Goal: Task Accomplishment & Management: Complete application form

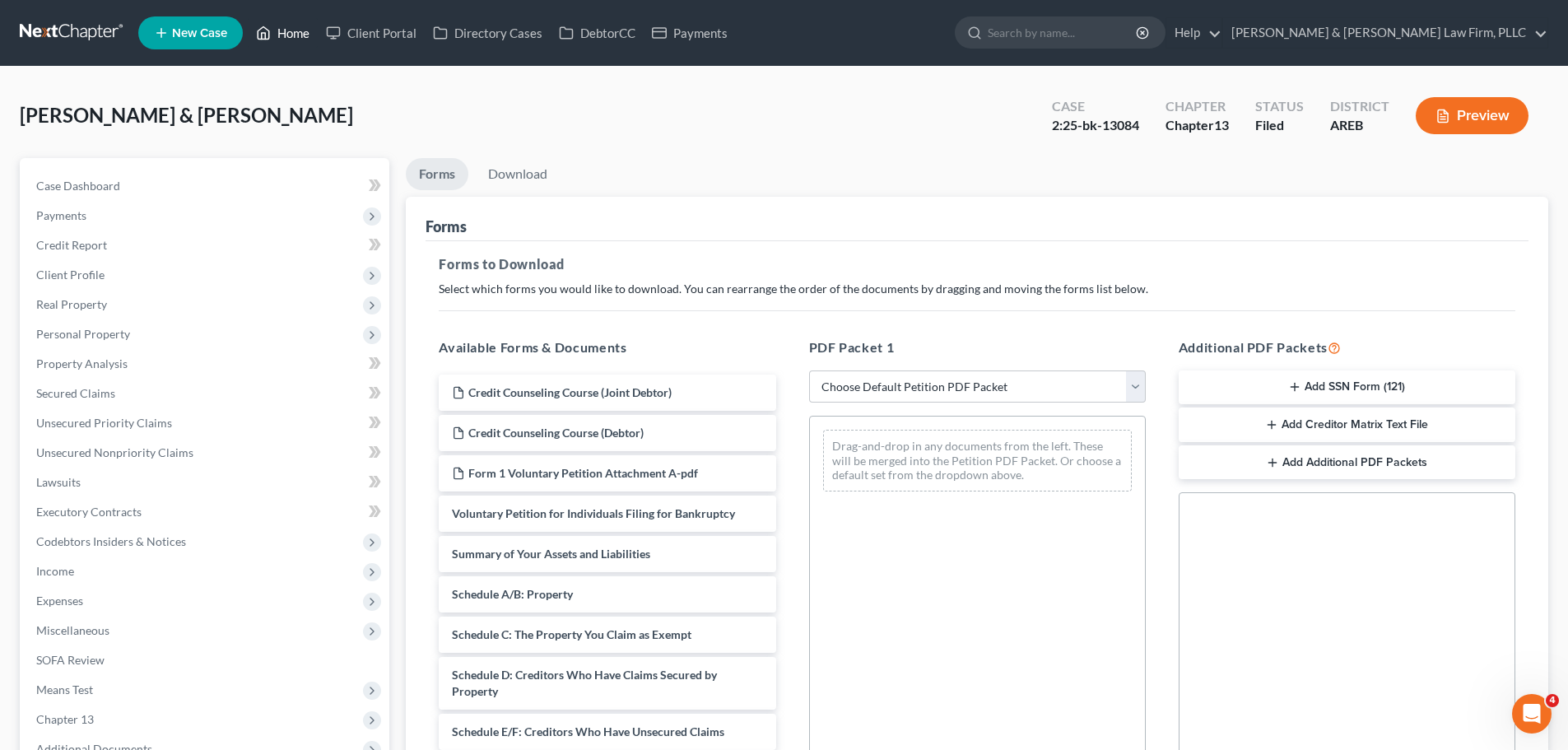
drag, startPoint x: 284, startPoint y: 37, endPoint x: 289, endPoint y: 42, distance: 7.1
click at [284, 37] on link "Home" at bounding box center [283, 33] width 70 height 30
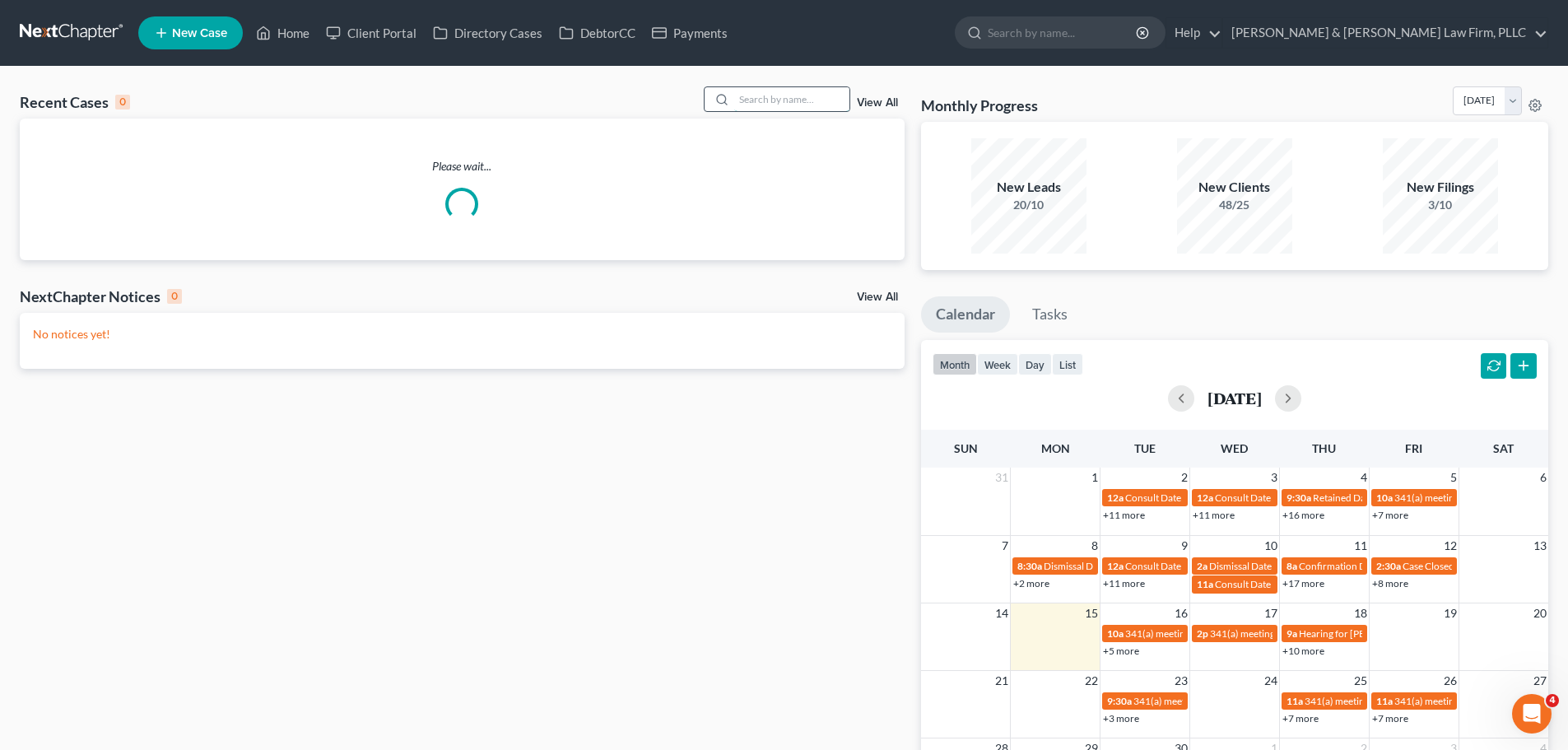
click at [780, 94] on input "search" at bounding box center [791, 99] width 116 height 24
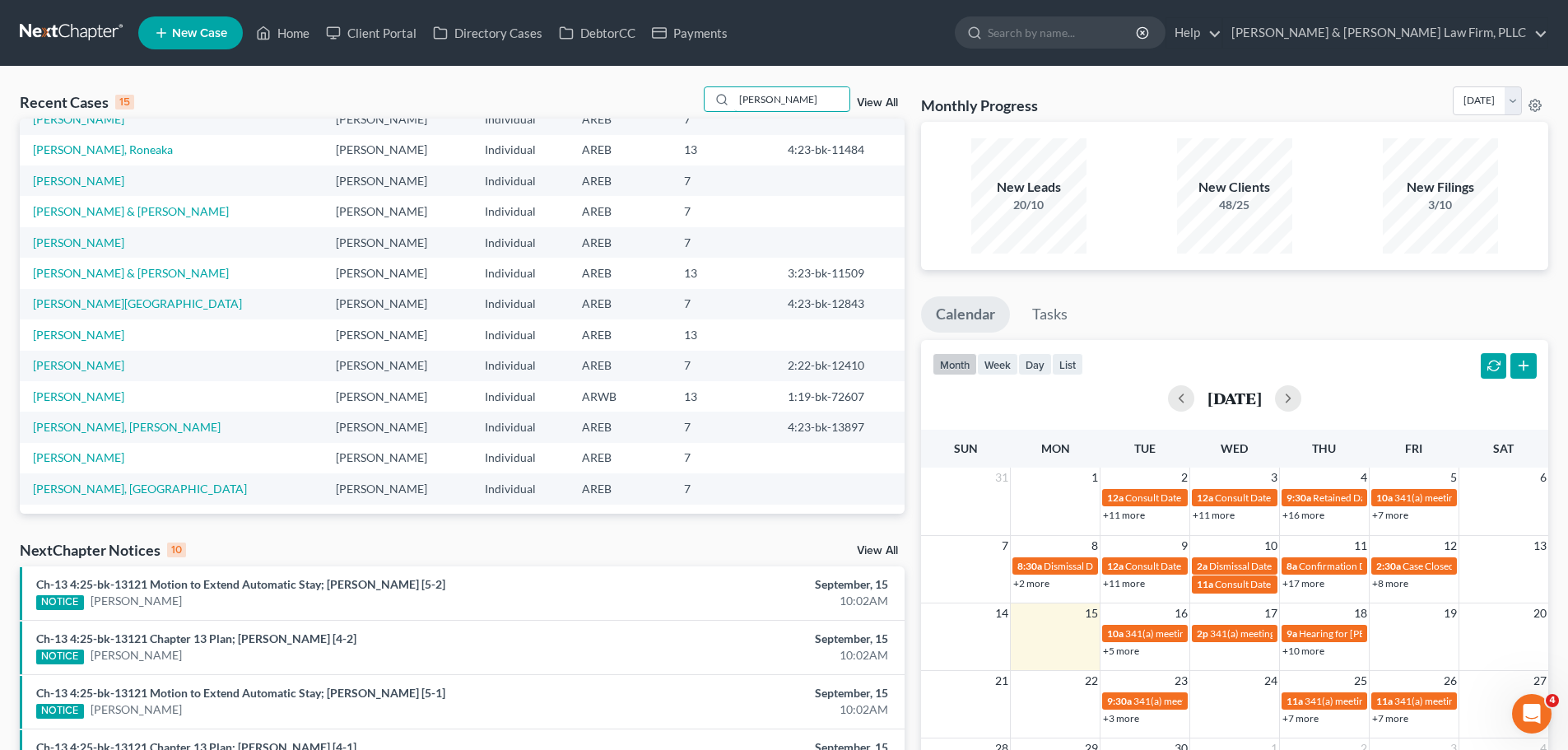
scroll to position [113, 0]
drag, startPoint x: 818, startPoint y: 101, endPoint x: 661, endPoint y: 107, distance: 157.1
click at [661, 107] on div "Recent Cases 15 [PERSON_NAME] View All" at bounding box center [462, 102] width 885 height 32
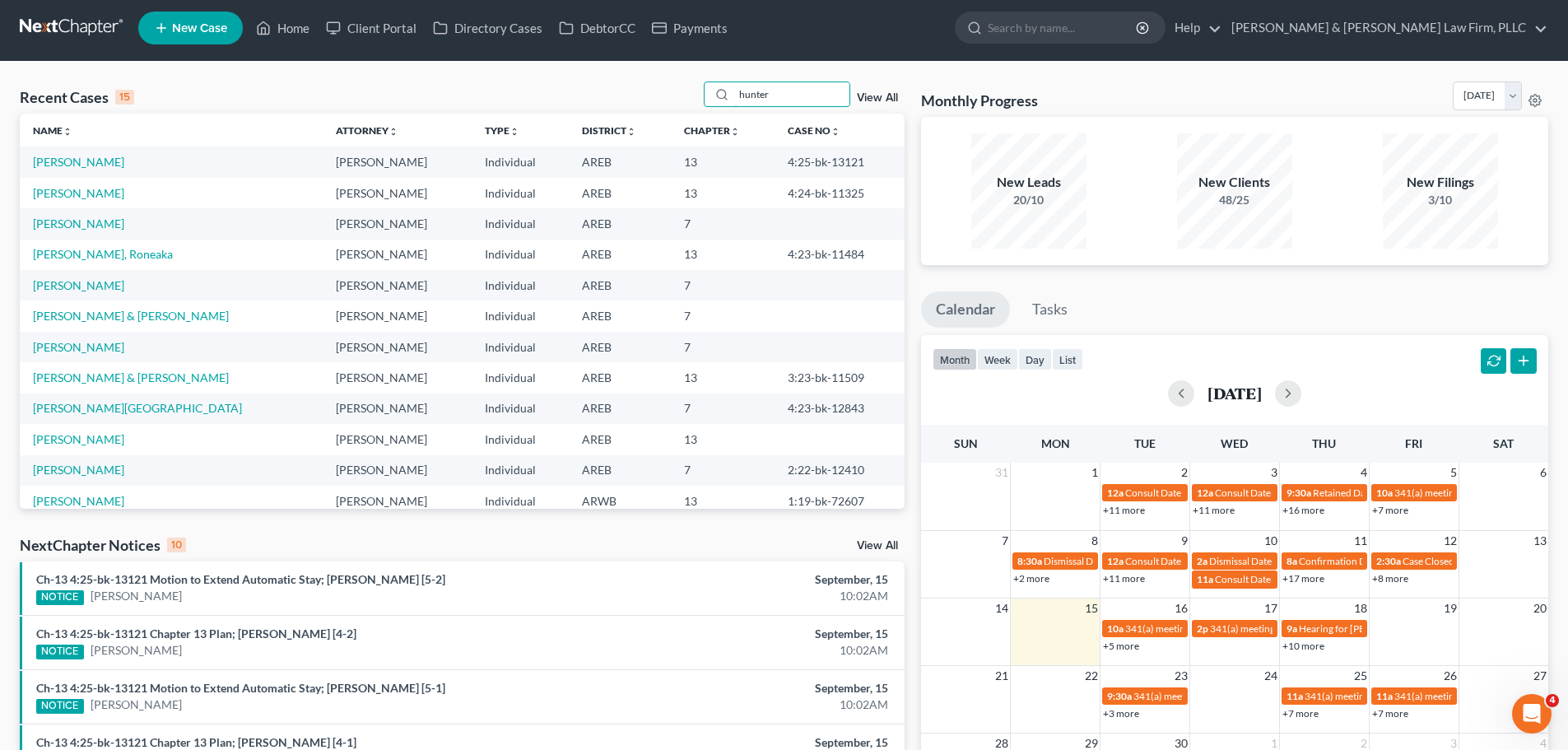
scroll to position [0, 0]
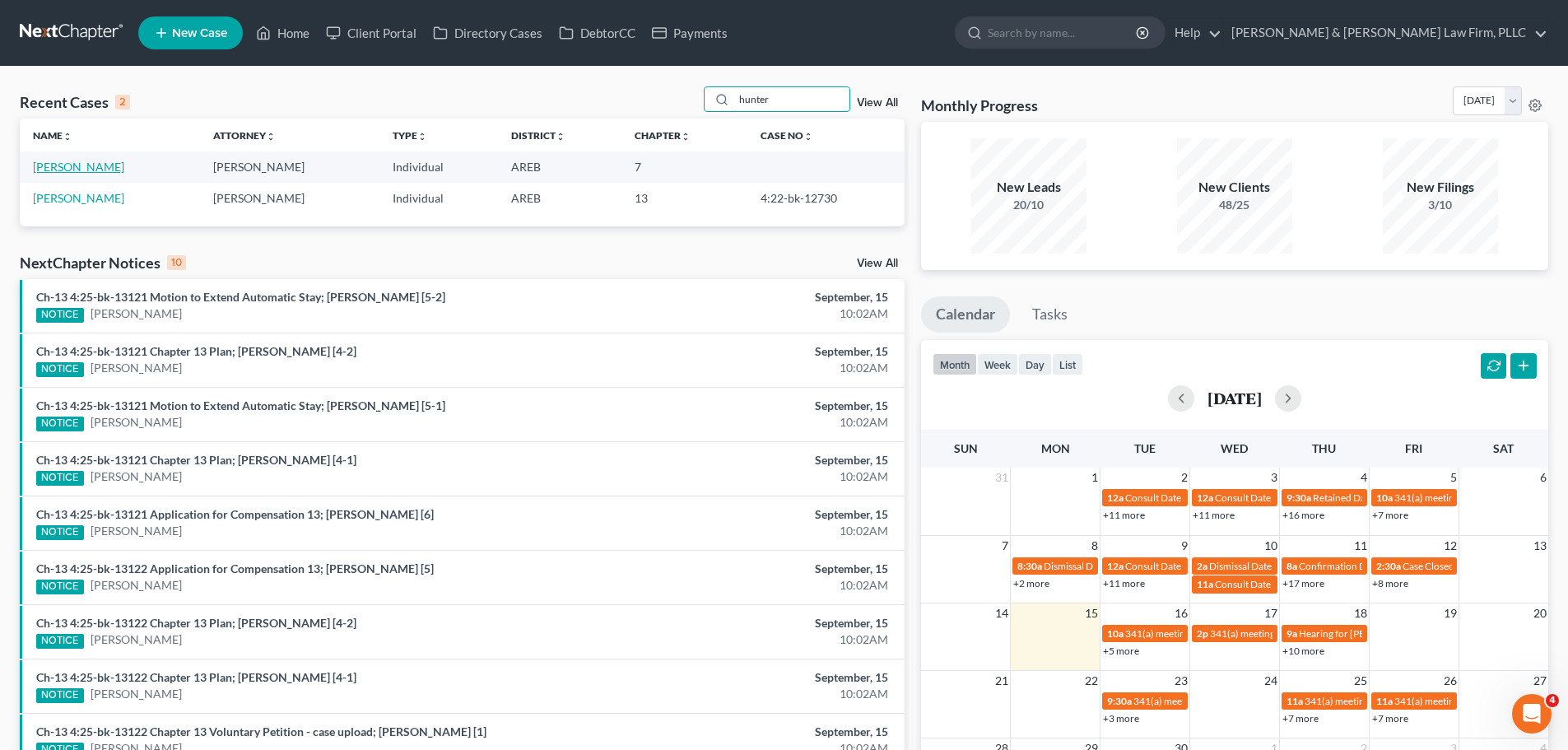
type input "hunter"
click at [101, 164] on link "[PERSON_NAME]" at bounding box center [78, 167] width 91 height 14
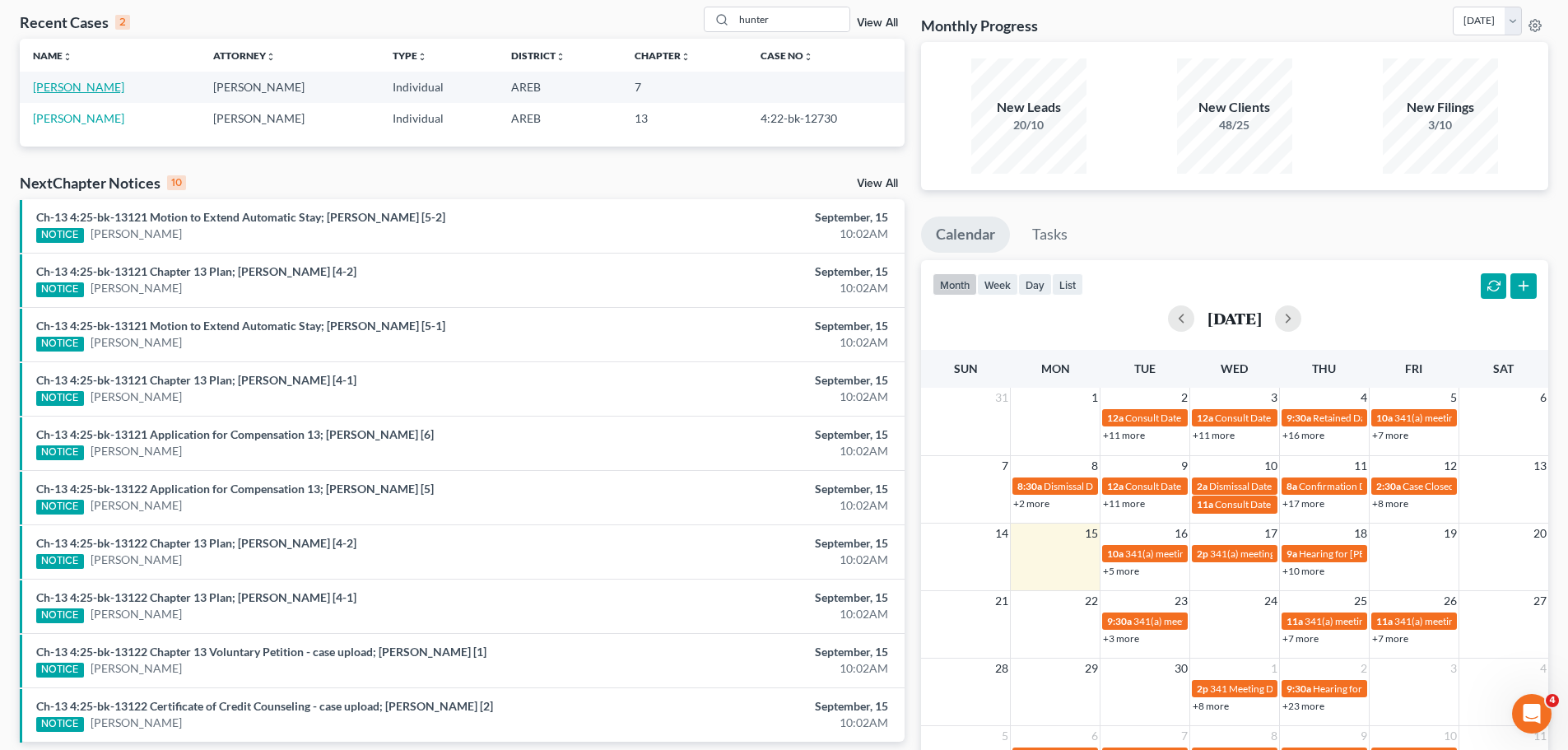
scroll to position [82, 0]
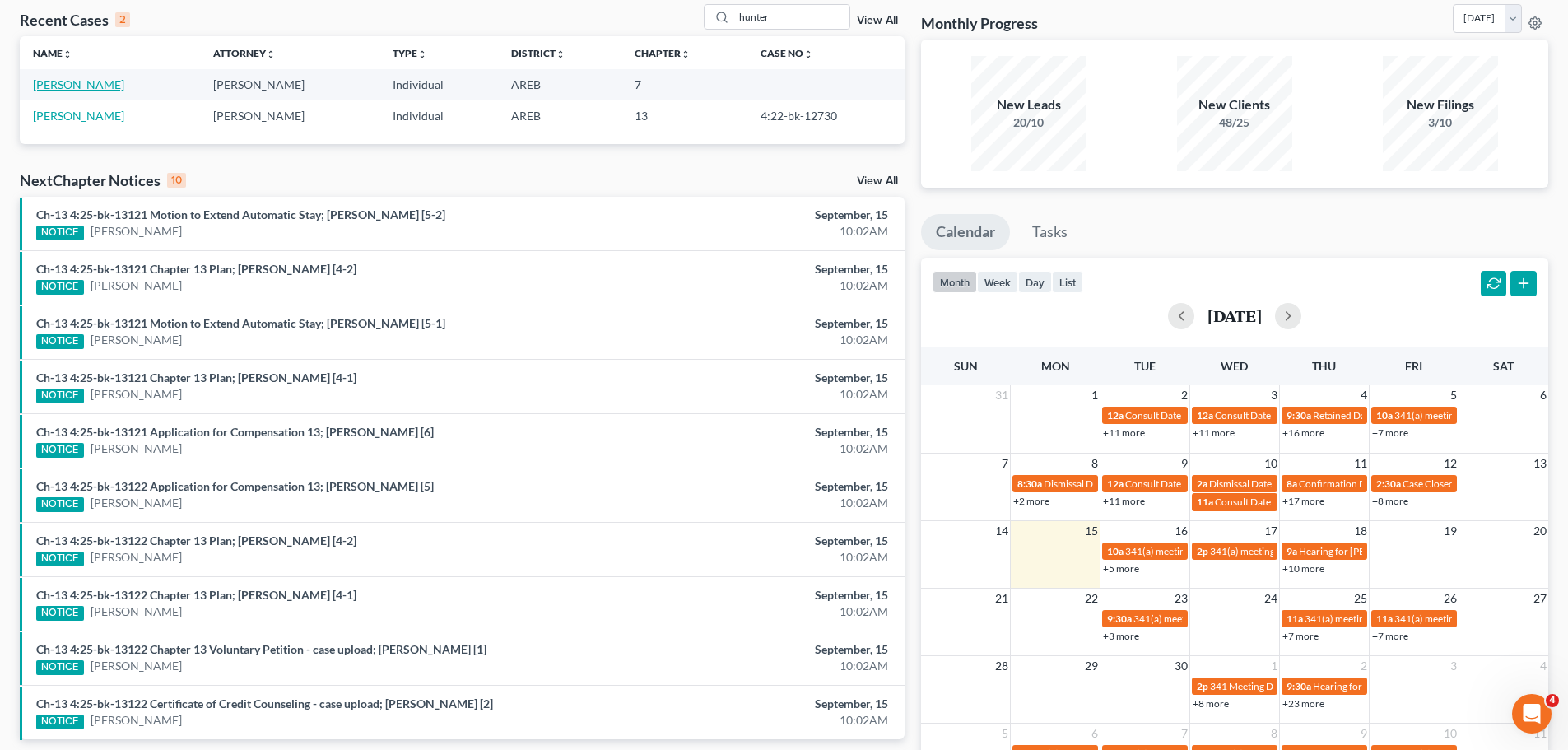
select select "5"
select select "1"
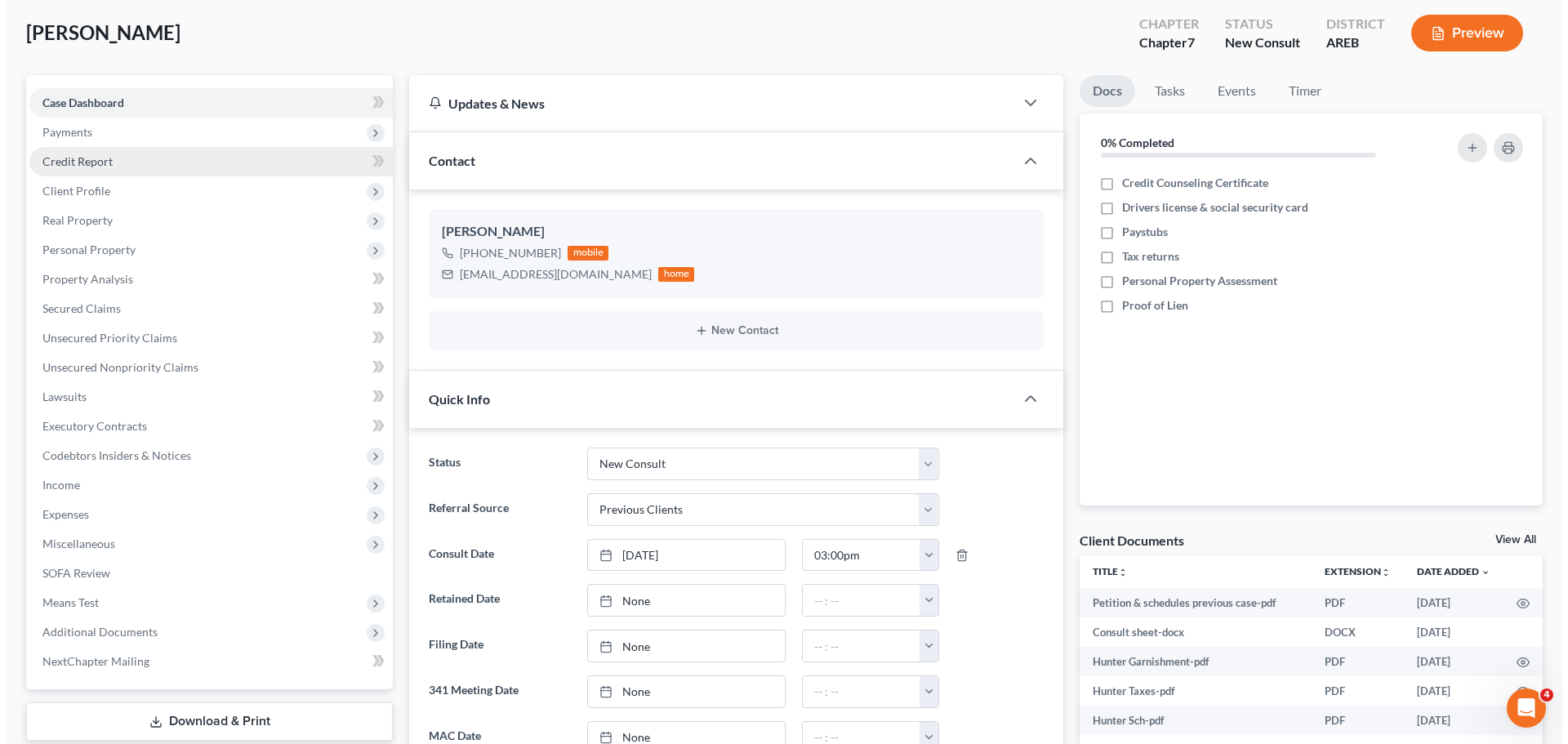
scroll to position [0, 0]
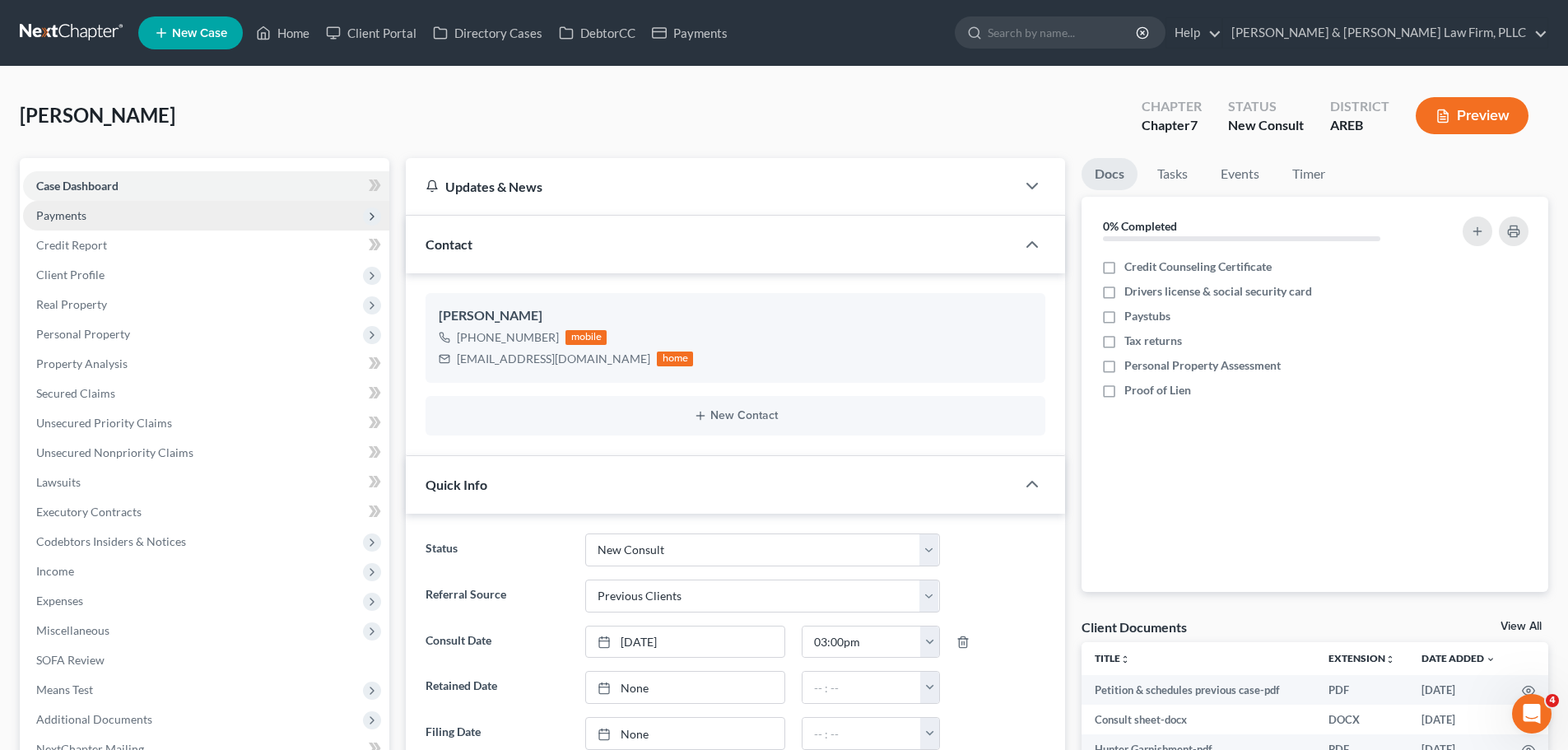
click at [68, 216] on span "Payments" at bounding box center [61, 215] width 50 height 14
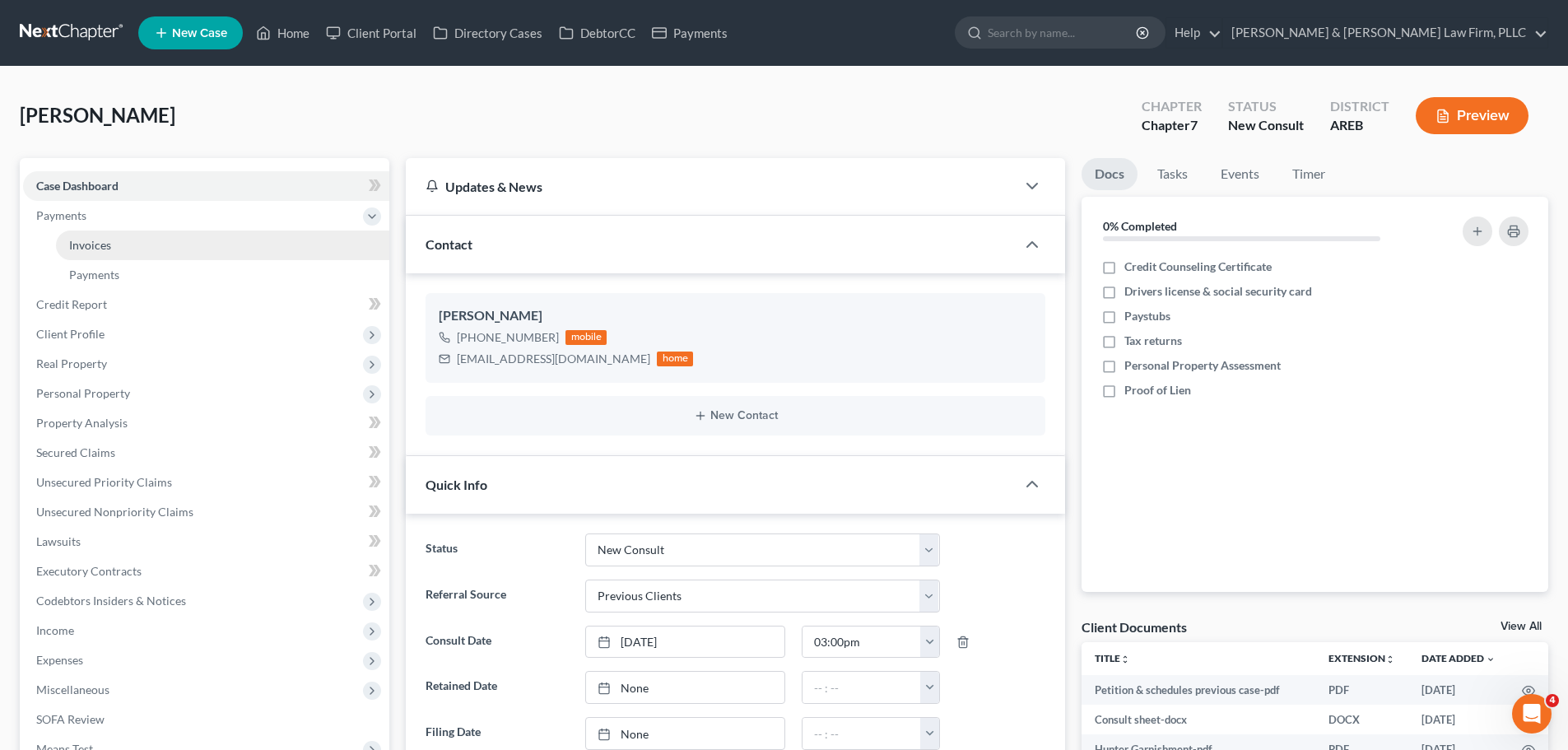
click at [108, 252] on link "Invoices" at bounding box center [222, 245] width 333 height 30
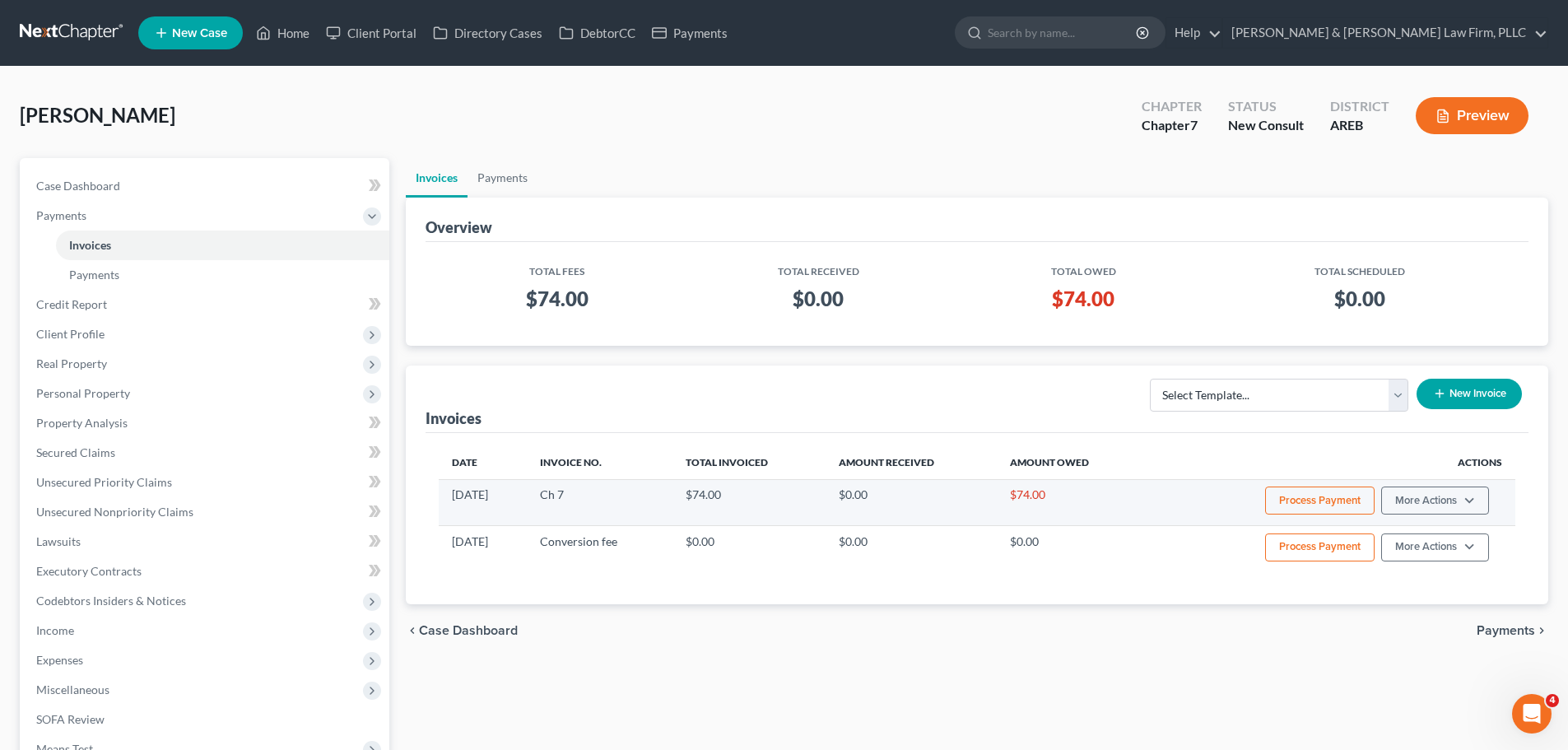
click at [1317, 514] on button "Process Payment" at bounding box center [1320, 500] width 110 height 28
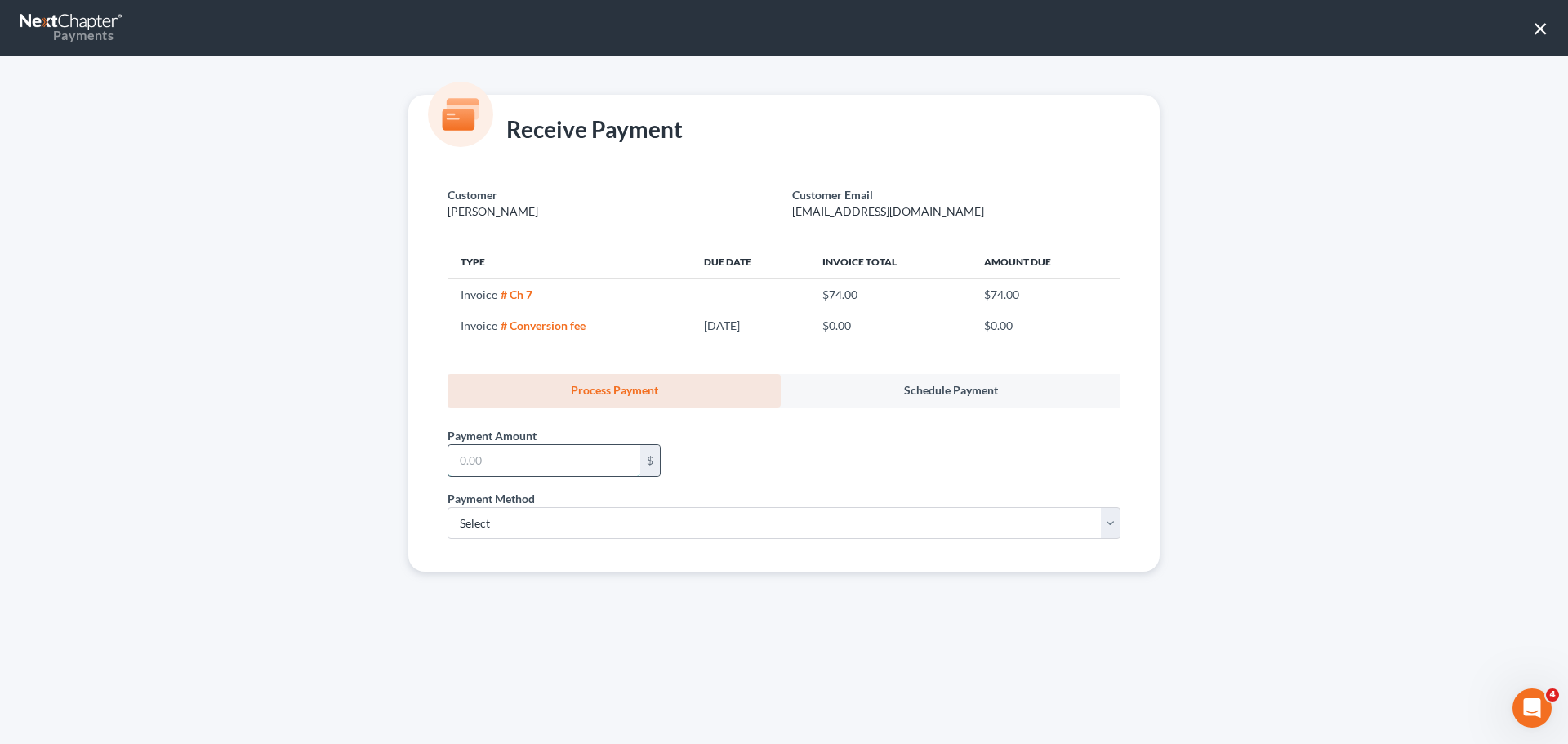
click at [508, 464] on input "text" at bounding box center [544, 461] width 192 height 31
type input "74.00"
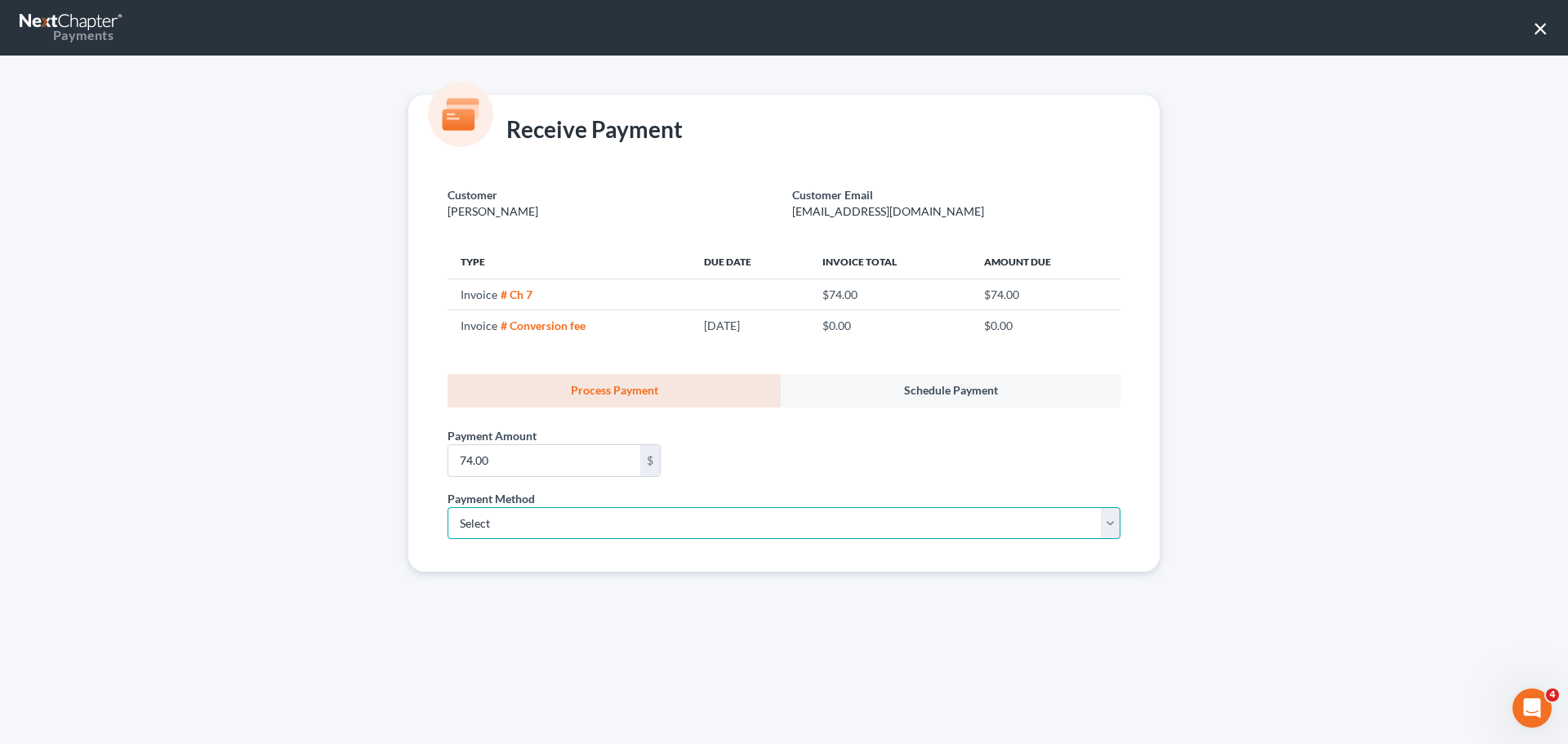
click at [492, 531] on select "Select ACH Credit Card" at bounding box center [784, 522] width 673 height 32
select select "0"
click at [448, 507] on select "Select ACH Credit Card" at bounding box center [784, 522] width 673 height 32
select select "2"
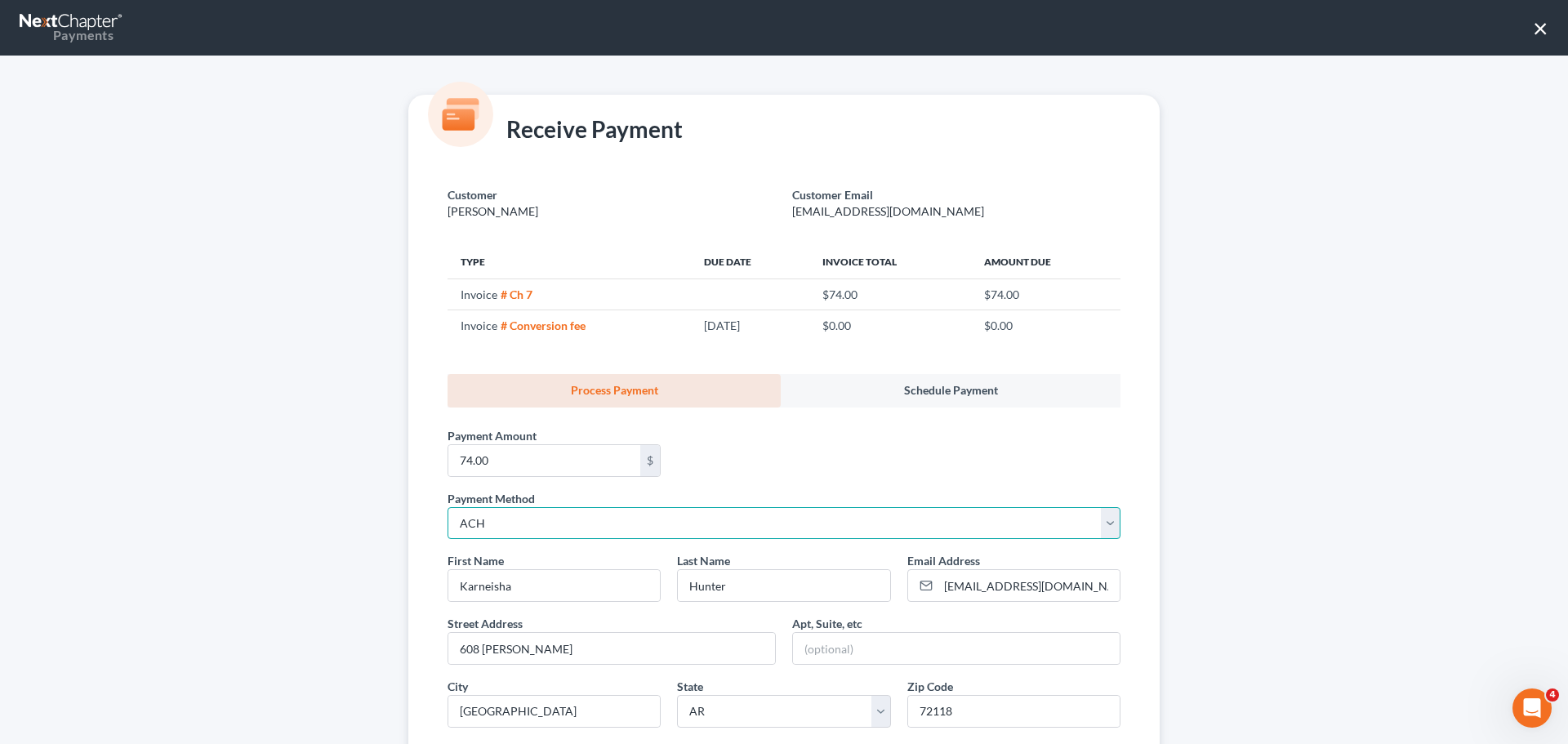
click at [497, 521] on select "Select ACH Credit Card" at bounding box center [784, 522] width 673 height 32
select select "1"
click at [448, 507] on select "Select ACH Credit Card" at bounding box center [784, 522] width 673 height 32
select select "2"
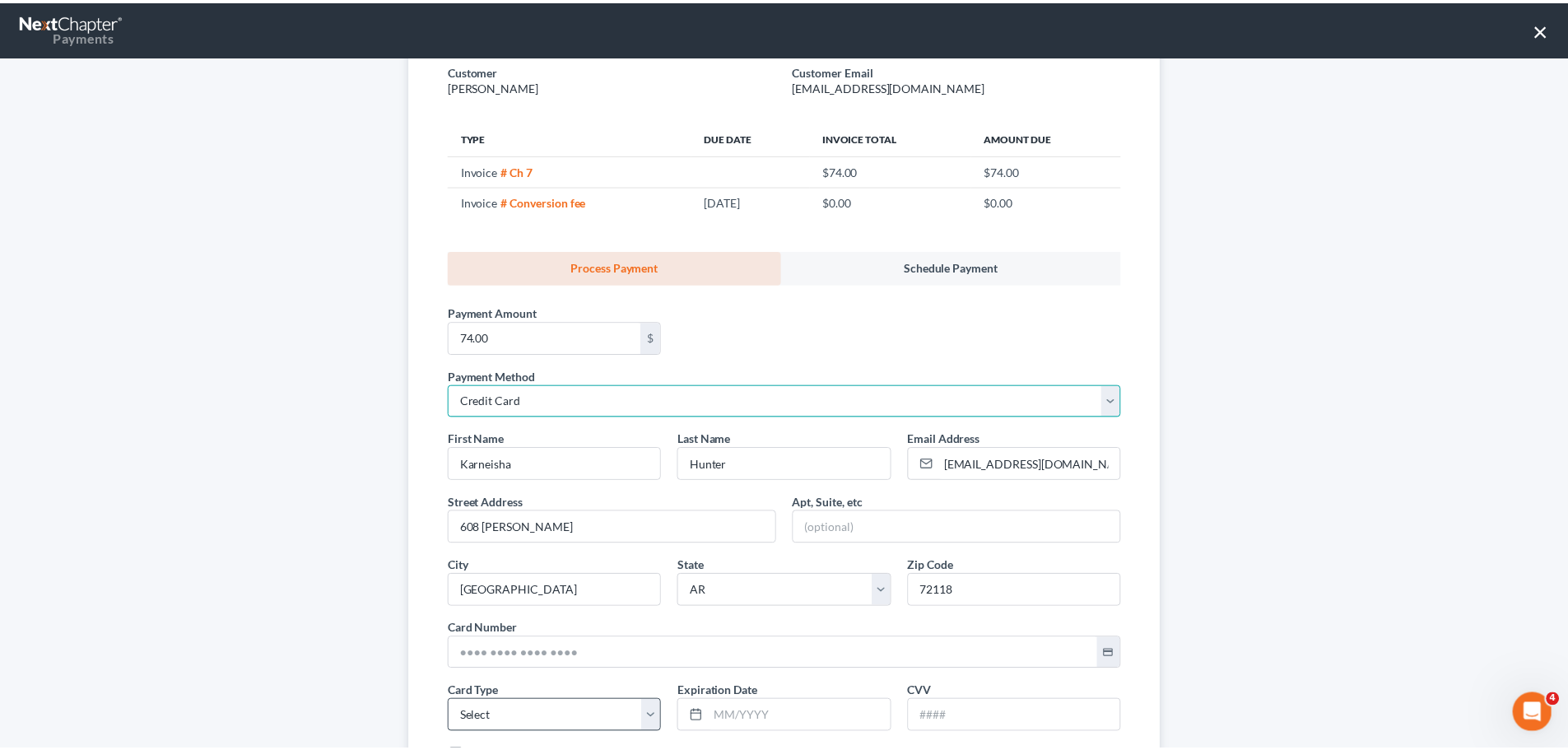
scroll to position [278, 0]
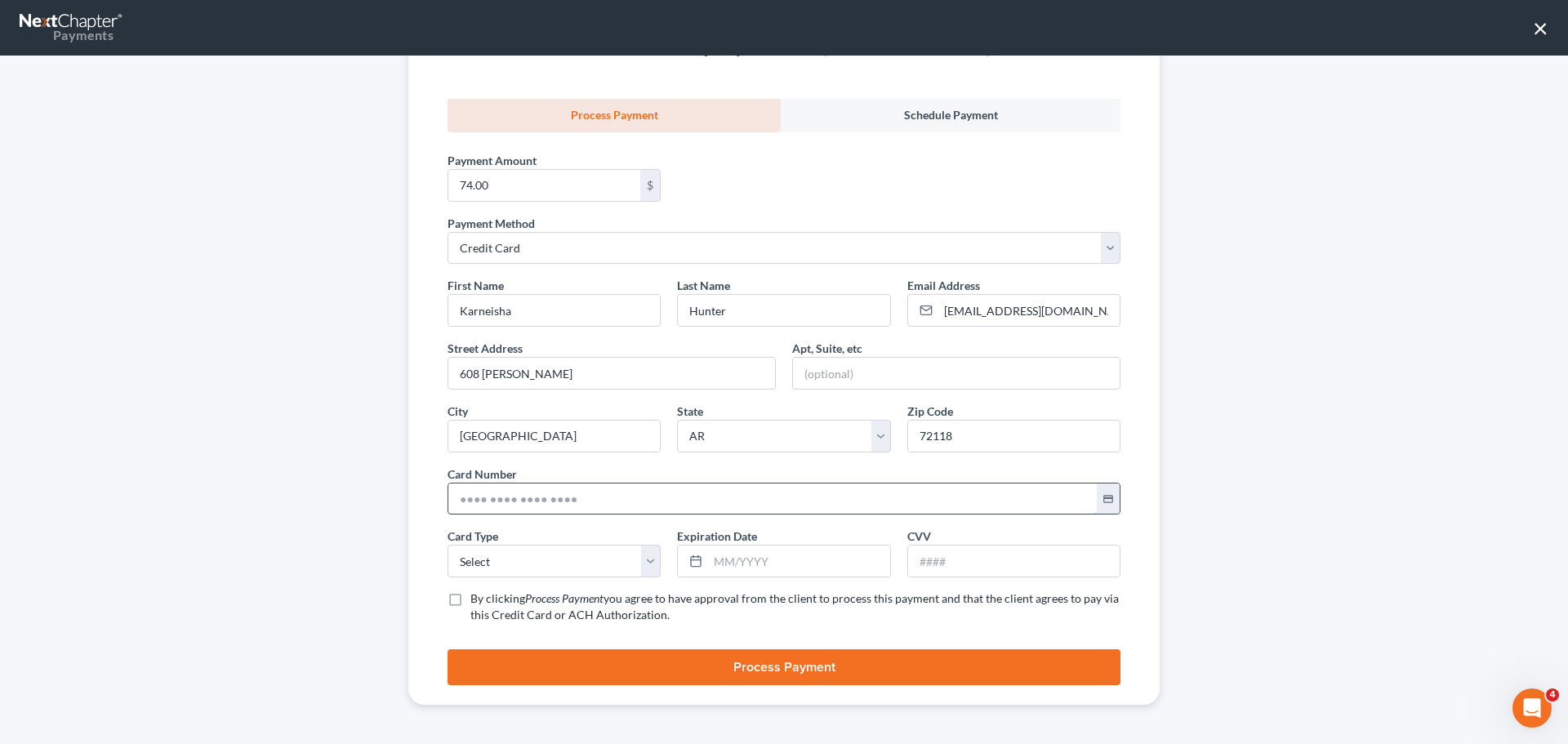
click at [524, 510] on input "text" at bounding box center [772, 499] width 649 height 31
type input "[CREDIT_CARD_NUMBER]"
click at [514, 562] on select "Select Visa MasterCard Discover American Express" at bounding box center [554, 561] width 213 height 32
click at [507, 565] on select "Select Visa MasterCard Discover American Express" at bounding box center [554, 561] width 213 height 32
click at [508, 565] on select "Select Visa MasterCard Discover American Express" at bounding box center [554, 561] width 213 height 32
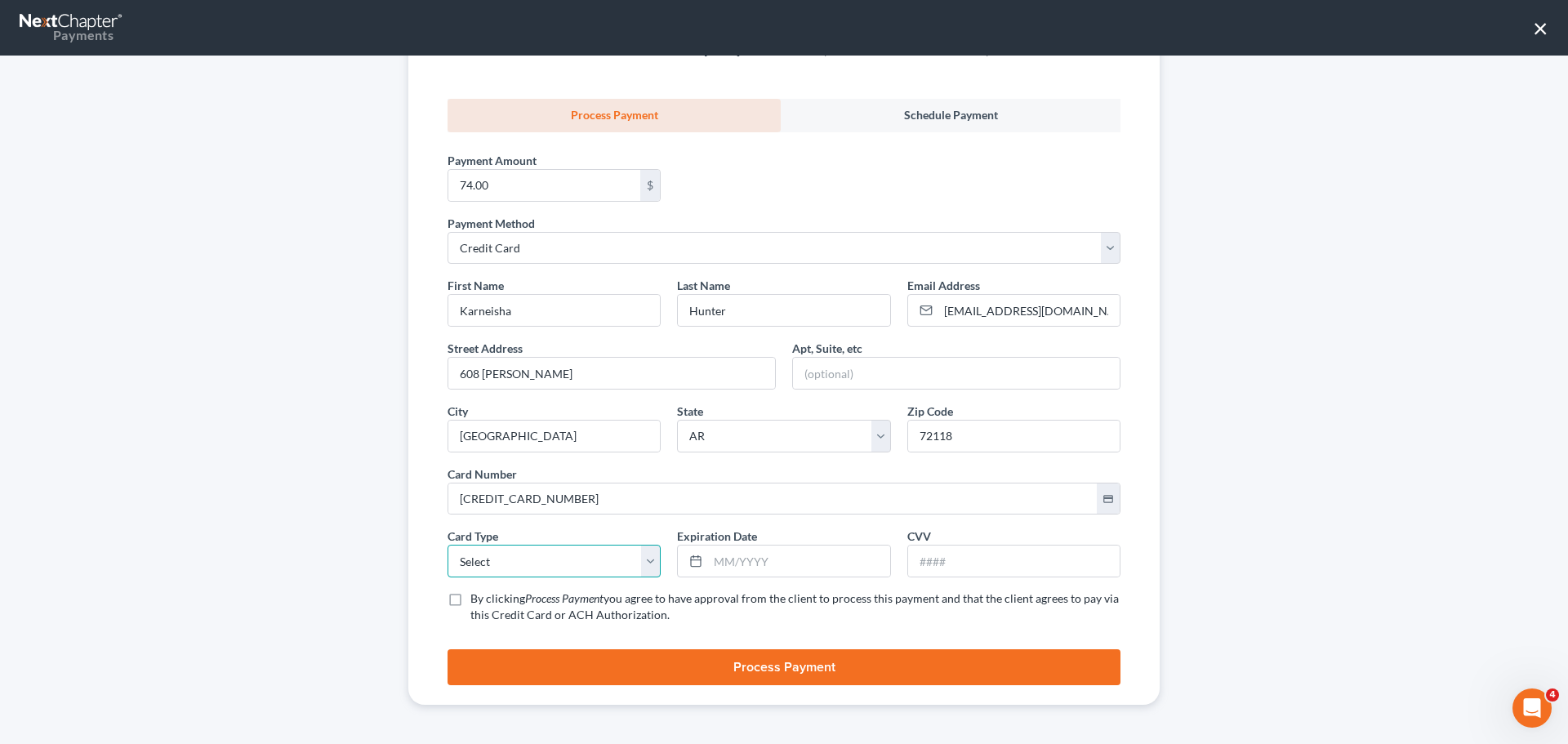
select select "1"
click at [448, 545] on select "Select Visa MasterCard Discover American Express" at bounding box center [554, 561] width 213 height 32
click at [736, 570] on input "text" at bounding box center [798, 562] width 181 height 31
type input "09/2026"
drag, startPoint x: 941, startPoint y: 567, endPoint x: 905, endPoint y: 567, distance: 36.0
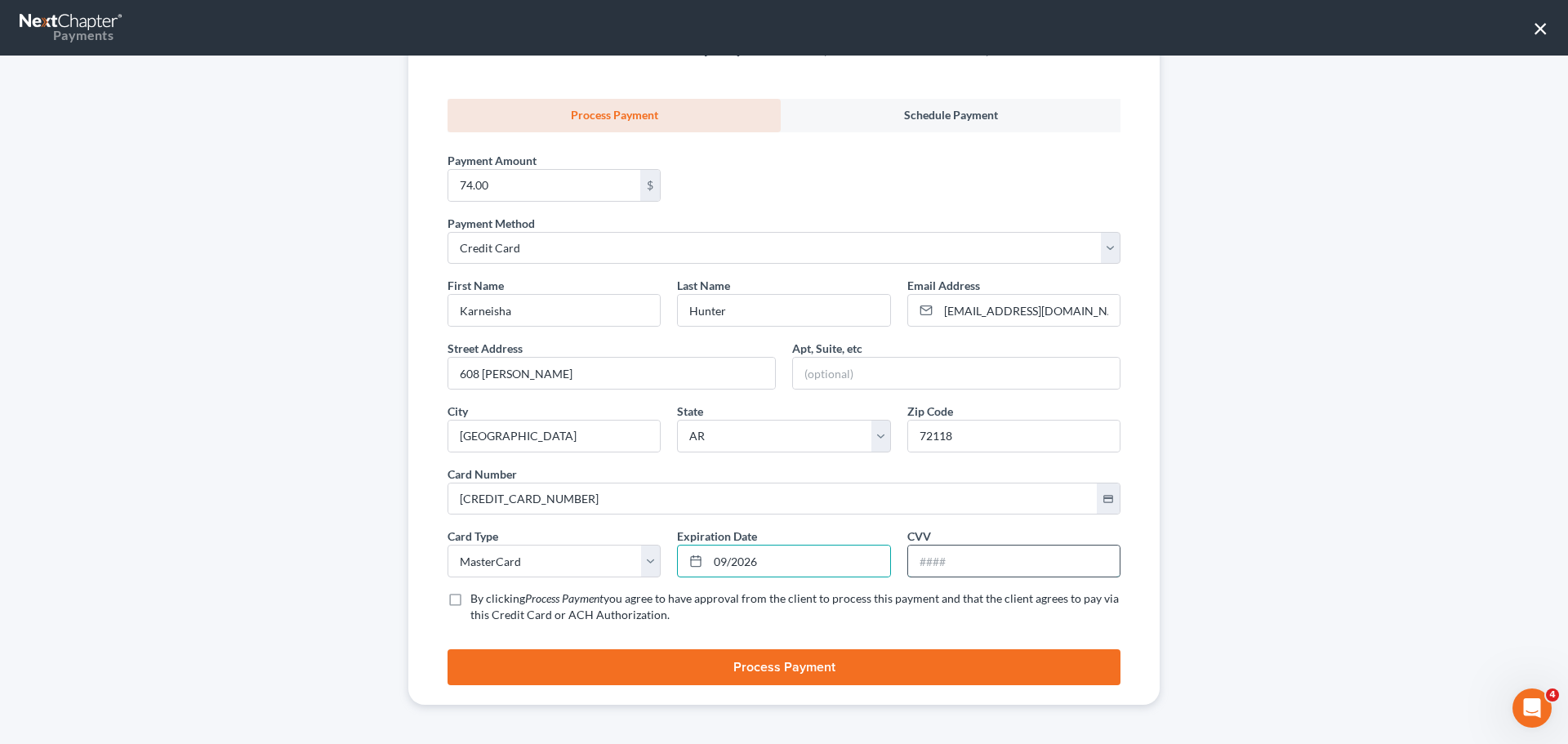
click at [941, 566] on input "text" at bounding box center [1014, 562] width 212 height 31
type input "630"
drag, startPoint x: 442, startPoint y: 600, endPoint x: 472, endPoint y: 625, distance: 39.1
click at [470, 601] on label "By clicking Process Payment you agree to have approval from the client to proce…" at bounding box center [795, 606] width 650 height 32
click at [477, 601] on input "By clicking Process Payment you agree to have approval from the client to proce…" at bounding box center [482, 595] width 11 height 11
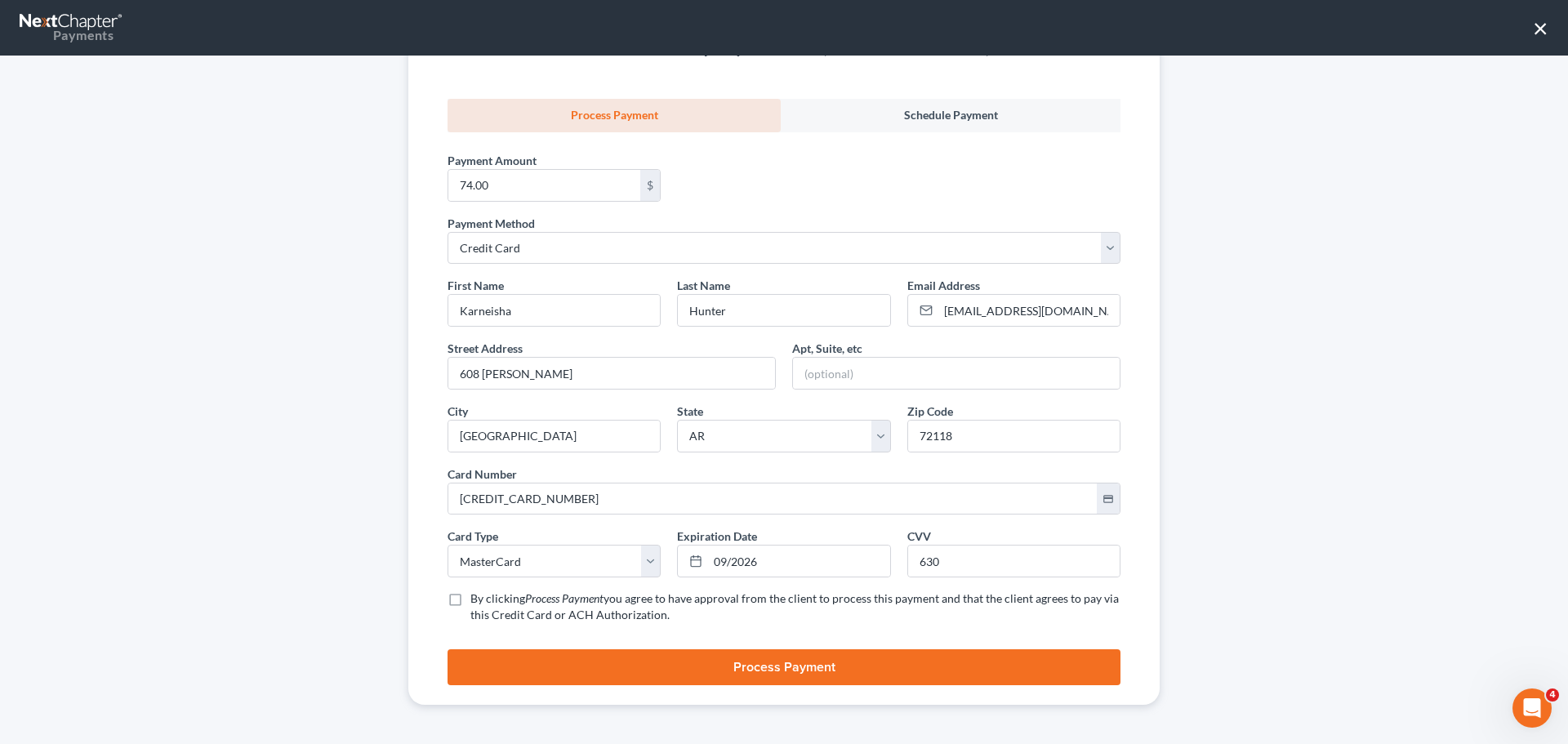
checkbox input "true"
drag, startPoint x: 487, startPoint y: 665, endPoint x: 458, endPoint y: 676, distance: 31.0
click at [483, 664] on button "Process Payment" at bounding box center [784, 667] width 673 height 36
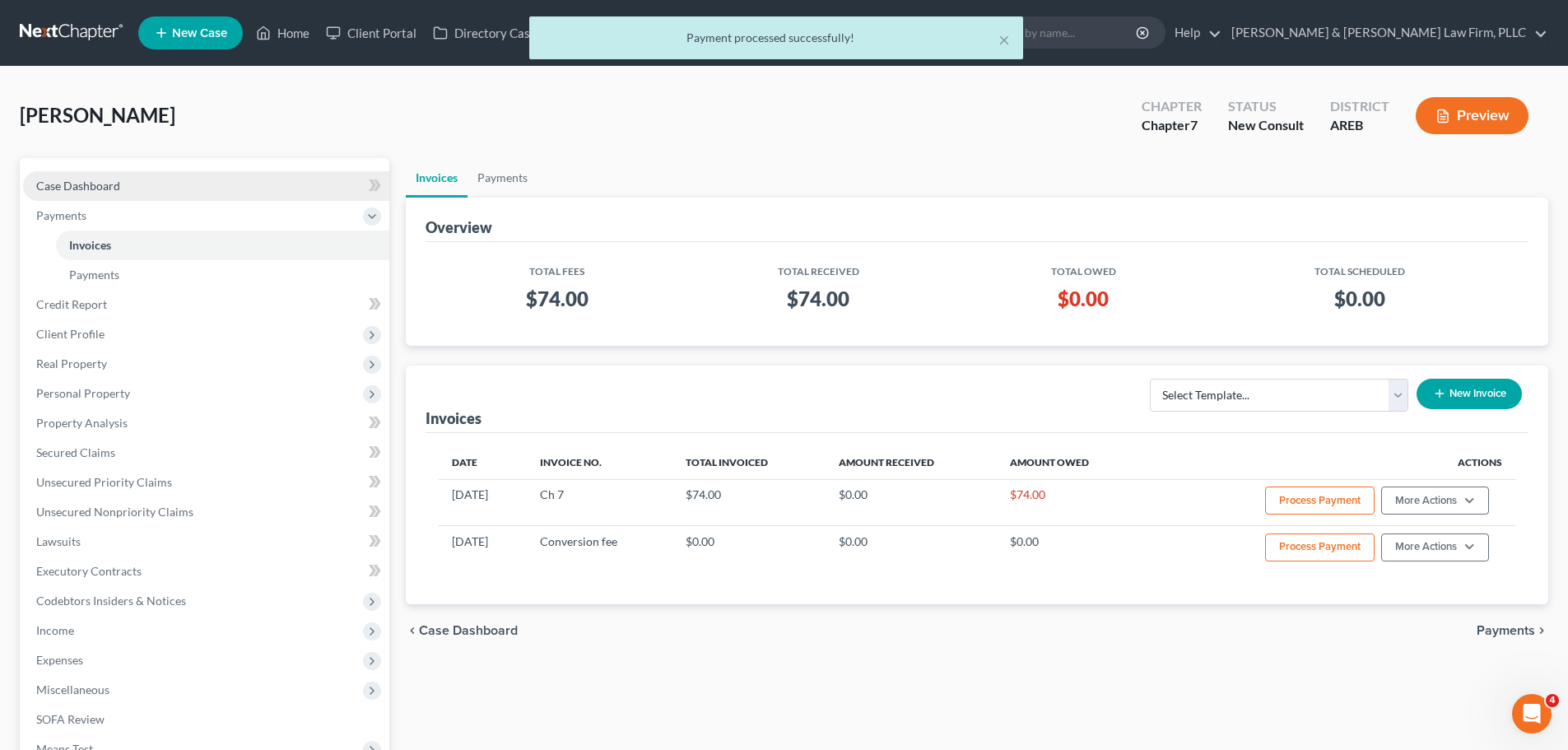
click at [132, 189] on link "Case Dashboard" at bounding box center [206, 186] width 367 height 30
select select "1"
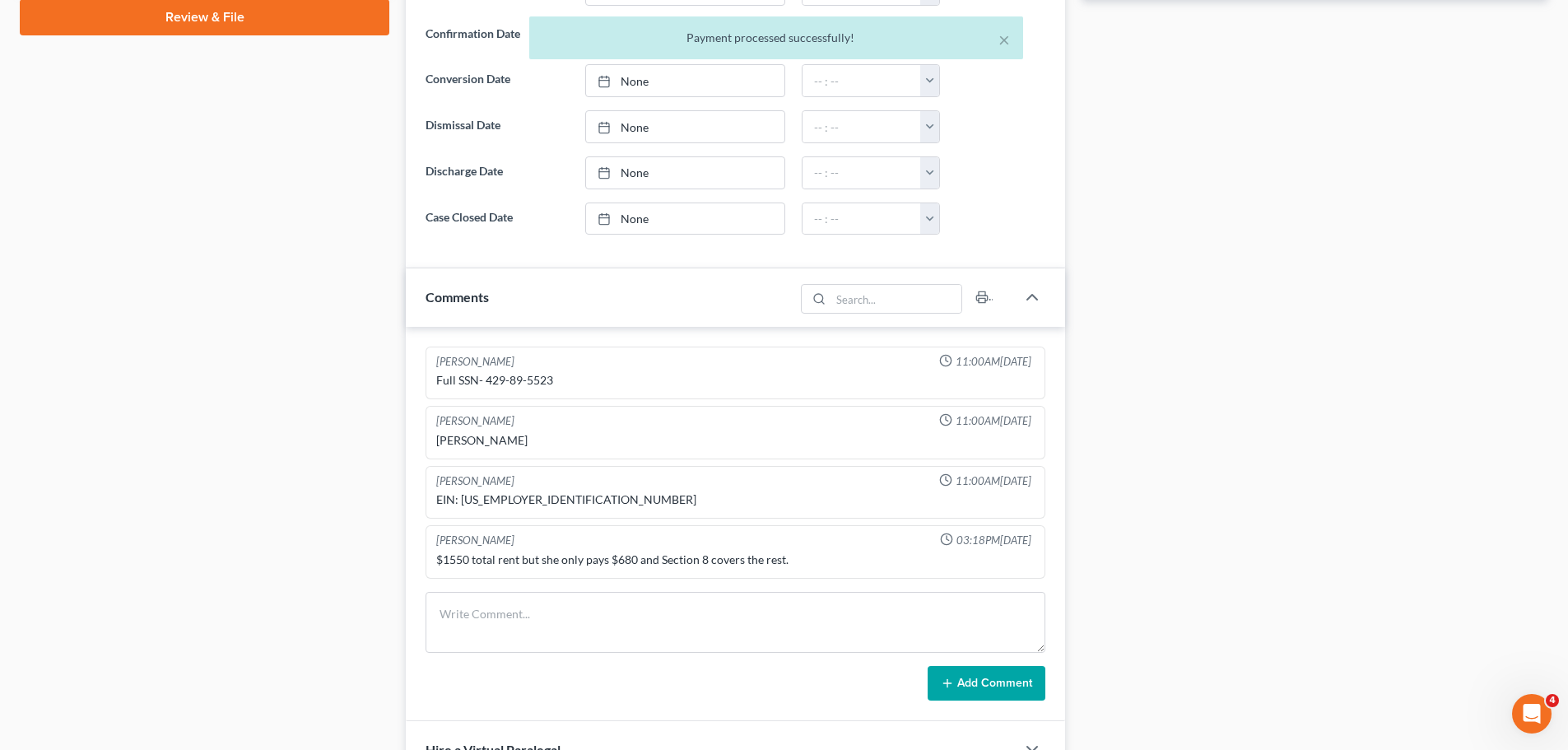
scroll to position [988, 0]
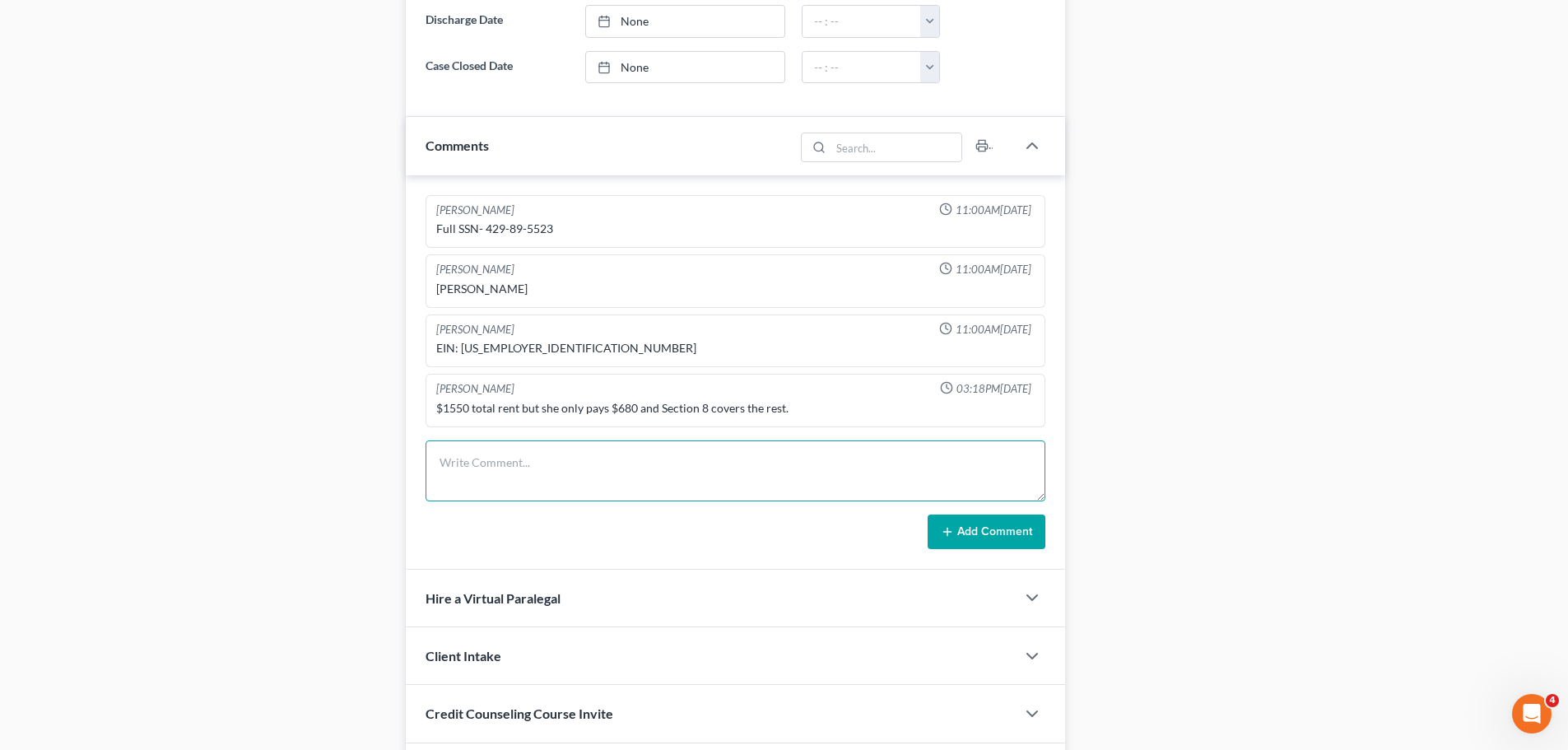
click at [476, 468] on textarea at bounding box center [735, 471] width 619 height 61
type textarea "DOB: [DEMOGRAPHIC_DATA]"
click at [966, 533] on button "Add Comment" at bounding box center [986, 532] width 118 height 35
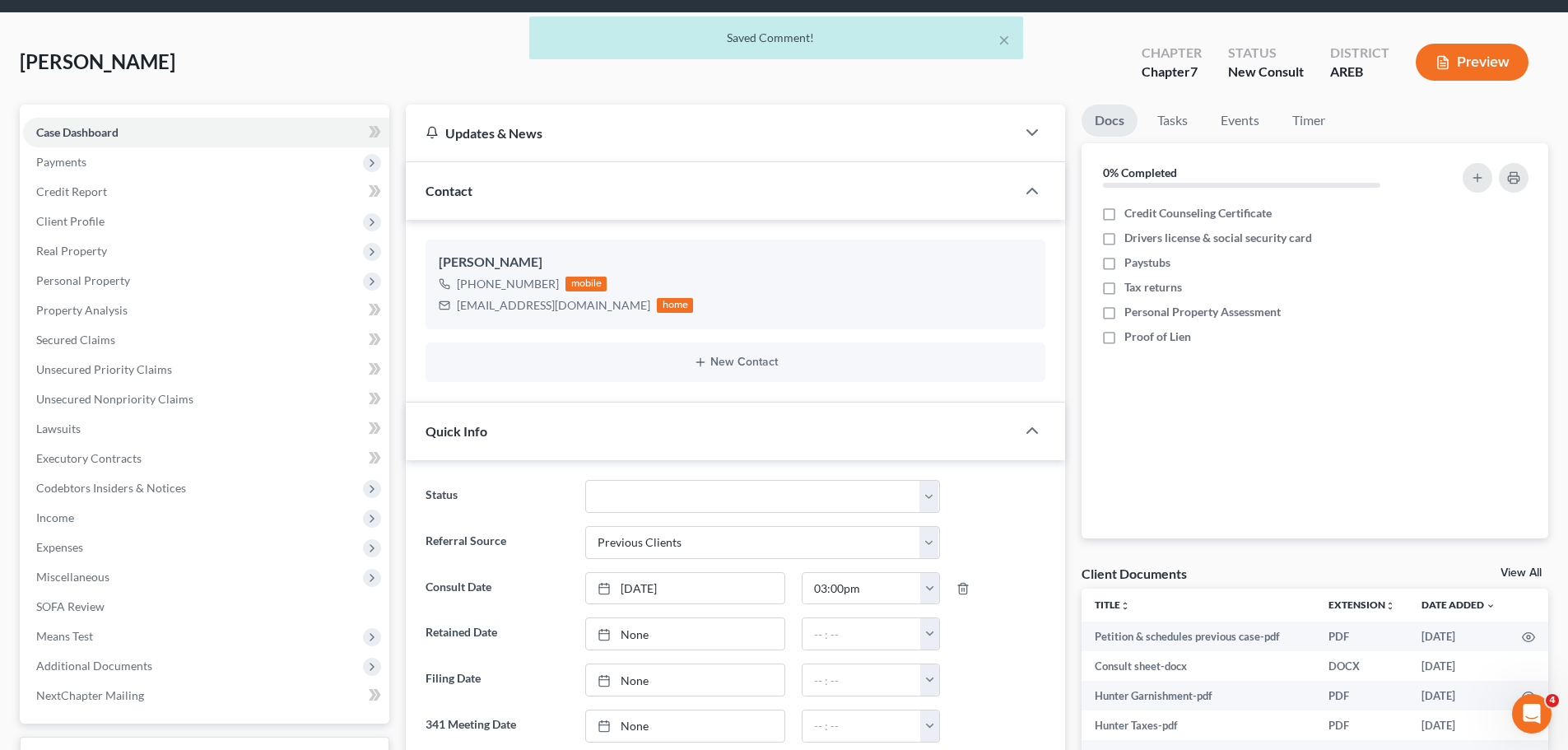
scroll to position [0, 0]
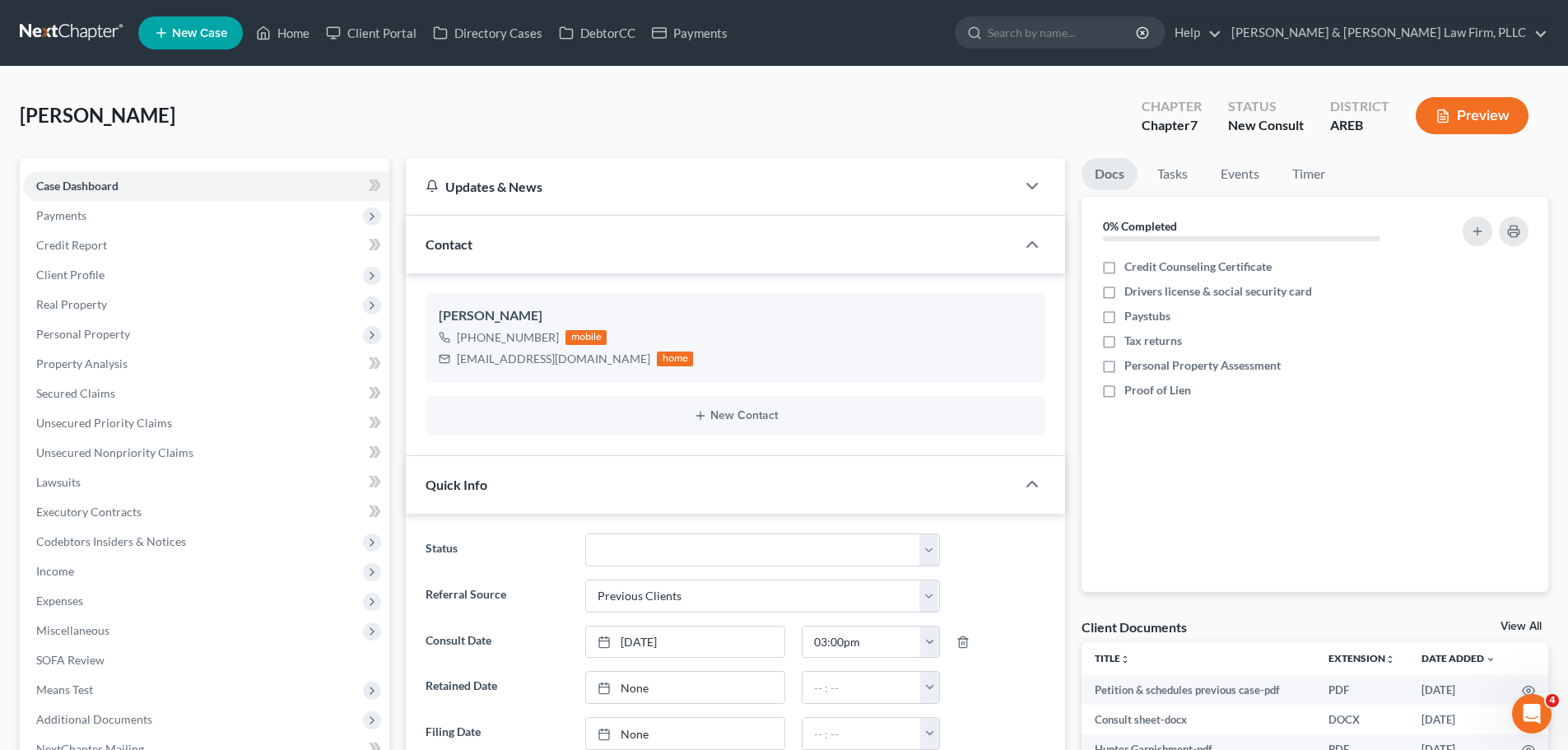
drag, startPoint x: 183, startPoint y: 117, endPoint x: 41, endPoint y: 112, distance: 142.1
copy span "[PERSON_NAME]"
drag, startPoint x: 276, startPoint y: 34, endPoint x: 329, endPoint y: 63, distance: 60.4
click at [276, 34] on link "Home" at bounding box center [283, 33] width 70 height 30
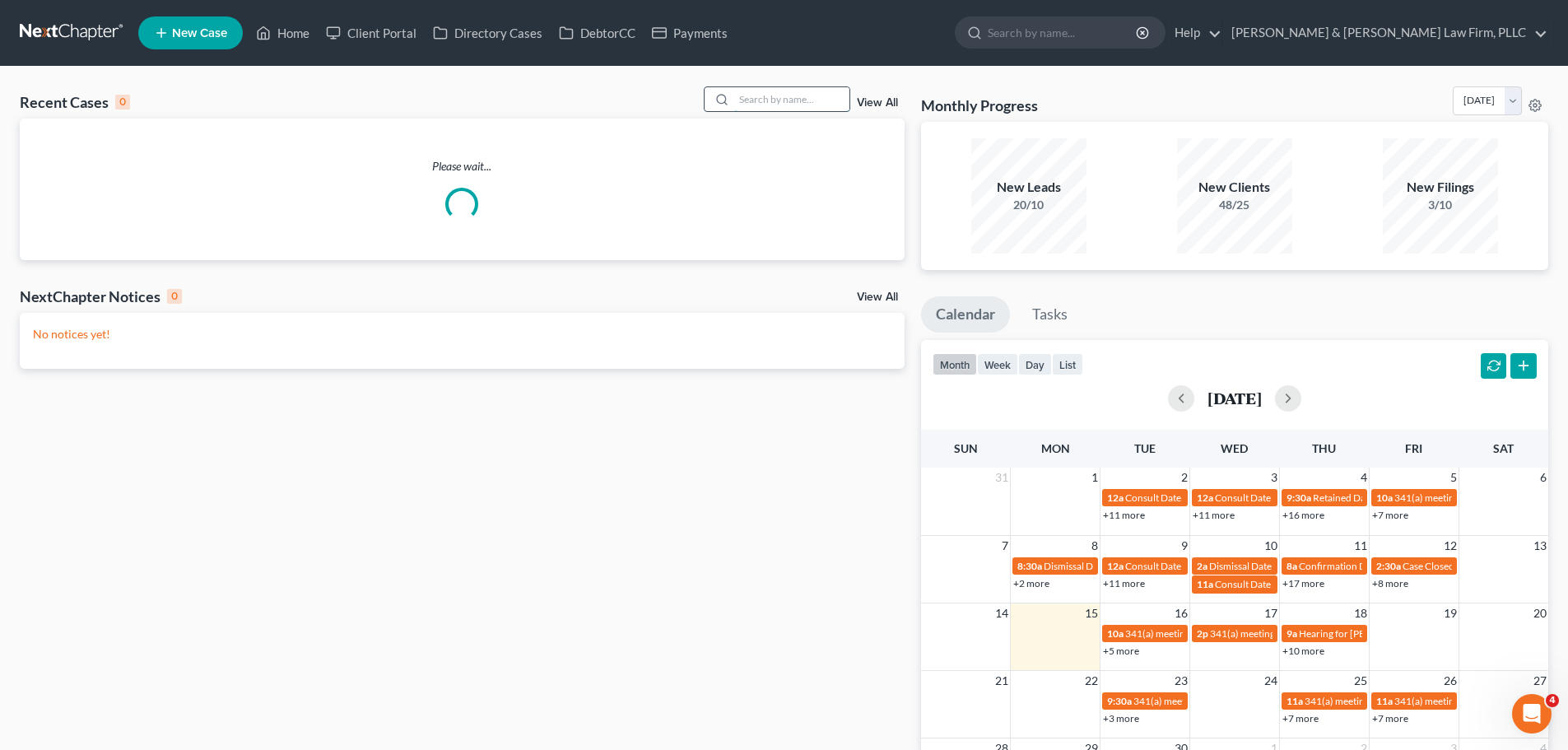
click at [785, 96] on input "search" at bounding box center [791, 99] width 116 height 24
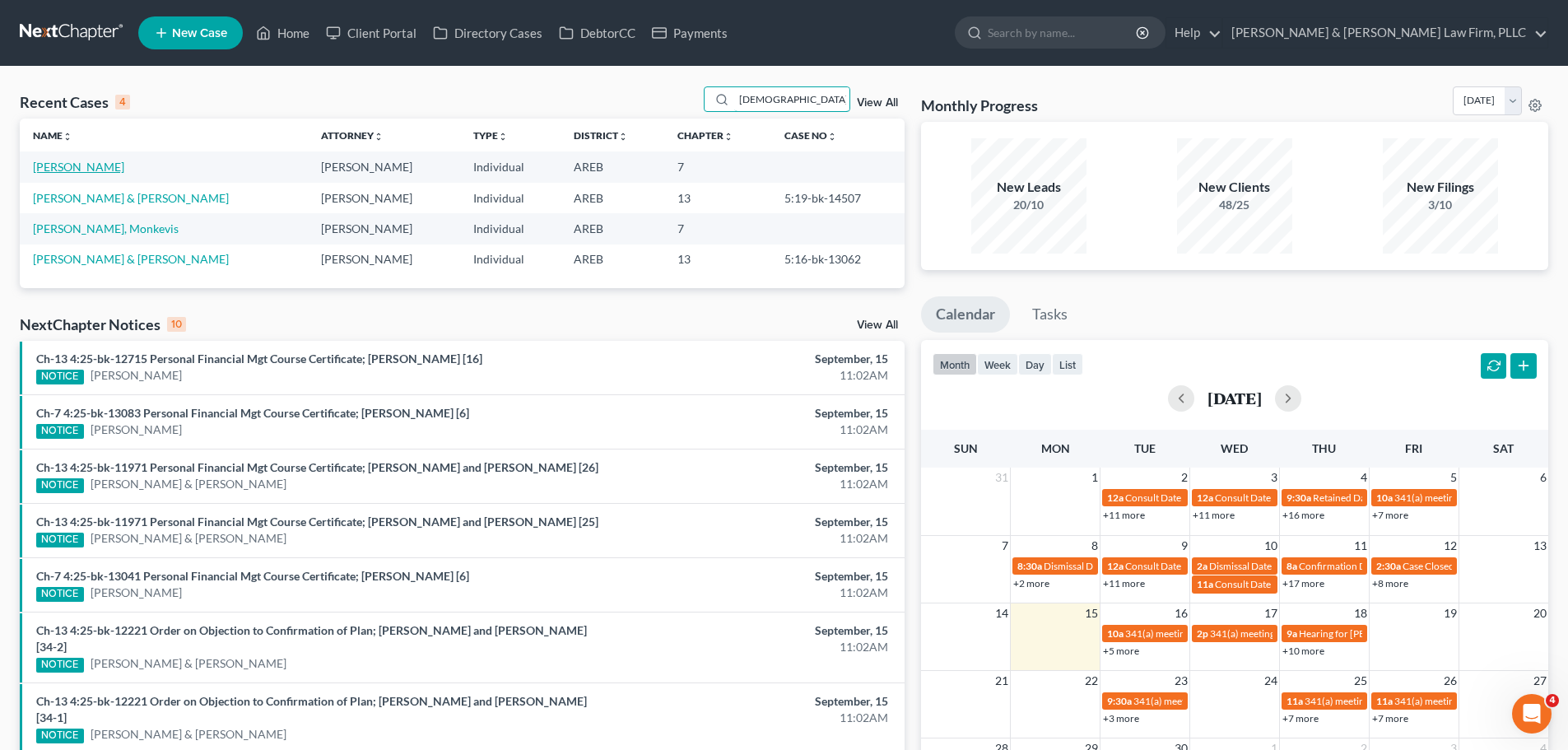
type input "[DEMOGRAPHIC_DATA]"
click at [87, 166] on link "[PERSON_NAME]" at bounding box center [78, 167] width 91 height 14
select select "6"
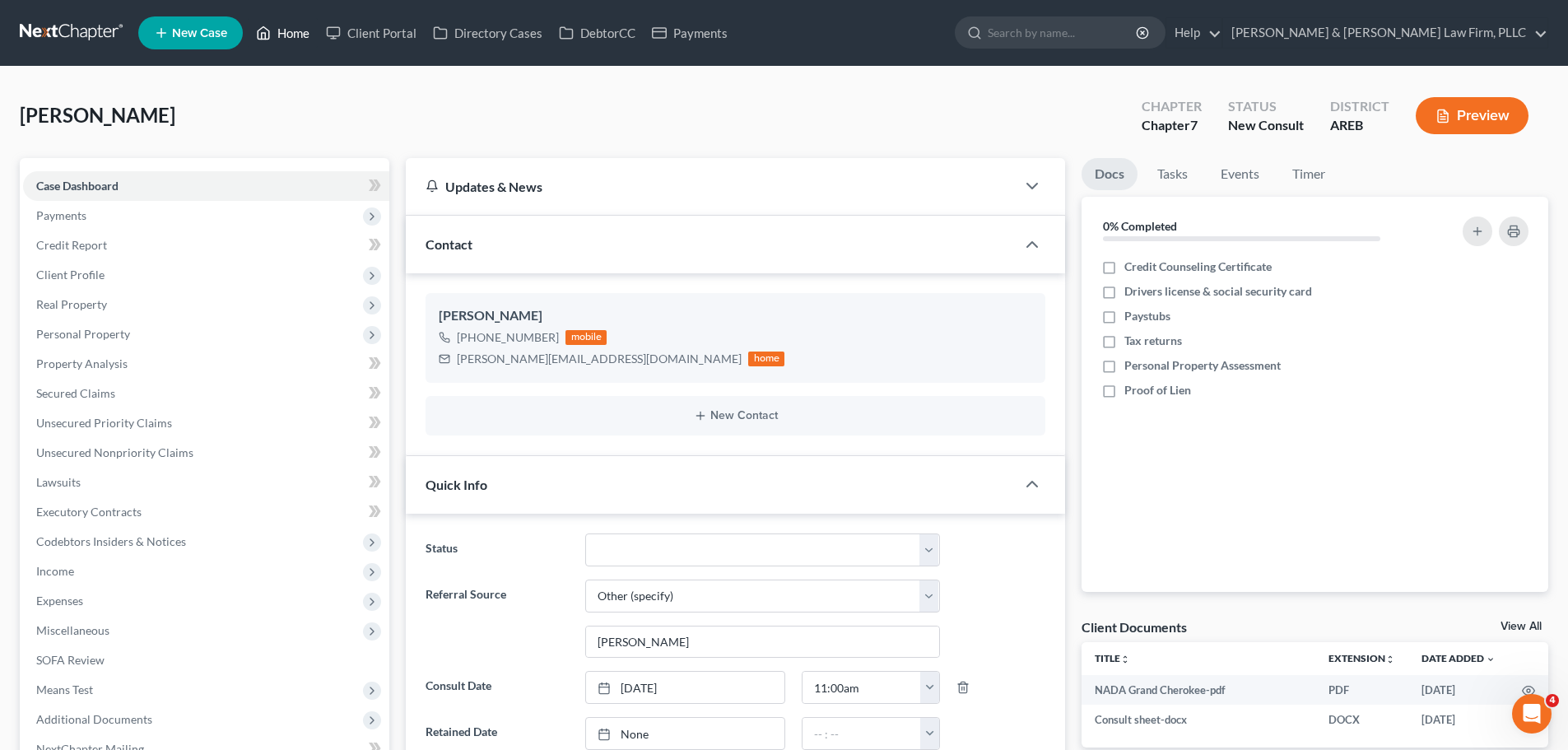
click at [289, 34] on link "Home" at bounding box center [283, 33] width 70 height 30
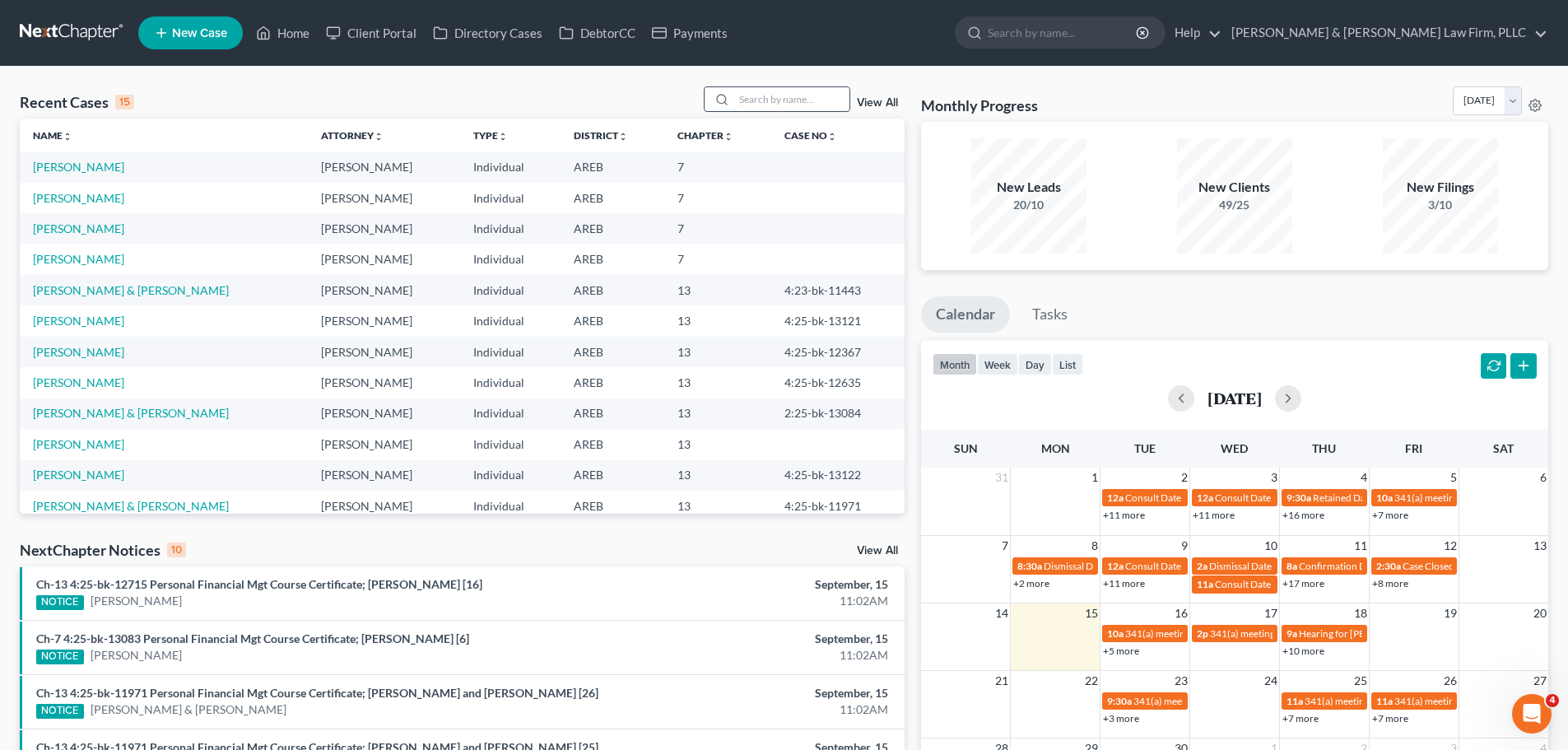
click at [777, 104] on input "search" at bounding box center [791, 99] width 116 height 24
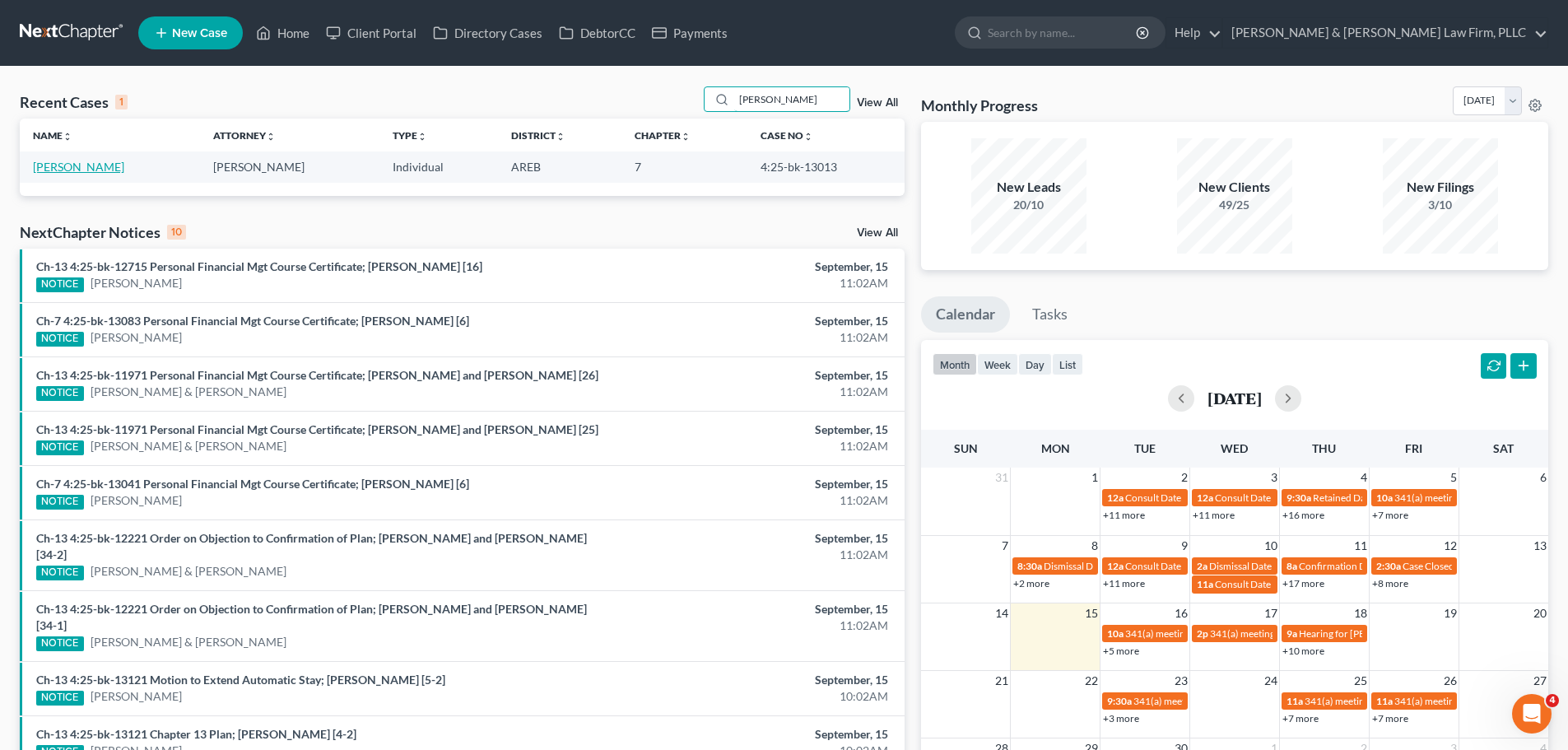
type input "[PERSON_NAME]"
click at [100, 165] on link "[PERSON_NAME]" at bounding box center [78, 167] width 91 height 14
select select "0"
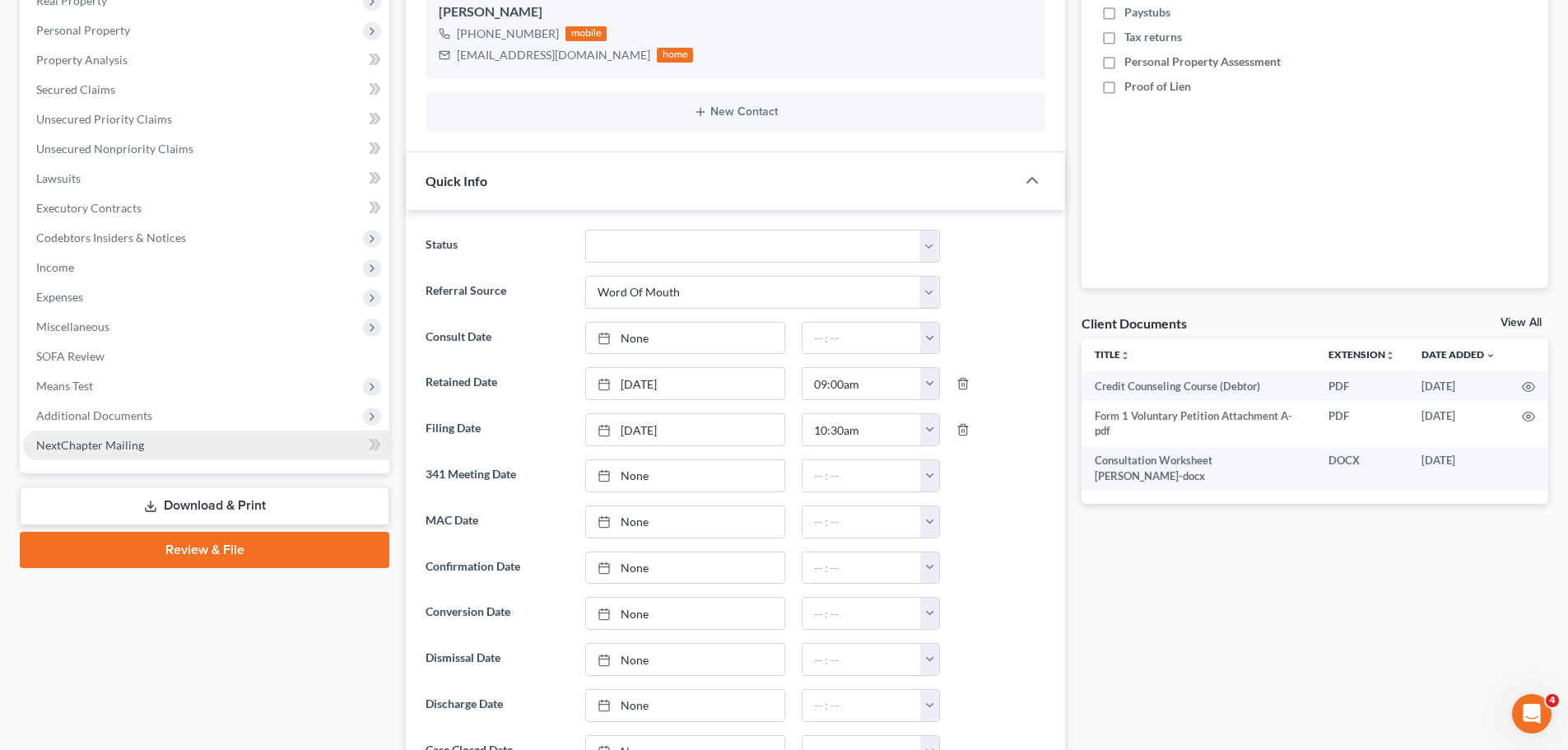
scroll to position [329, 0]
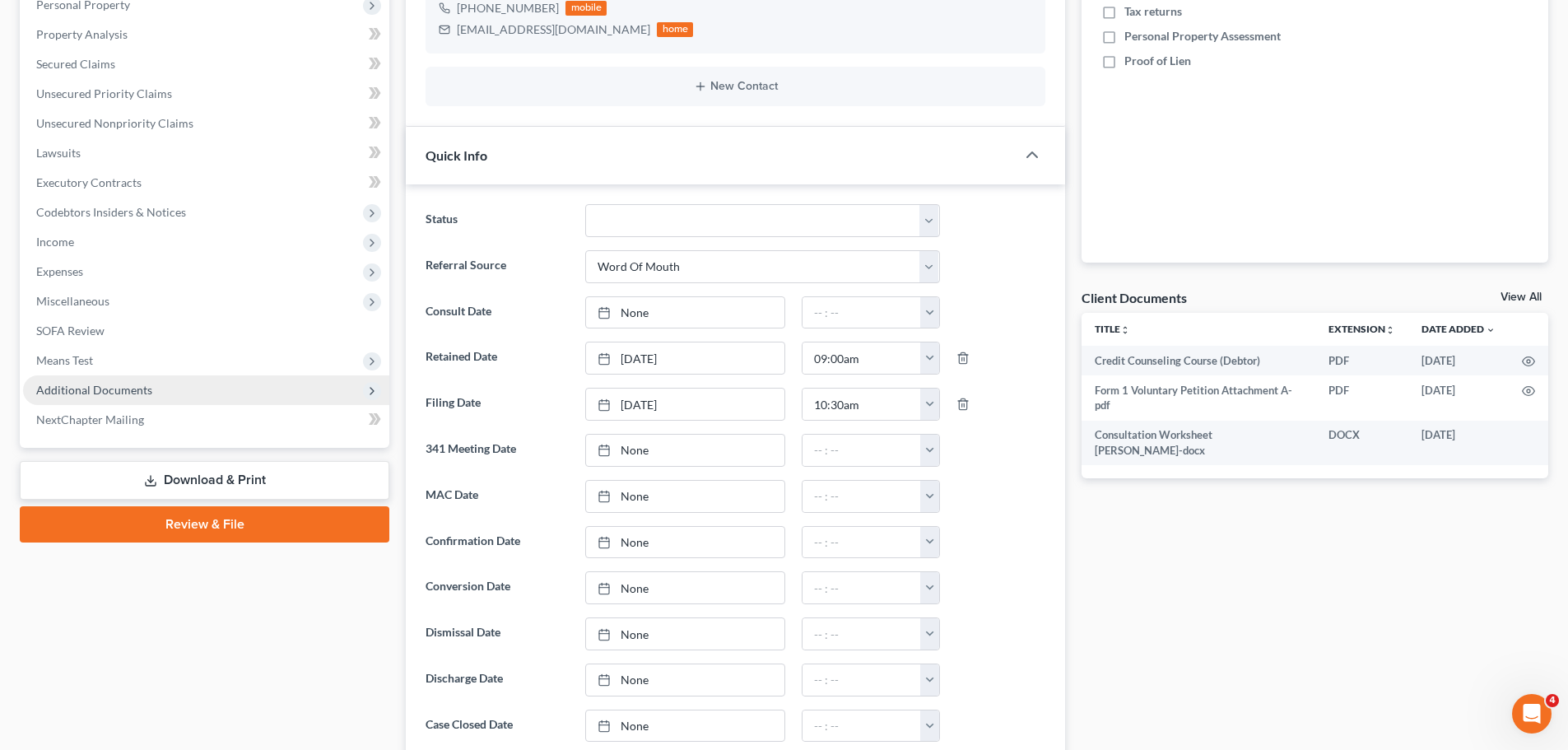
click at [150, 390] on span "Additional Documents" at bounding box center [206, 390] width 367 height 30
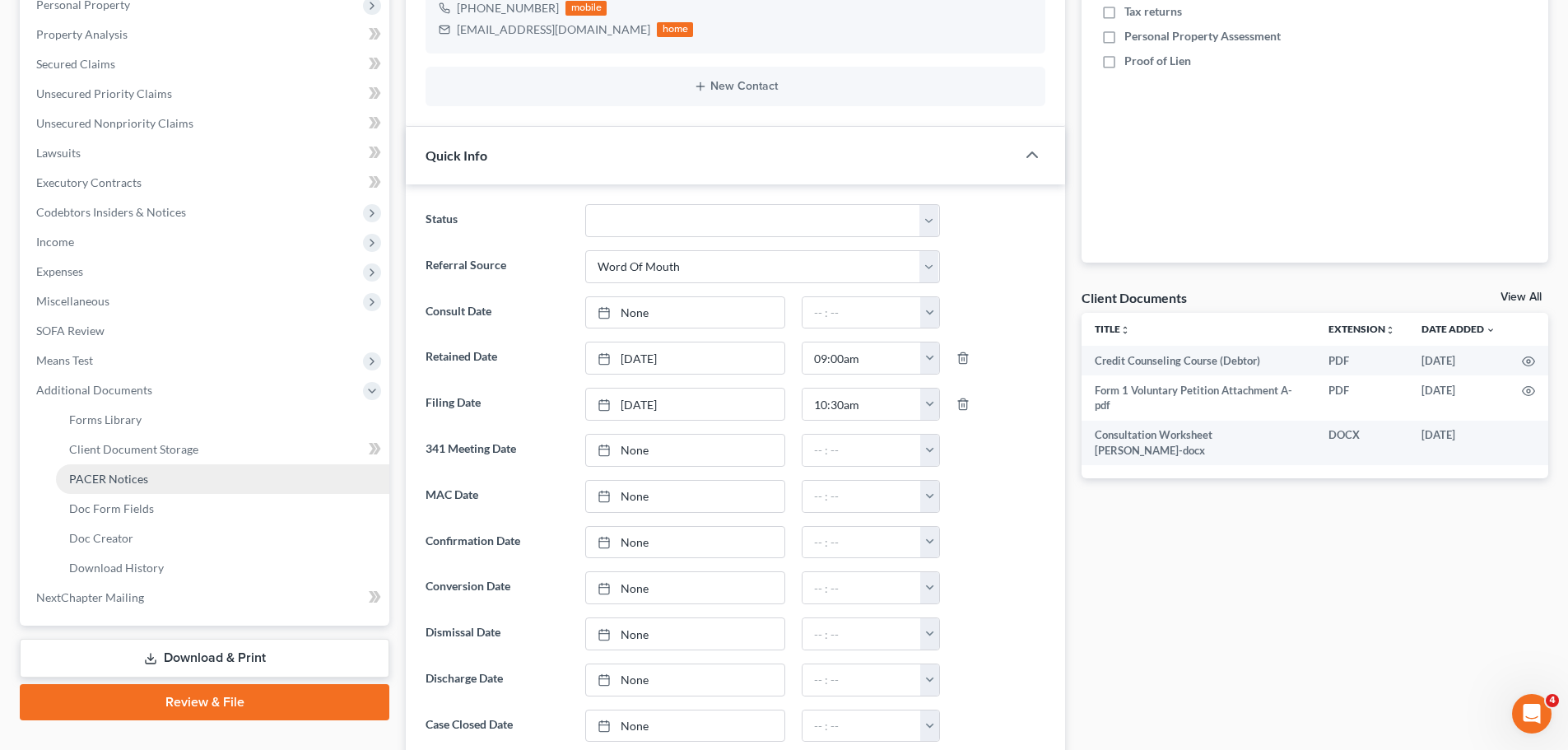
click at [143, 482] on span "PACER Notices" at bounding box center [109, 478] width 79 height 14
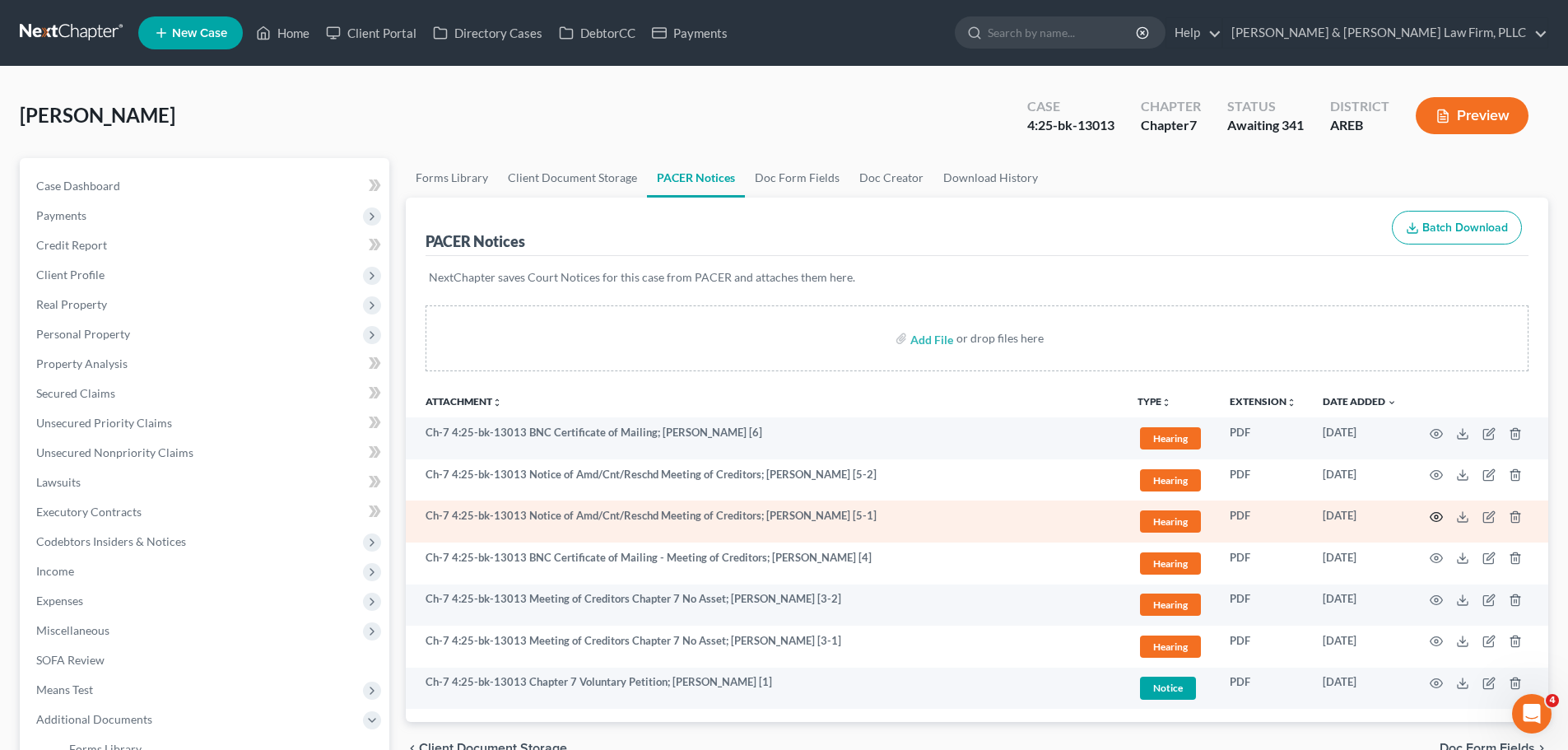
click at [1438, 516] on icon "button" at bounding box center [1436, 517] width 13 height 13
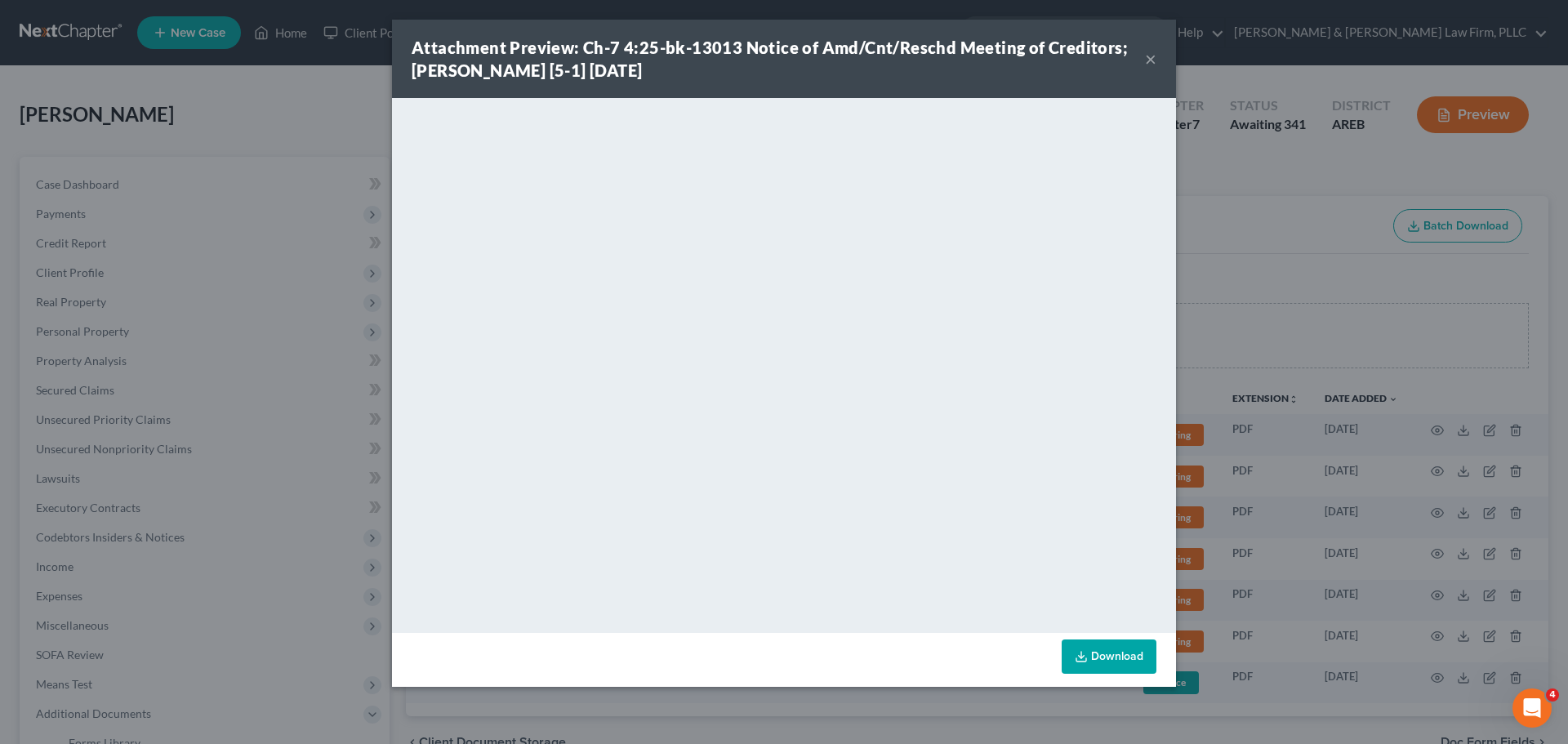
click at [1148, 56] on button "×" at bounding box center [1151, 59] width 12 height 20
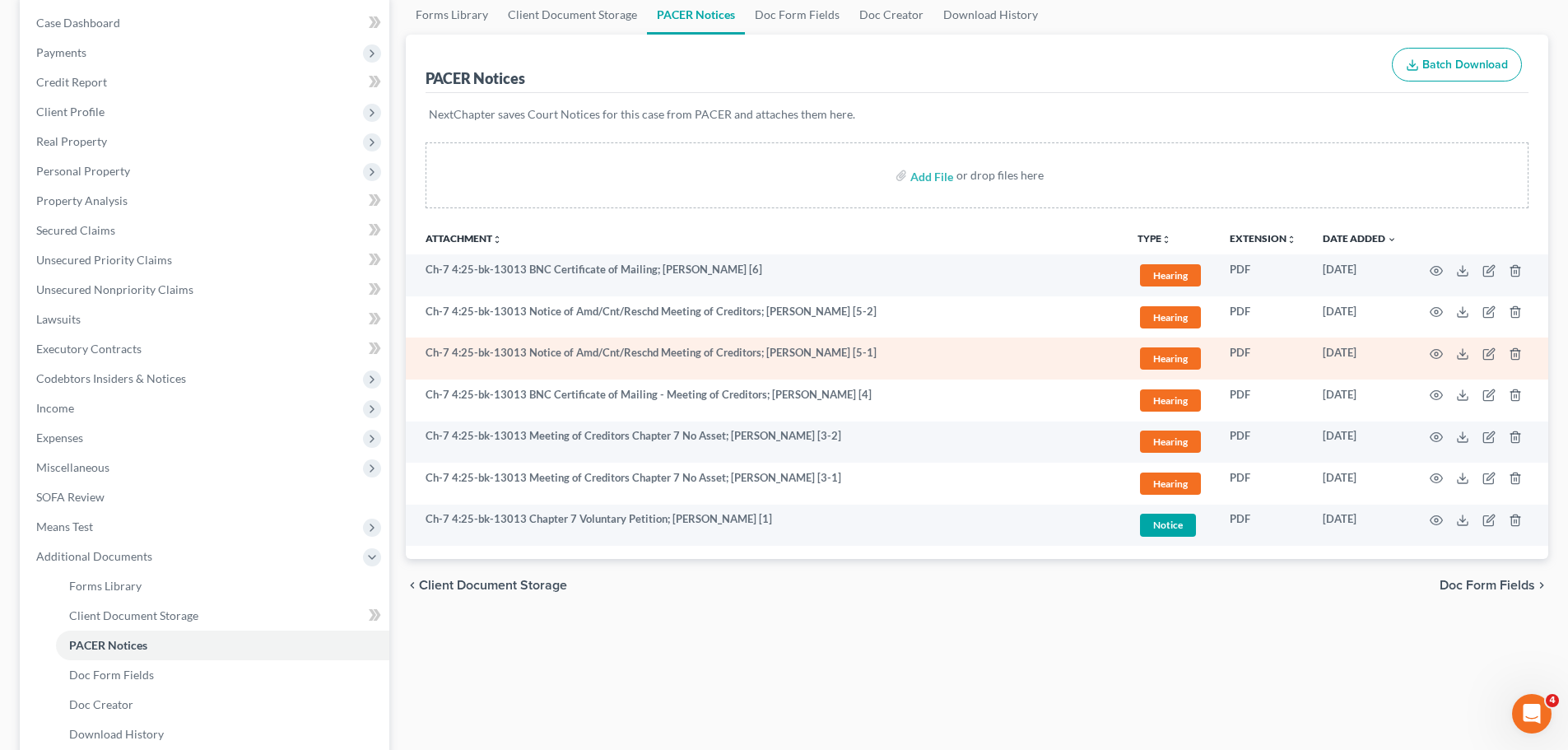
scroll to position [165, 0]
click at [1440, 353] on icon "button" at bounding box center [1436, 352] width 13 height 13
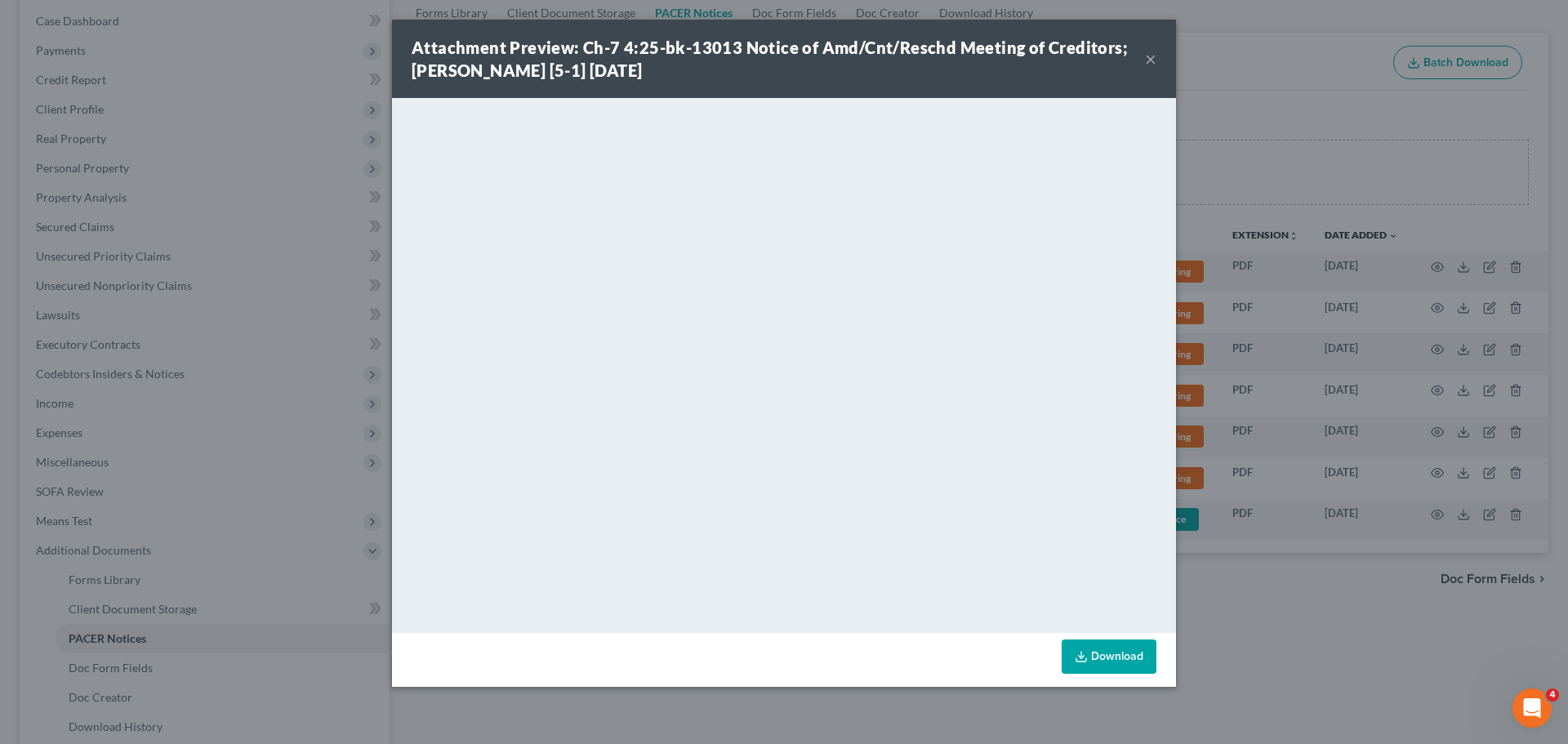
click at [1154, 57] on button "×" at bounding box center [1151, 59] width 12 height 20
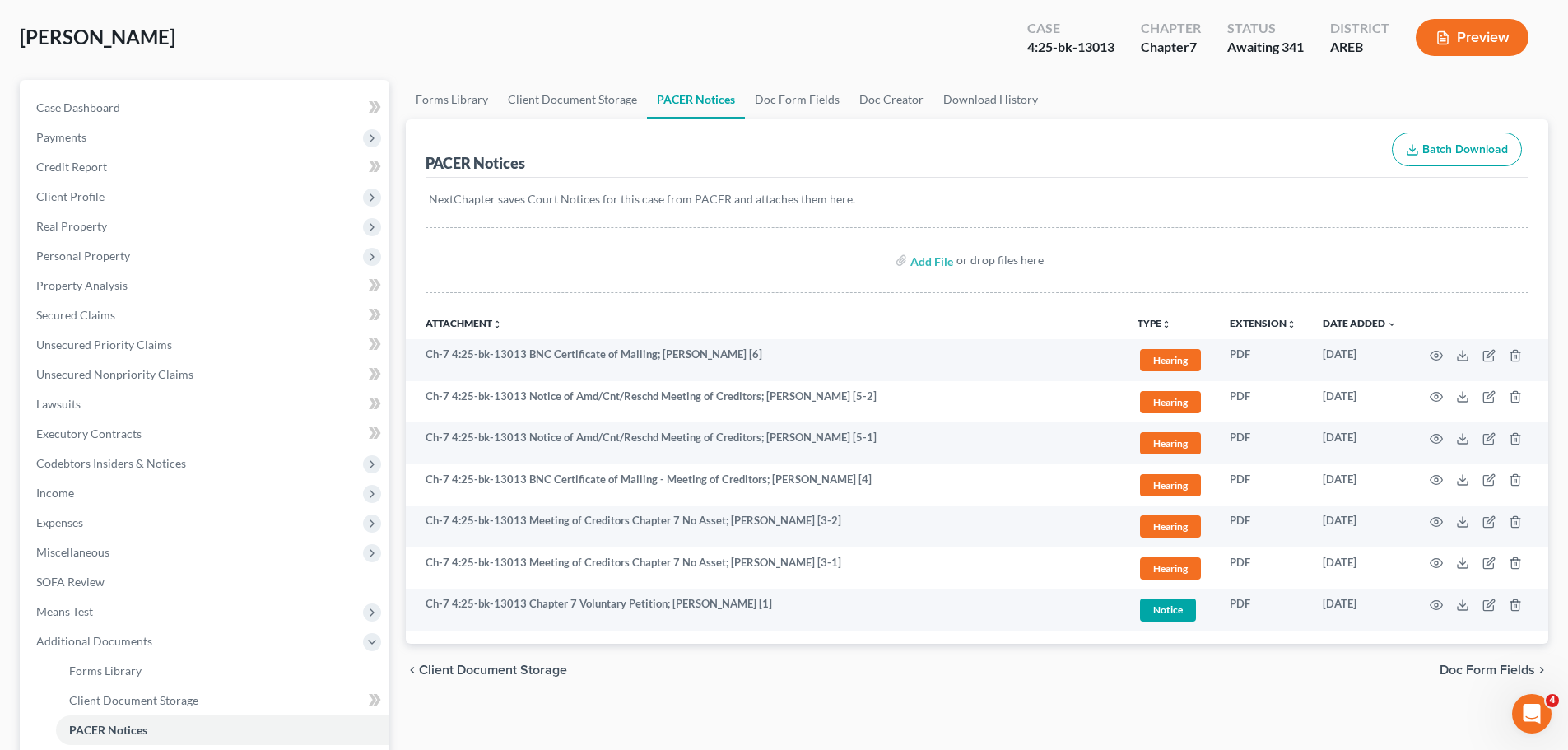
scroll to position [0, 0]
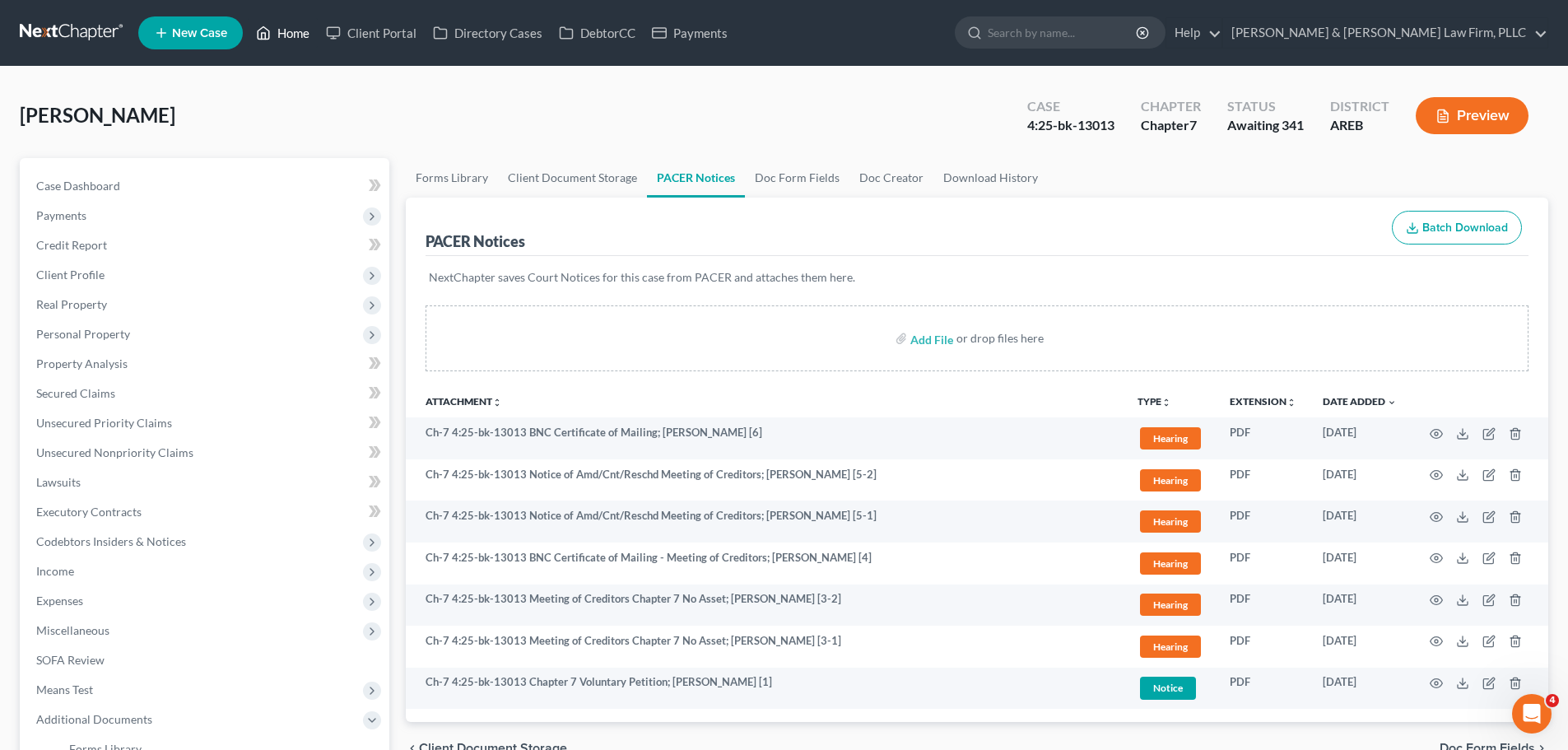
click at [306, 21] on link "Home" at bounding box center [283, 33] width 70 height 30
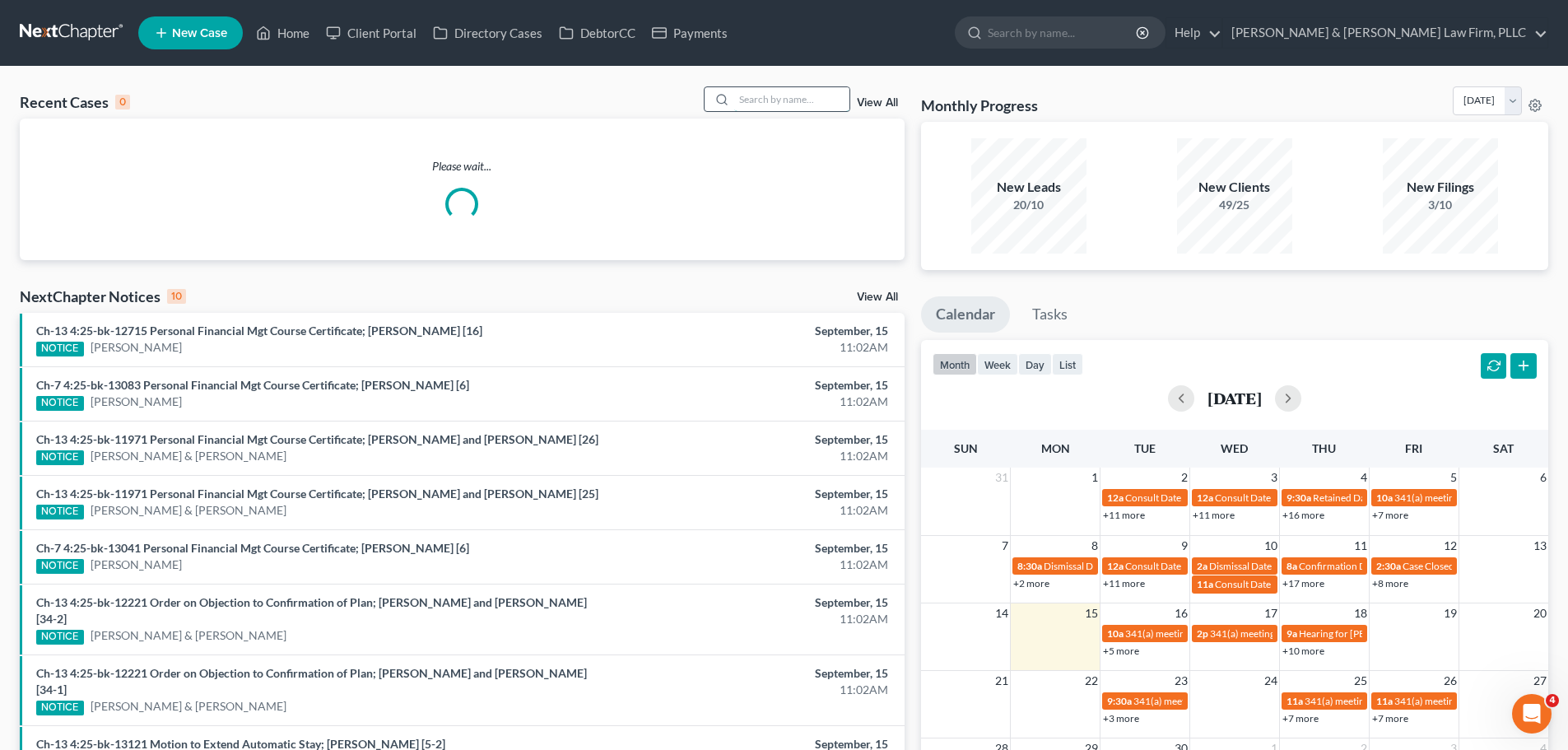
click at [771, 99] on input "search" at bounding box center [791, 99] width 116 height 24
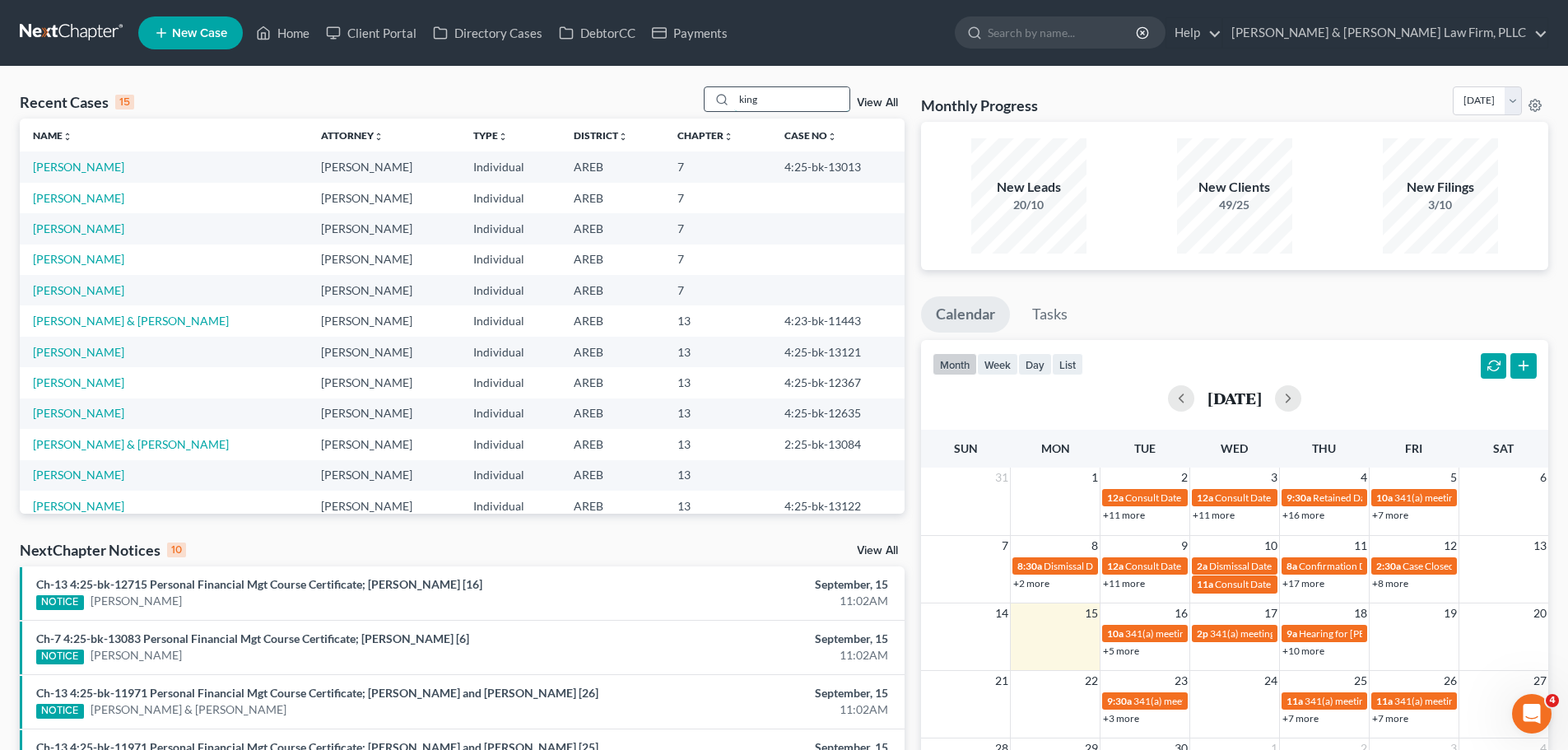
type input "king"
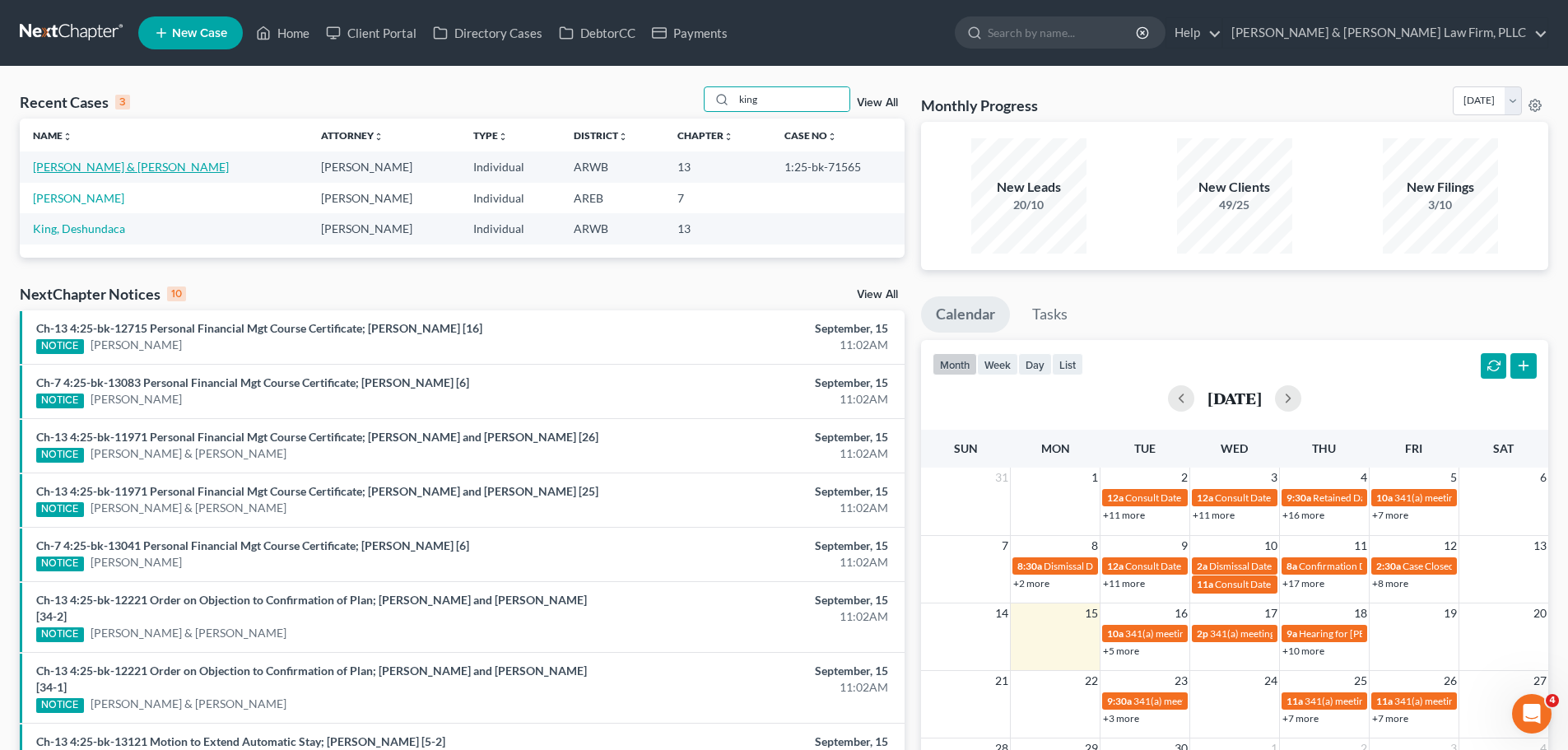
click at [122, 165] on link "[PERSON_NAME] & [PERSON_NAME]" at bounding box center [130, 167] width 196 height 14
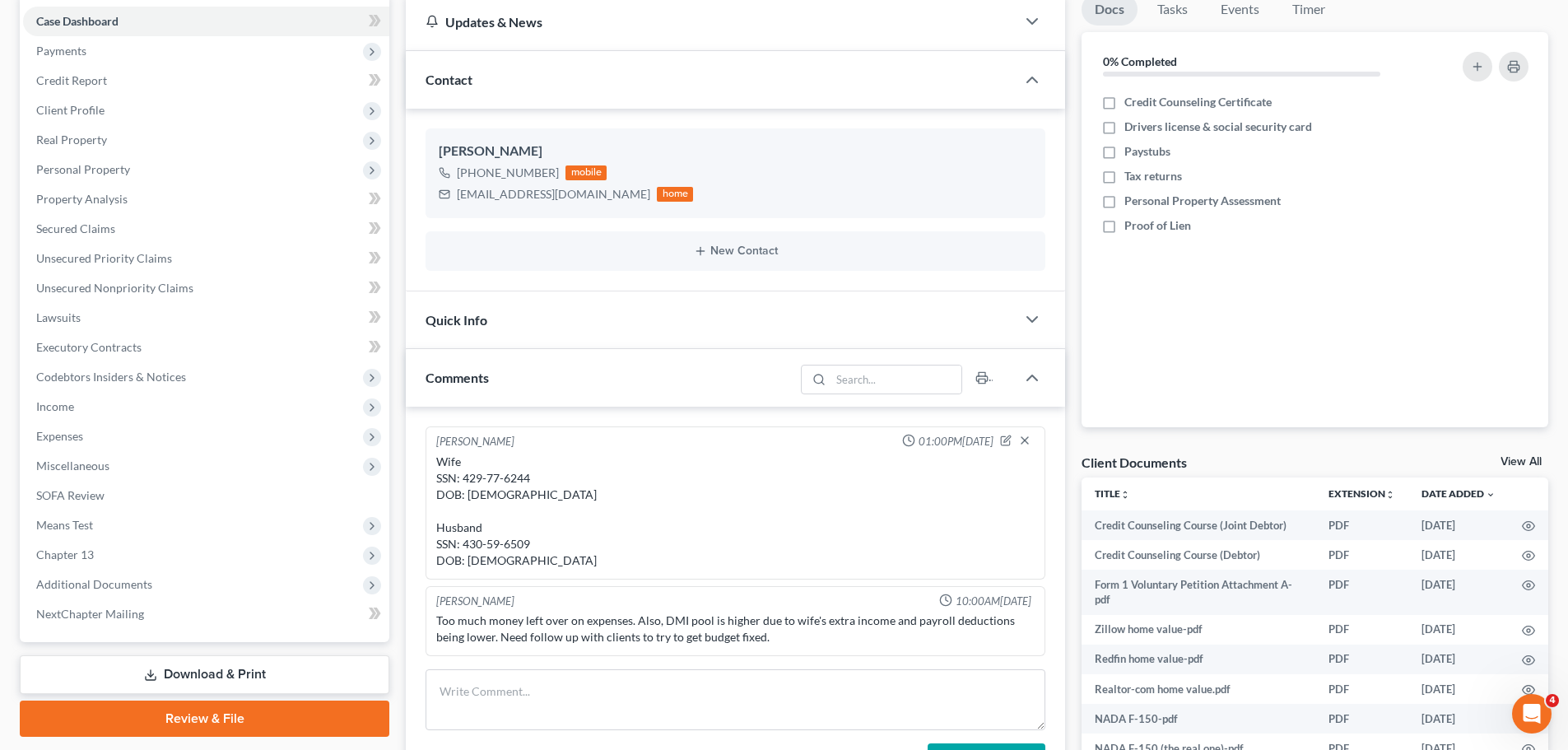
scroll to position [329, 0]
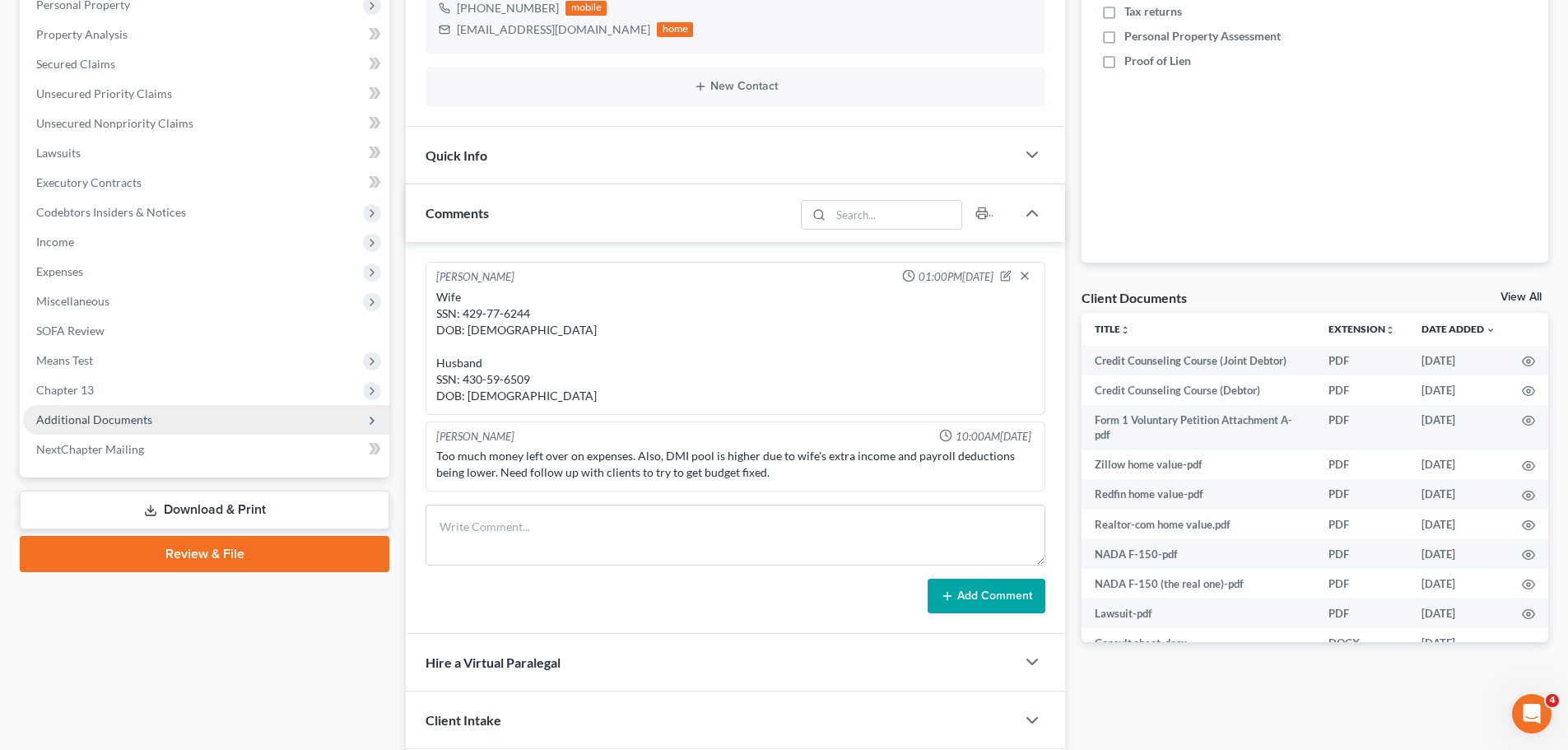
click at [108, 414] on span "Additional Documents" at bounding box center [94, 419] width 116 height 14
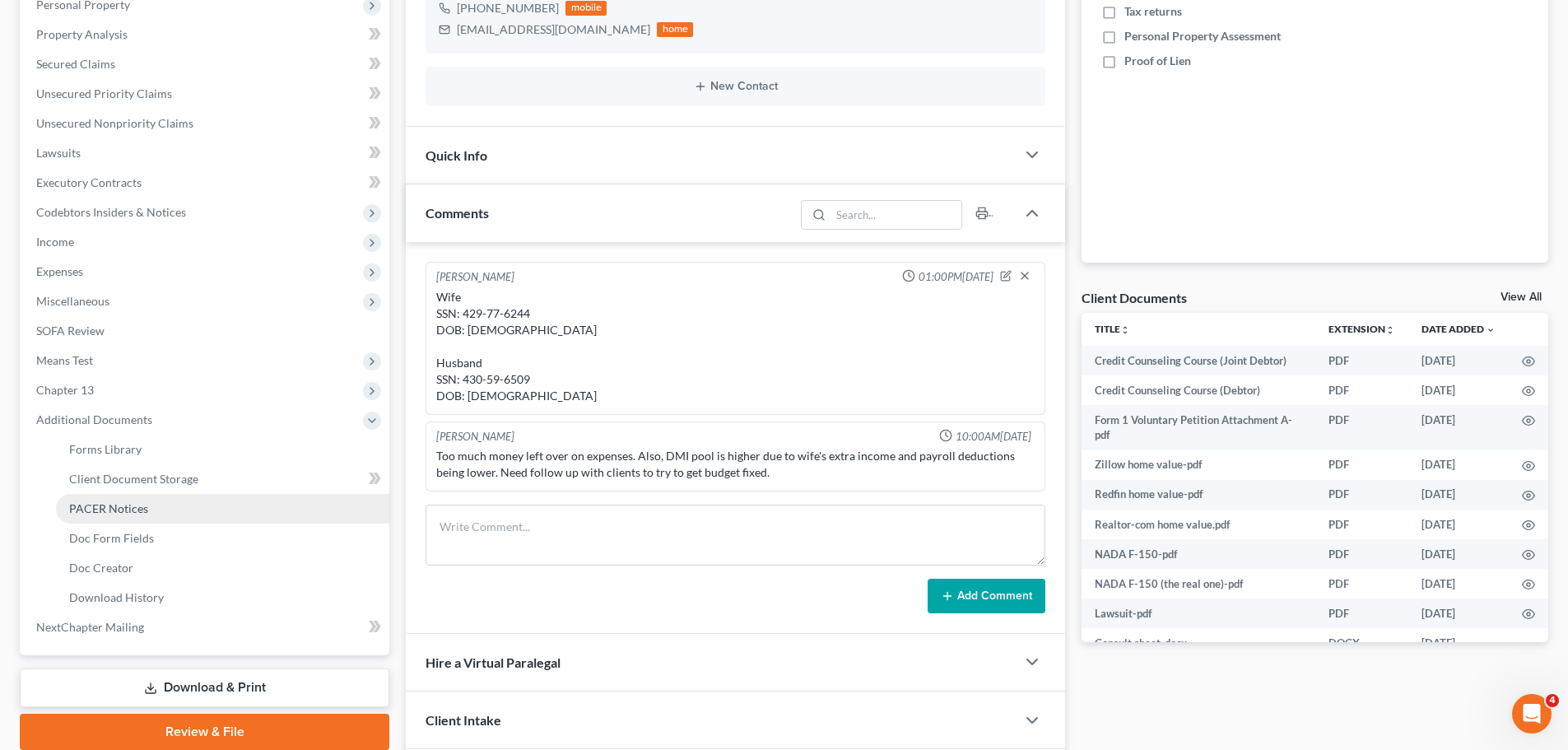
click at [110, 509] on span "PACER Notices" at bounding box center [109, 508] width 79 height 14
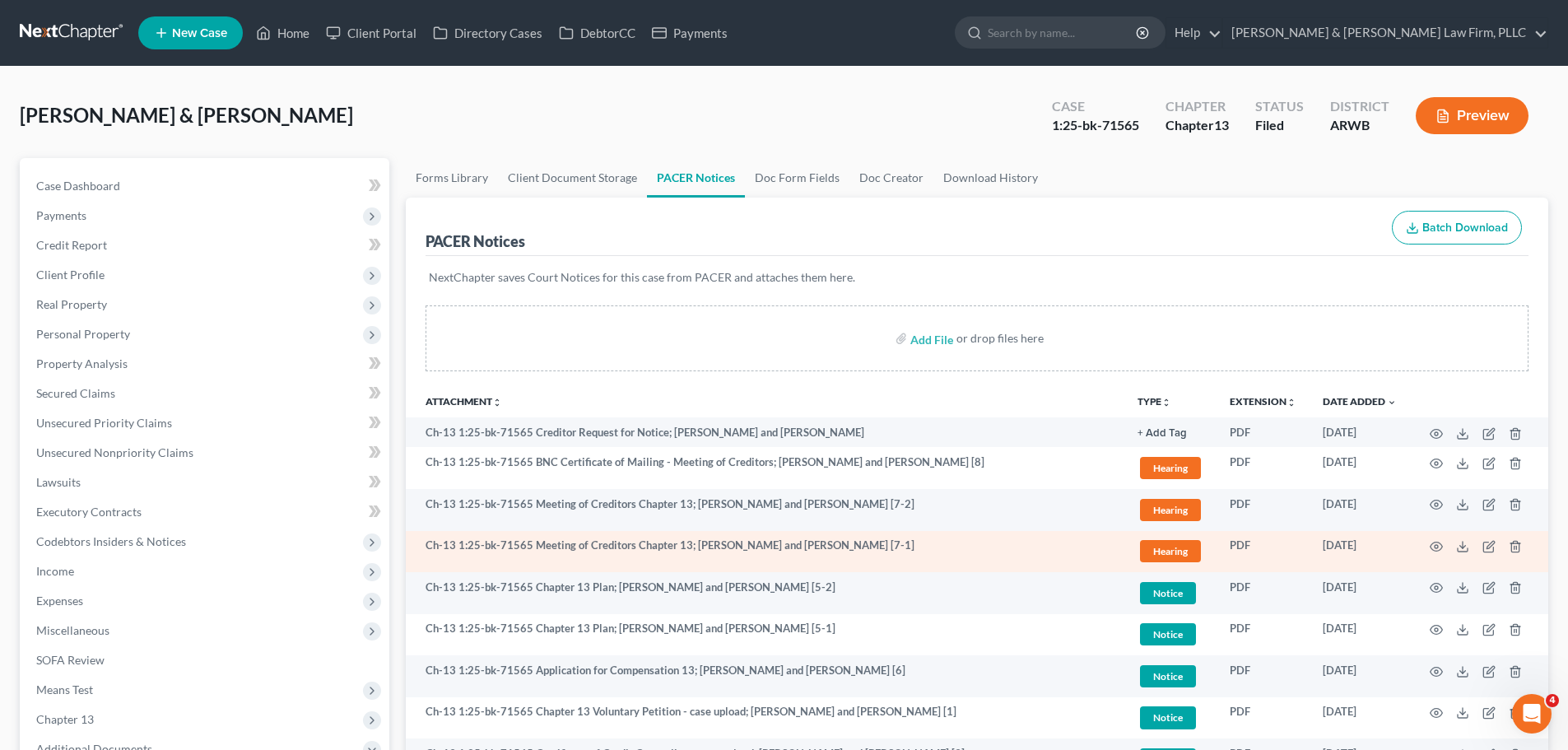
click at [1429, 542] on td at bounding box center [1479, 551] width 138 height 42
click at [1432, 547] on icon "button" at bounding box center [1437, 546] width 12 height 9
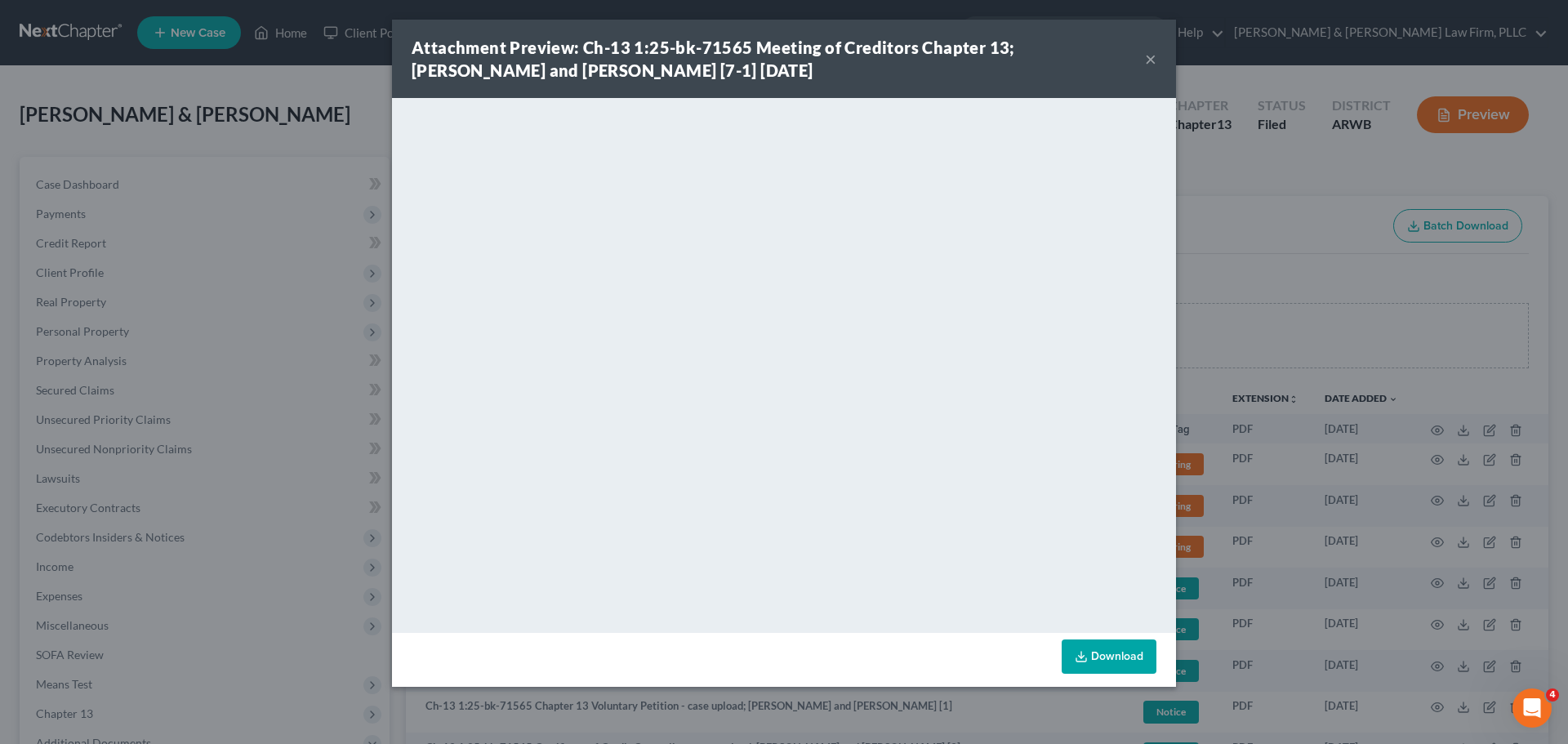
drag, startPoint x: 1147, startPoint y: 49, endPoint x: 139, endPoint y: 2, distance: 1009.1
click at [1147, 49] on button "×" at bounding box center [1151, 59] width 12 height 20
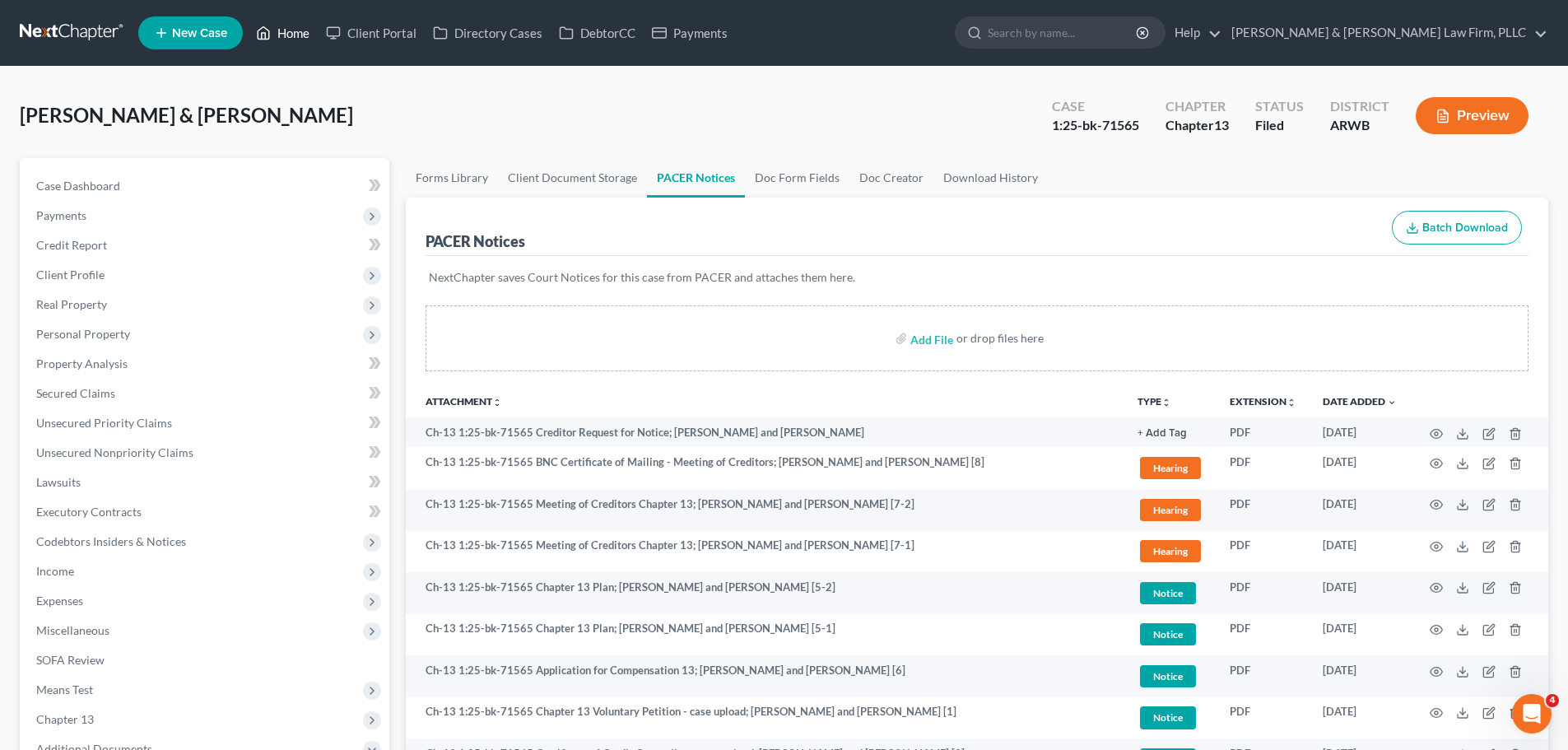
drag, startPoint x: 264, startPoint y: 28, endPoint x: 462, endPoint y: 74, distance: 203.3
click at [264, 28] on icon at bounding box center [265, 33] width 12 height 12
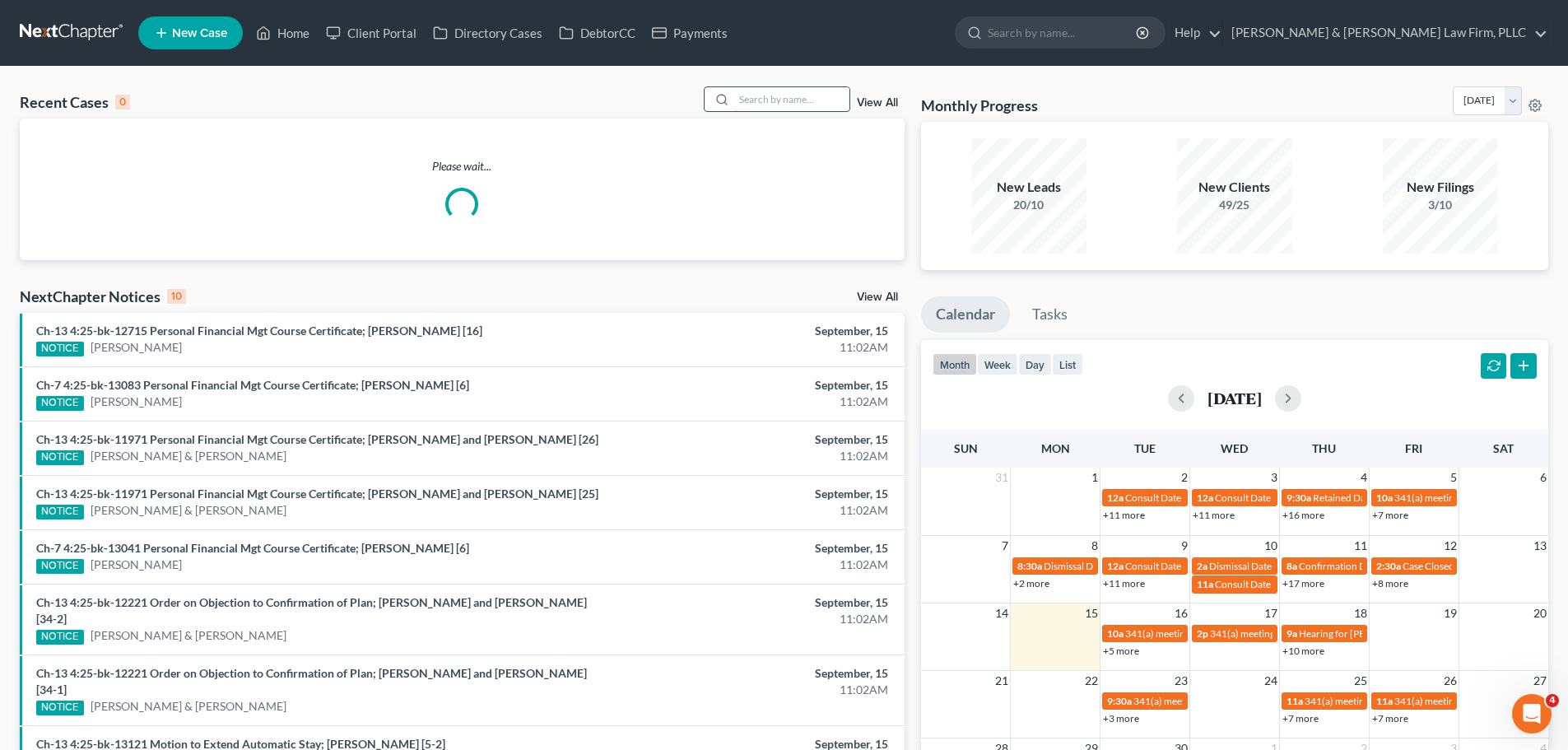
click at [814, 98] on input "search" at bounding box center [791, 99] width 116 height 24
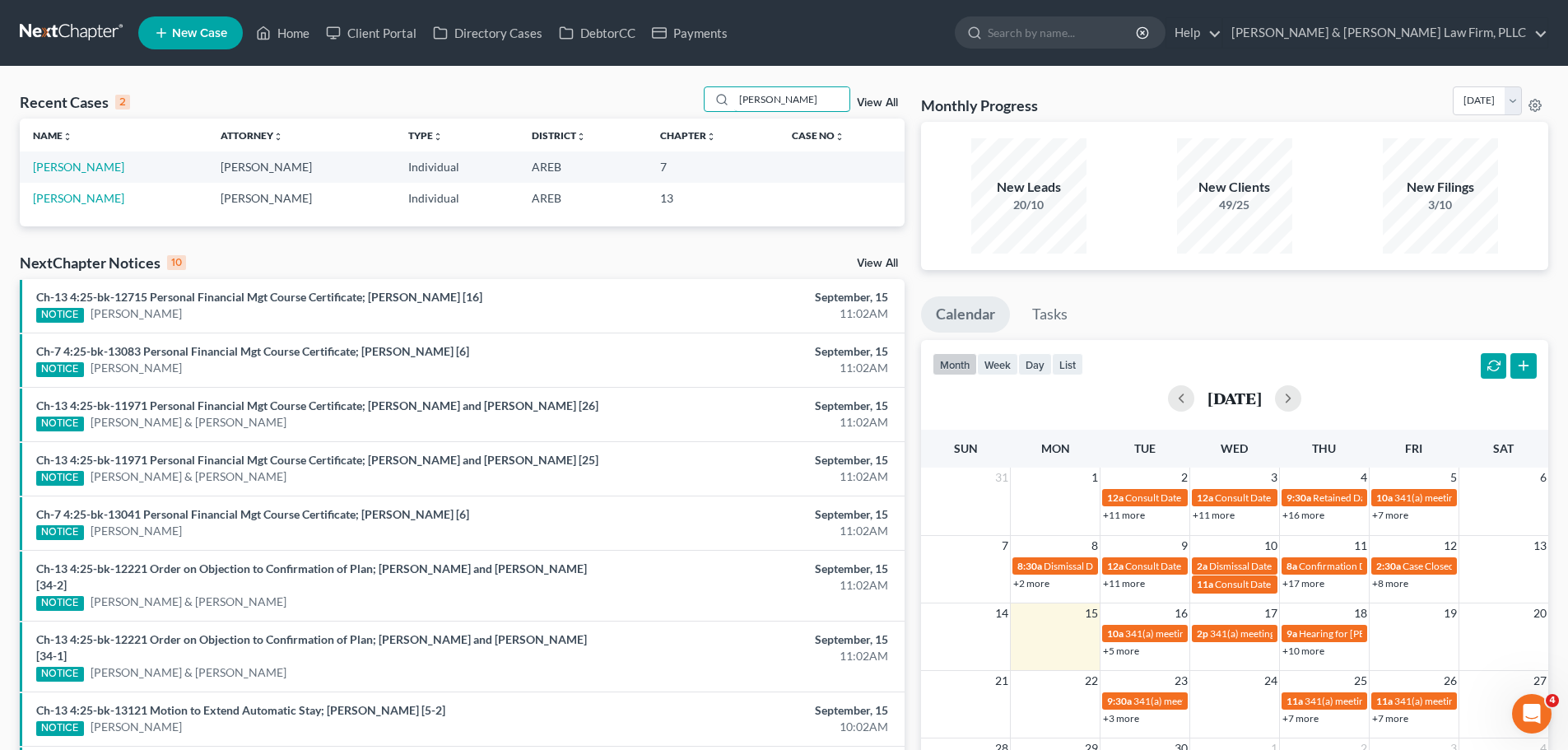
type input "[PERSON_NAME]"
click at [103, 160] on link "[PERSON_NAME]" at bounding box center [78, 167] width 91 height 14
select select "8"
select select "4"
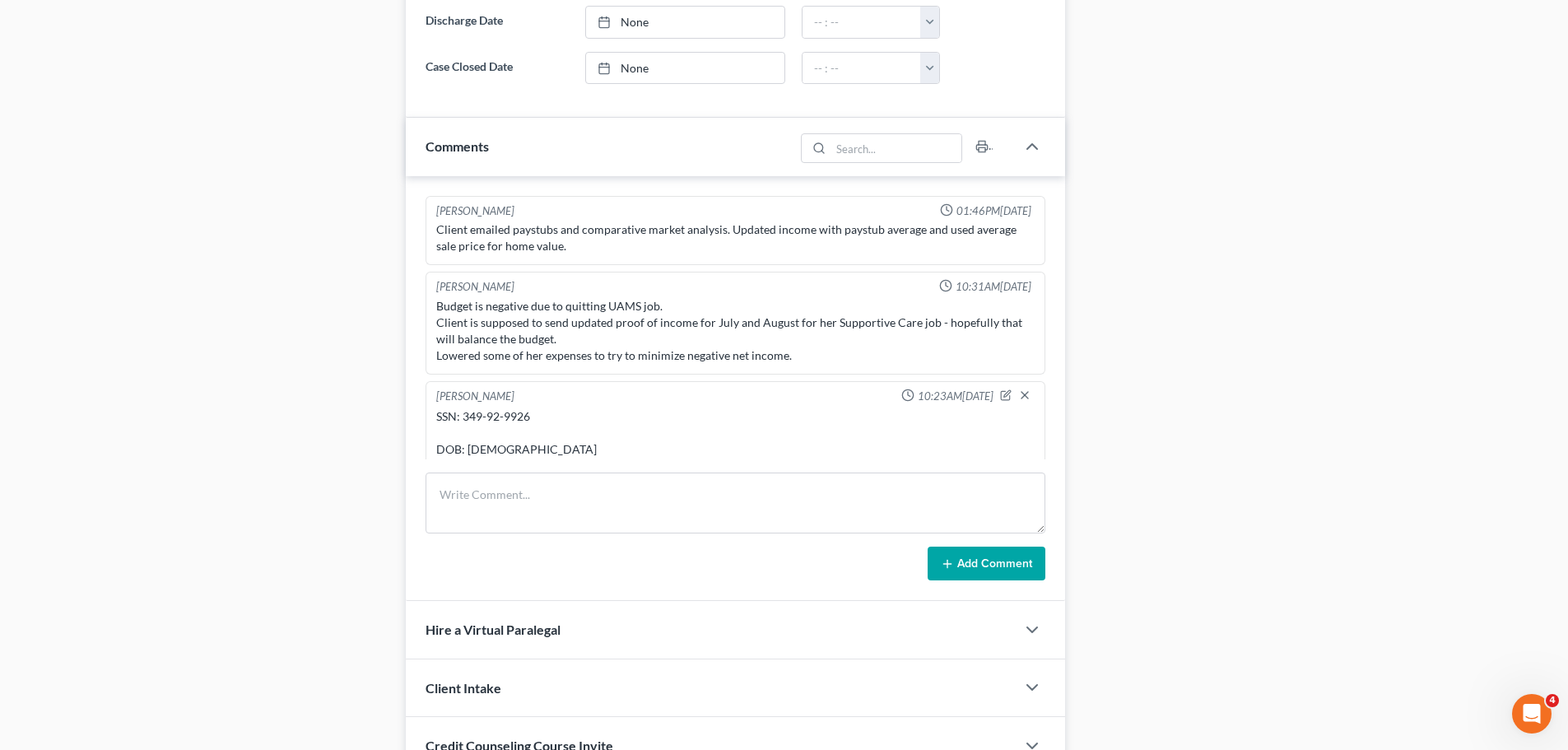
scroll to position [9, 0]
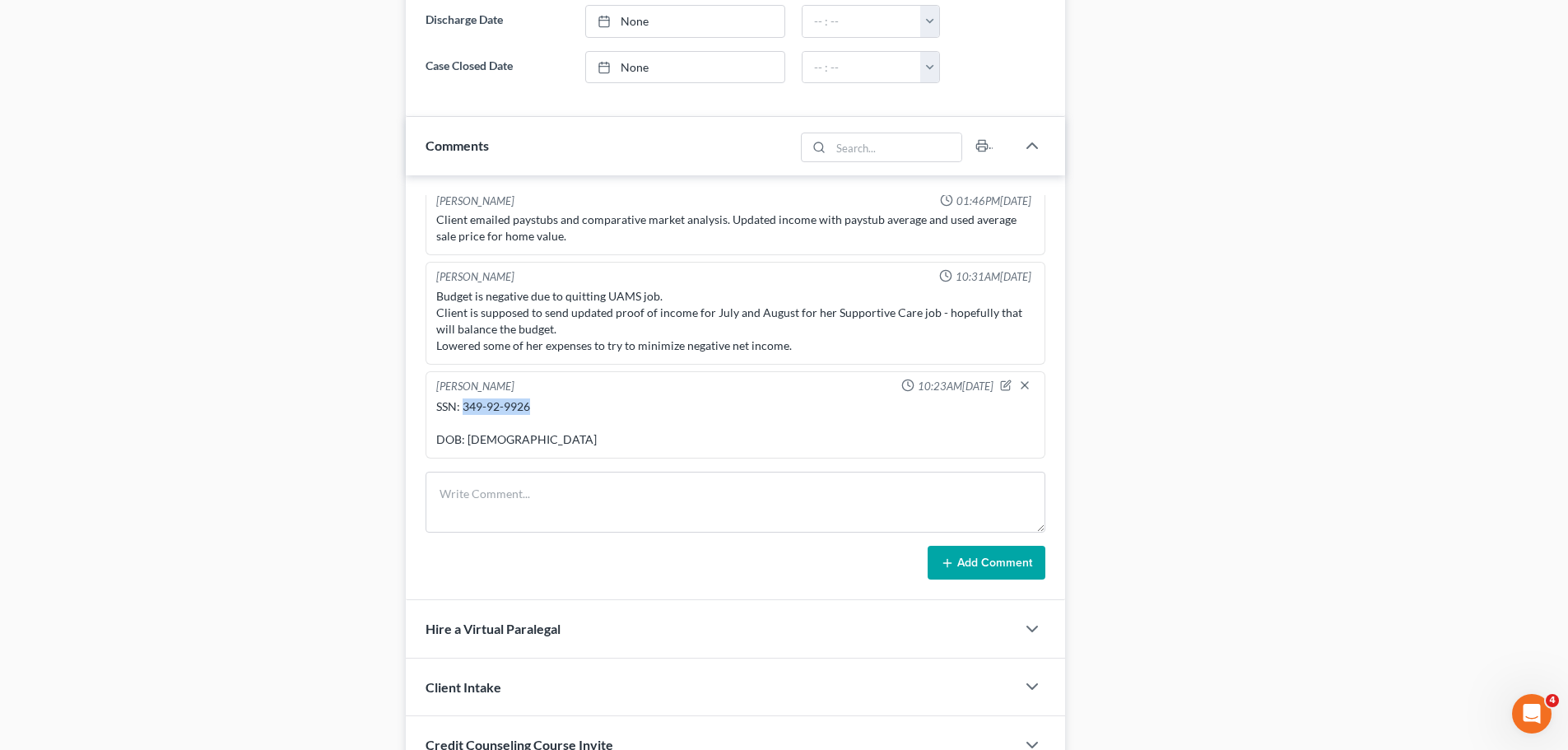
drag, startPoint x: 536, startPoint y: 403, endPoint x: 465, endPoint y: 411, distance: 71.4
click at [465, 411] on div "SSN: 349-92-9926 DOB: [DEMOGRAPHIC_DATA]" at bounding box center [736, 423] width 599 height 49
copy div "349-92-9926"
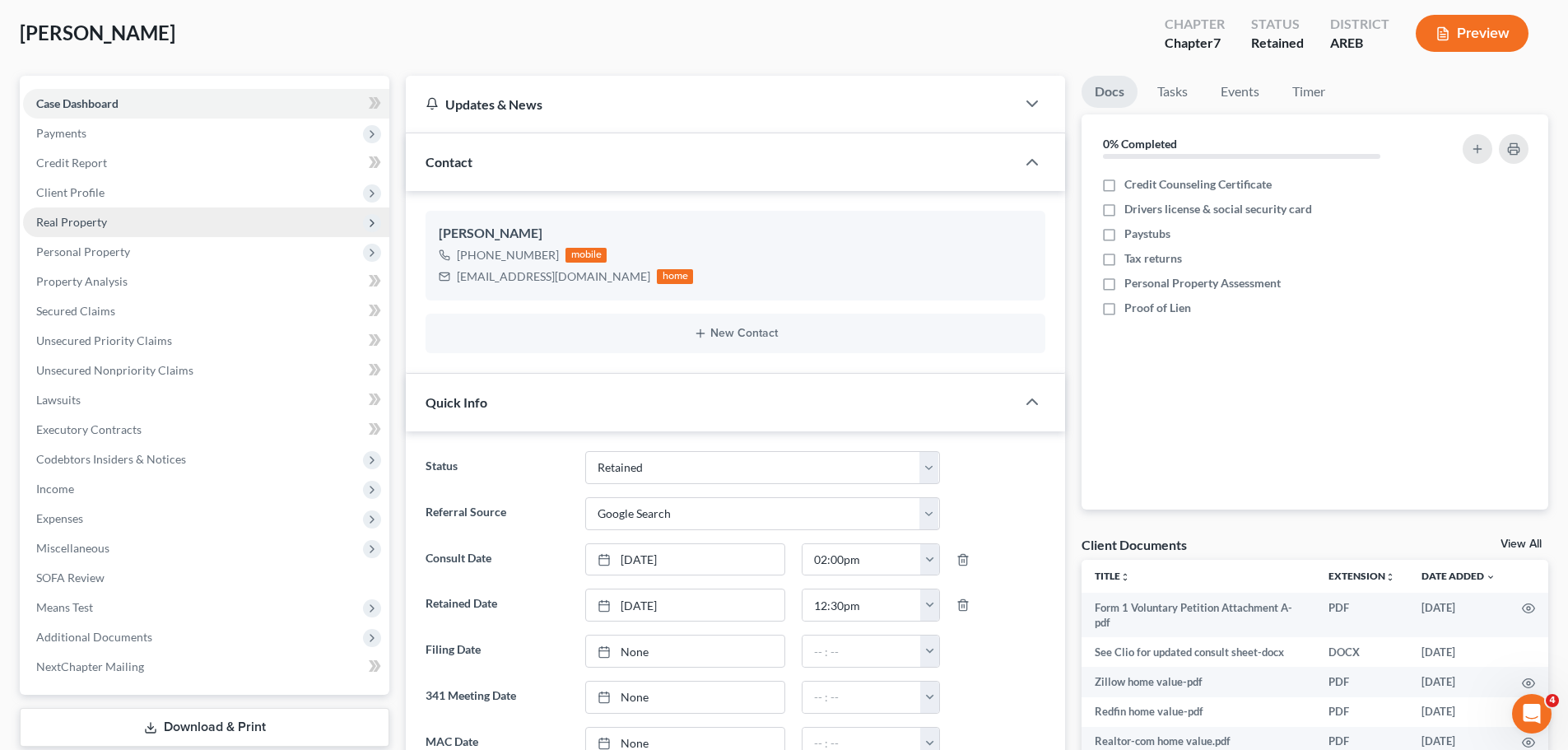
scroll to position [0, 0]
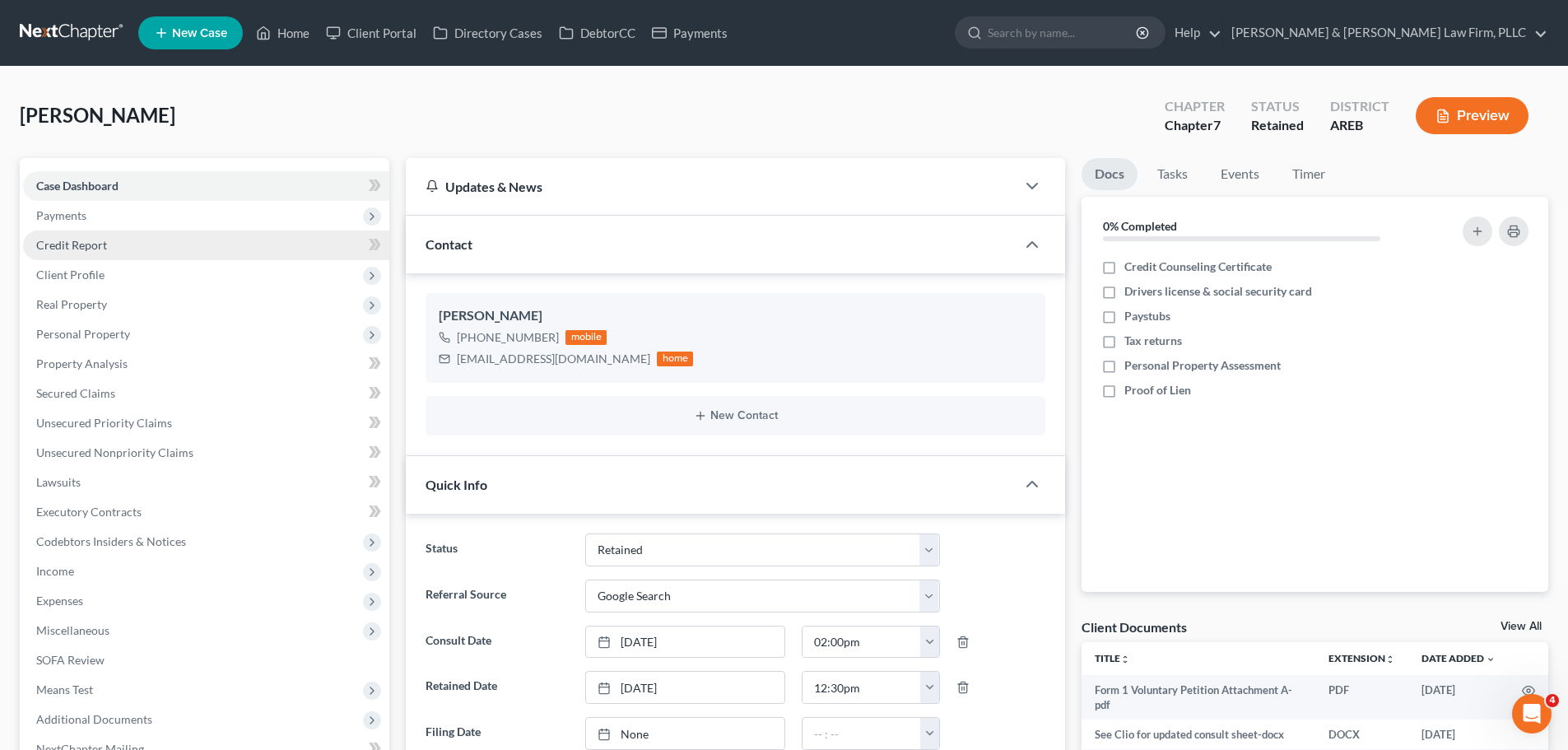
click at [113, 243] on link "Credit Report" at bounding box center [206, 245] width 367 height 30
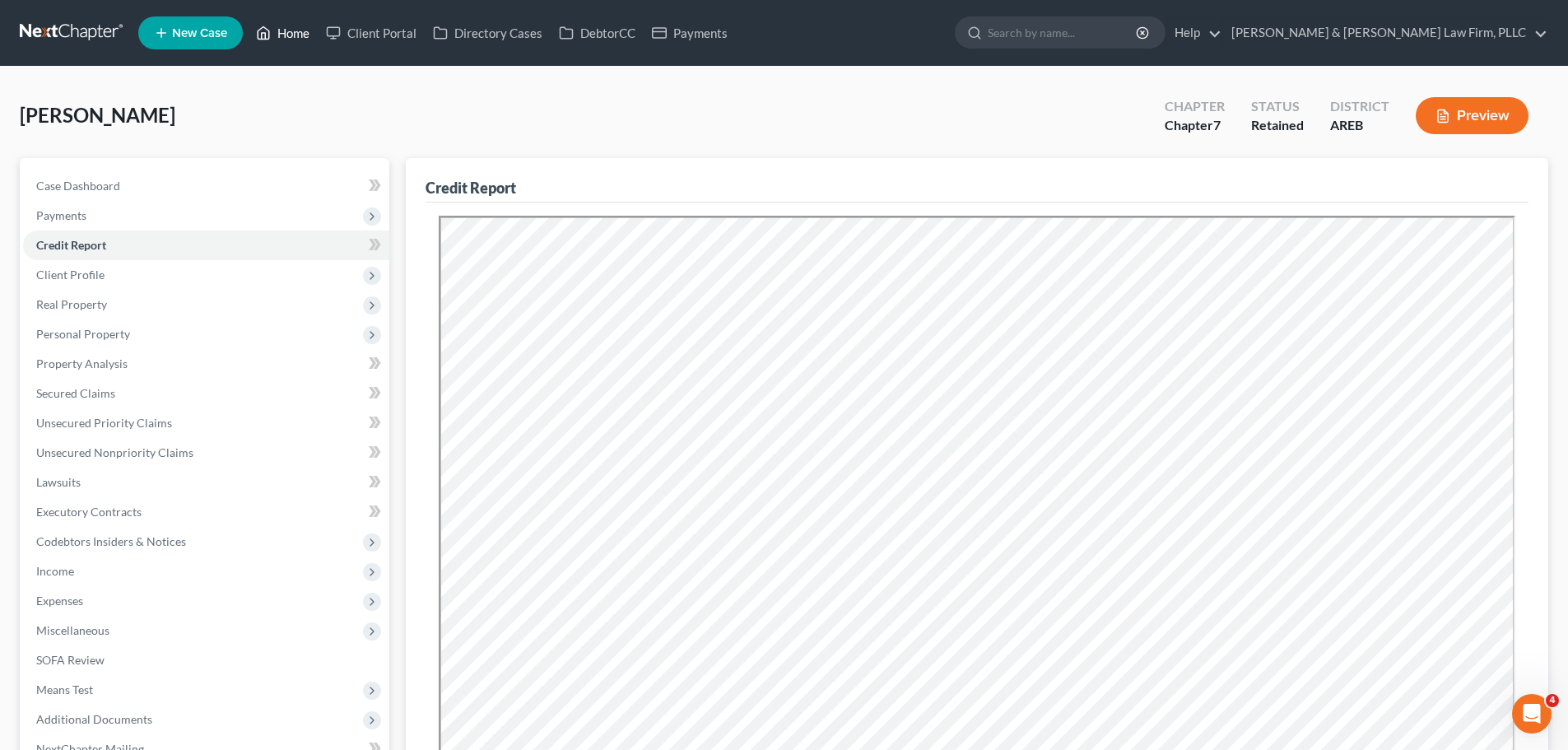
drag, startPoint x: 289, startPoint y: 17, endPoint x: 286, endPoint y: 37, distance: 20.2
click at [288, 17] on ul "New Case Home Client Portal Directory Cases DebtorCC Payments - No Result - See…" at bounding box center [843, 33] width 1410 height 42
click at [288, 40] on link "Home" at bounding box center [283, 33] width 70 height 30
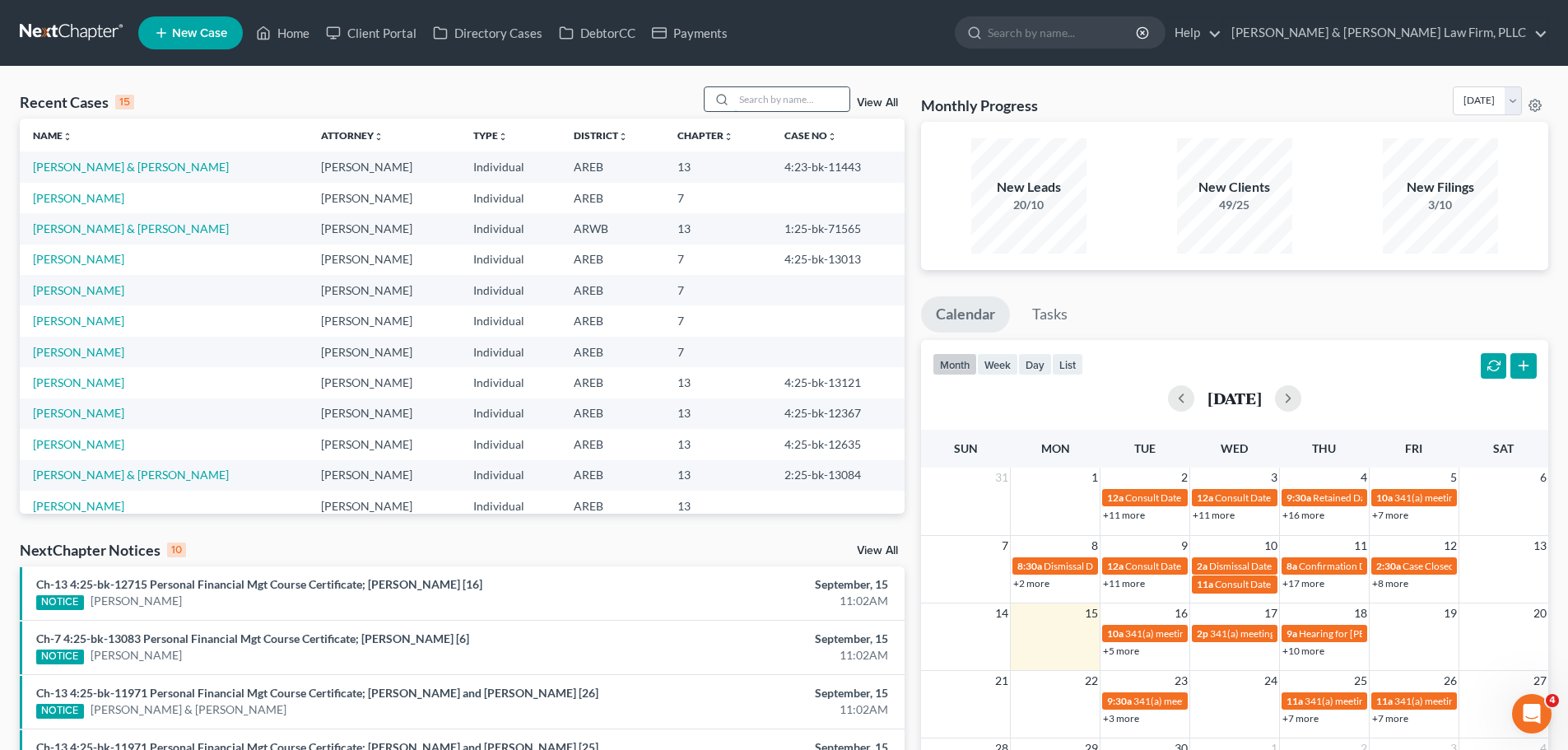
click at [840, 97] on input "search" at bounding box center [791, 99] width 116 height 24
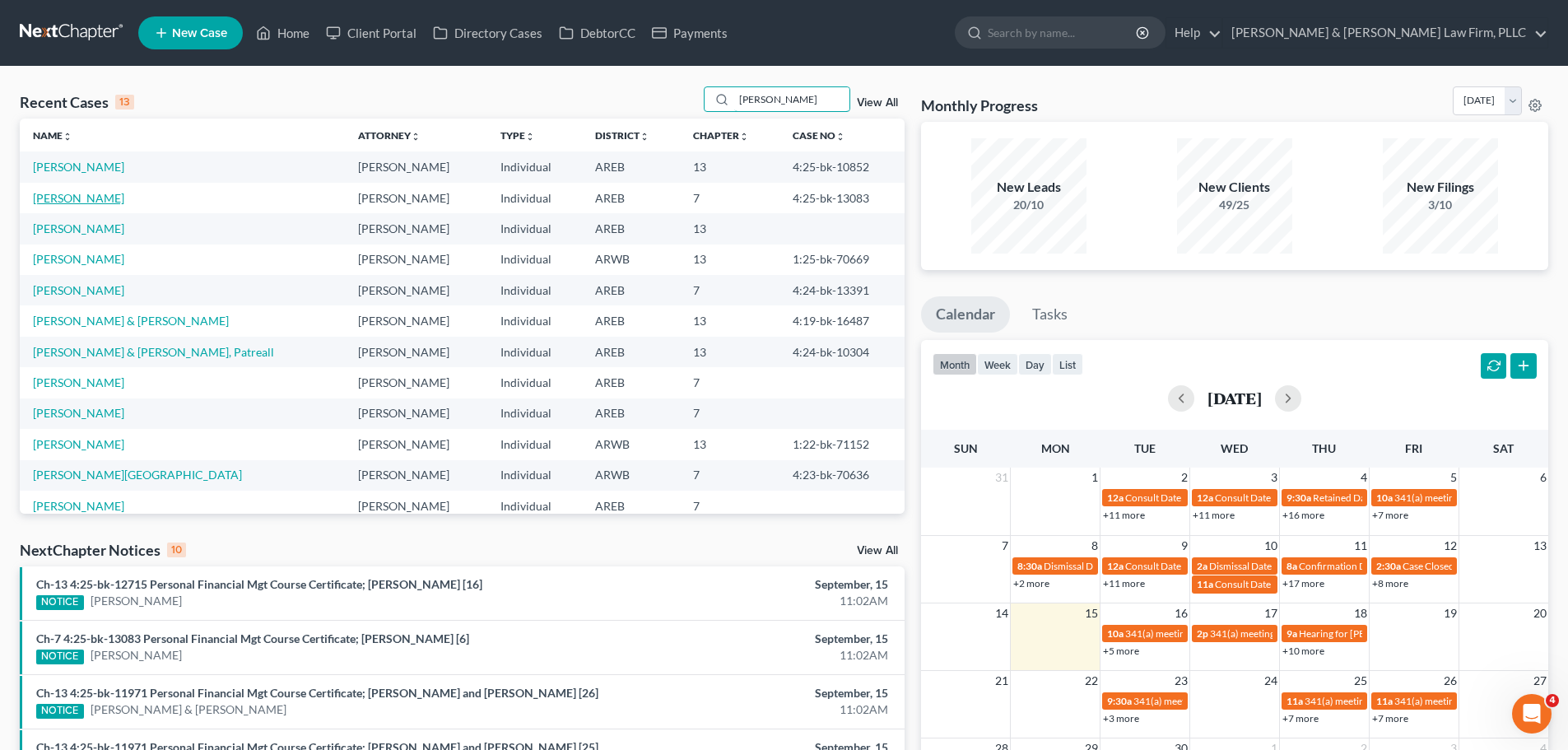
type input "[PERSON_NAME]"
click at [80, 200] on link "[PERSON_NAME]" at bounding box center [78, 198] width 91 height 14
select select "4"
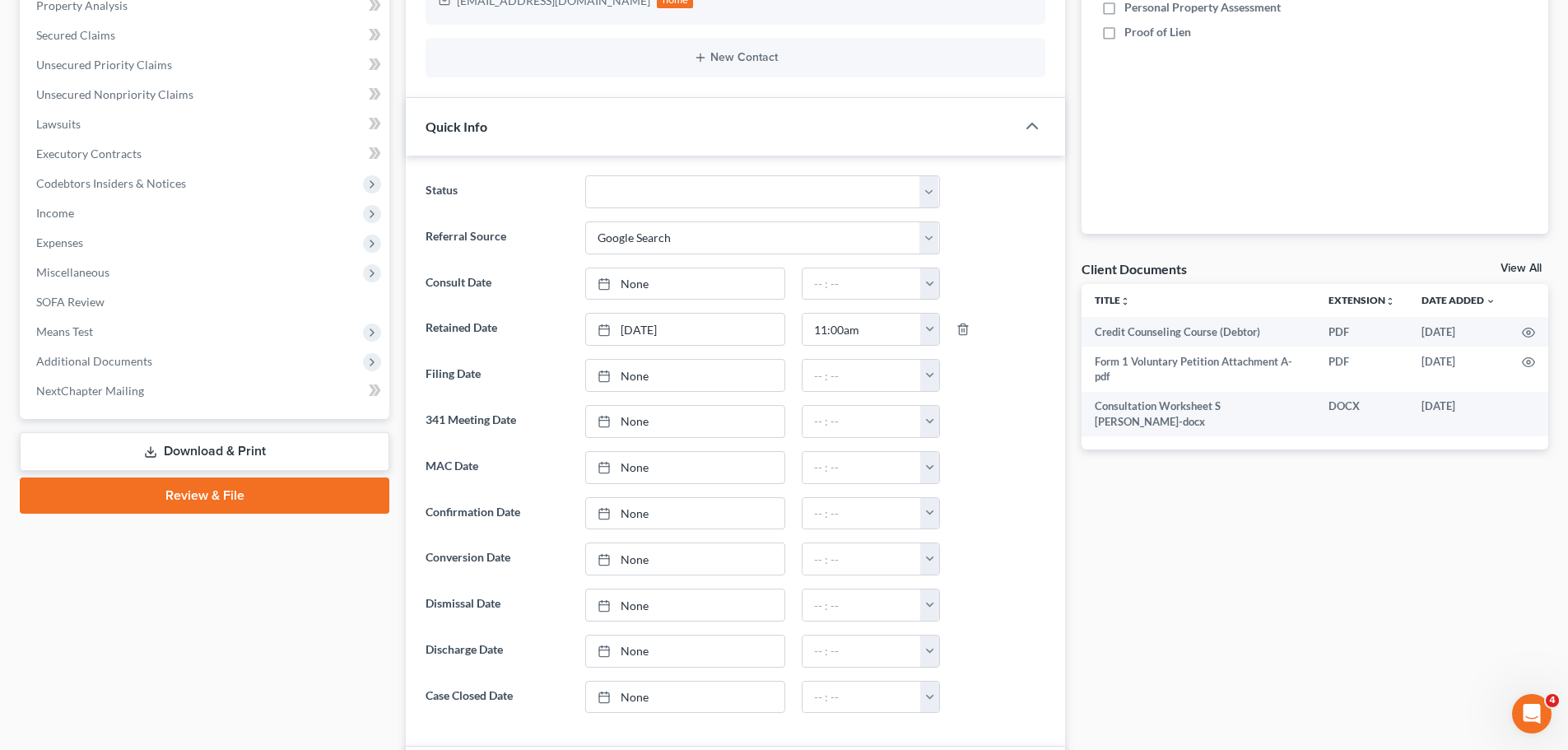
scroll to position [412, 0]
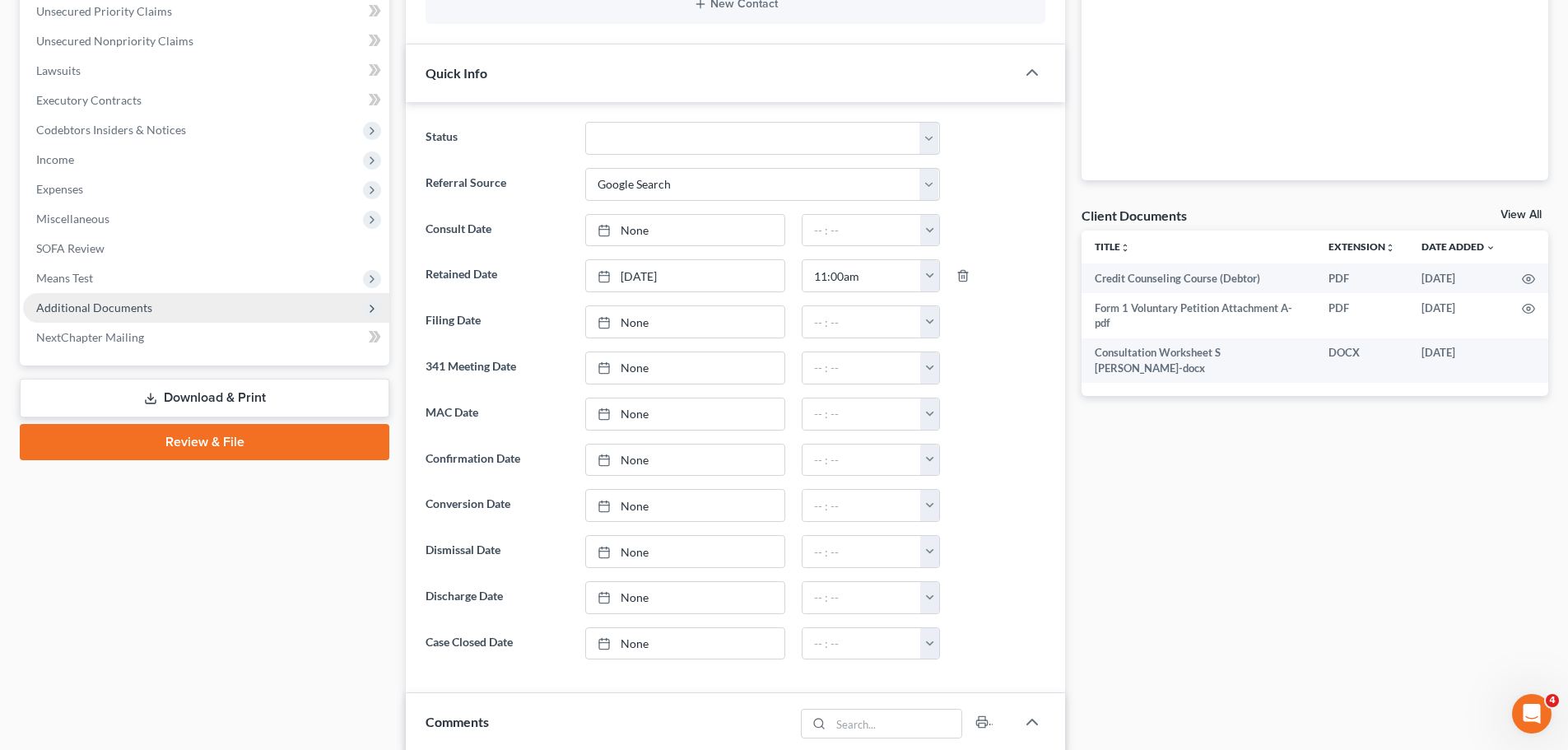
click at [190, 298] on span "Additional Documents" at bounding box center [206, 308] width 367 height 30
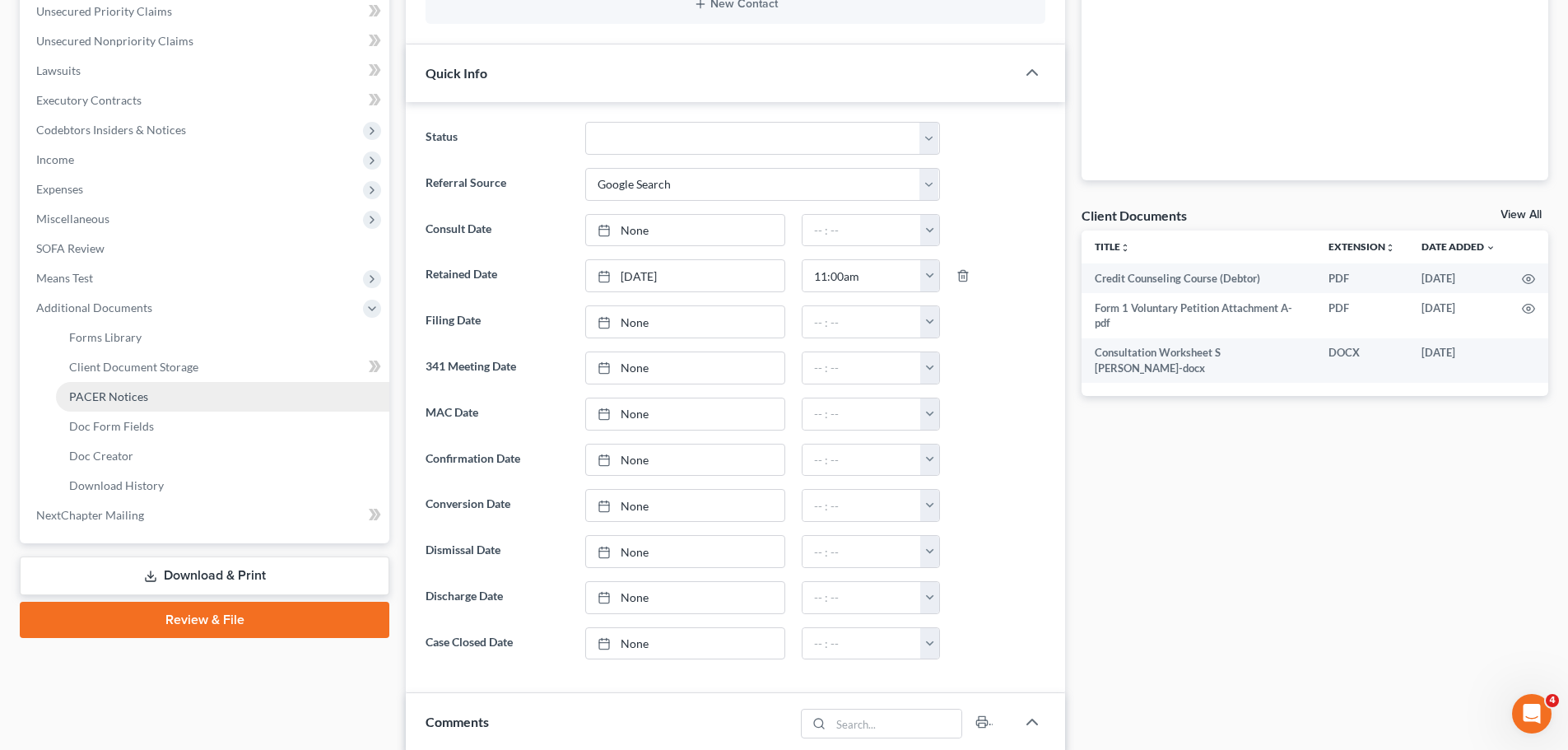
click at [144, 402] on span "PACER Notices" at bounding box center [109, 396] width 79 height 14
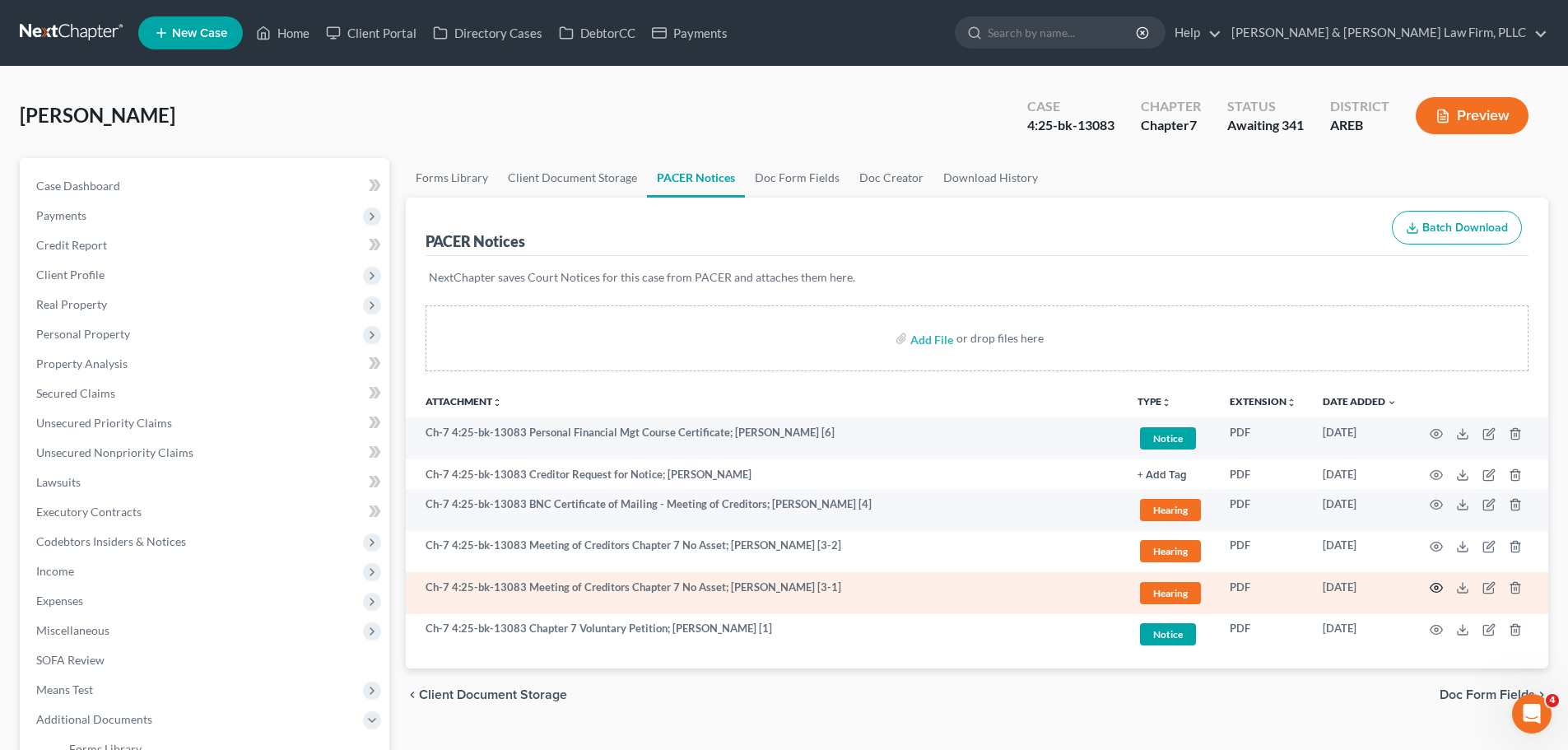
click at [1442, 590] on icon "button" at bounding box center [1437, 588] width 12 height 9
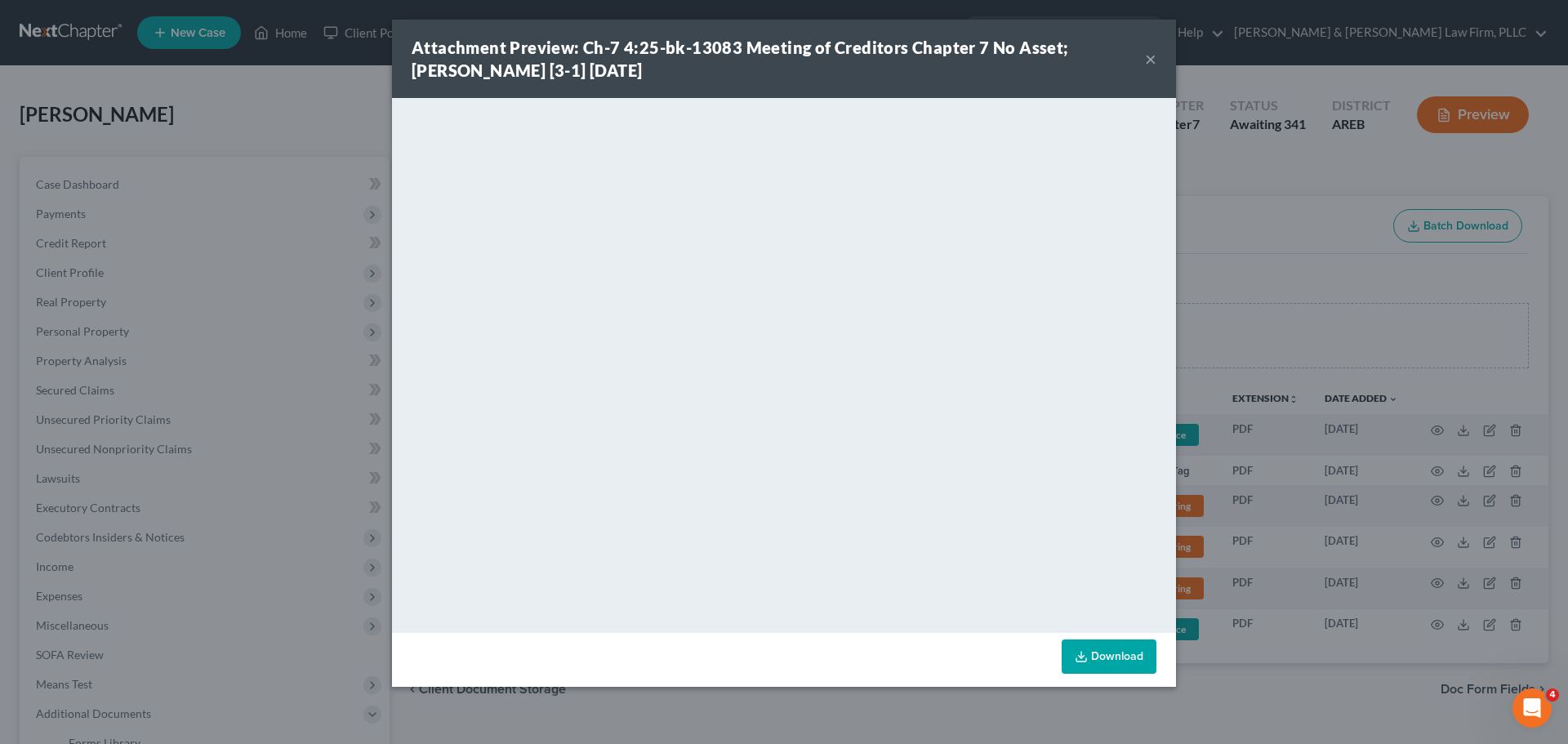
drag, startPoint x: 1224, startPoint y: 163, endPoint x: 1168, endPoint y: 164, distance: 56.0
click at [1225, 164] on div "Attachment Preview: Ch-7 4:25-bk-13083 Meeting of Creditors Chapter 7 No Asset;…" at bounding box center [784, 372] width 1568 height 744
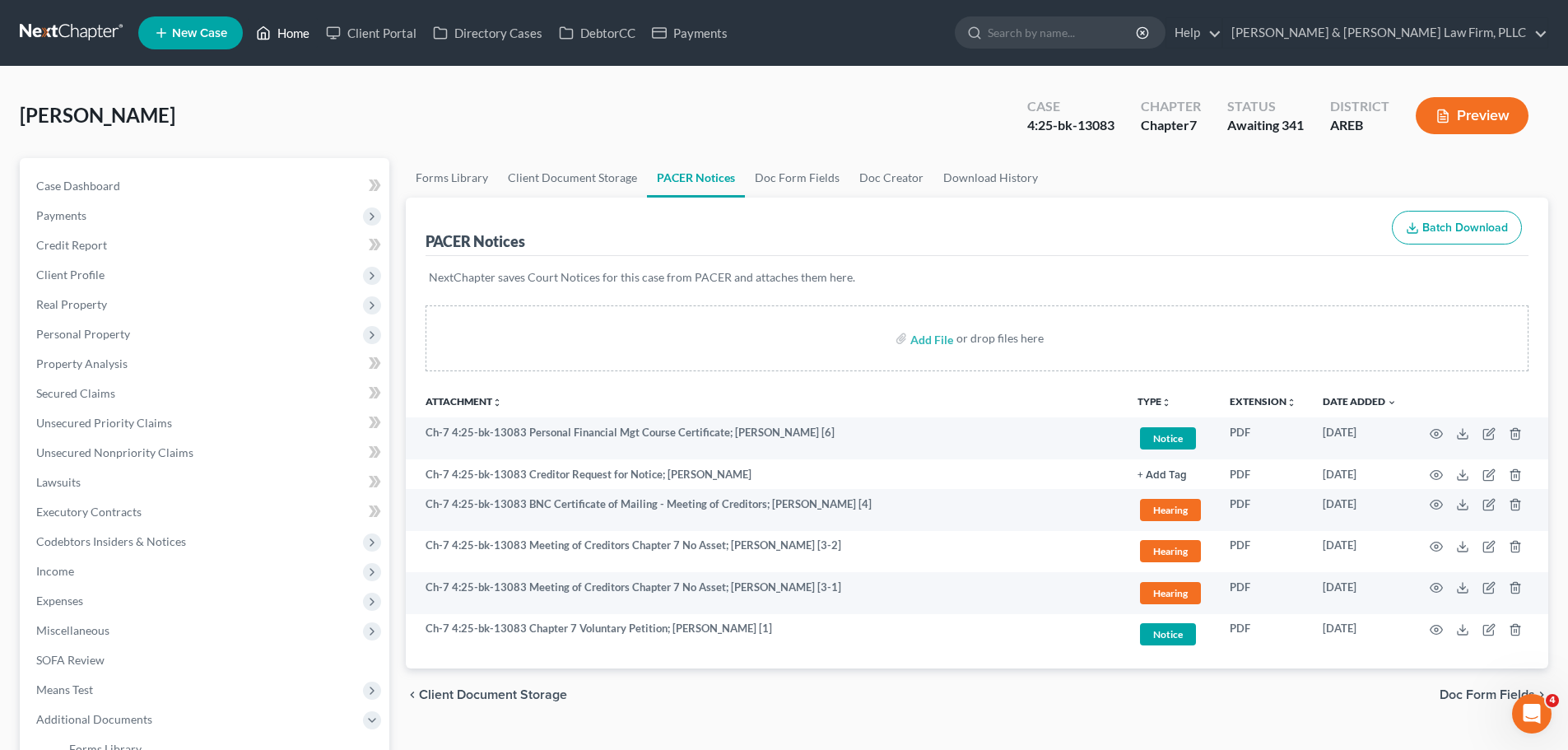
drag, startPoint x: 263, startPoint y: 42, endPoint x: 313, endPoint y: 62, distance: 53.9
click at [263, 42] on icon at bounding box center [263, 33] width 15 height 20
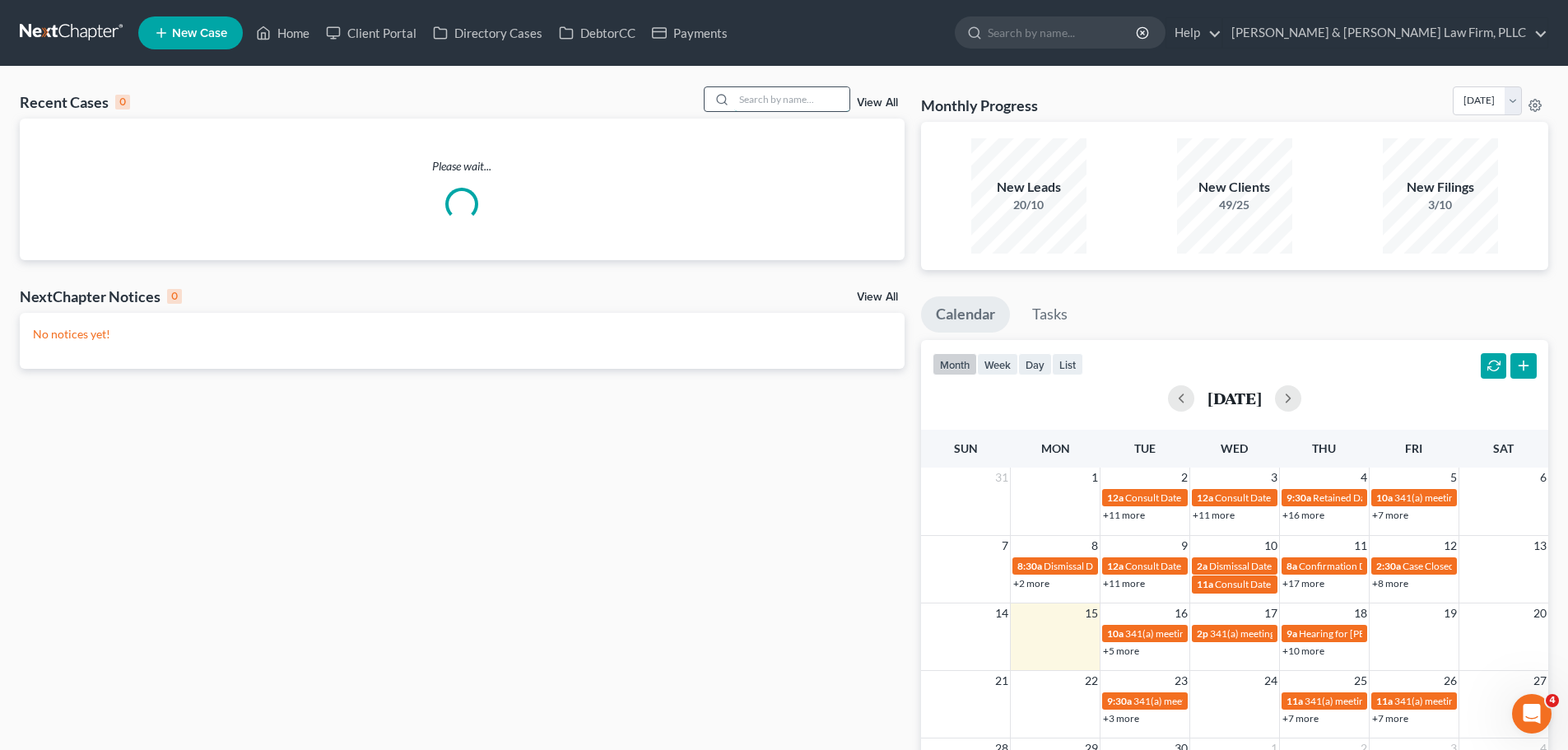
click at [777, 96] on input "search" at bounding box center [791, 99] width 116 height 24
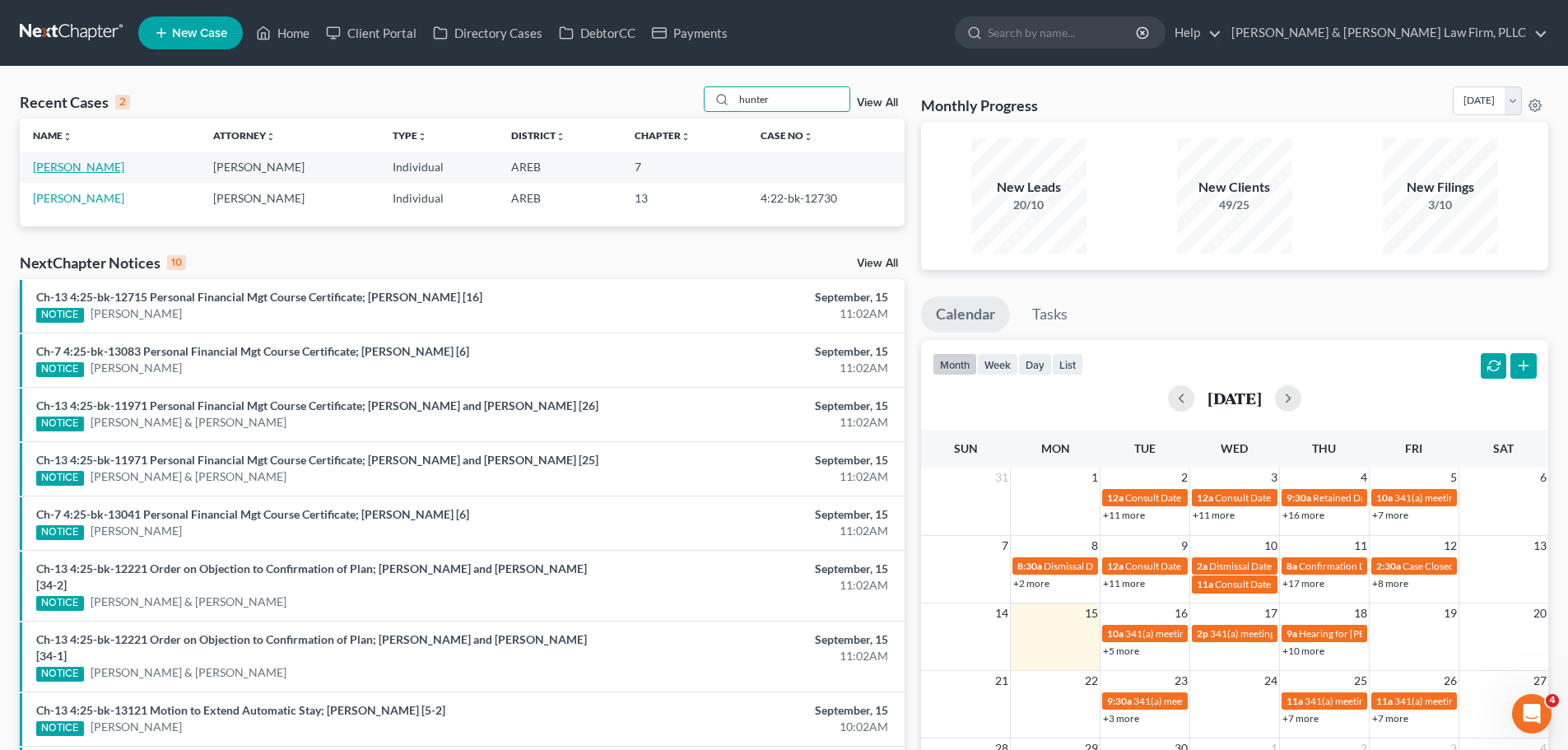
type input "hunter"
click at [104, 164] on link "[PERSON_NAME]" at bounding box center [78, 167] width 91 height 14
select select "1"
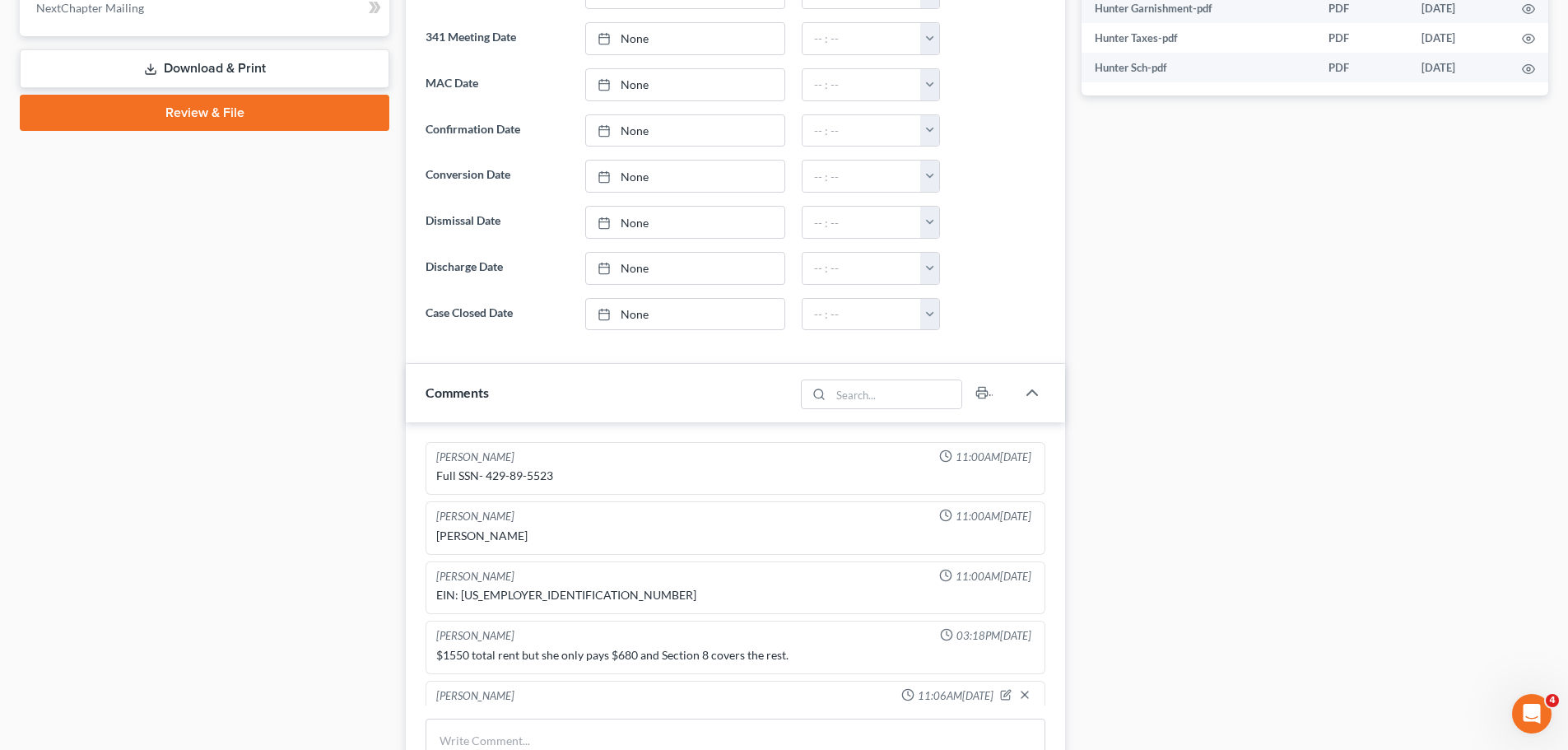
drag, startPoint x: 555, startPoint y: 445, endPoint x: 486, endPoint y: 476, distance: 75.6
click at [501, 464] on div "Full SSN- 429-89-5523" at bounding box center [735, 475] width 605 height 23
click at [486, 476] on div "Full SSN- 429-89-5523" at bounding box center [736, 475] width 599 height 17
drag, startPoint x: 485, startPoint y: 476, endPoint x: 555, endPoint y: 476, distance: 70.0
click at [555, 476] on div "Full SSN- 429-89-5523" at bounding box center [736, 475] width 599 height 17
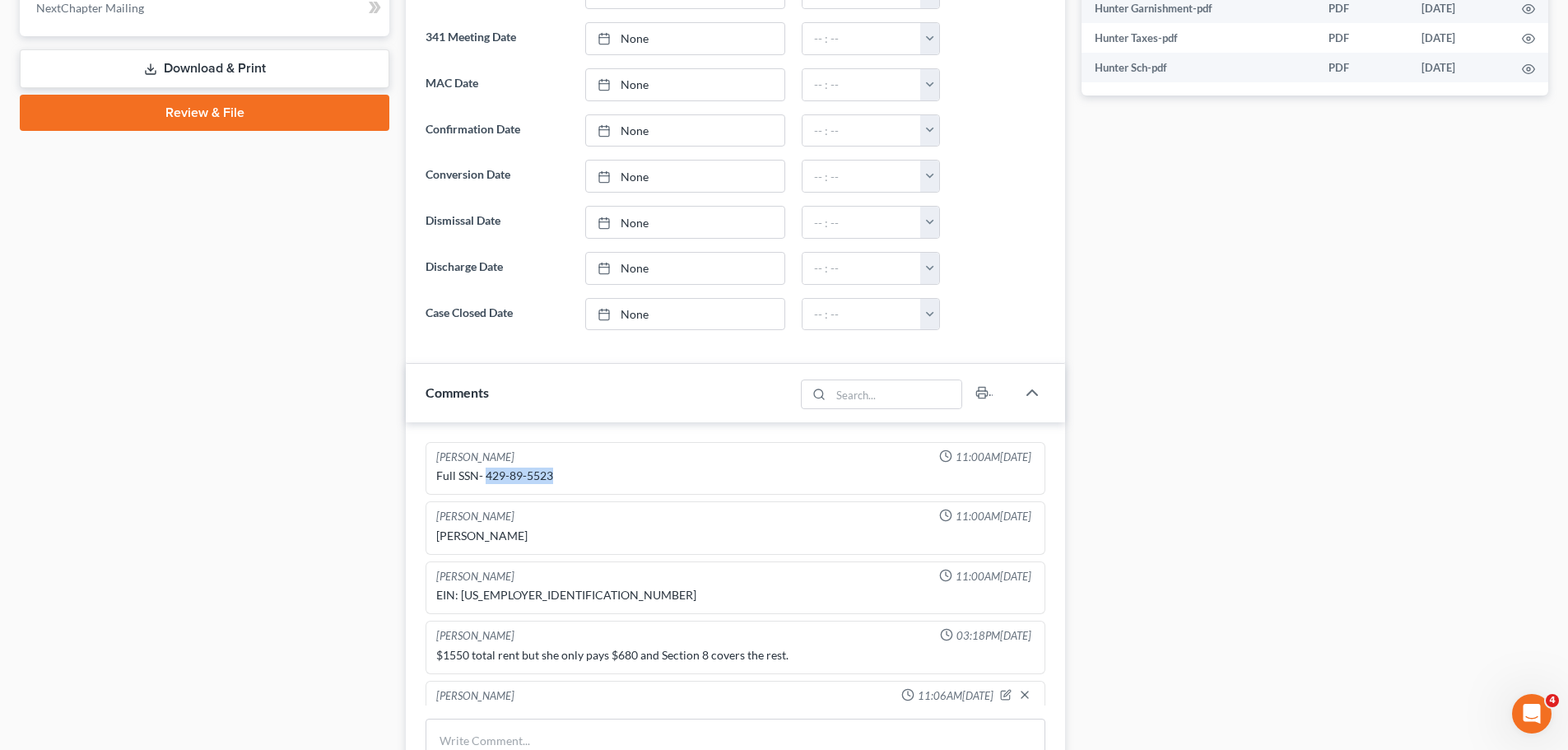
copy div "429-89-5523"
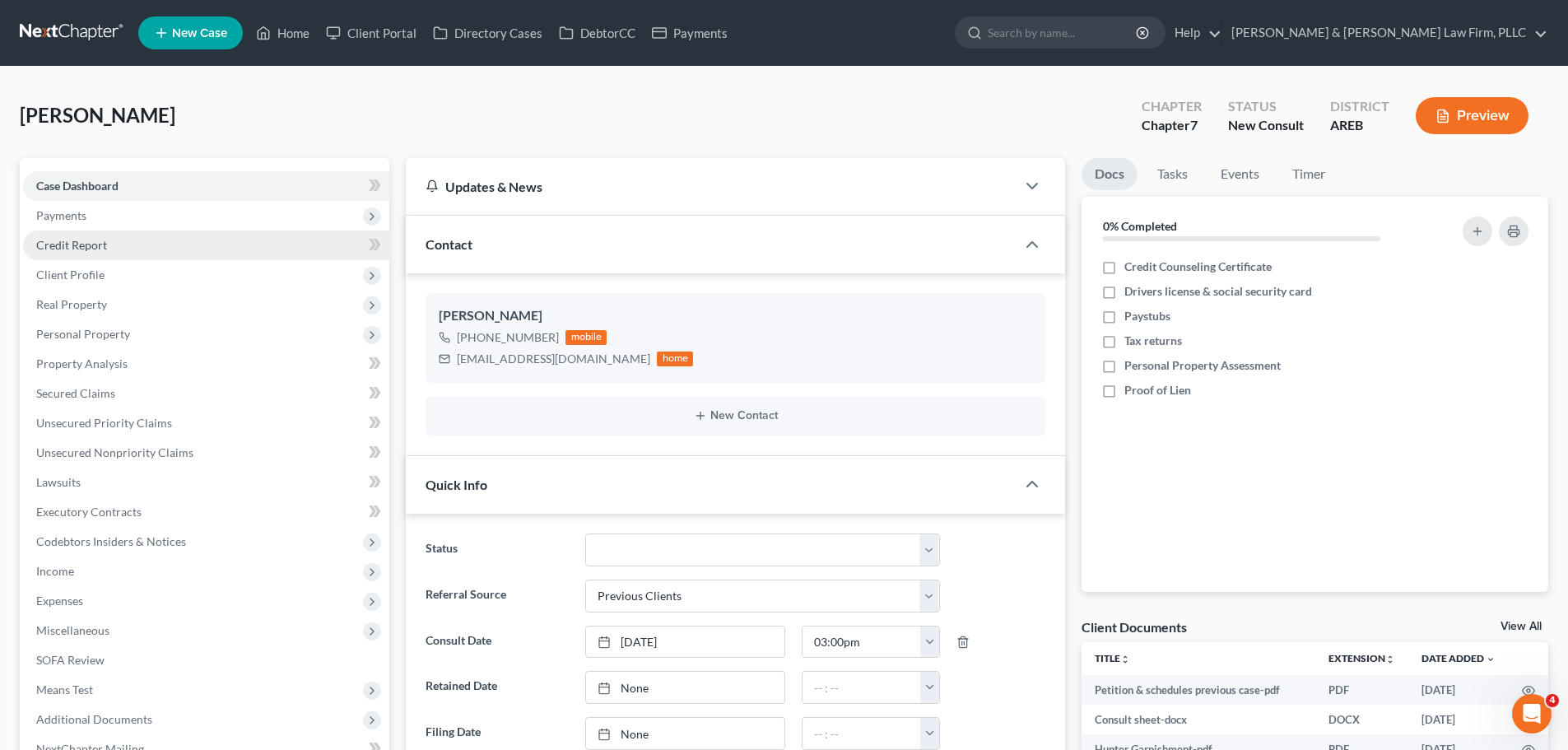
click at [111, 249] on link "Credit Report" at bounding box center [206, 245] width 367 height 30
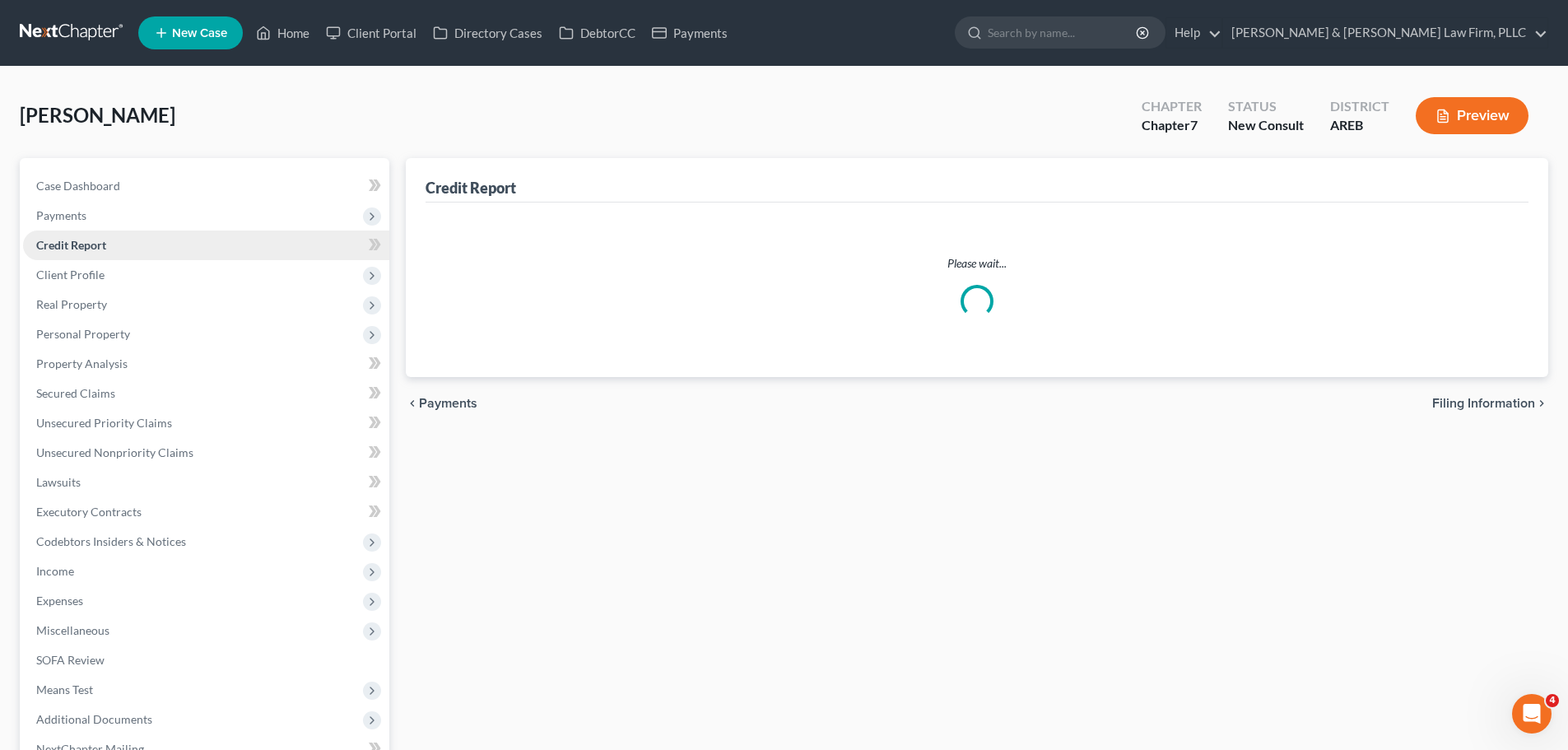
click at [113, 243] on link "Credit Report" at bounding box center [206, 245] width 367 height 30
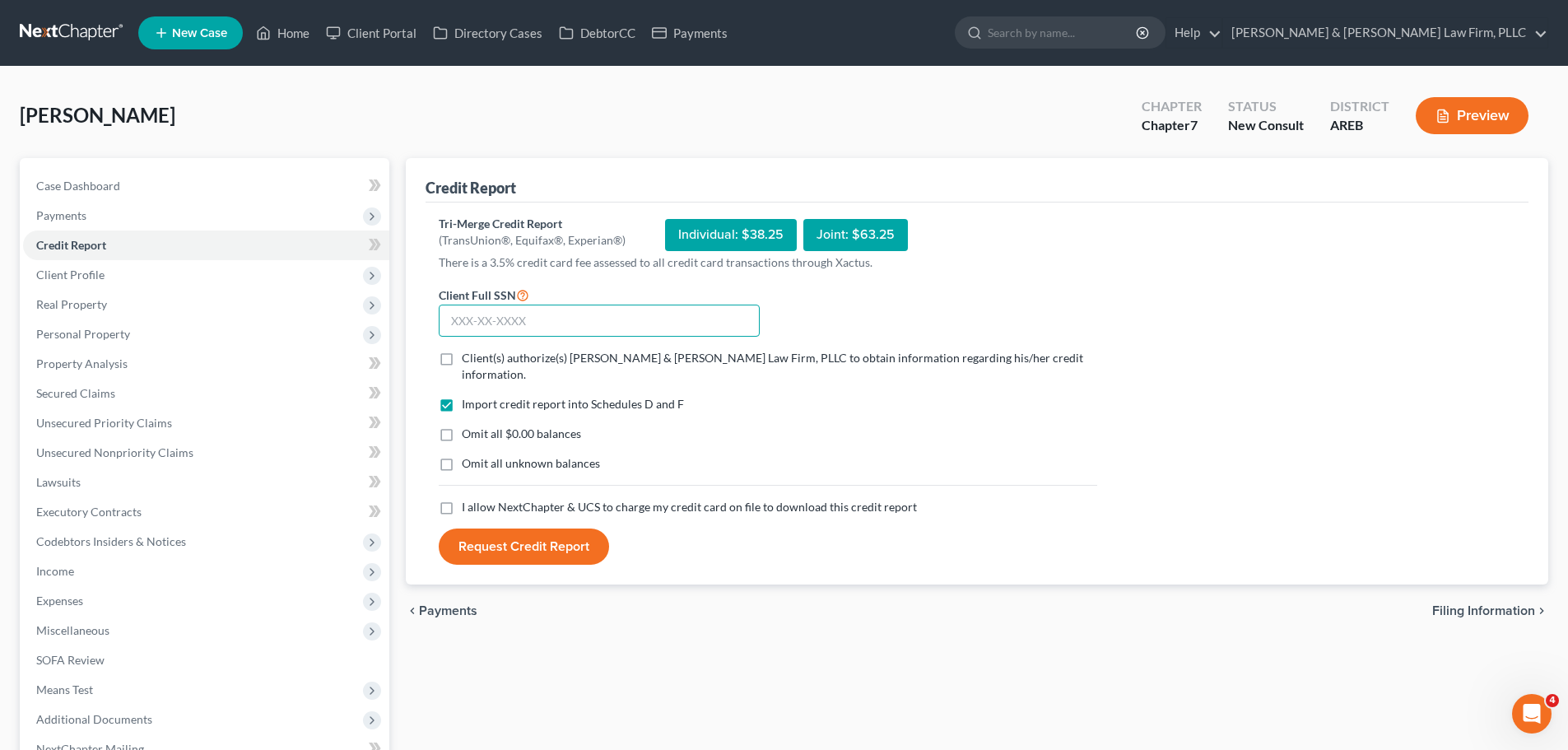
click at [496, 317] on input "text" at bounding box center [599, 320] width 321 height 33
paste input "429-89-5523"
type input "429-89-5523"
click at [461, 362] on label "Client(s) authorize(s) [PERSON_NAME] & [PERSON_NAME] Law Firm, PLLC to obtain i…" at bounding box center [779, 366] width 635 height 33
click at [468, 361] on input "Client(s) authorize(s) [PERSON_NAME] & [PERSON_NAME] Law Firm, PLLC to obtain i…" at bounding box center [473, 355] width 11 height 11
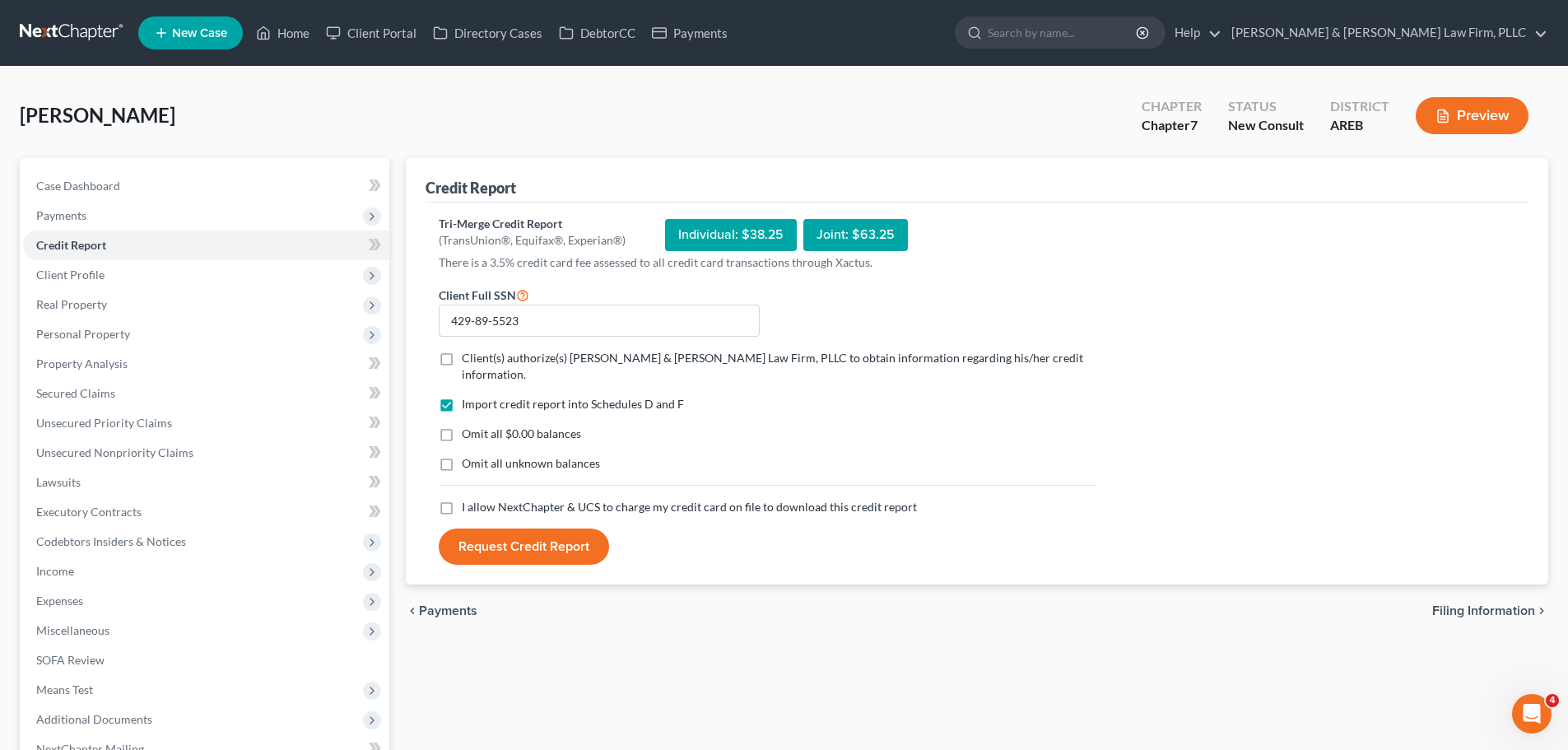
checkbox input "true"
click at [461, 500] on label "I allow NextChapter & UCS to charge my credit card on file to download this cre…" at bounding box center [689, 507] width 455 height 17
click at [468, 500] on input "I allow NextChapter & UCS to charge my credit card on file to download this cre…" at bounding box center [473, 504] width 11 height 11
checkbox input "true"
click at [501, 535] on button "Request Credit Report" at bounding box center [524, 546] width 170 height 37
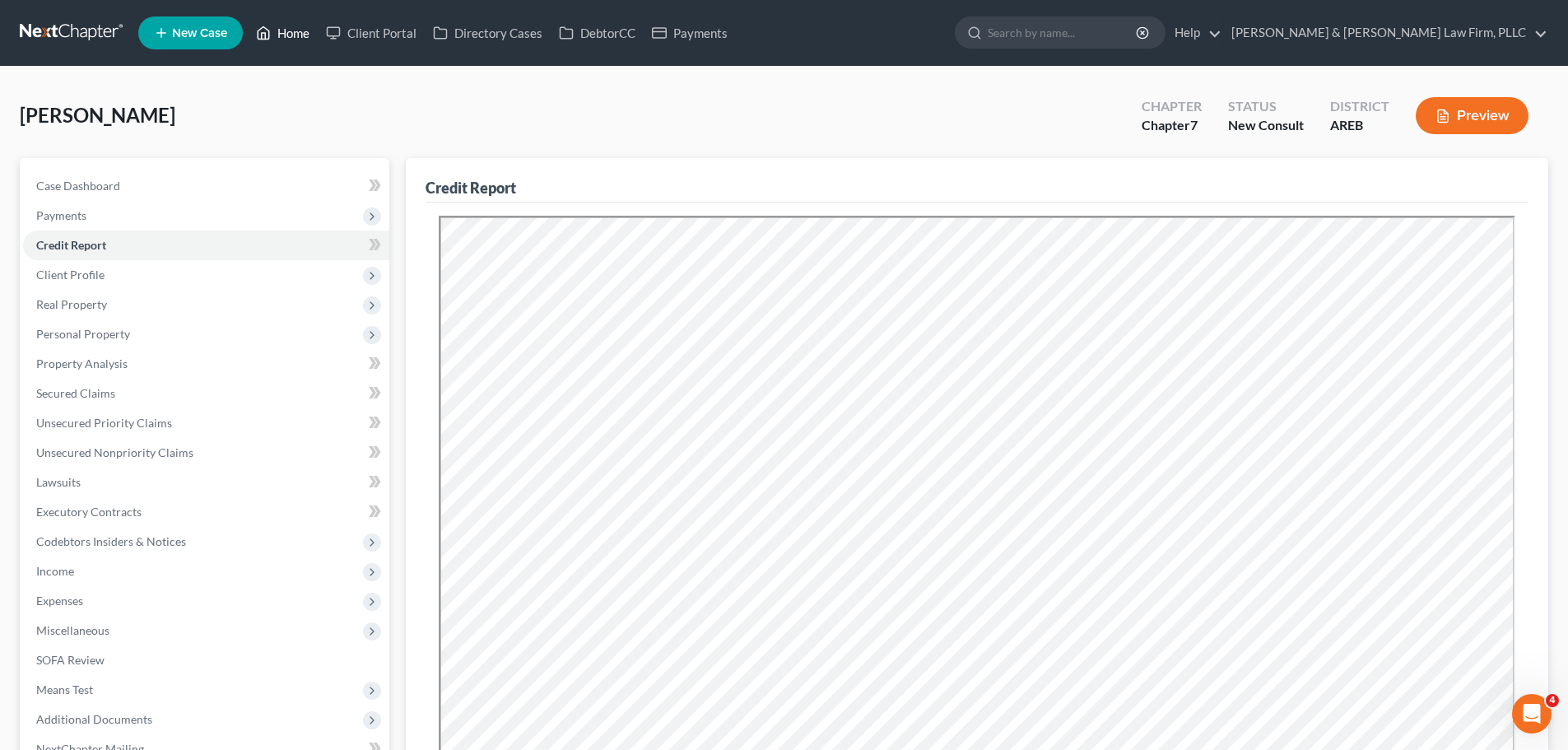
drag, startPoint x: 274, startPoint y: 35, endPoint x: 404, endPoint y: 68, distance: 134.1
click at [274, 35] on link "Home" at bounding box center [283, 33] width 70 height 30
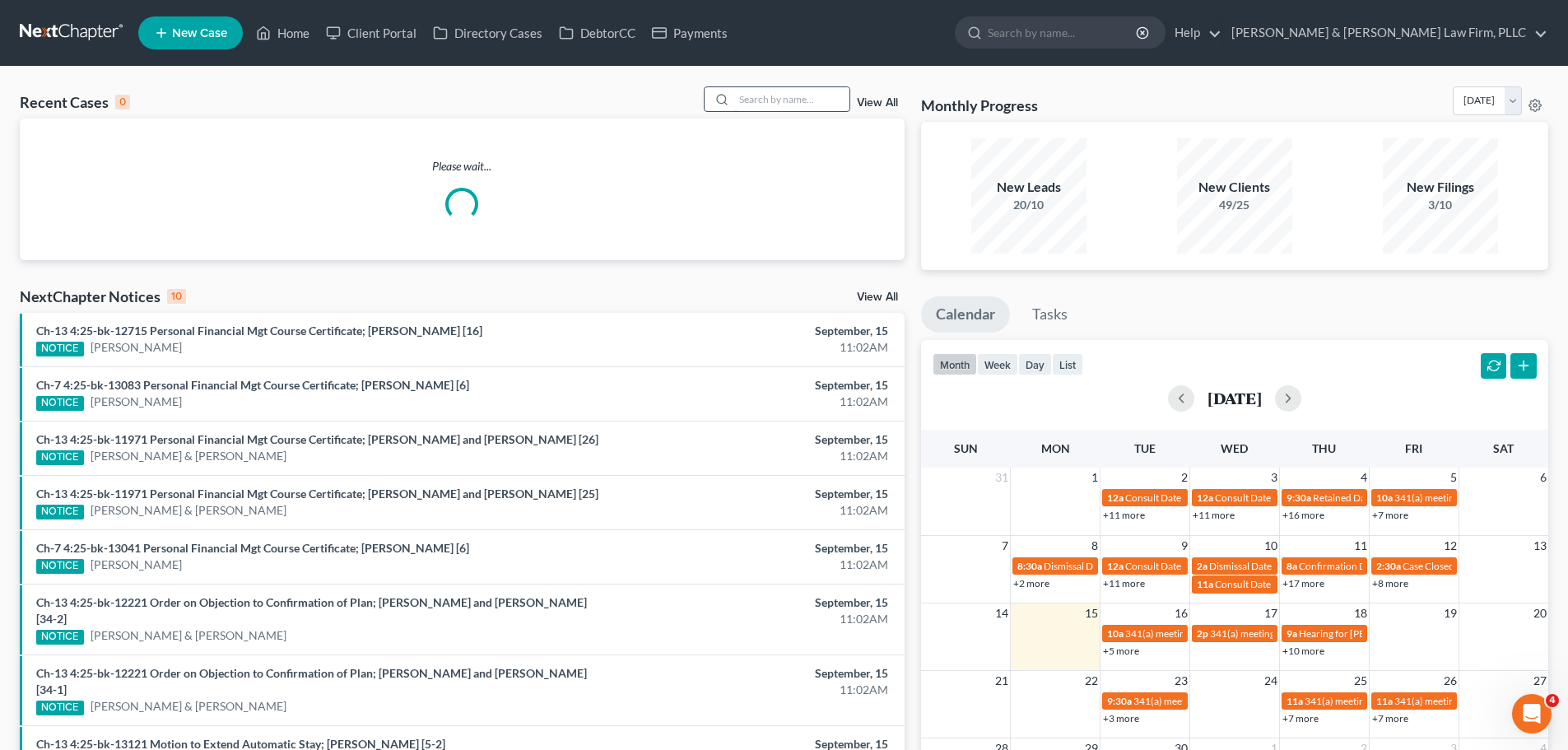
click at [787, 91] on input "search" at bounding box center [791, 99] width 116 height 24
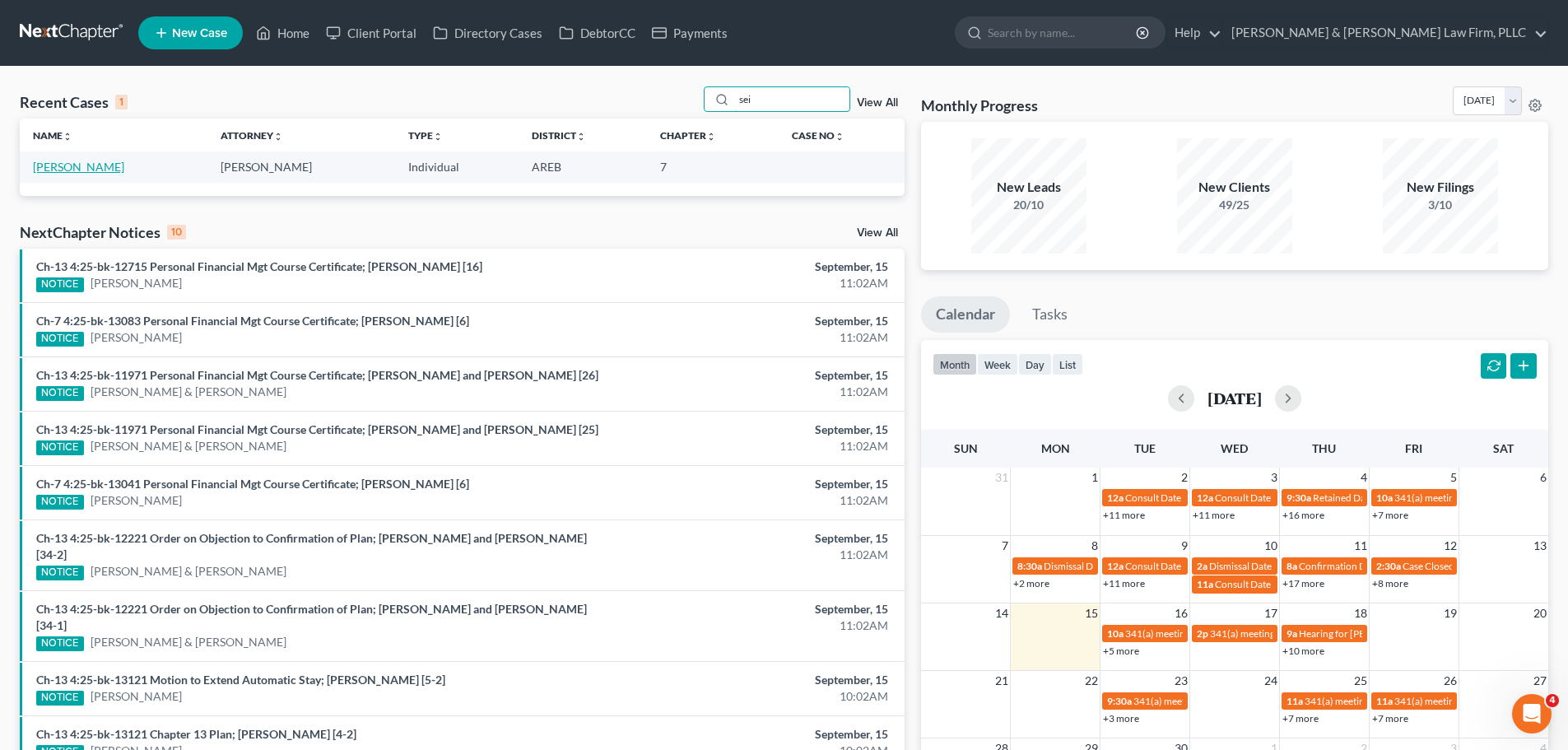
type input "sei"
click at [96, 168] on link "[PERSON_NAME]" at bounding box center [78, 167] width 91 height 14
select select "2"
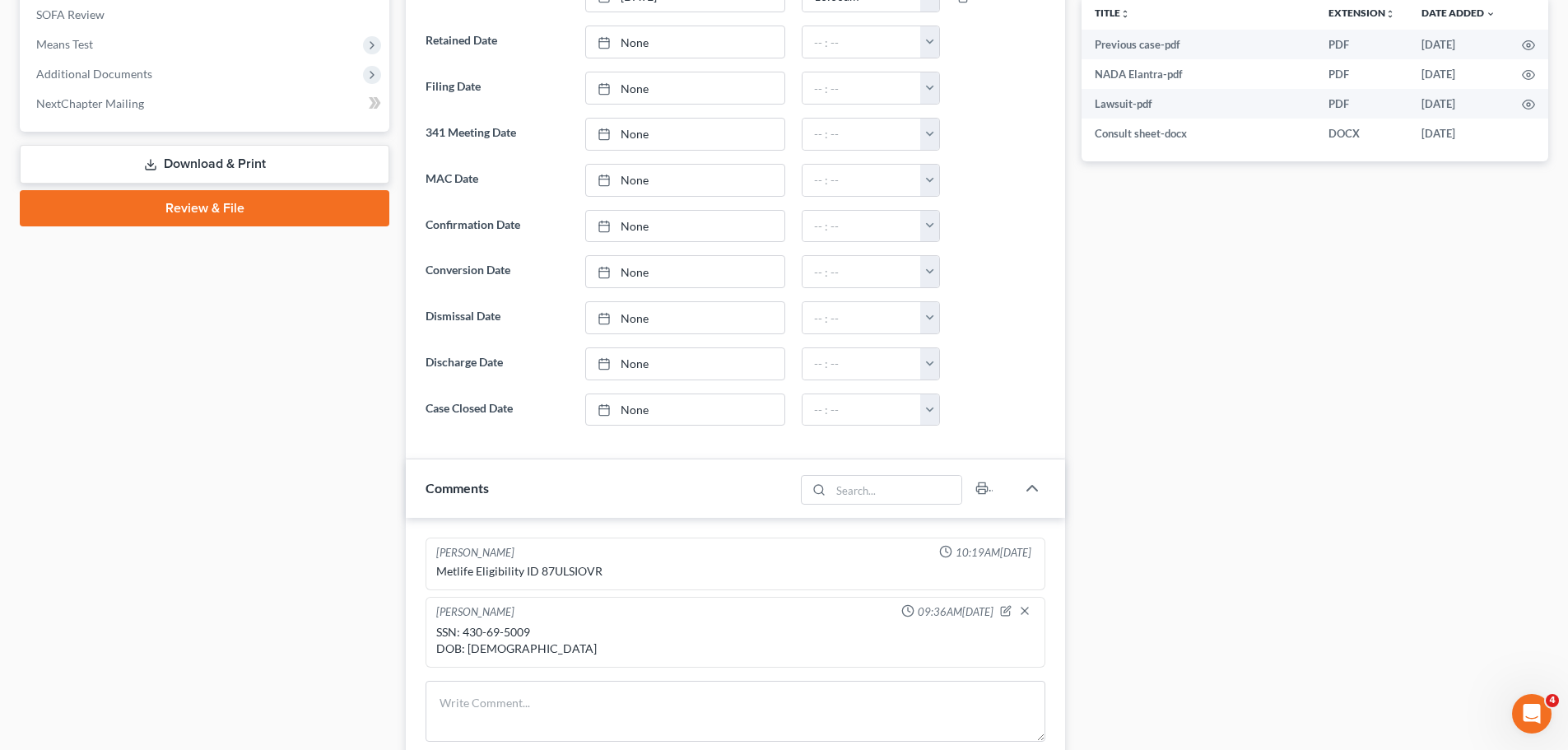
scroll to position [741, 0]
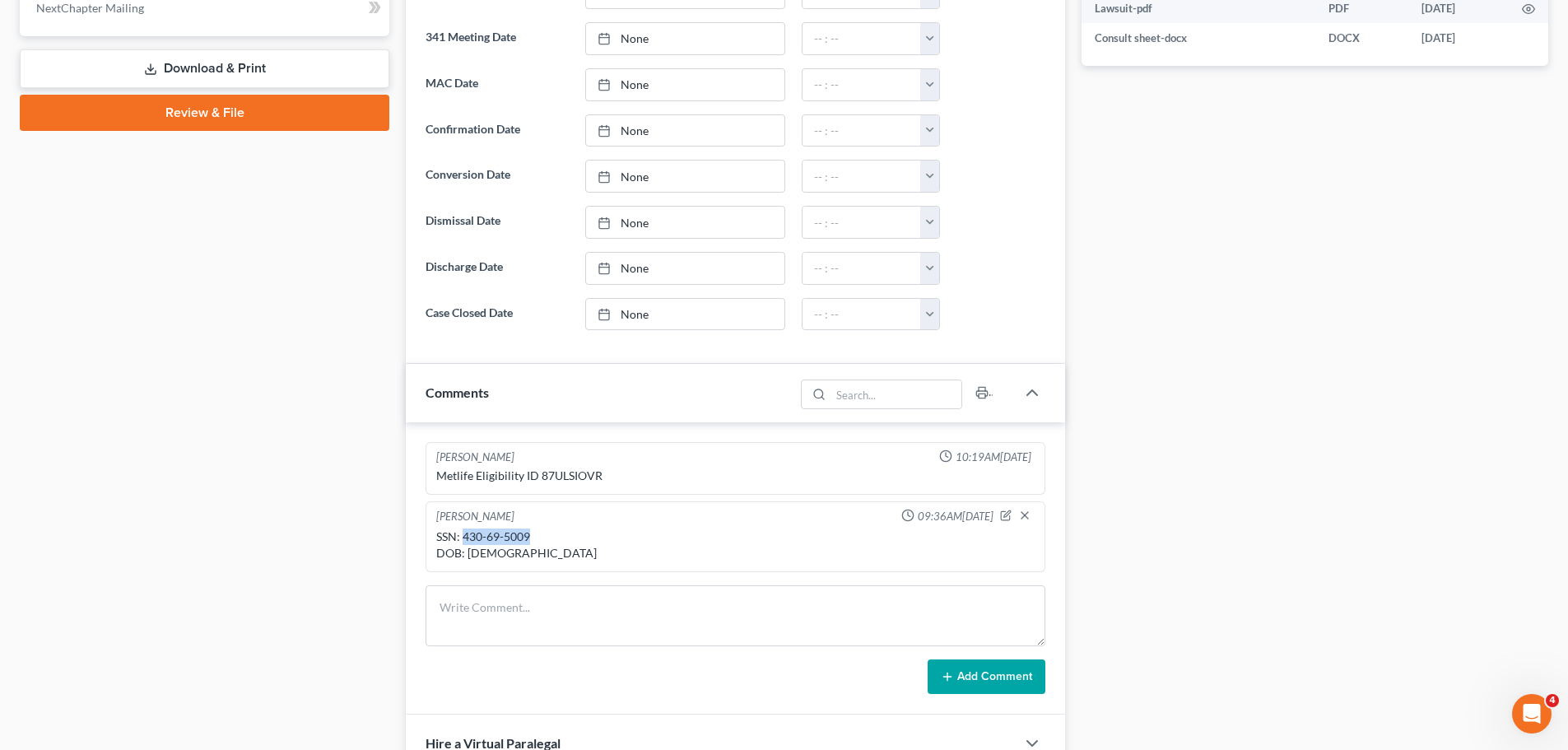
drag, startPoint x: 536, startPoint y: 537, endPoint x: 459, endPoint y: 536, distance: 77.0
click at [461, 537] on div "SSN: 430-69-5009 DOB: [DEMOGRAPHIC_DATA]" at bounding box center [736, 544] width 599 height 33
drag, startPoint x: 460, startPoint y: 536, endPoint x: 533, endPoint y: 543, distance: 73.3
click at [564, 577] on div "[PERSON_NAME] 10:19AM[DATE] Metlife Eligibility ID 87ULSIOVR [PERSON_NAME] 09:3…" at bounding box center [735, 568] width 659 height 292
drag, startPoint x: 532, startPoint y: 538, endPoint x: 465, endPoint y: 535, distance: 67.1
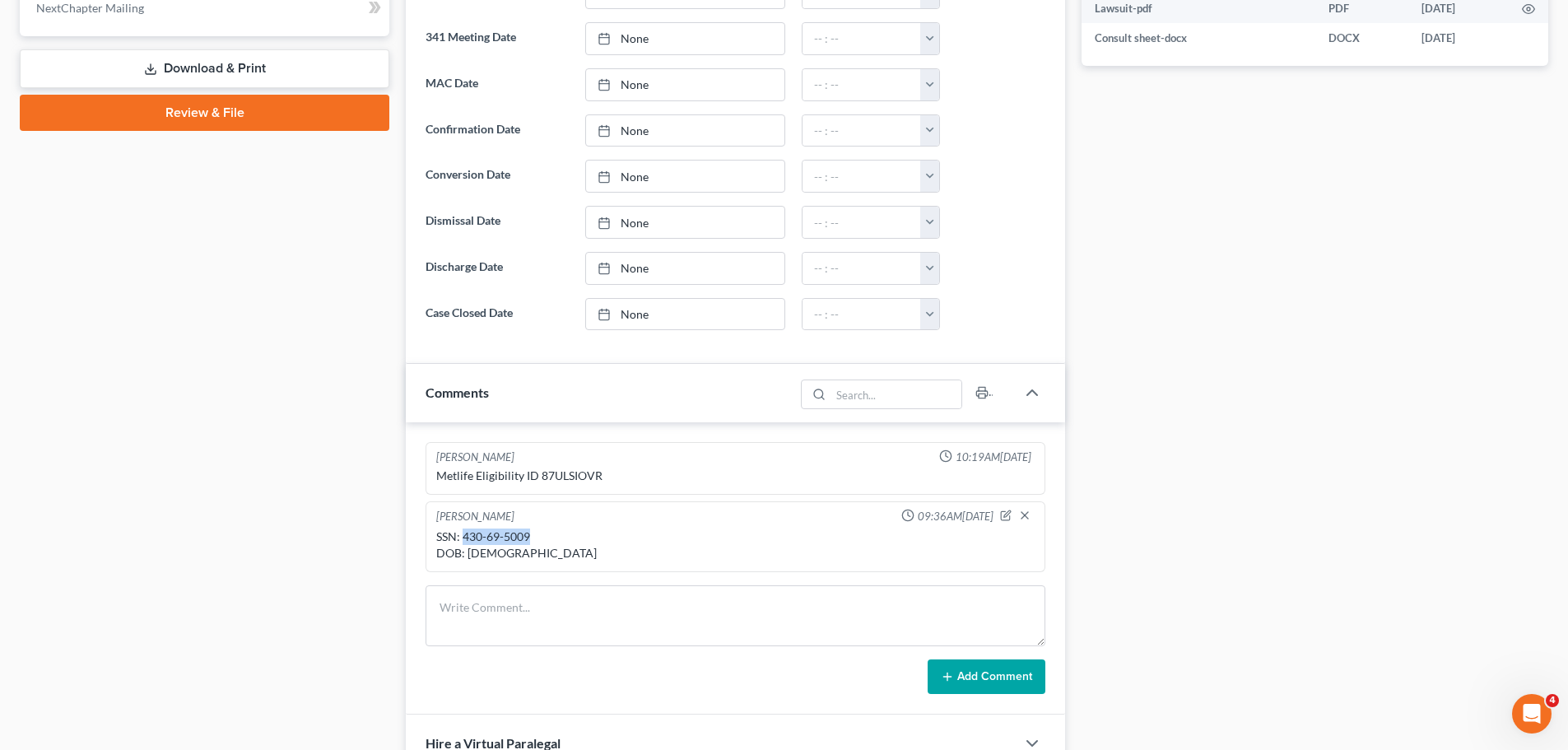
click at [465, 535] on div "SSN: 430-69-5009 DOB: [DEMOGRAPHIC_DATA]" at bounding box center [736, 544] width 599 height 33
copy div "430-69-5009"
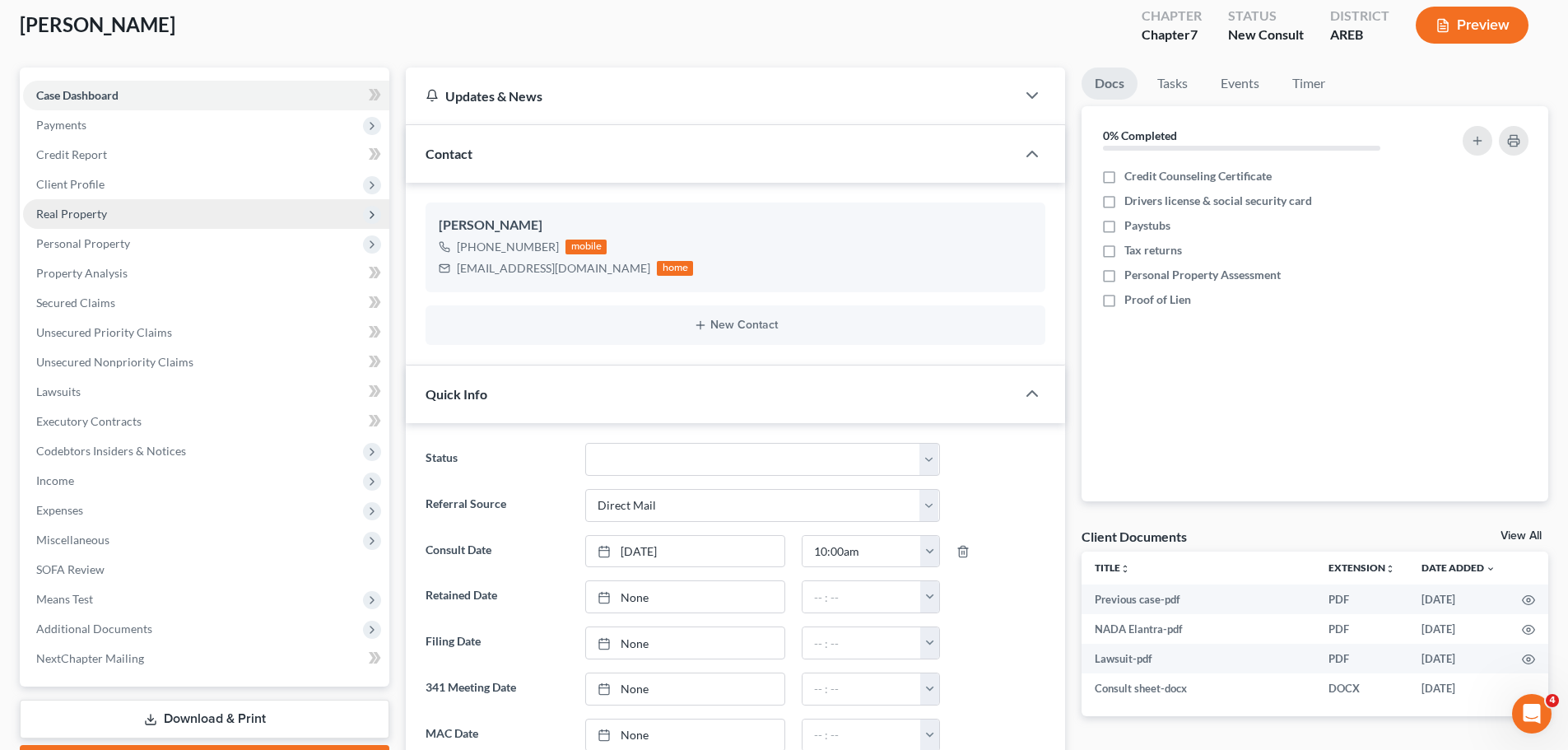
scroll to position [0, 0]
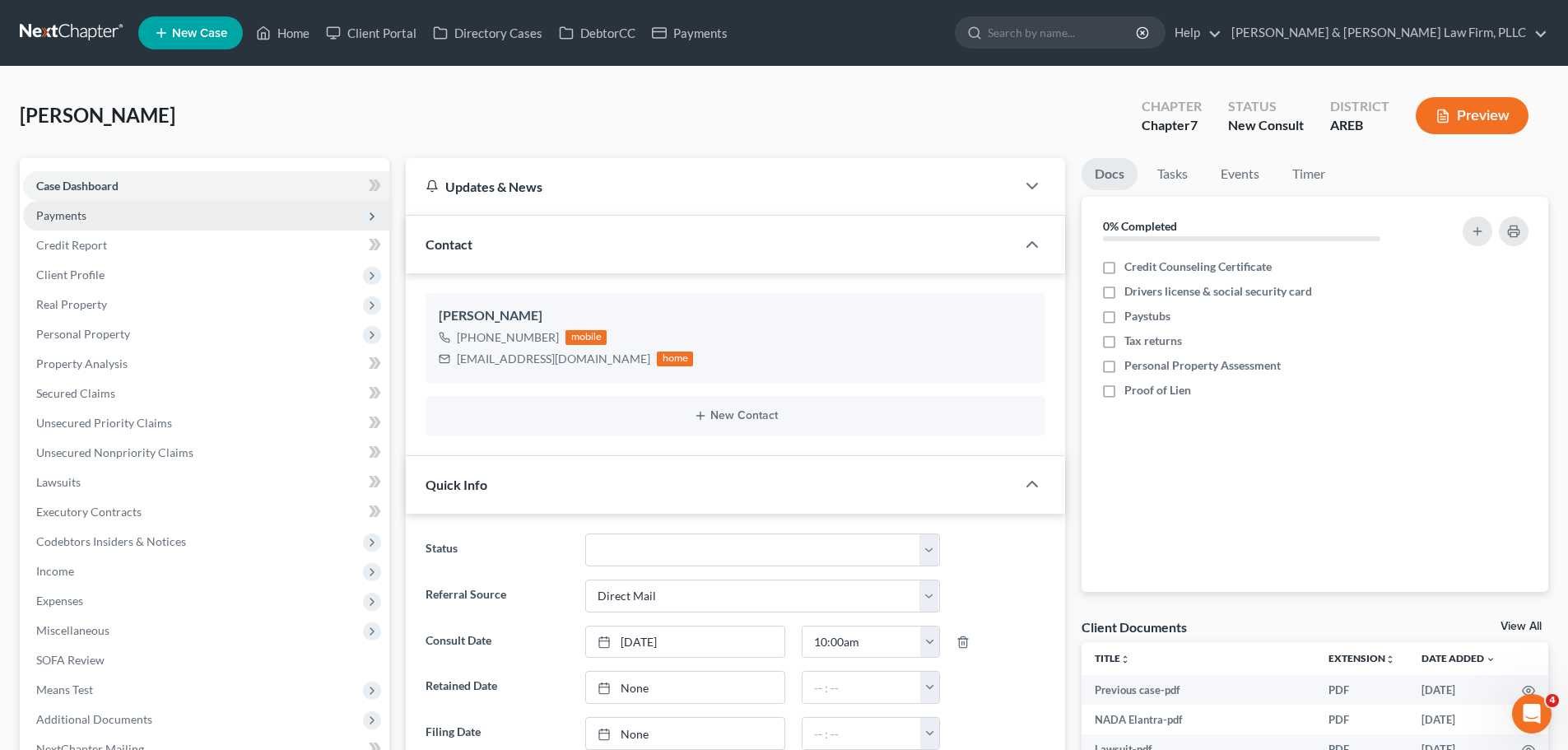
click at [96, 210] on span "Payments" at bounding box center [206, 215] width 367 height 30
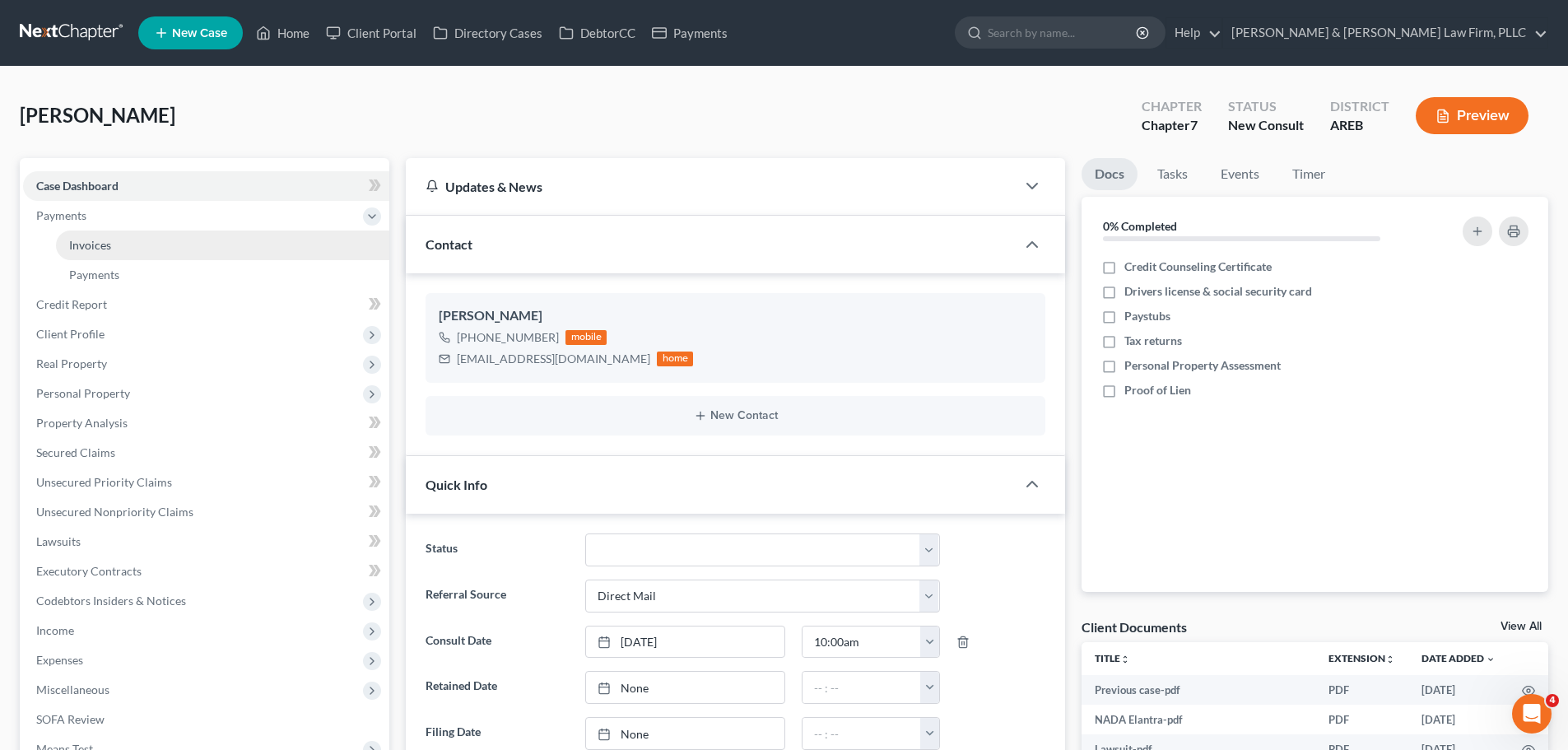
click at [90, 253] on link "Invoices" at bounding box center [222, 245] width 333 height 30
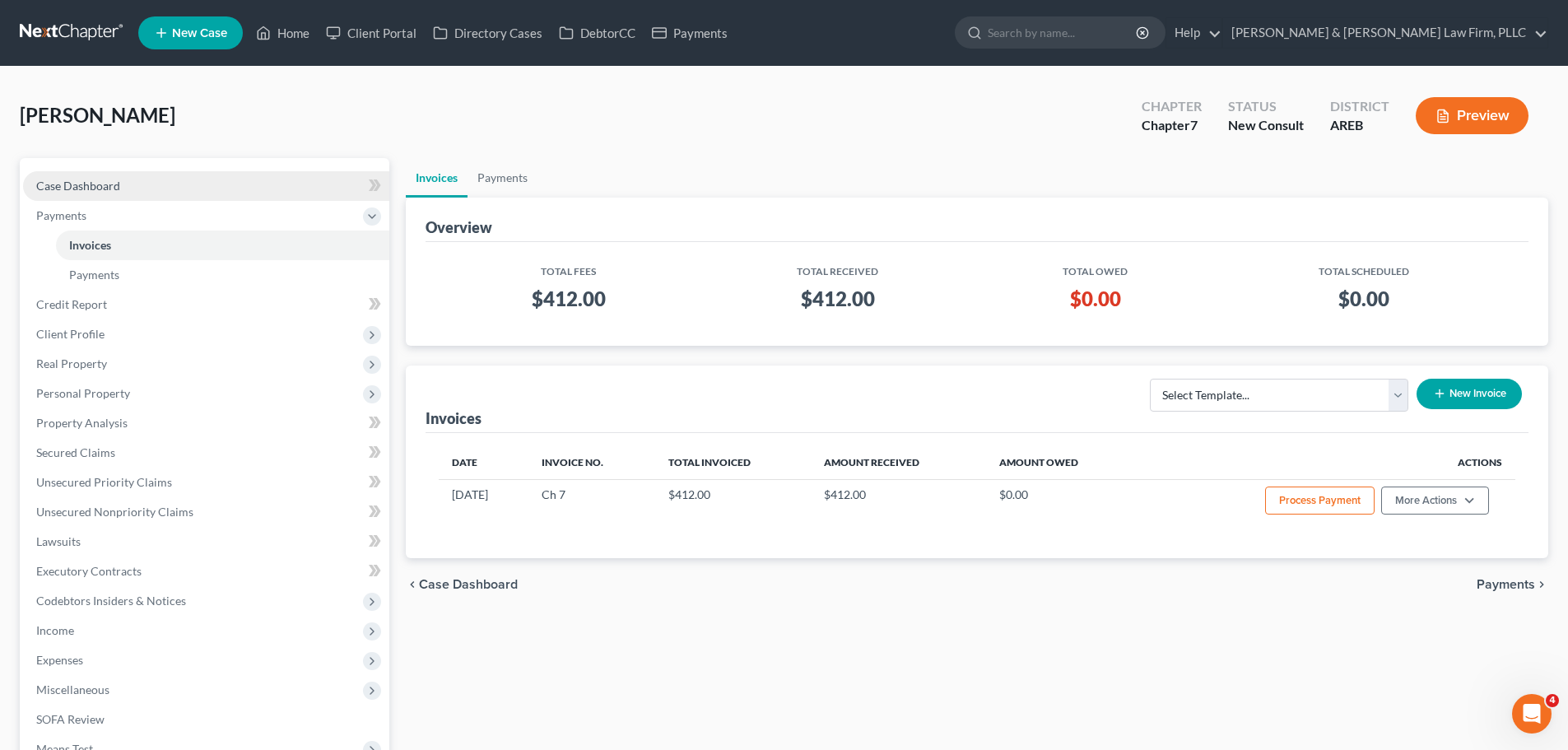
click at [137, 185] on link "Case Dashboard" at bounding box center [206, 186] width 367 height 30
select select "2"
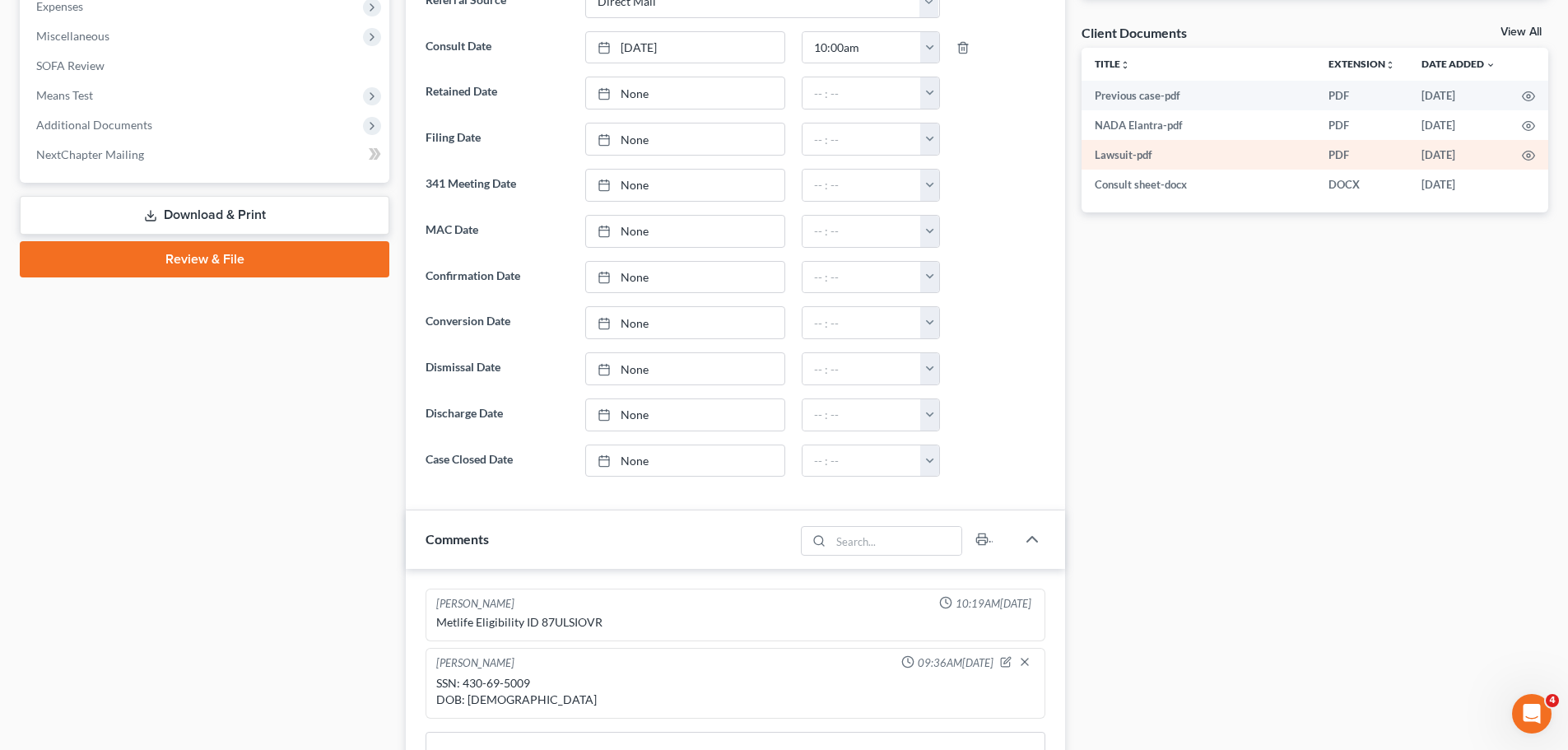
scroll to position [494, 0]
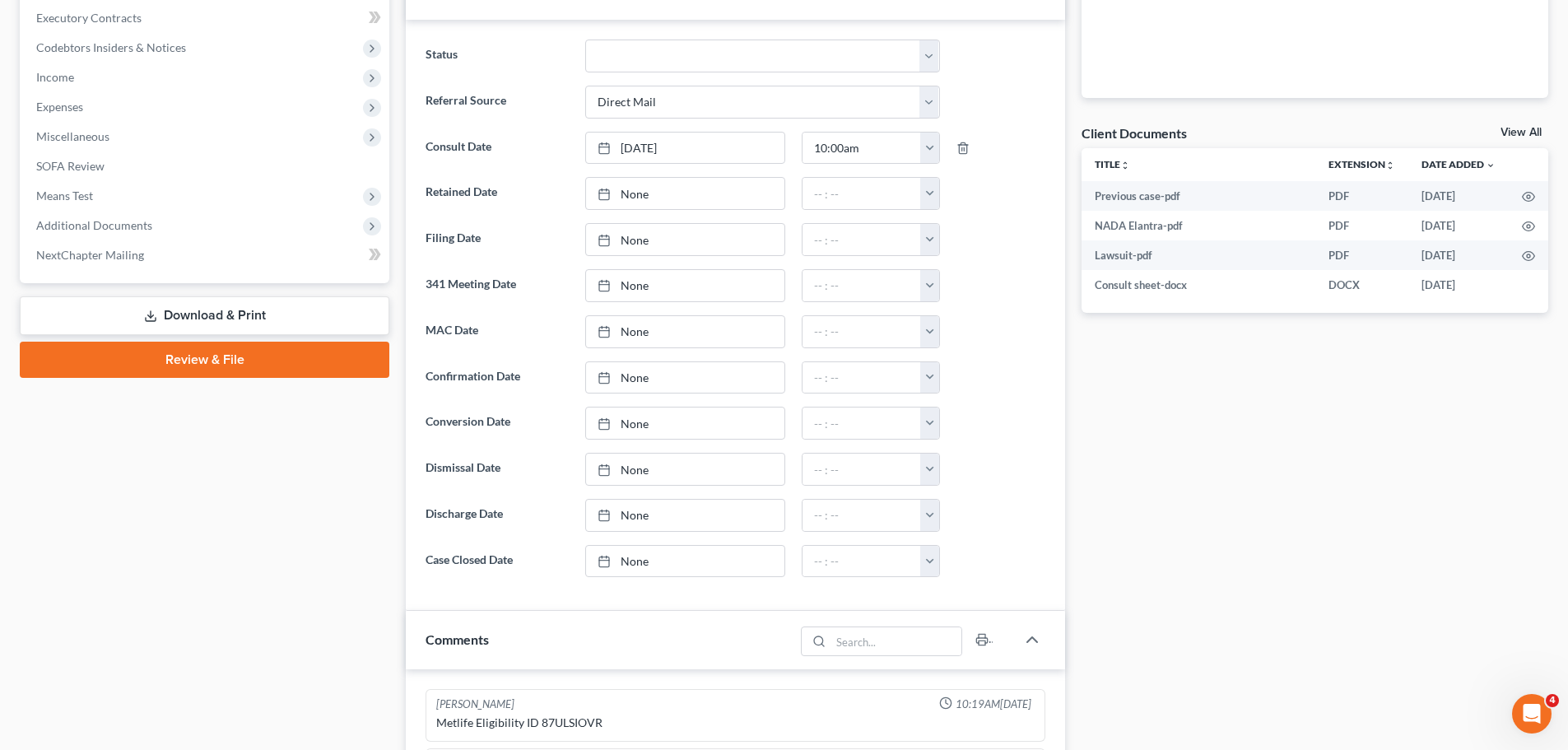
click at [1538, 126] on link "View All" at bounding box center [1522, 132] width 41 height 12
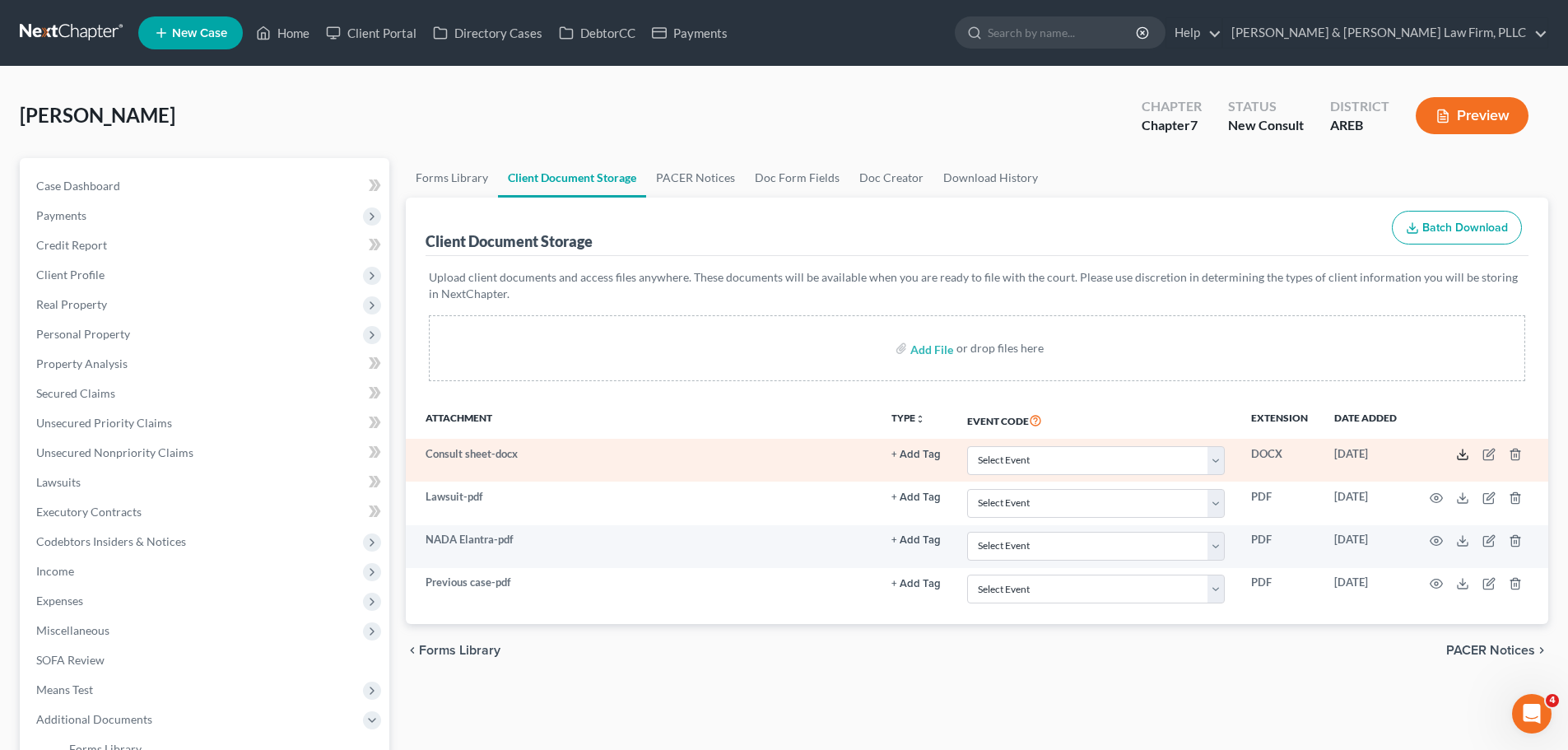
click at [1458, 452] on icon at bounding box center [1462, 454] width 13 height 13
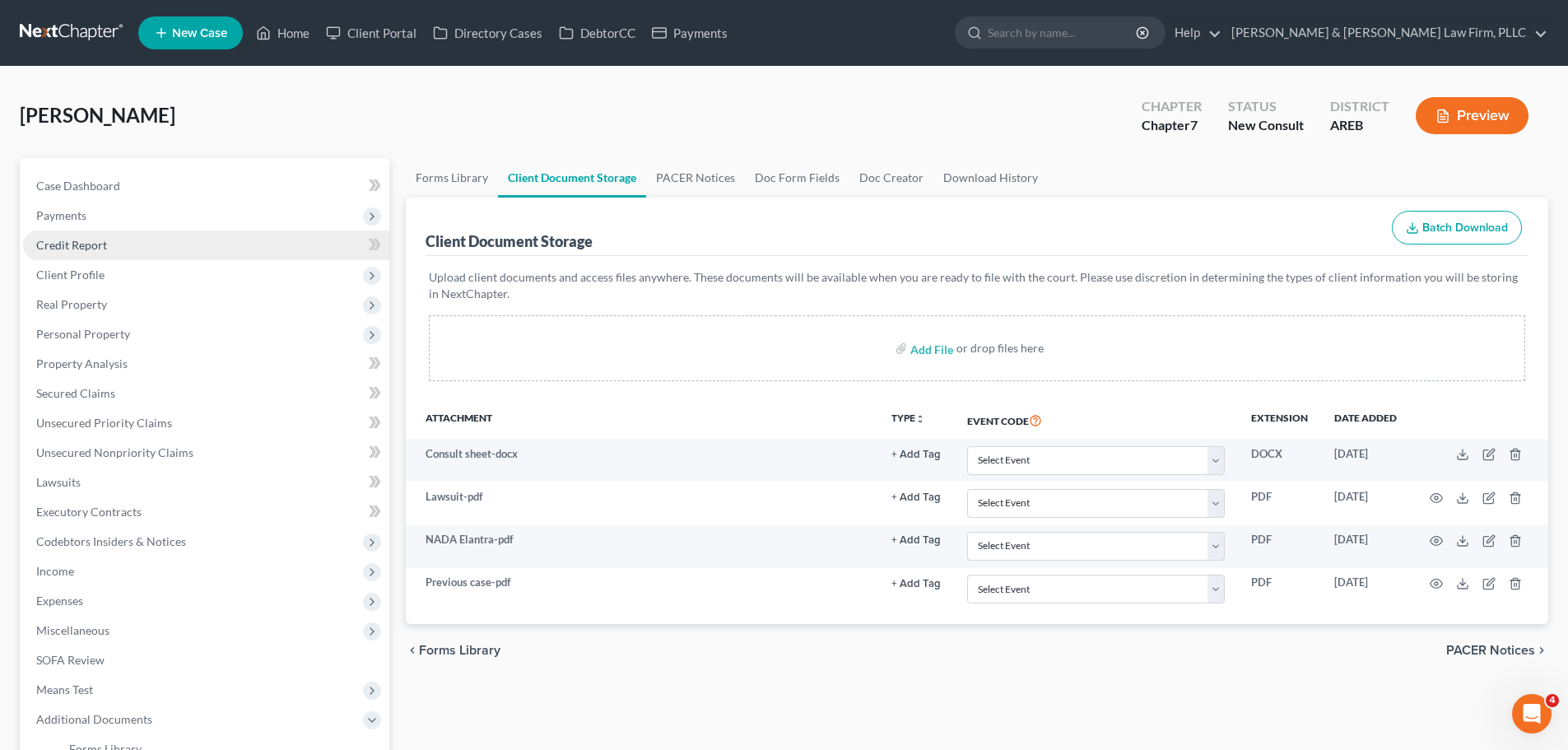
drag, startPoint x: 77, startPoint y: 249, endPoint x: 267, endPoint y: 236, distance: 190.4
click at [76, 249] on span "Credit Report" at bounding box center [72, 245] width 71 height 14
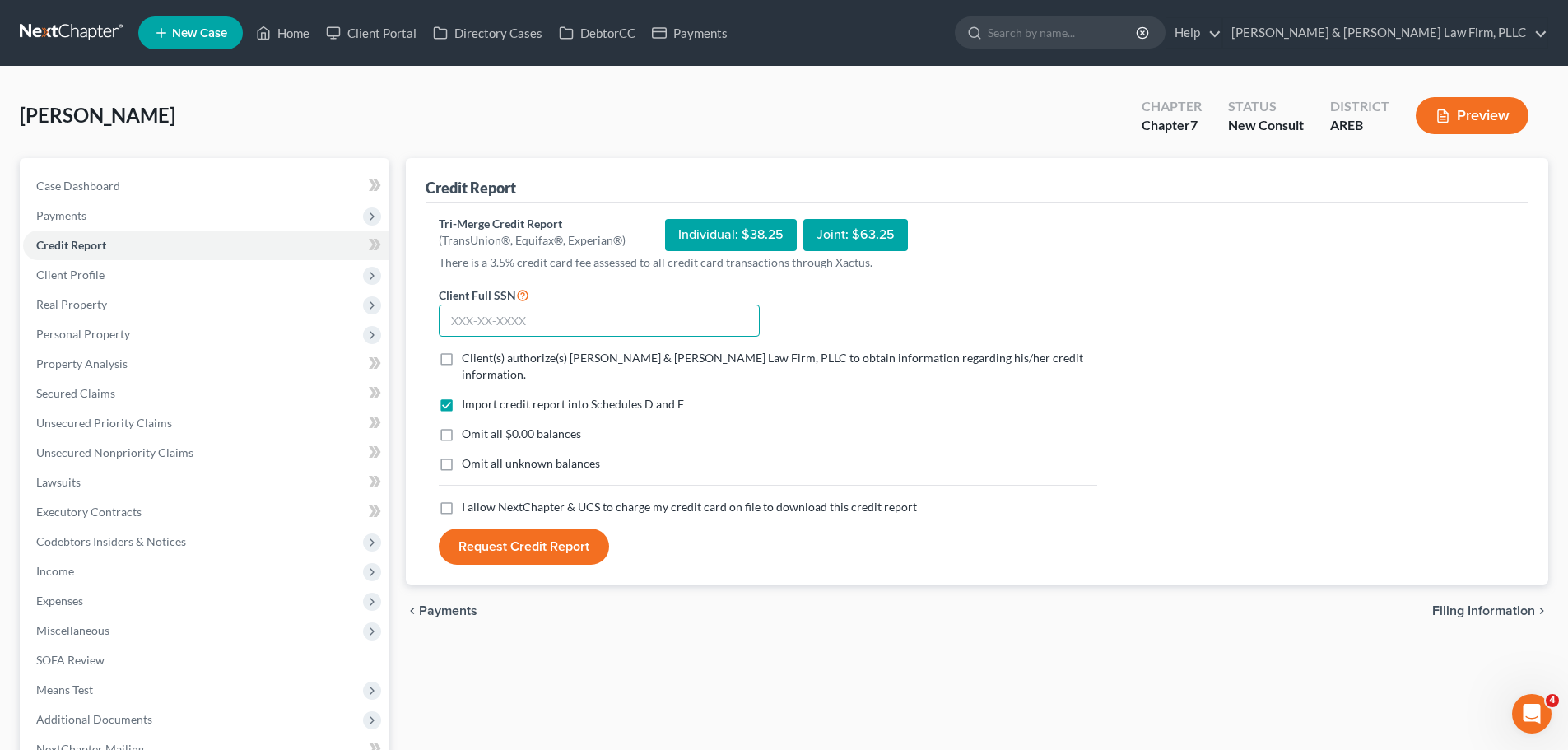
click at [570, 312] on input "text" at bounding box center [599, 320] width 321 height 33
paste input "430-69-5009"
type input "430-69-5009"
drag, startPoint x: 445, startPoint y: 356, endPoint x: 459, endPoint y: 447, distance: 92.1
click at [461, 357] on label "Client(s) authorize(s) [PERSON_NAME] & [PERSON_NAME] Law Firm, PLLC to obtain i…" at bounding box center [779, 366] width 635 height 33
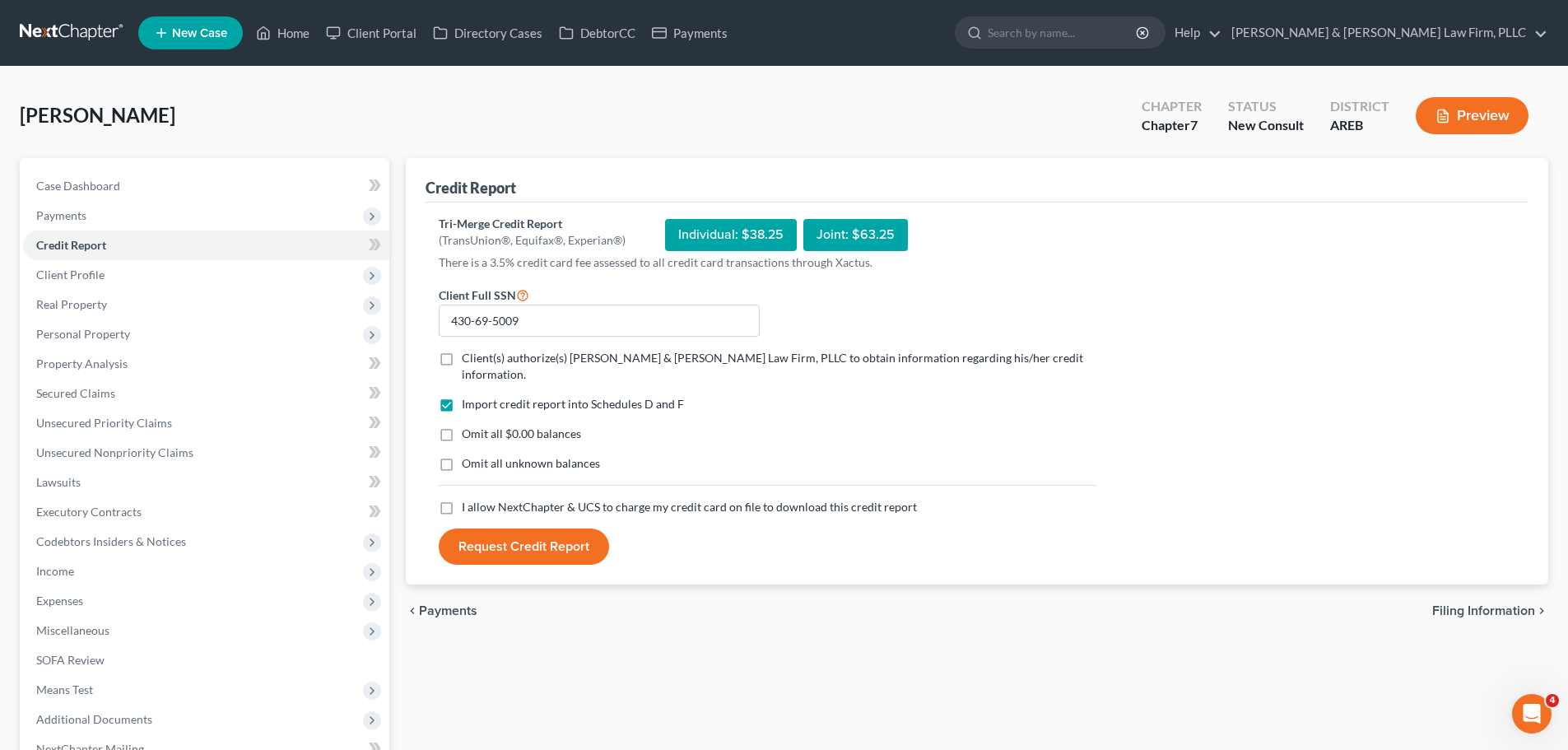
click at [468, 357] on input "Client(s) authorize(s) [PERSON_NAME] & [PERSON_NAME] Law Firm, PLLC to obtain i…" at bounding box center [473, 355] width 11 height 11
checkbox input "true"
click at [461, 499] on label "I allow NextChapter & UCS to charge my credit card on file to download this cre…" at bounding box center [689, 507] width 455 height 17
click at [468, 499] on input "I allow NextChapter & UCS to charge my credit card on file to download this cre…" at bounding box center [473, 504] width 11 height 11
checkbox input "true"
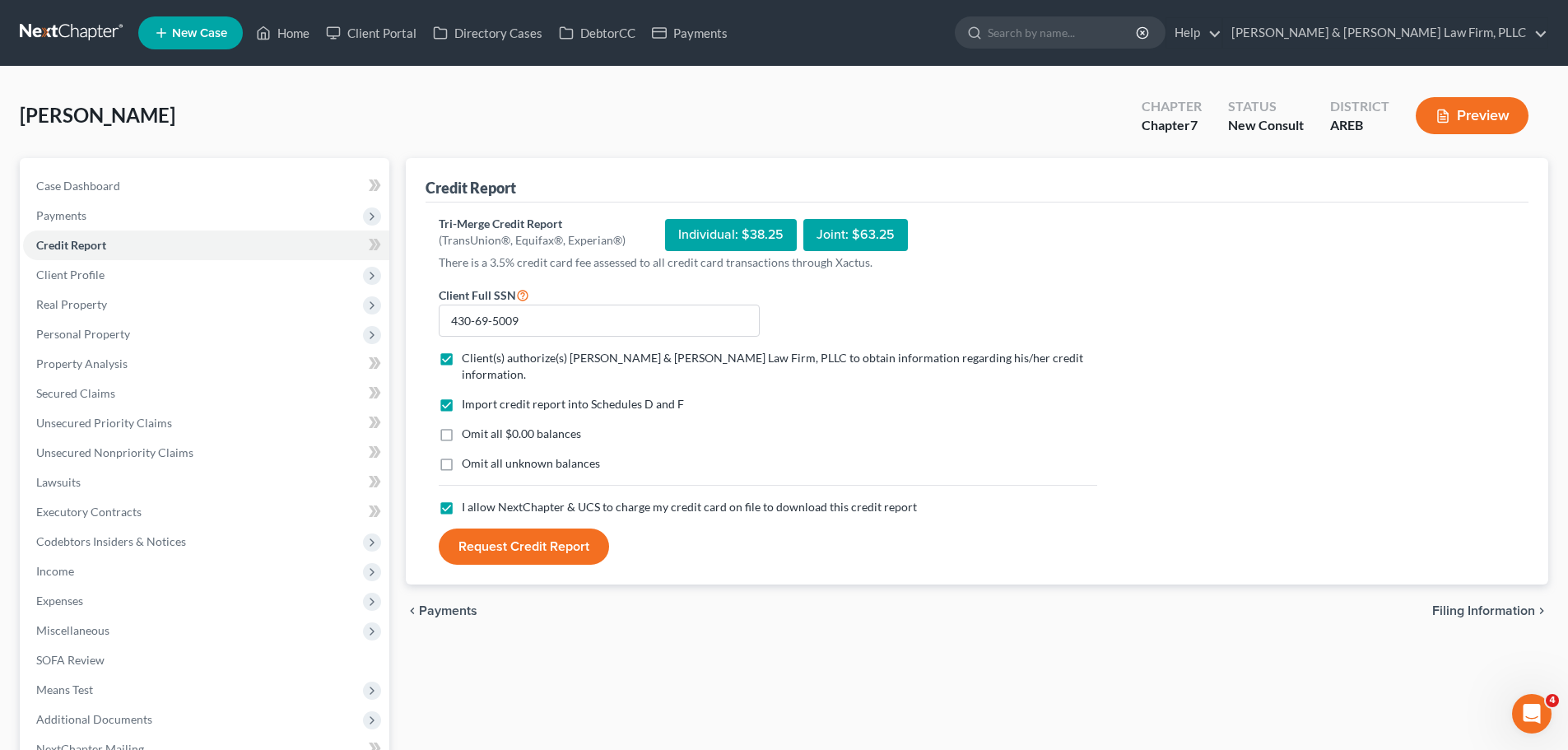
click at [517, 536] on button "Request Credit Report" at bounding box center [524, 546] width 170 height 37
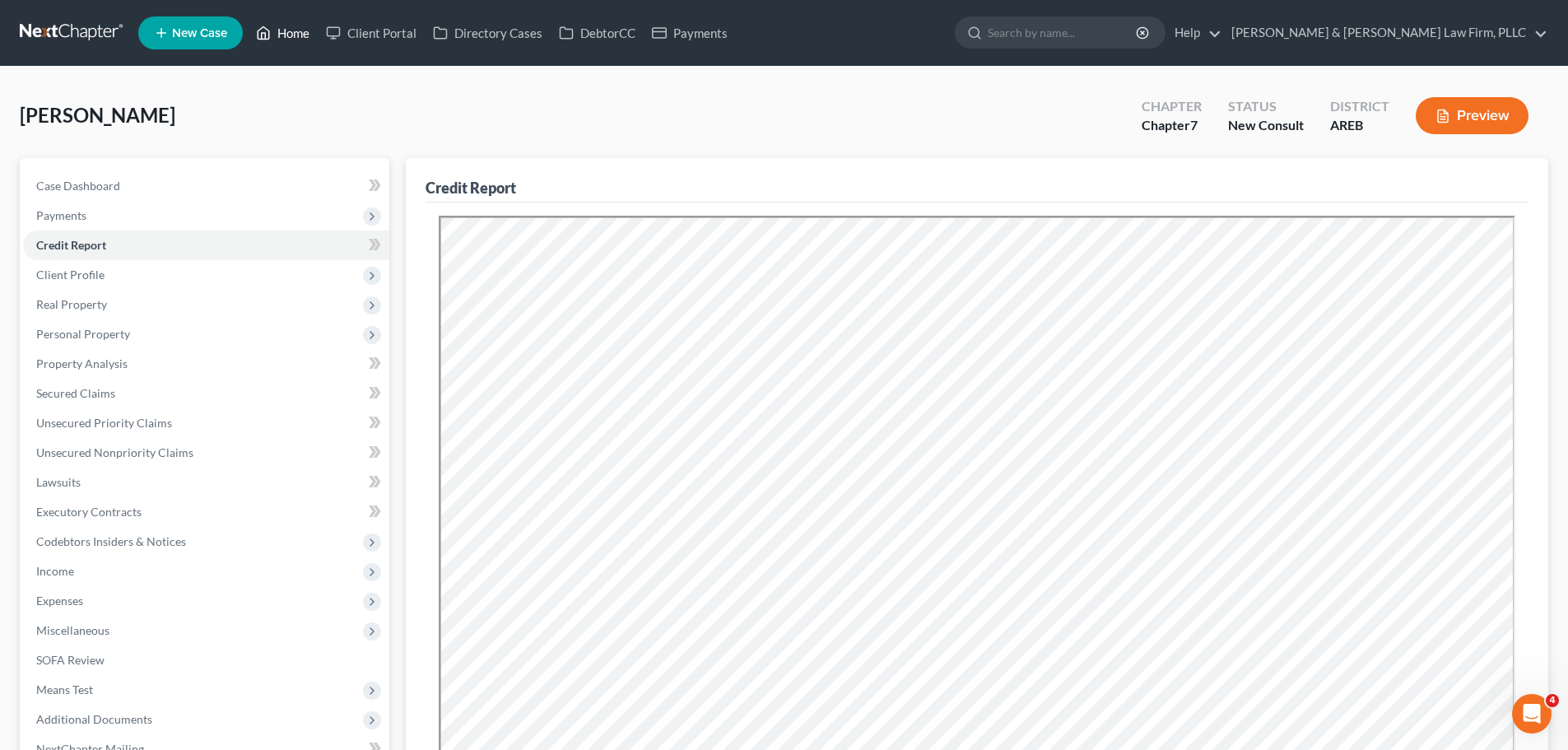
drag, startPoint x: 267, startPoint y: 31, endPoint x: 533, endPoint y: 91, distance: 272.7
click at [267, 31] on icon at bounding box center [263, 33] width 15 height 20
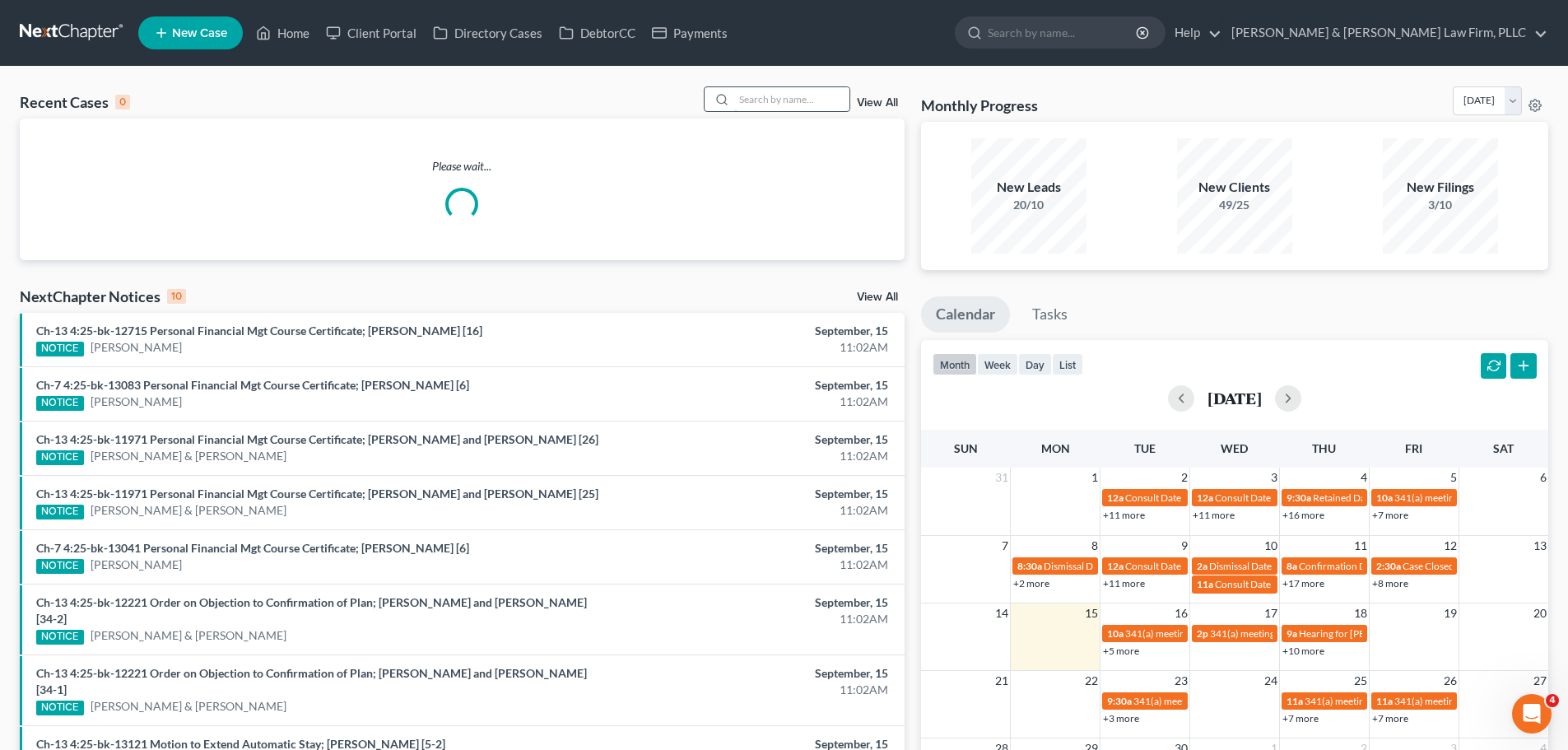
click at [749, 91] on input "search" at bounding box center [791, 99] width 116 height 24
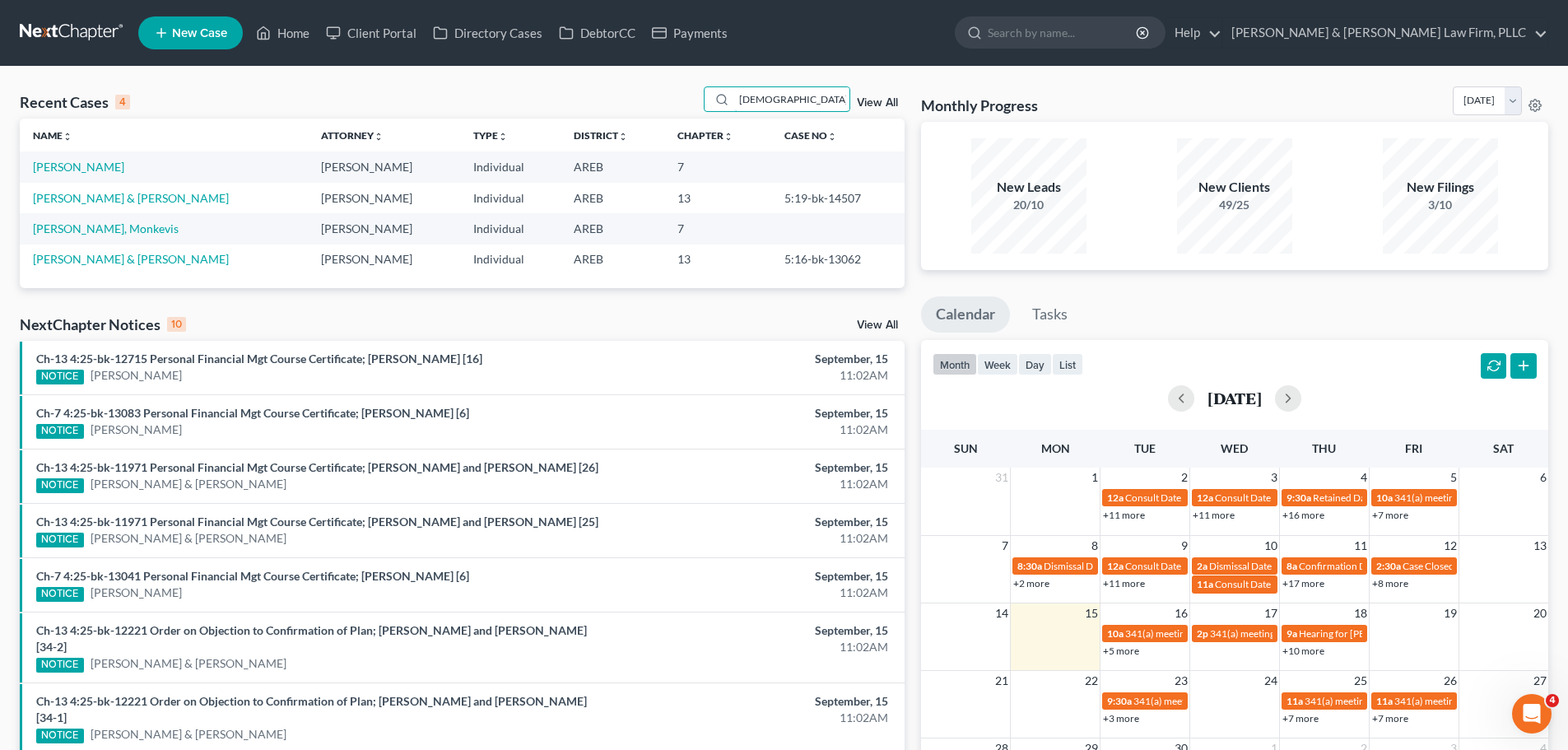
type input "[DEMOGRAPHIC_DATA]"
click at [61, 175] on td "[PERSON_NAME]" at bounding box center [164, 166] width 289 height 31
click at [66, 165] on link "[PERSON_NAME]" at bounding box center [78, 167] width 91 height 14
select select "6"
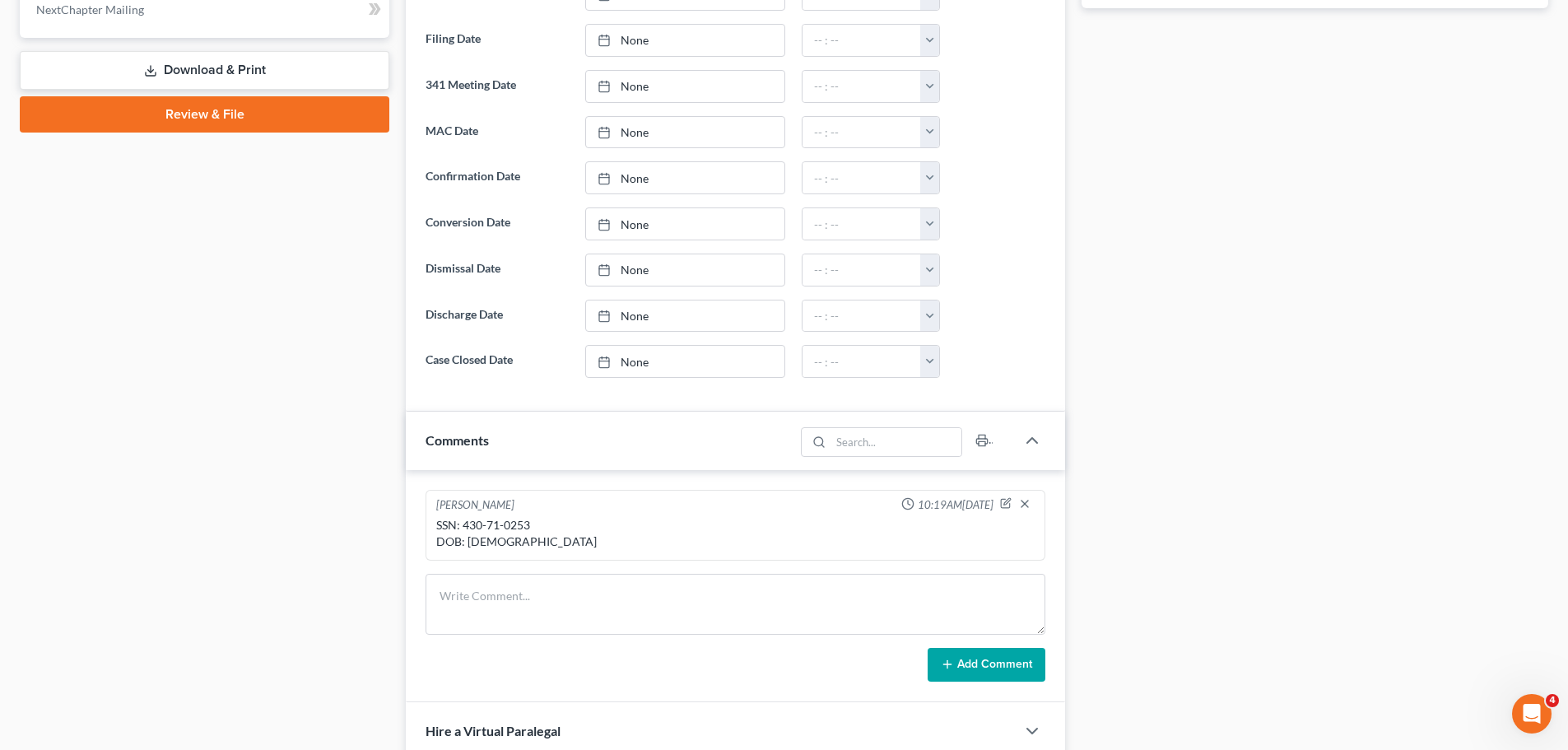
scroll to position [741, 0]
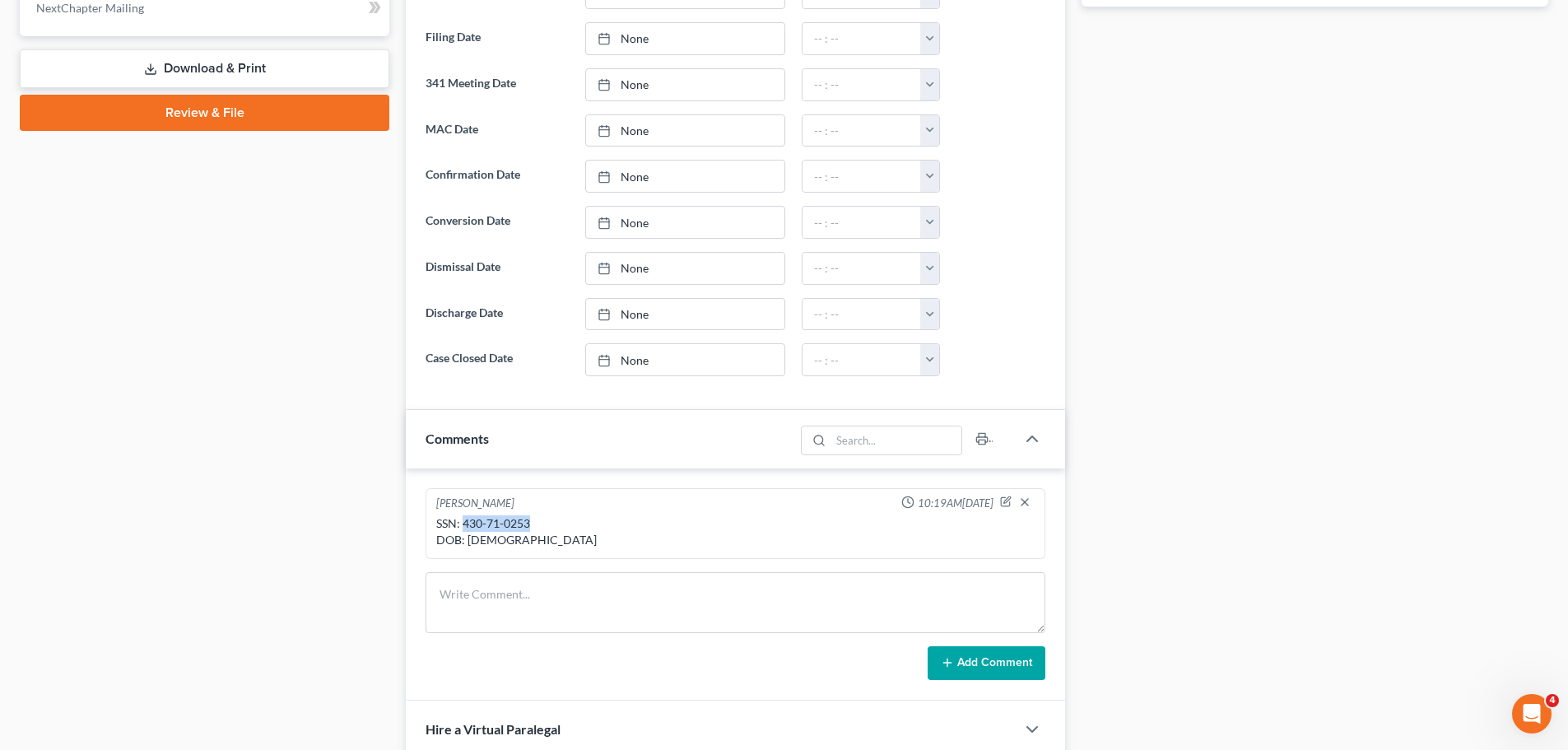
drag, startPoint x: 535, startPoint y: 523, endPoint x: 464, endPoint y: 530, distance: 71.3
click at [464, 530] on div "SSN: 430-71-0253 DOB: [DEMOGRAPHIC_DATA]" at bounding box center [736, 532] width 599 height 33
copy div "430-71-0253"
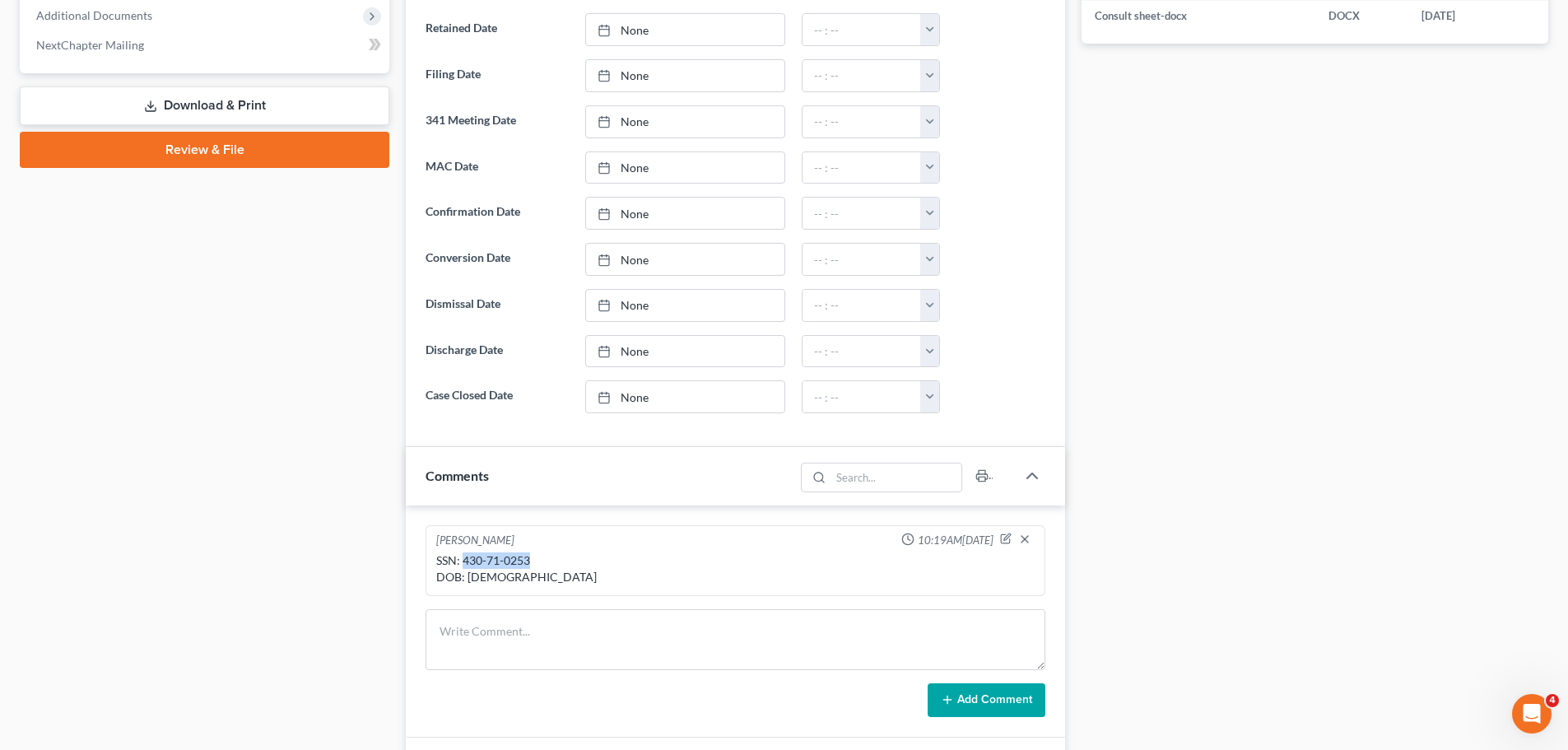
scroll to position [82, 0]
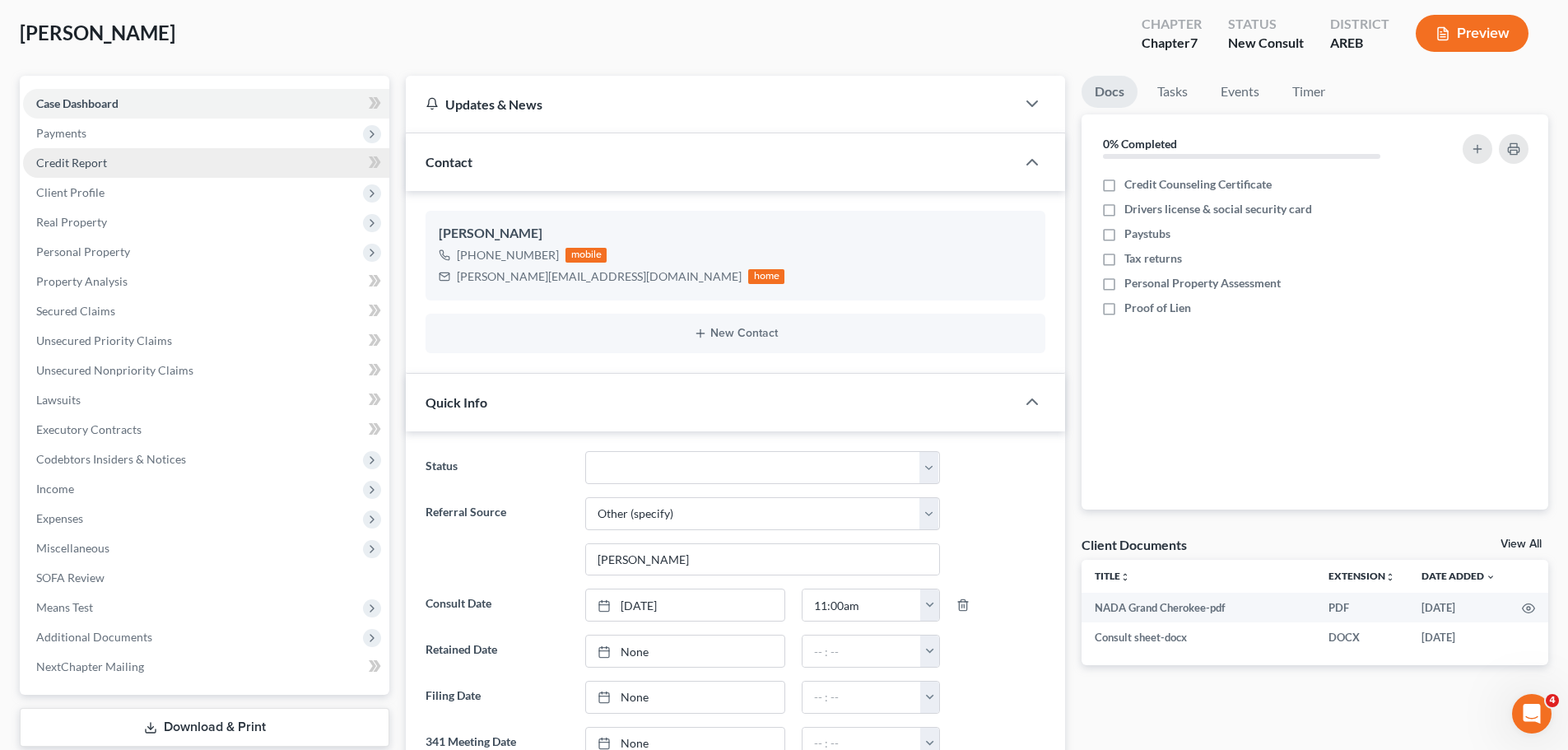
click at [65, 155] on span "Credit Report" at bounding box center [72, 162] width 71 height 14
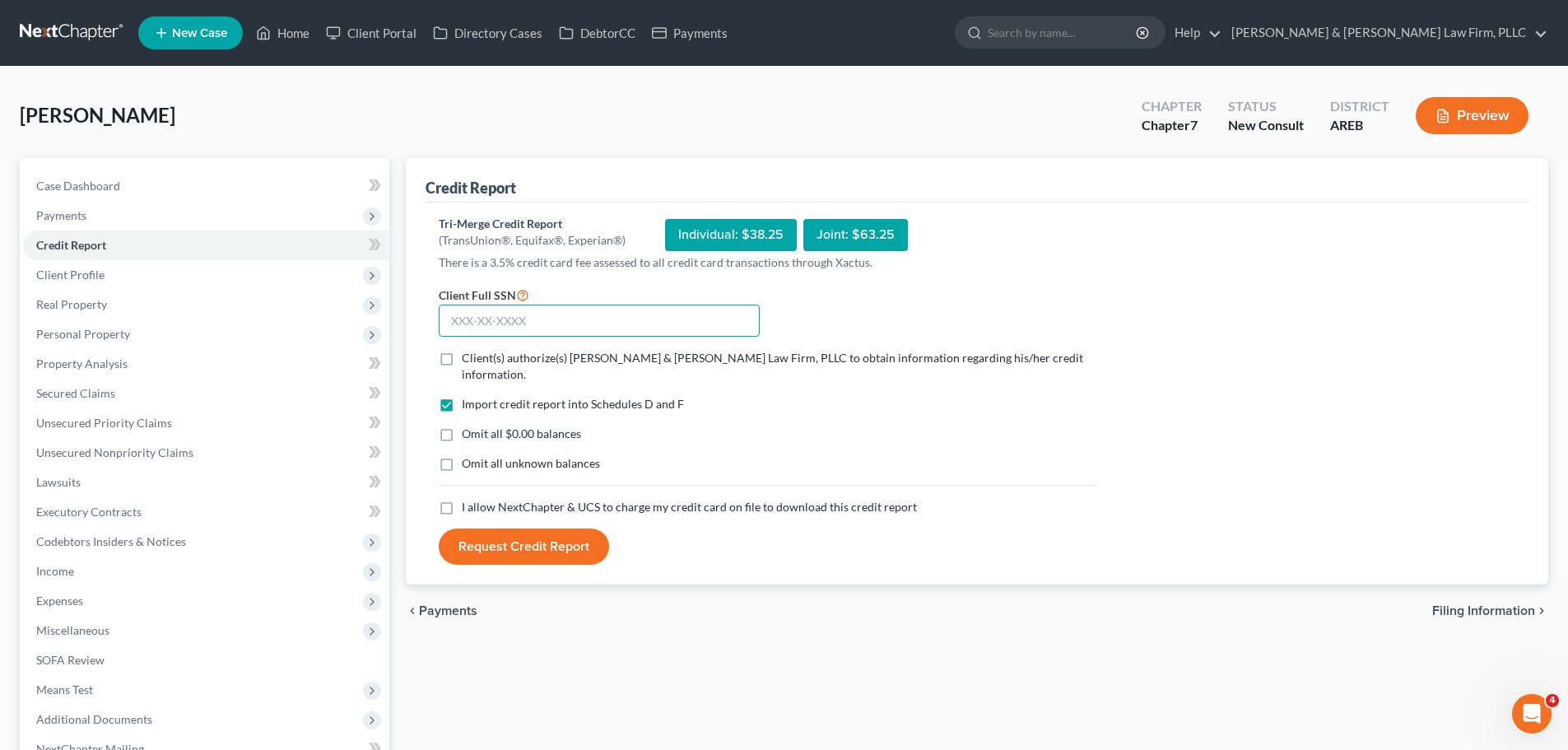
click at [535, 307] on input "text" at bounding box center [599, 320] width 321 height 33
paste input "430-71-0253"
type input "430-71-0253"
click at [461, 361] on label "Client(s) authorize(s) [PERSON_NAME] & [PERSON_NAME] Law Firm, PLLC to obtain i…" at bounding box center [779, 366] width 635 height 33
click at [468, 361] on input "Client(s) authorize(s) [PERSON_NAME] & [PERSON_NAME] Law Firm, PLLC to obtain i…" at bounding box center [473, 355] width 11 height 11
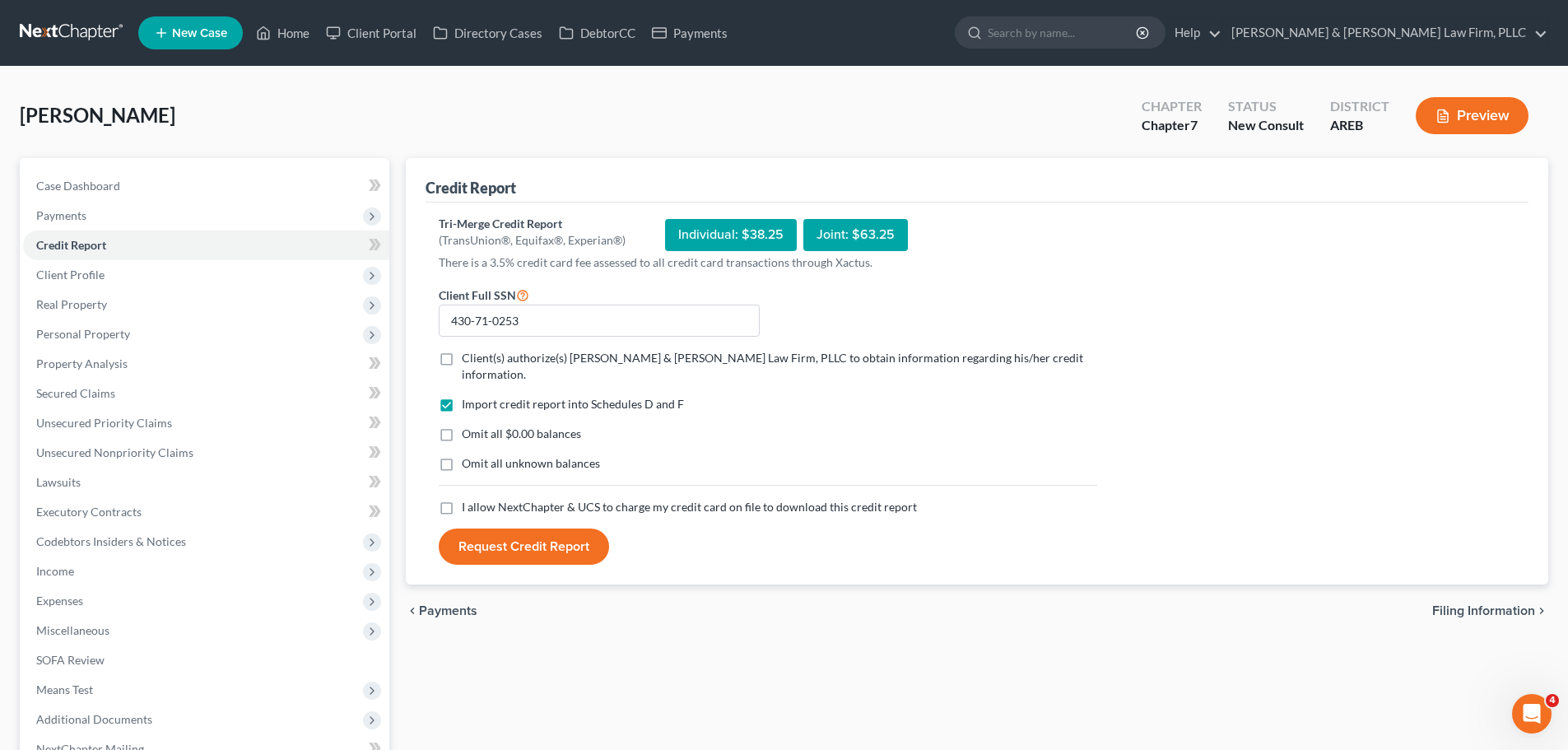
checkbox input "true"
click at [461, 499] on label "I allow NextChapter & UCS to charge my credit card on file to download this cre…" at bounding box center [689, 507] width 455 height 17
click at [468, 499] on input "I allow NextChapter & UCS to charge my credit card on file to download this cre…" at bounding box center [473, 504] width 11 height 11
checkbox input "true"
click at [467, 529] on button "Request Credit Report" at bounding box center [524, 546] width 170 height 37
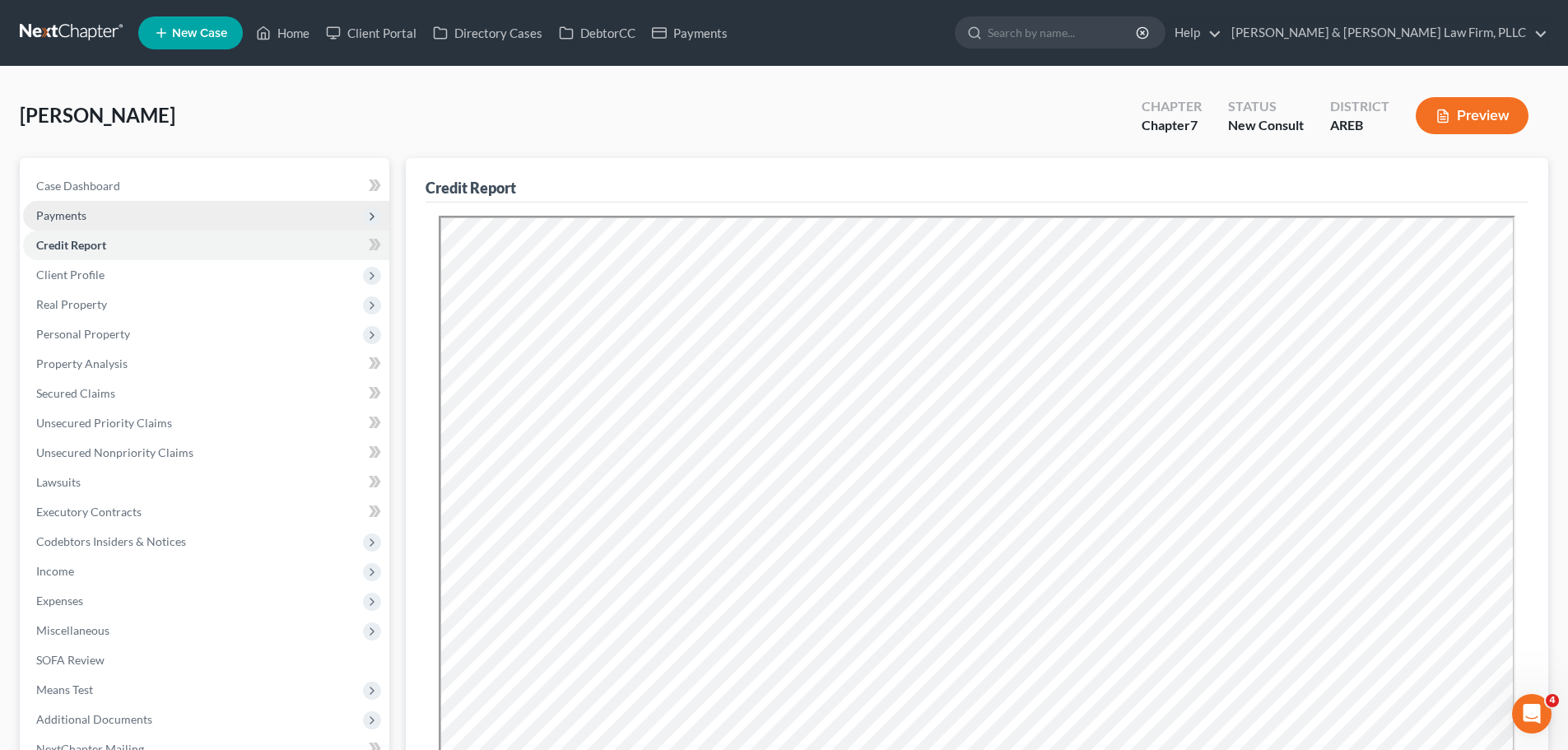
drag, startPoint x: 143, startPoint y: 217, endPoint x: 113, endPoint y: 224, distance: 30.8
click at [142, 217] on span "Payments" at bounding box center [206, 215] width 367 height 30
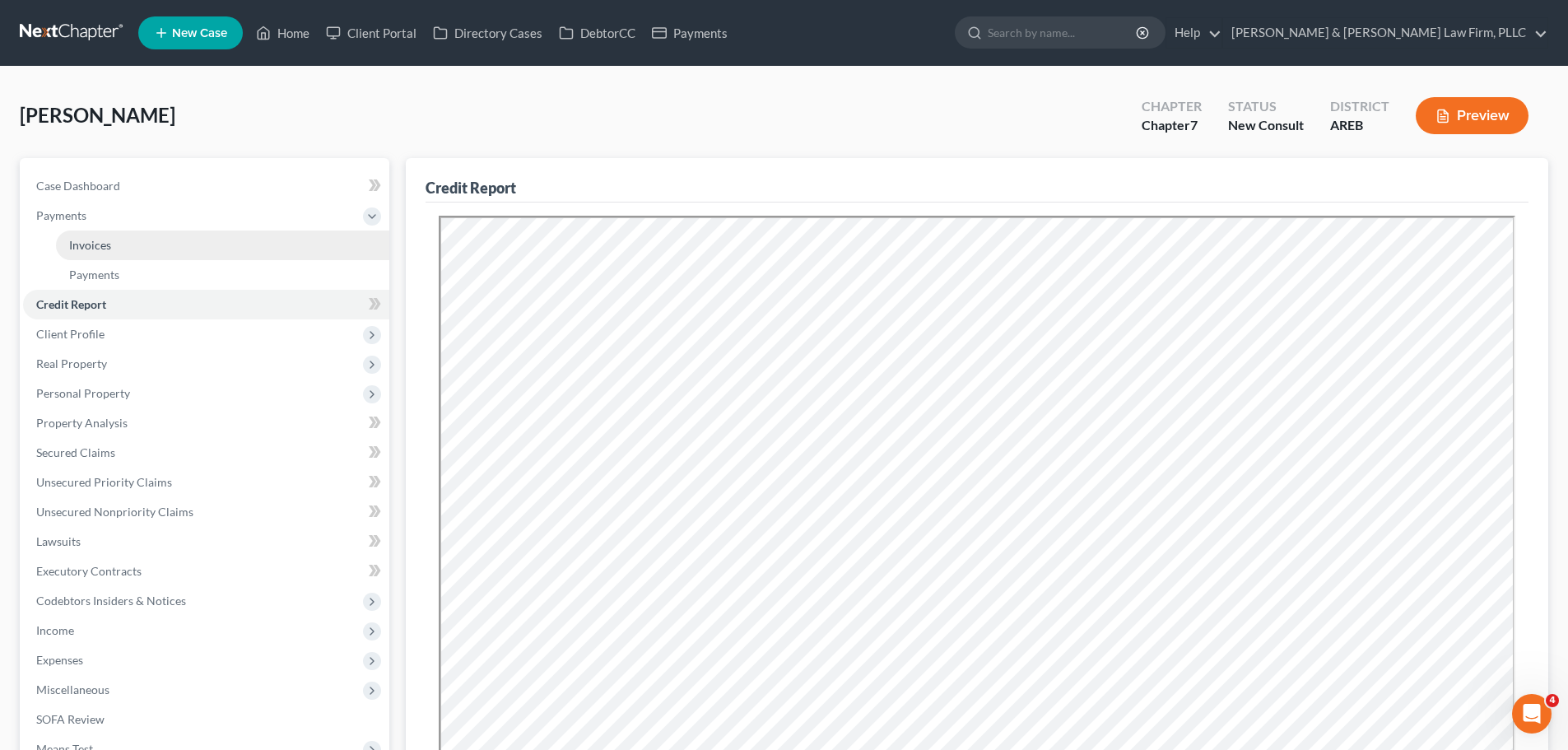
click at [120, 233] on link "Invoices" at bounding box center [222, 245] width 333 height 30
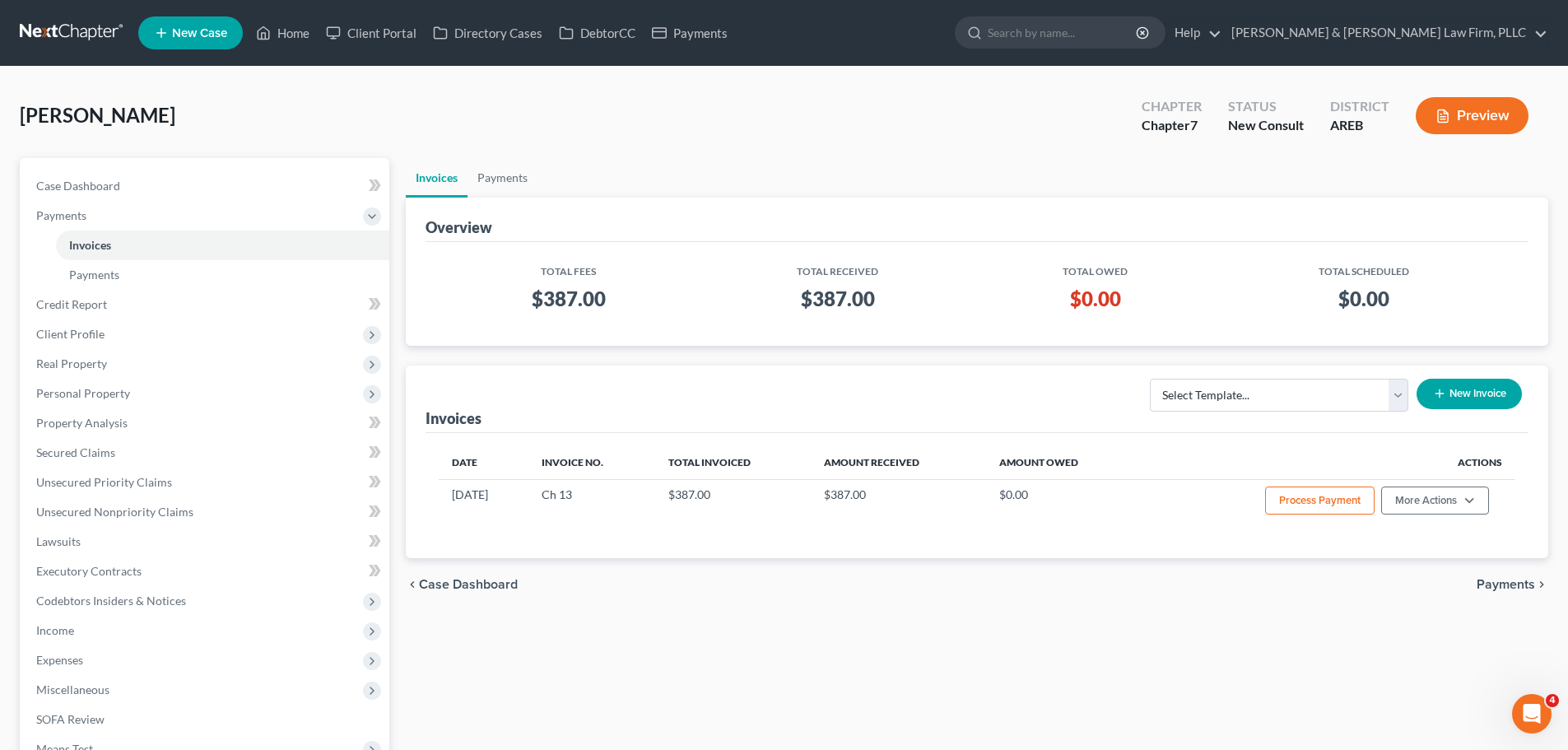
click at [279, 17] on ul "New Case Home Client Portal Directory Cases DebtorCC Payments - No Result - See…" at bounding box center [843, 33] width 1410 height 42
click at [279, 34] on link "Home" at bounding box center [283, 33] width 70 height 30
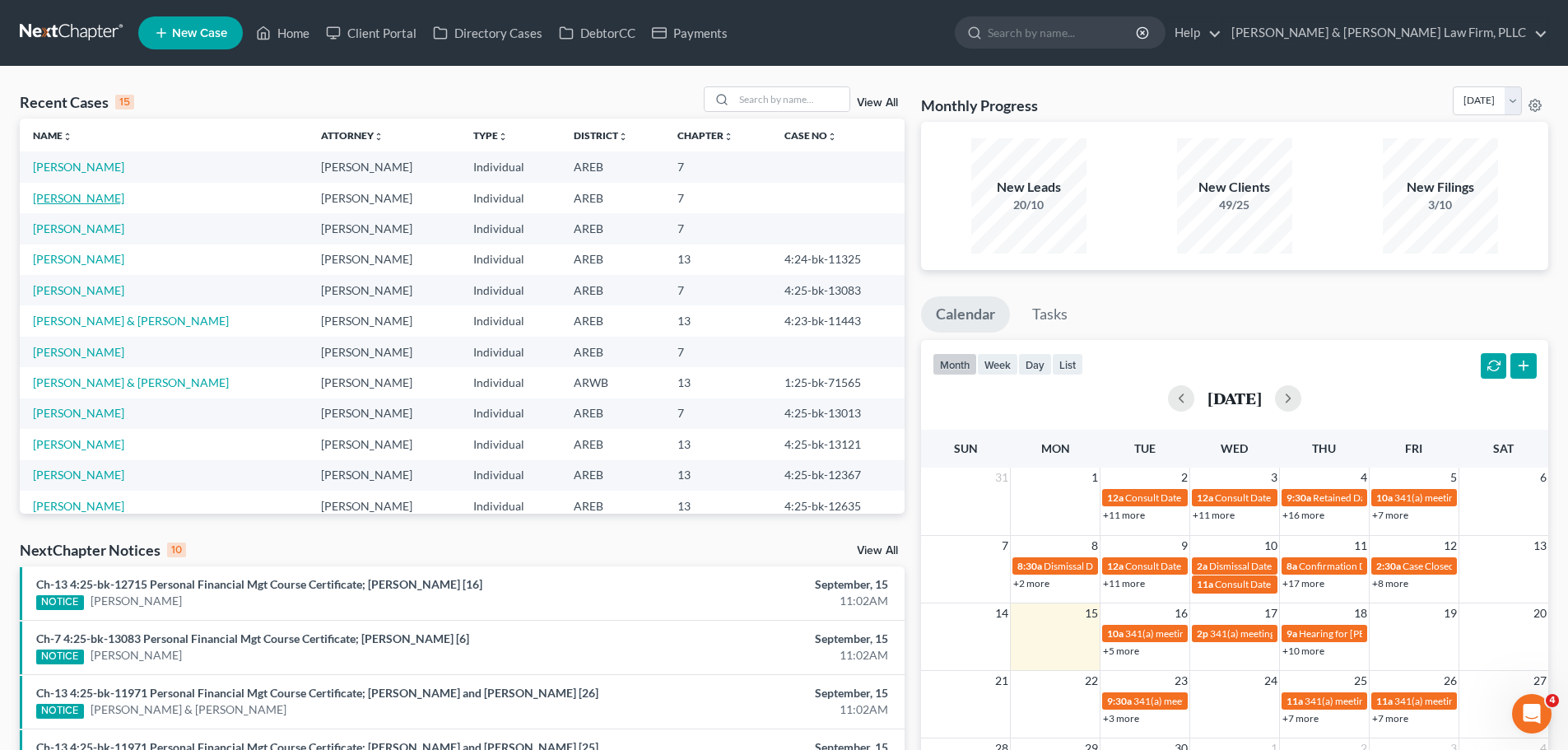
click at [97, 204] on link "[PERSON_NAME]" at bounding box center [78, 198] width 91 height 14
select select "2"
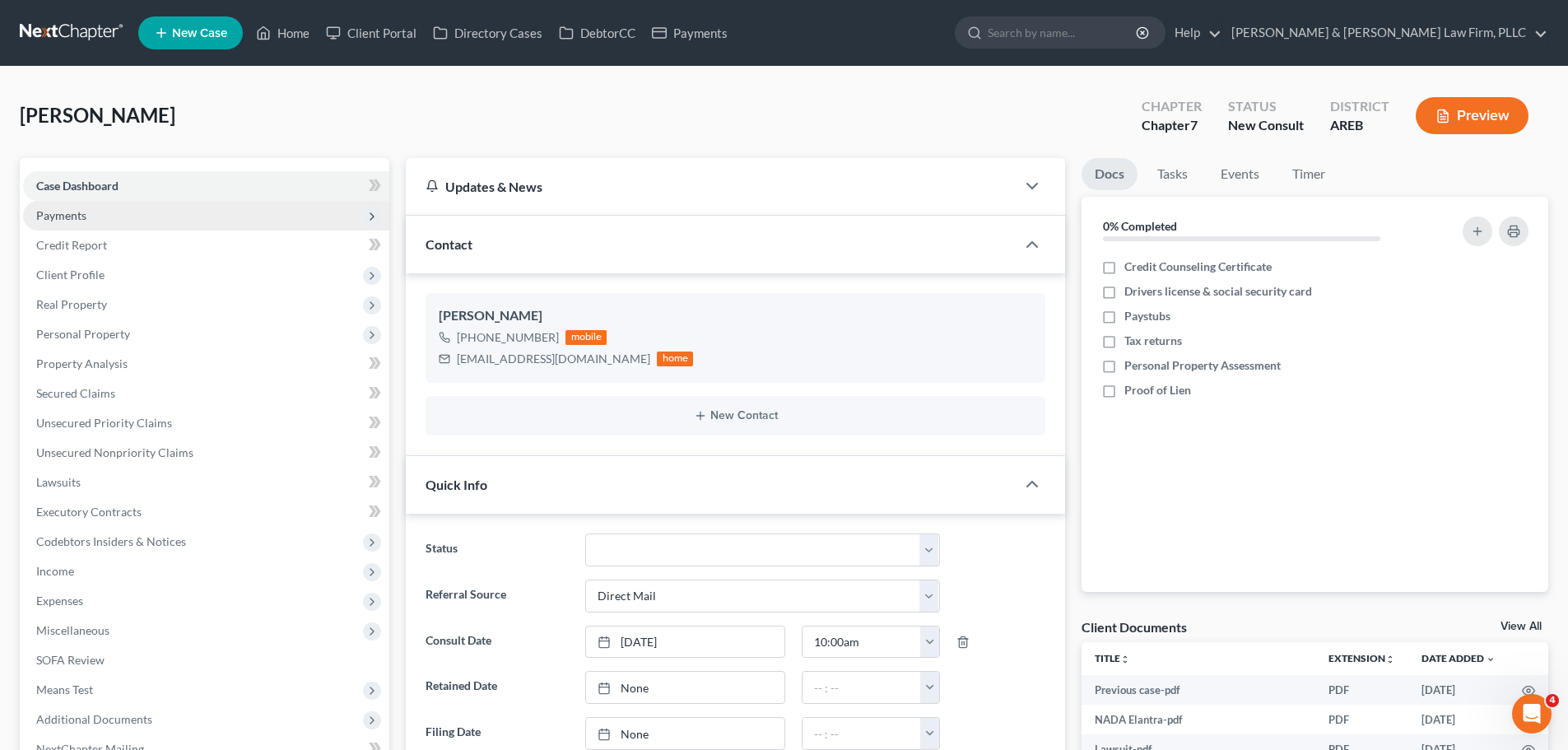
click at [102, 212] on span "Payments" at bounding box center [206, 215] width 367 height 30
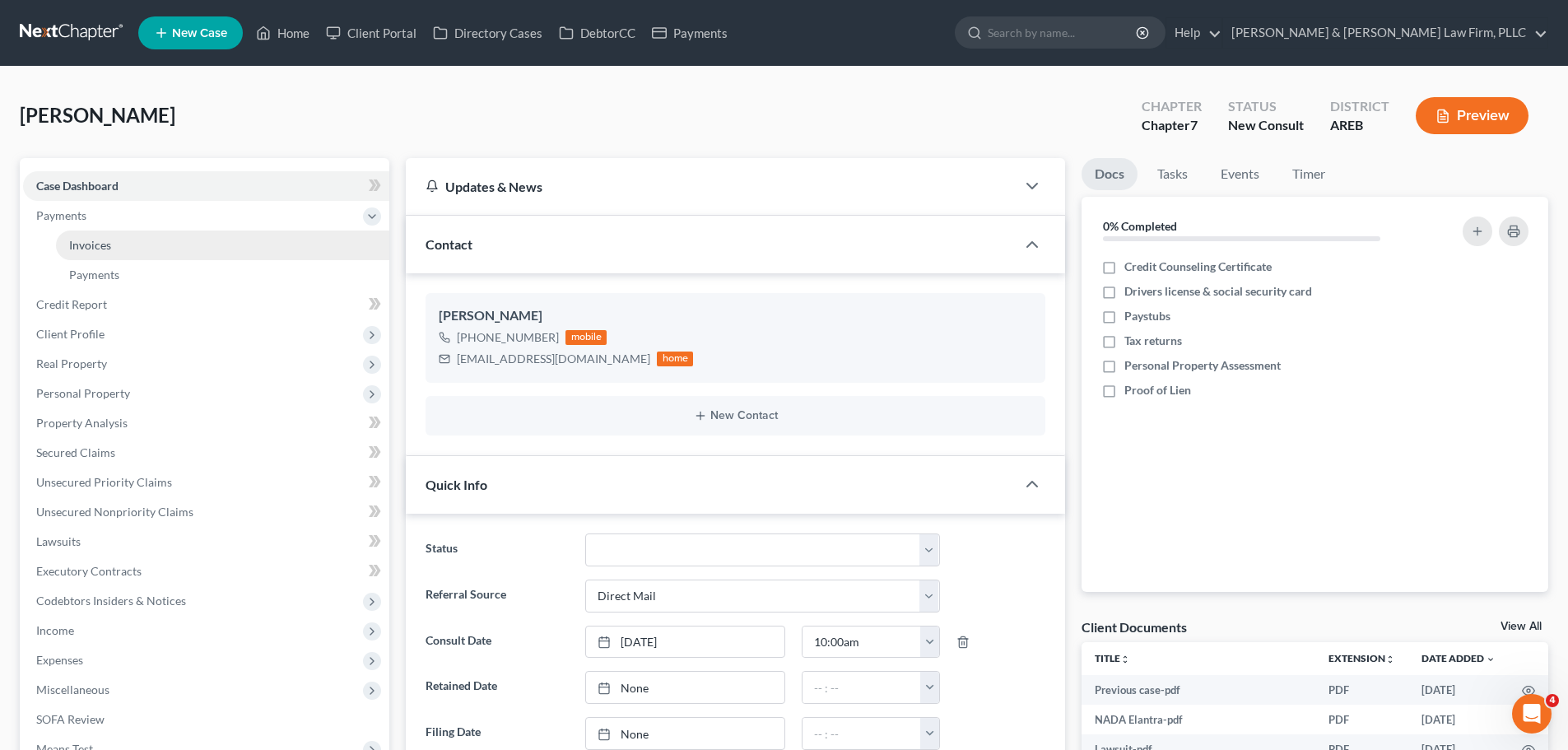
click at [115, 239] on link "Invoices" at bounding box center [222, 245] width 333 height 30
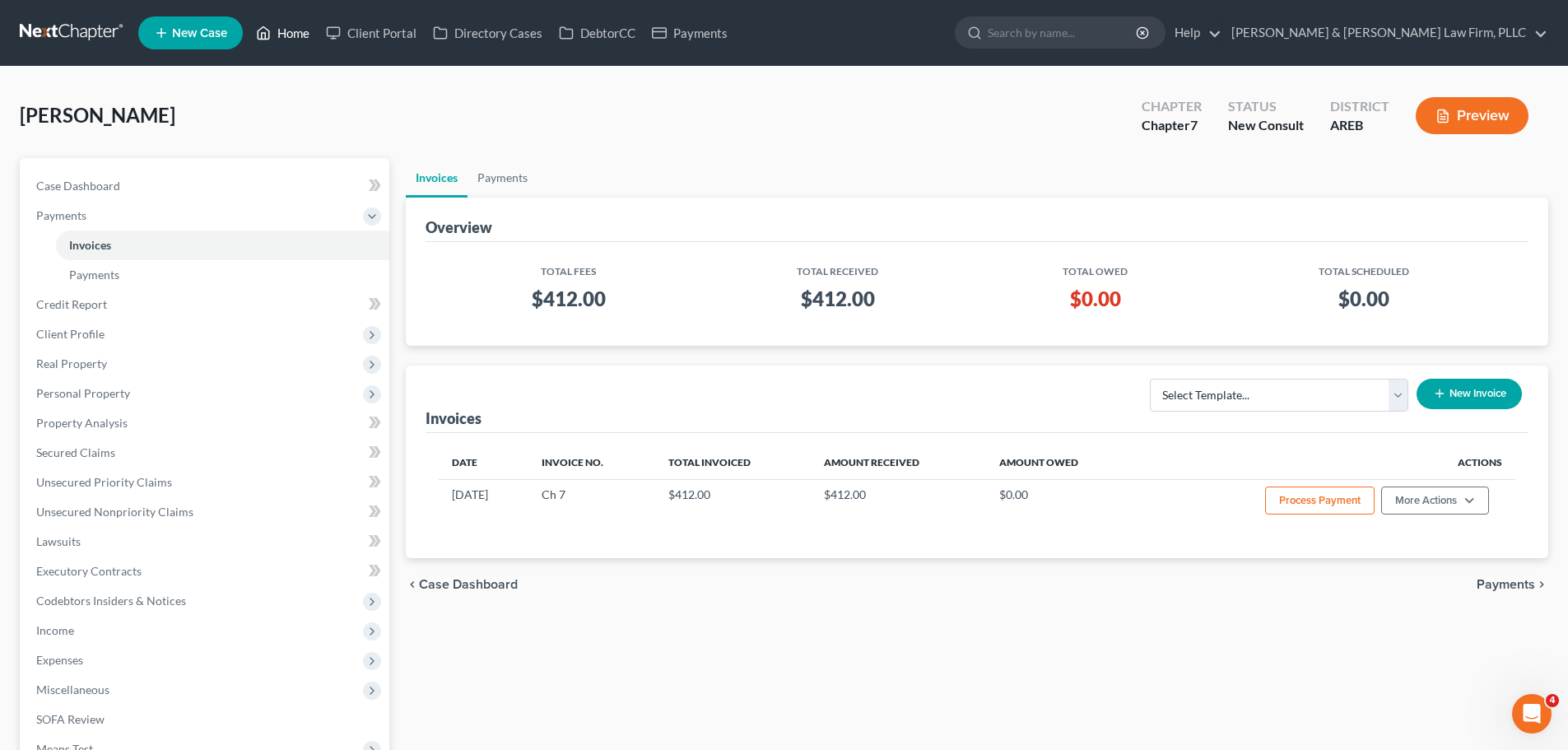
click at [267, 33] on icon at bounding box center [263, 33] width 15 height 20
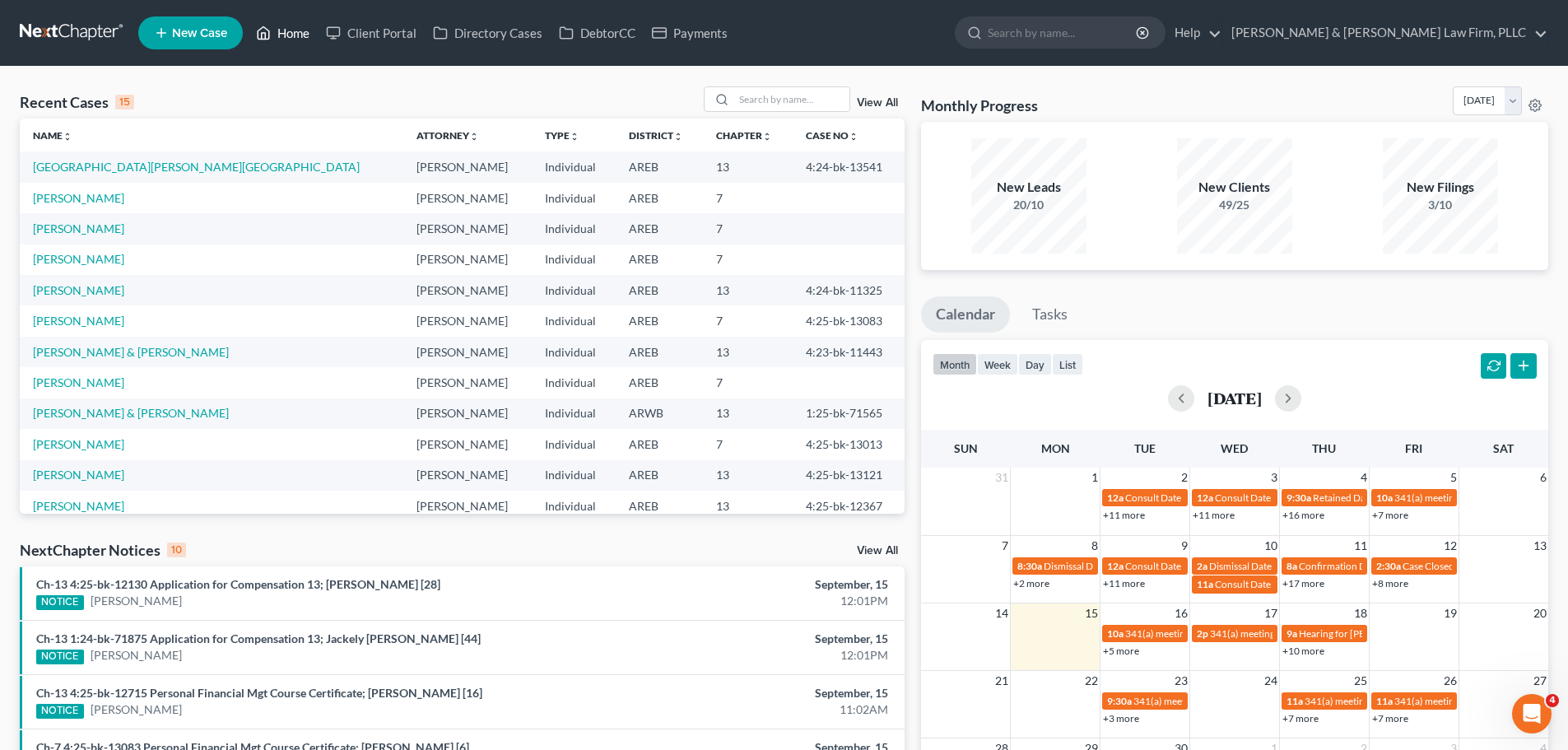
click at [284, 35] on link "Home" at bounding box center [283, 33] width 70 height 30
click at [83, 160] on link "[GEOGRAPHIC_DATA][PERSON_NAME][GEOGRAPHIC_DATA]" at bounding box center [196, 167] width 327 height 14
select select "2"
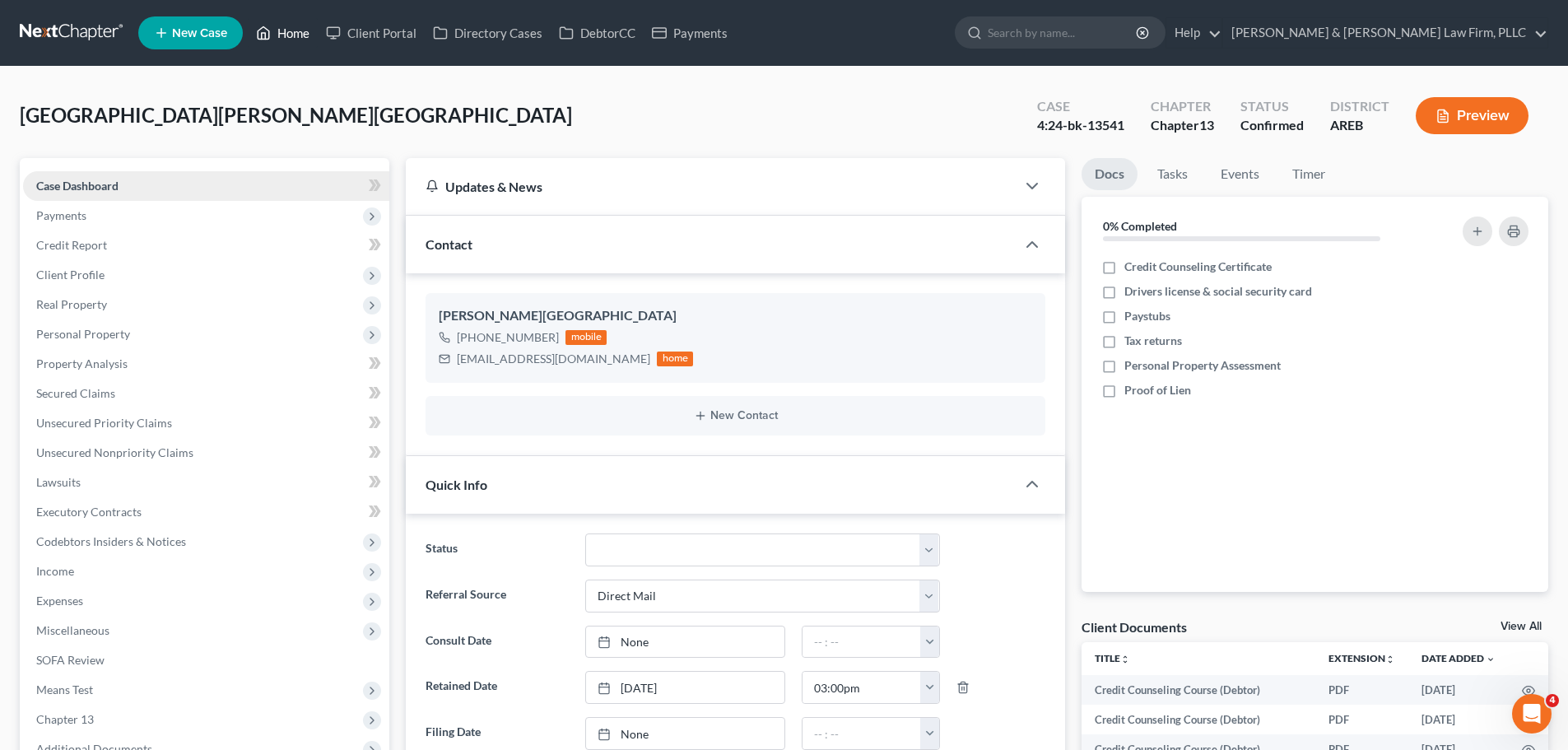
drag, startPoint x: 277, startPoint y: 21, endPoint x: 193, endPoint y: 190, distance: 188.7
click at [277, 21] on link "Home" at bounding box center [283, 33] width 70 height 30
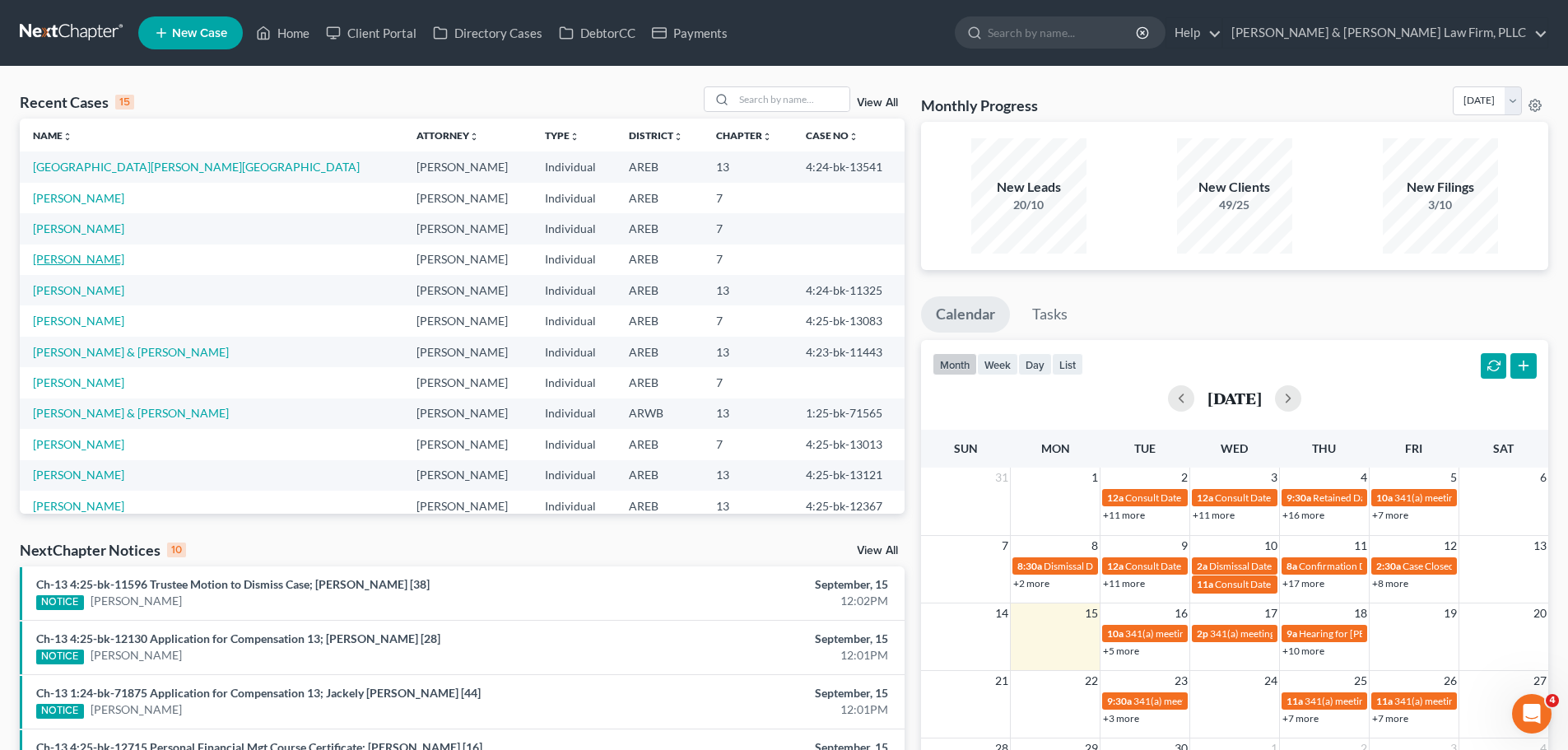
click at [81, 256] on link "[PERSON_NAME]" at bounding box center [78, 259] width 91 height 14
select select "5"
select select "1"
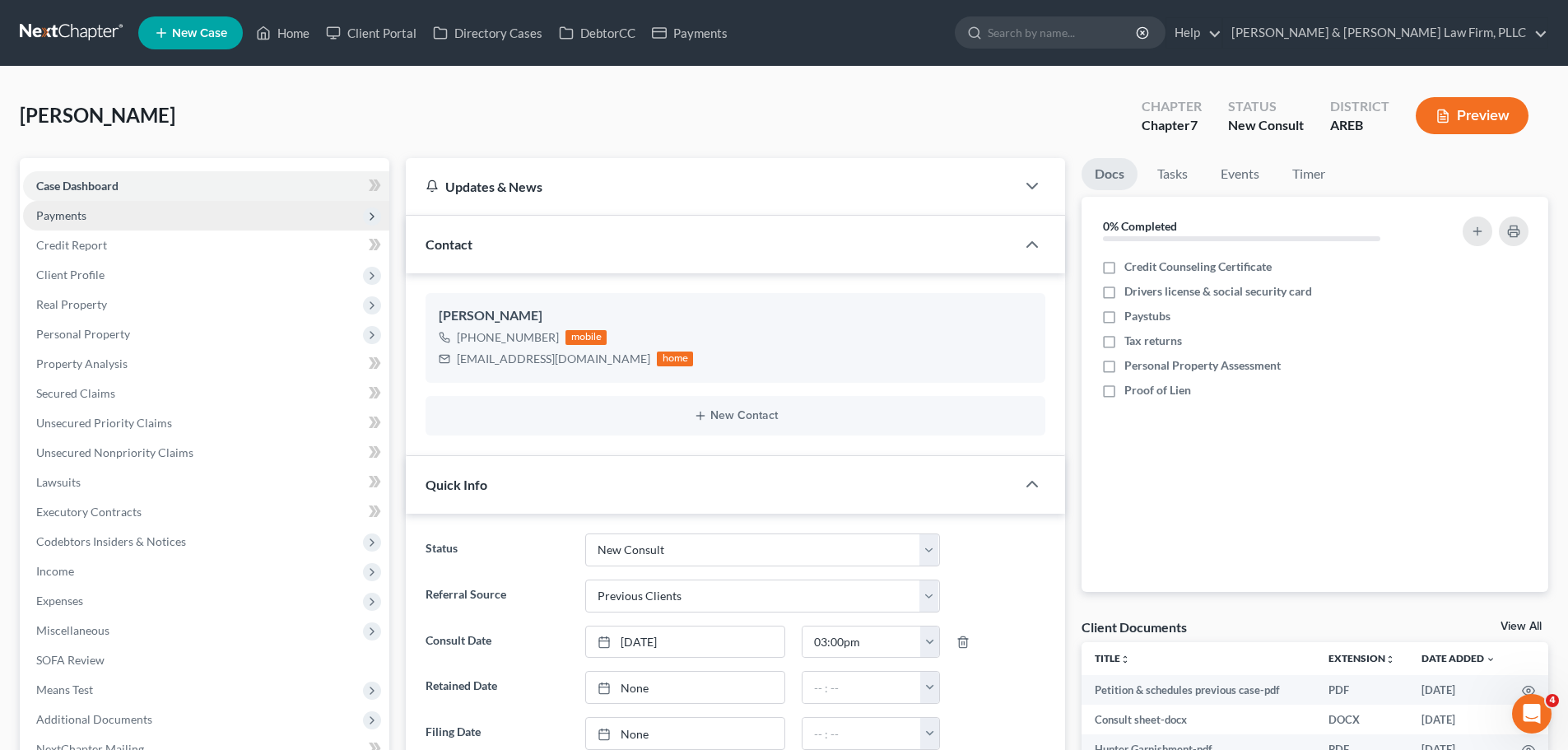
click at [96, 220] on span "Payments" at bounding box center [206, 215] width 367 height 30
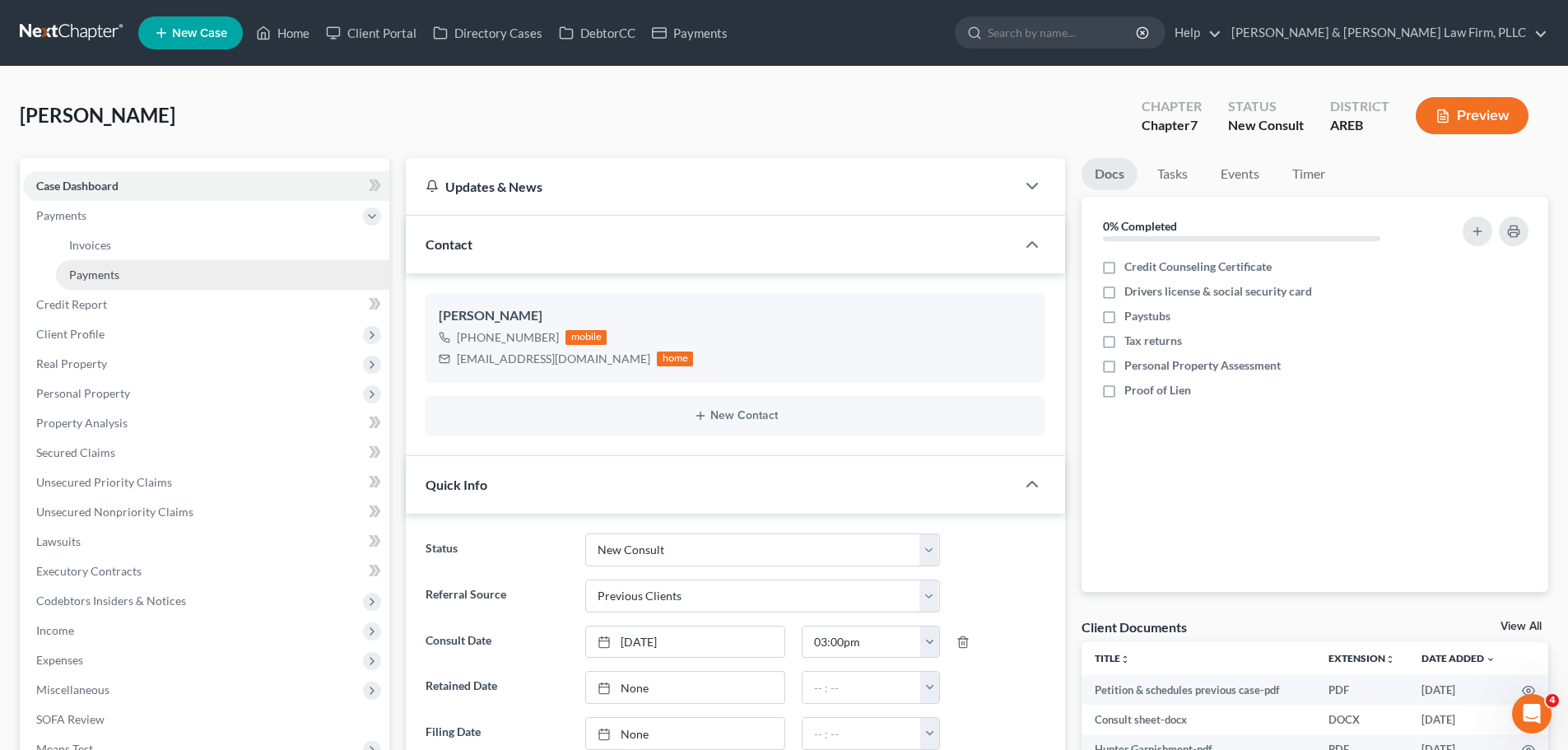
scroll to position [30, 0]
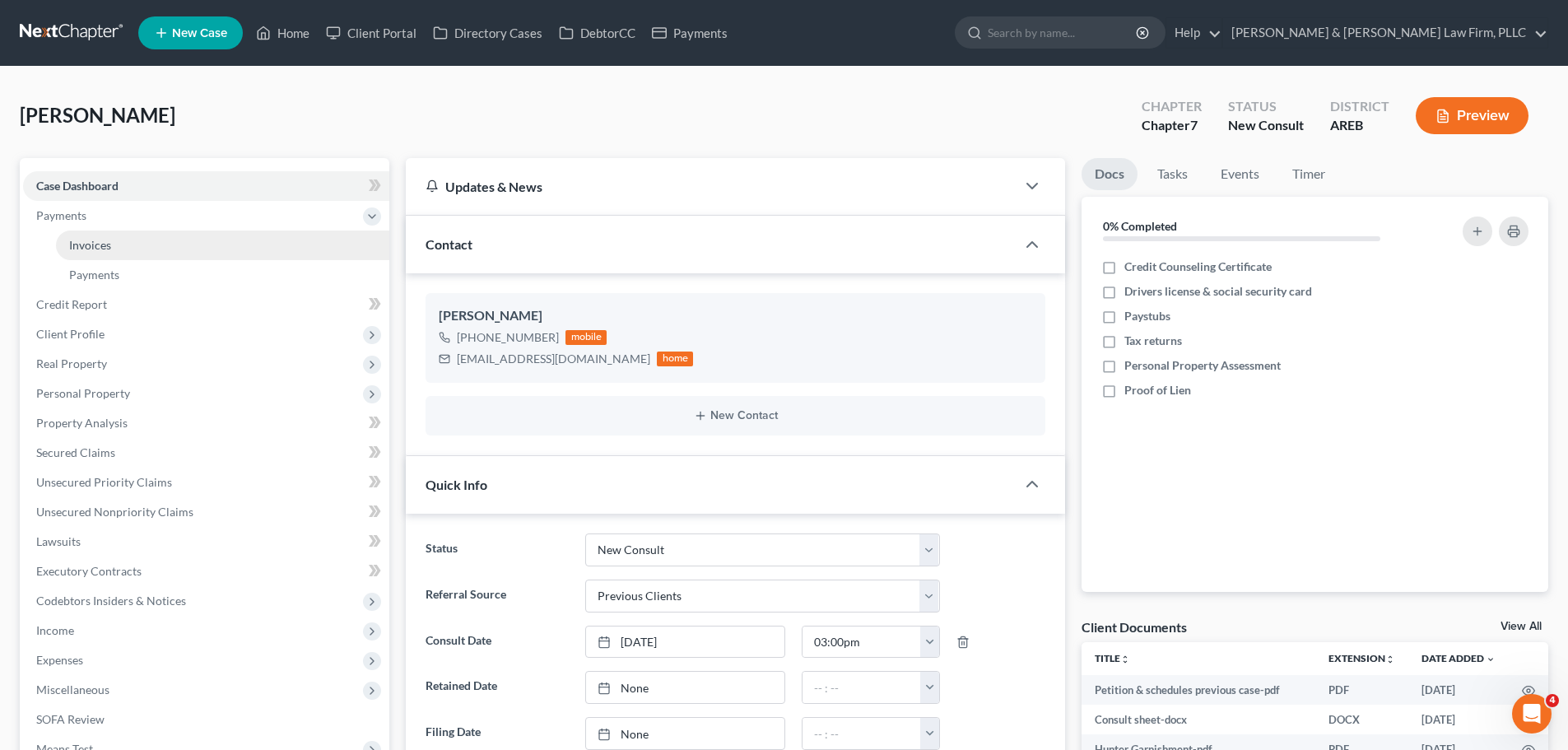
click at [92, 236] on link "Invoices" at bounding box center [222, 245] width 333 height 30
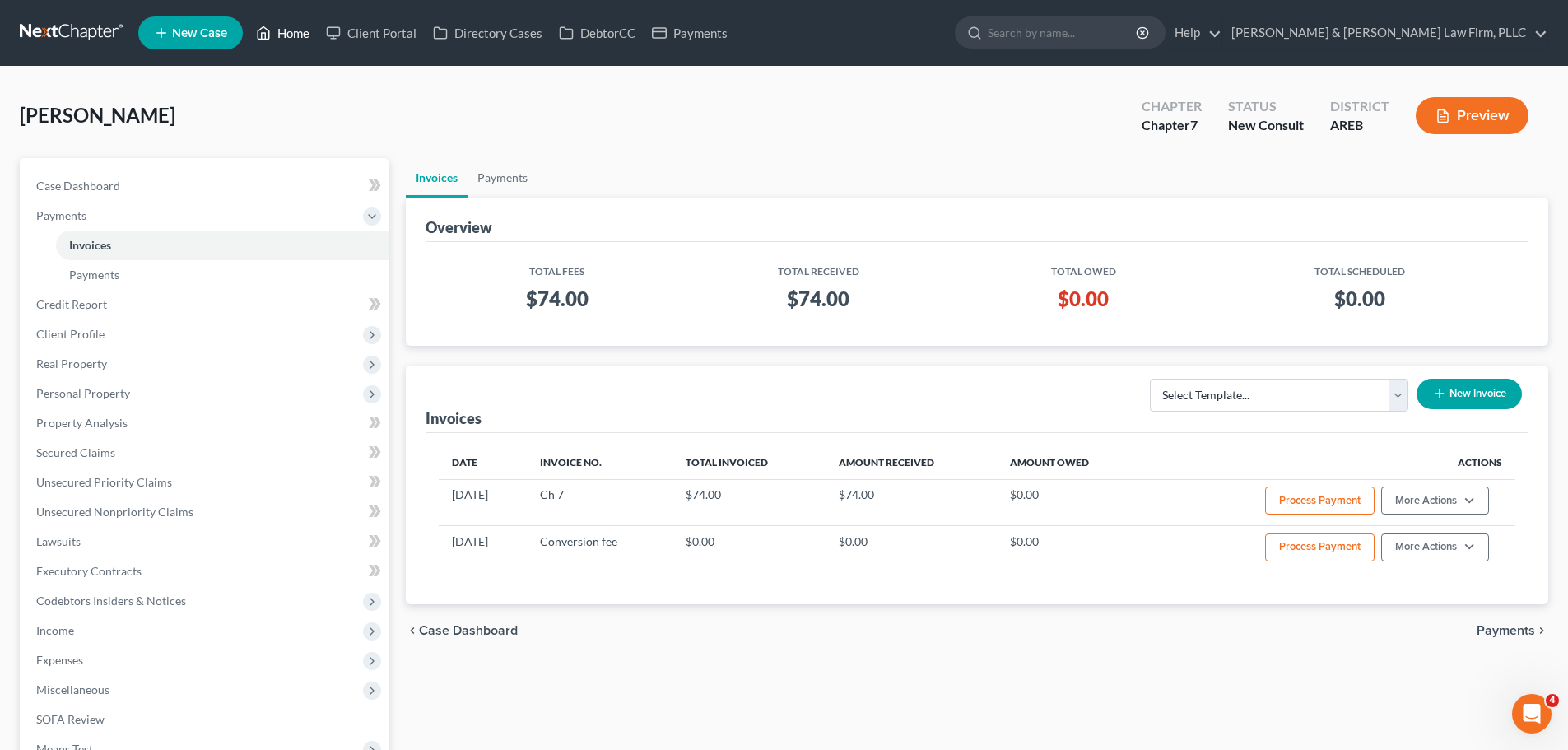
click at [279, 41] on link "Home" at bounding box center [283, 33] width 70 height 30
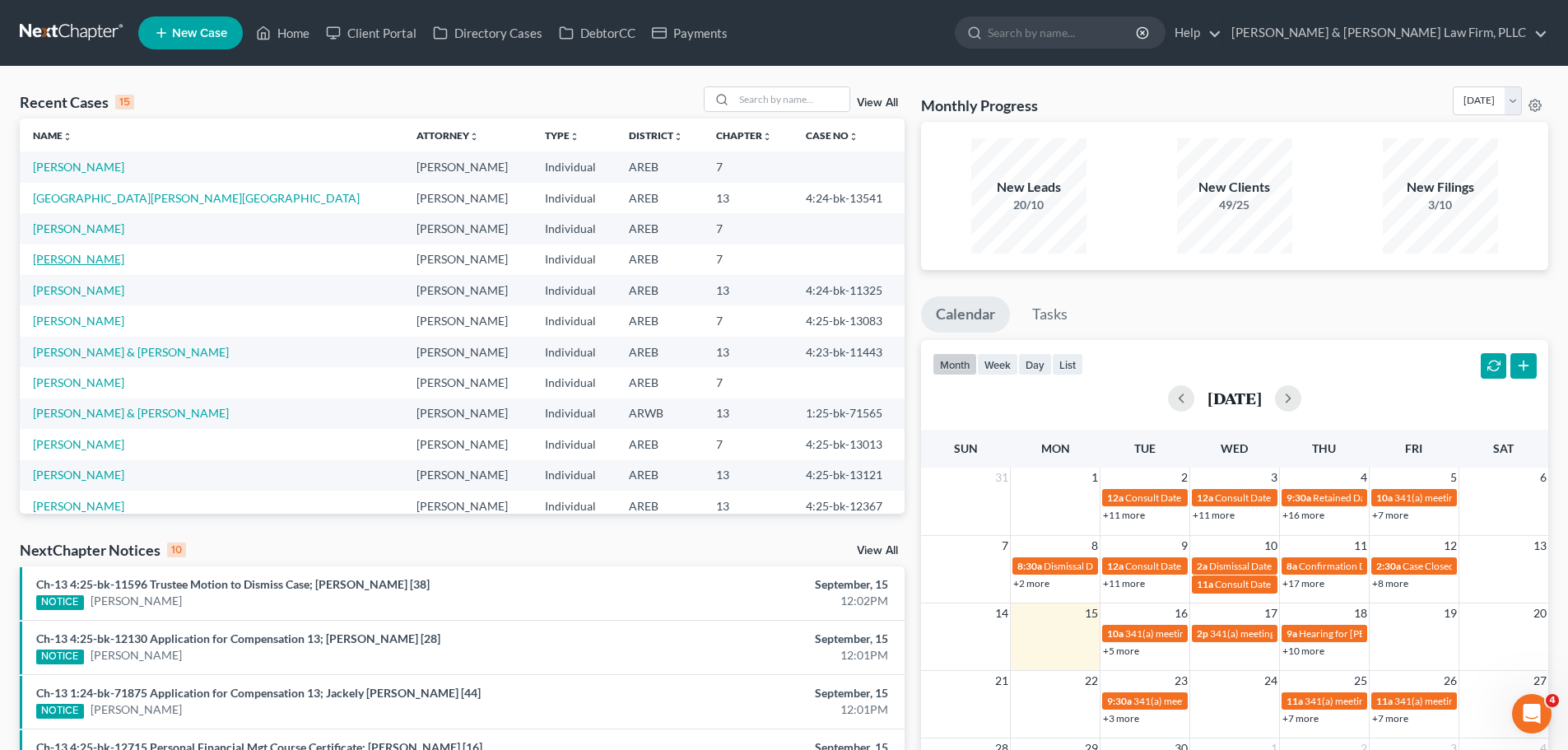
click at [81, 256] on link "[PERSON_NAME]" at bounding box center [78, 259] width 91 height 14
select select "6"
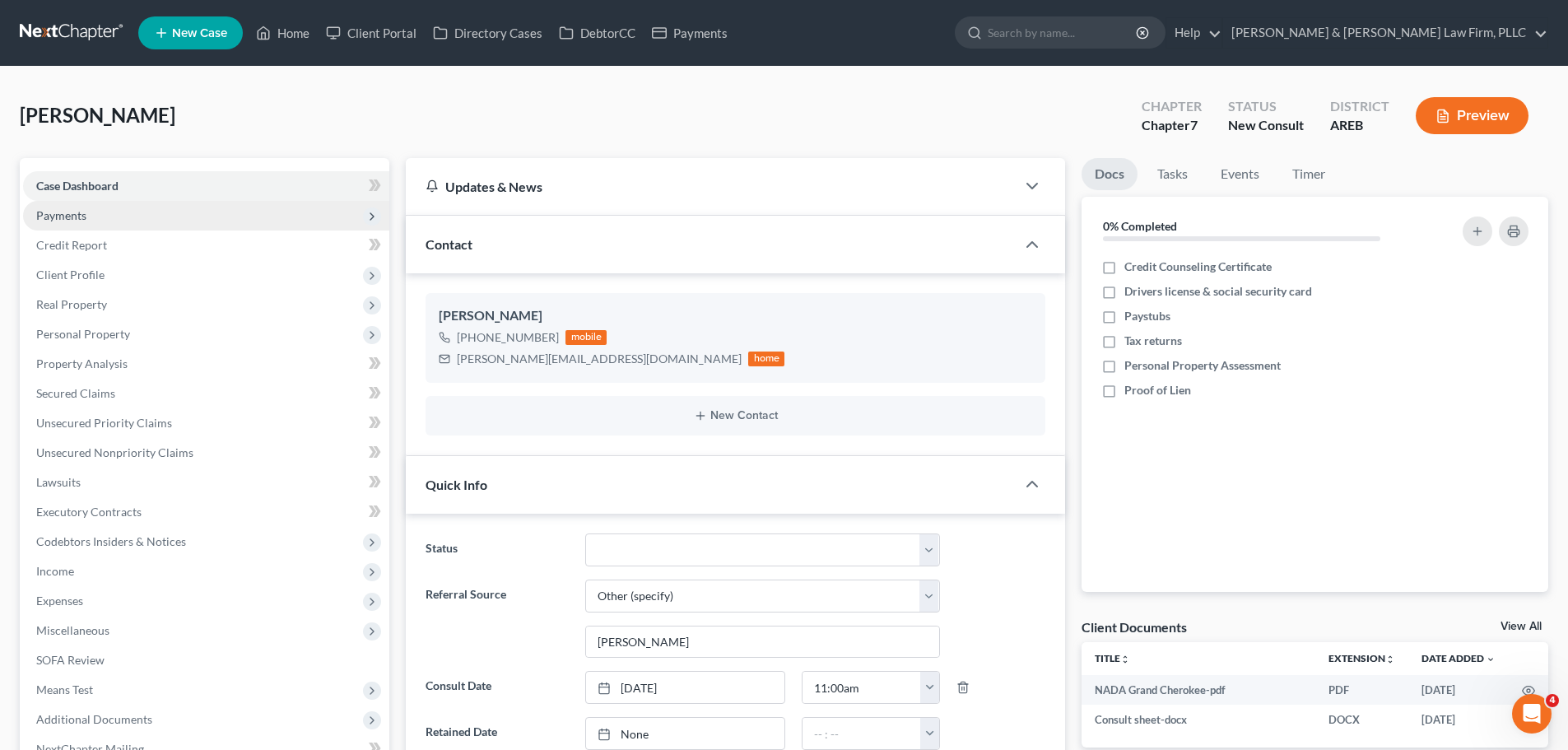
click at [86, 211] on span "Payments" at bounding box center [206, 215] width 367 height 30
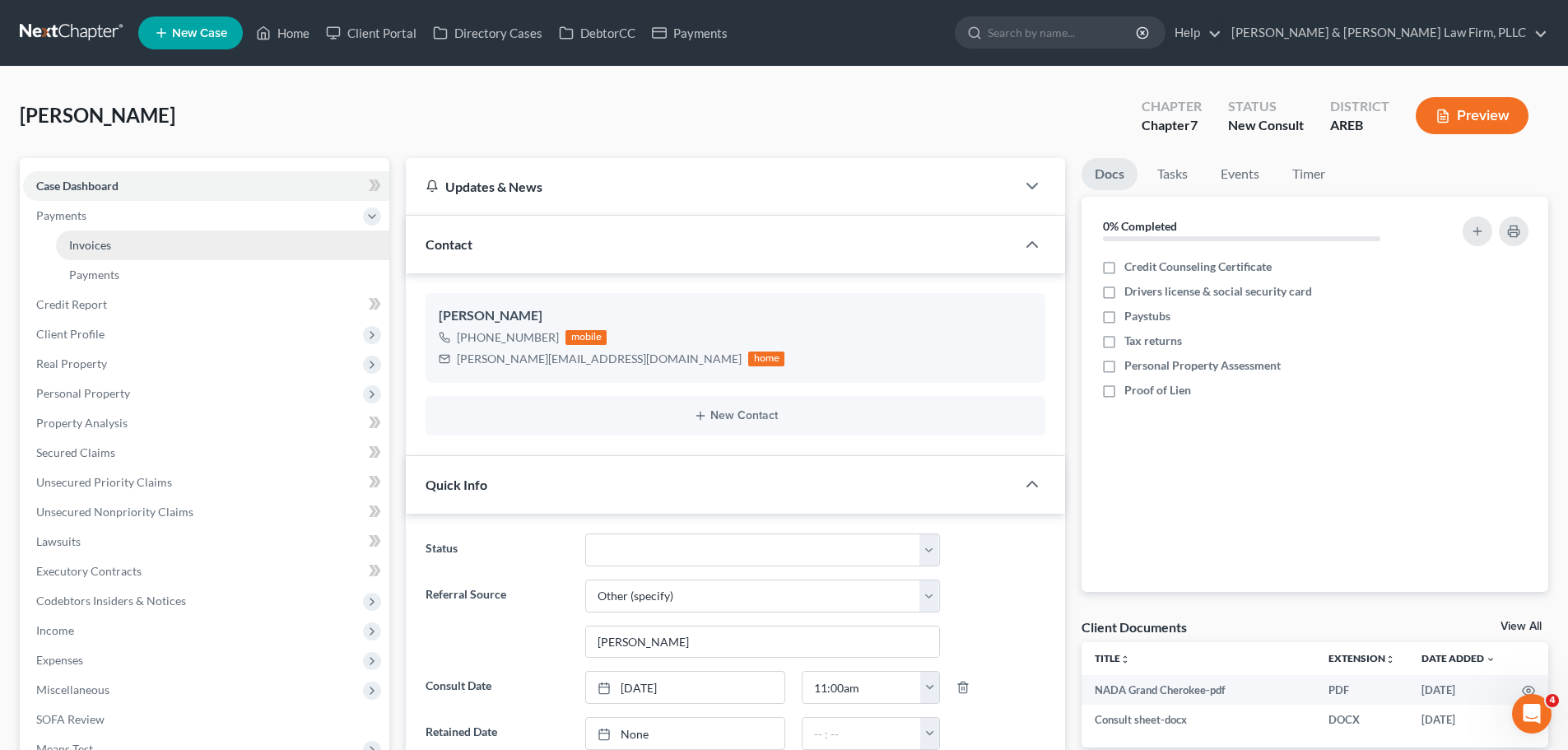
click at [110, 243] on span "Invoices" at bounding box center [90, 245] width 41 height 14
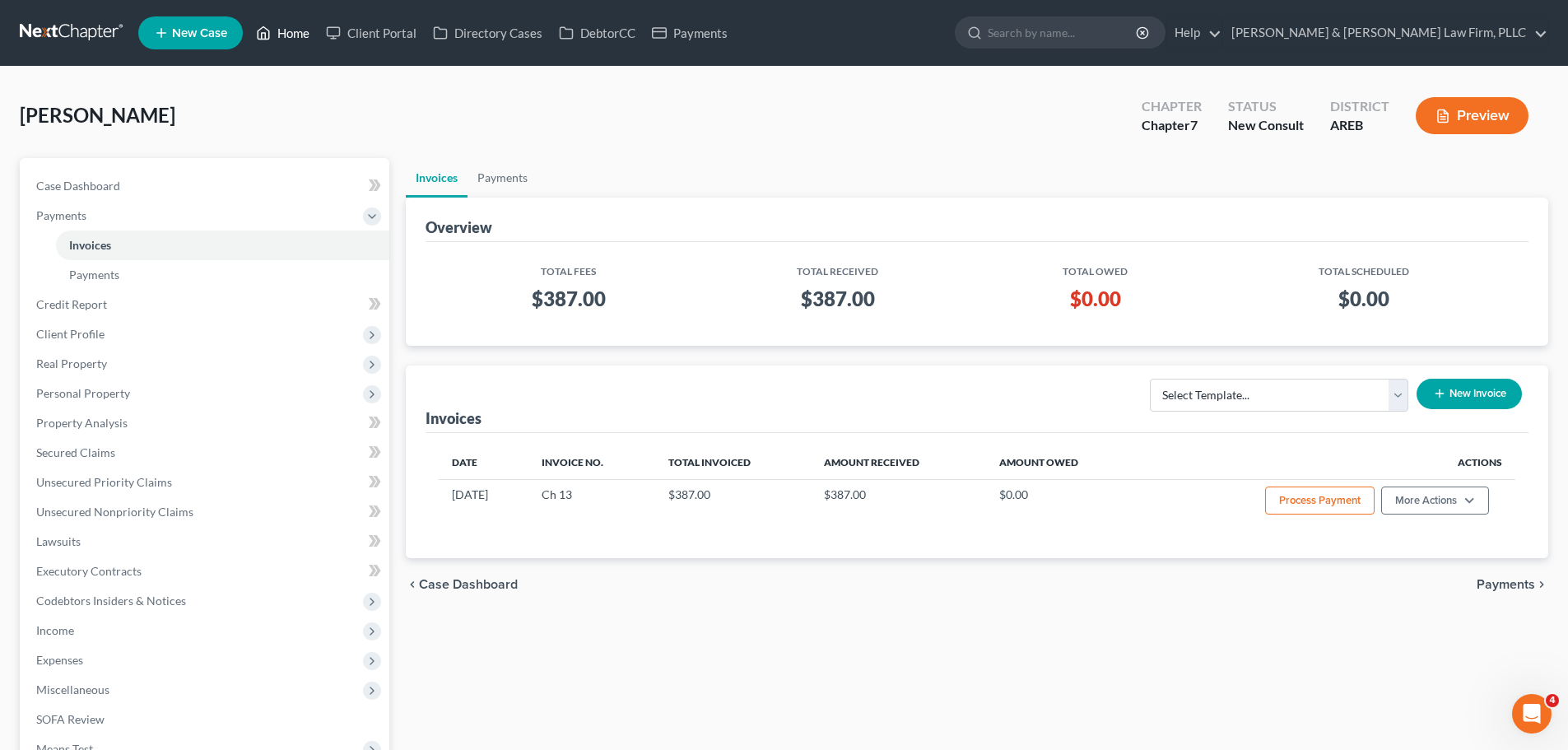
click at [270, 29] on icon at bounding box center [263, 33] width 15 height 20
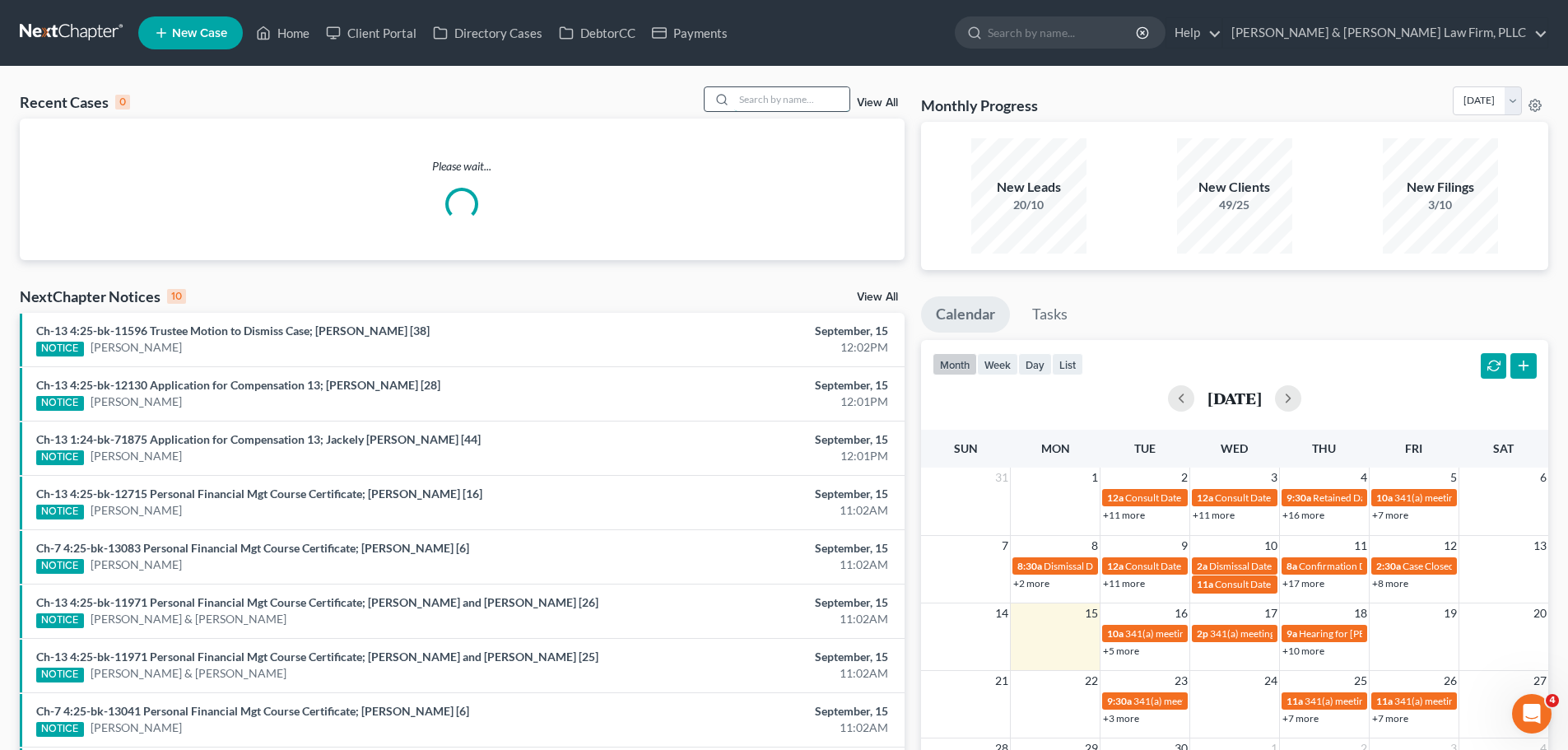
click at [784, 101] on input "search" at bounding box center [791, 99] width 116 height 24
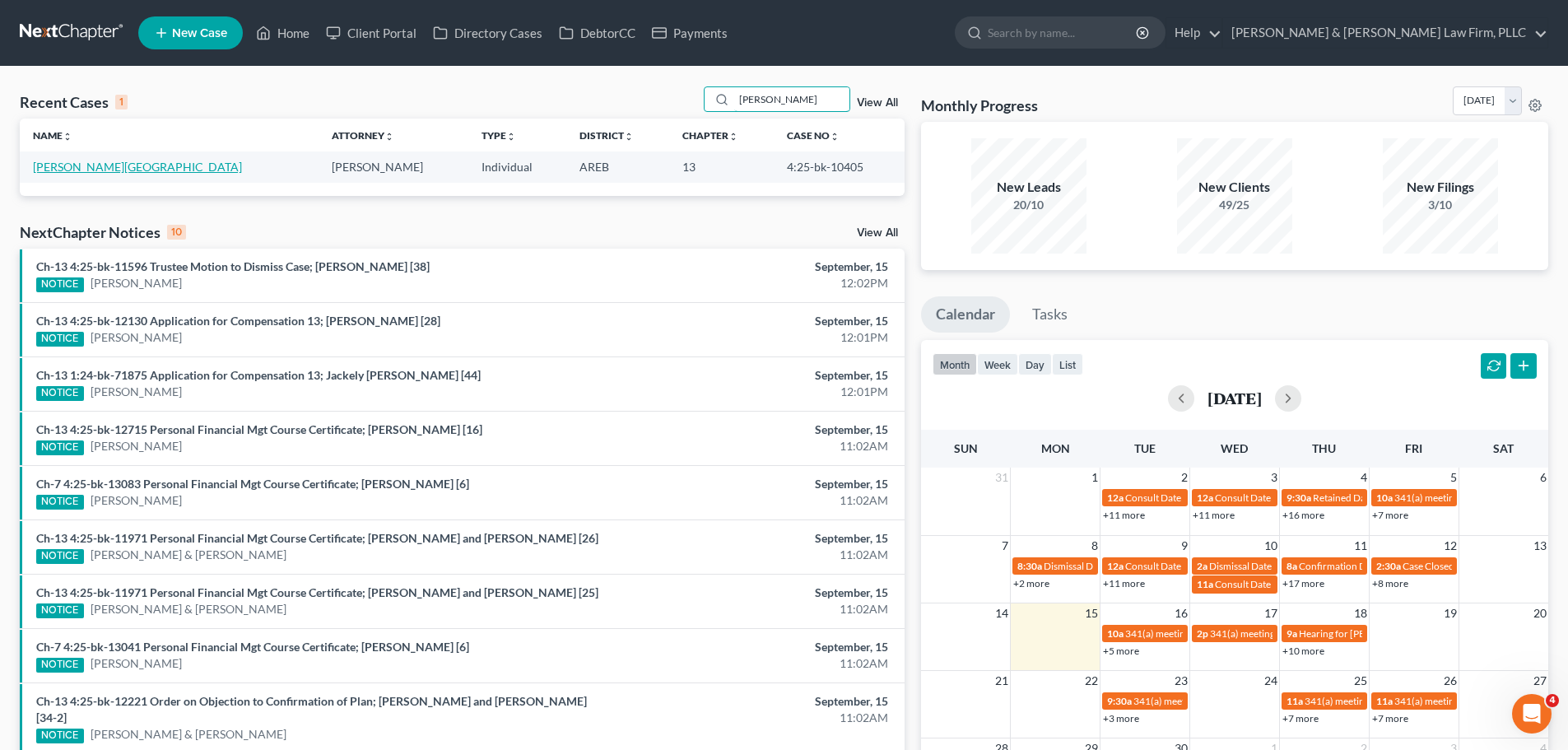
type input "[PERSON_NAME]"
click at [66, 169] on link "[PERSON_NAME][GEOGRAPHIC_DATA]" at bounding box center [137, 167] width 209 height 14
select select "4"
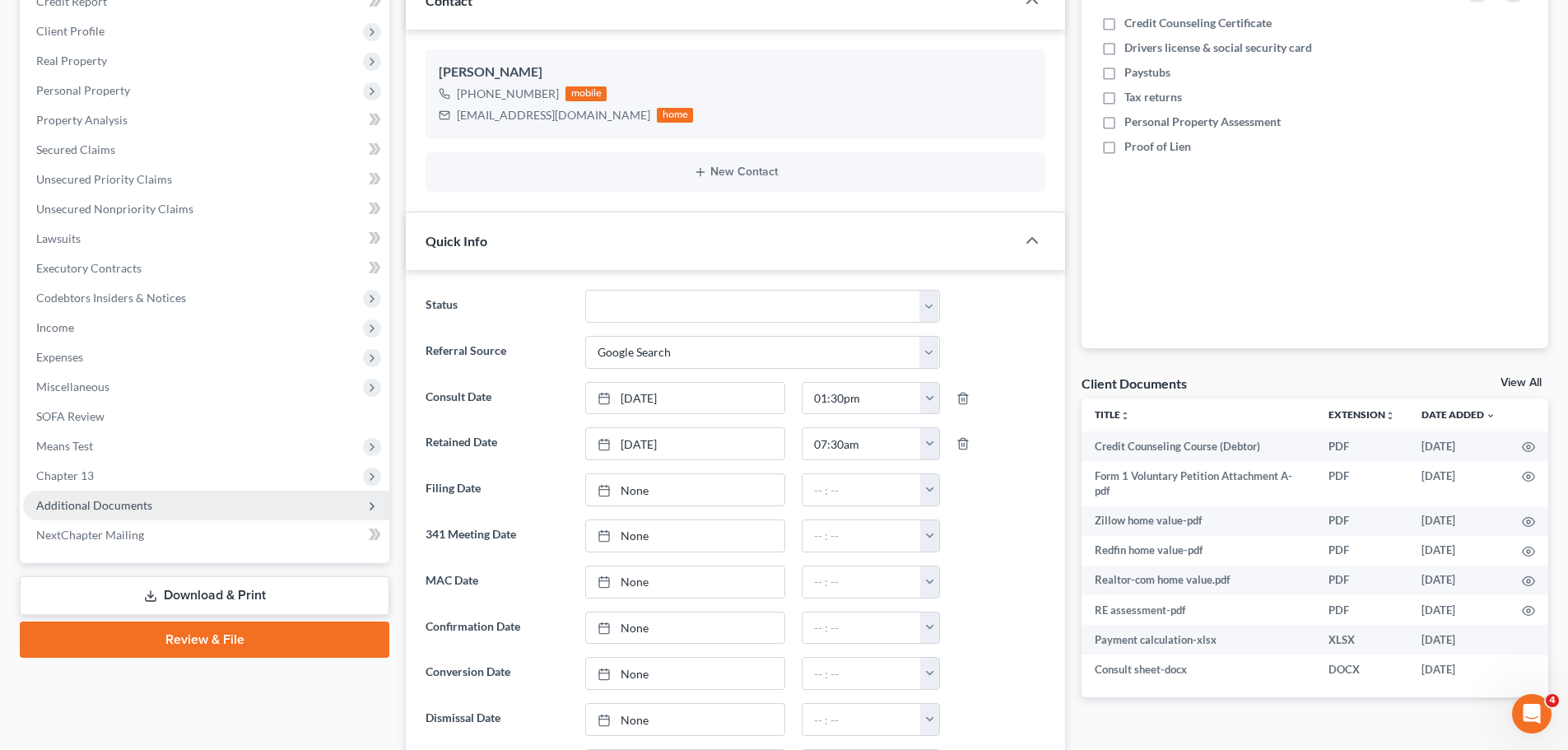
scroll to position [494, 0]
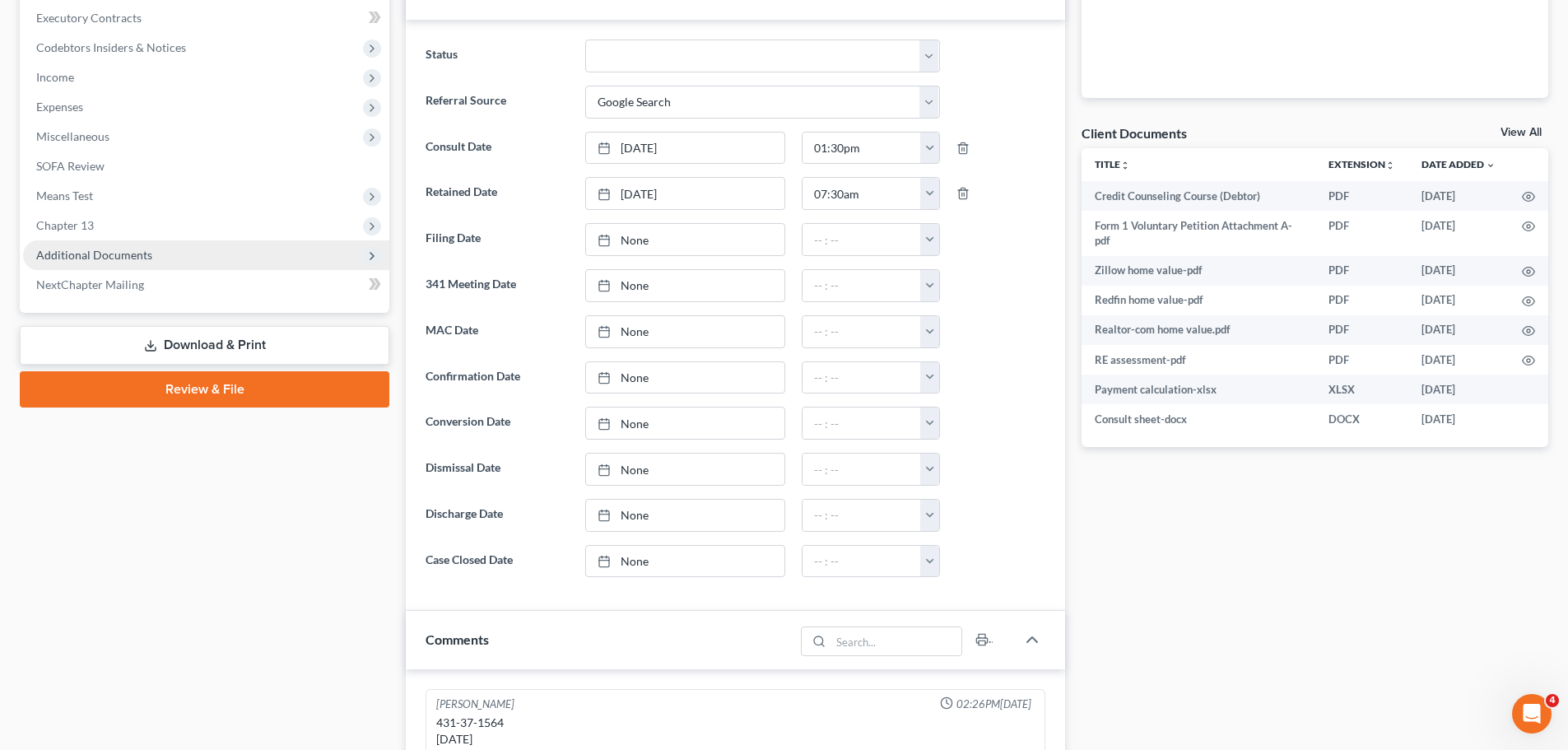
click at [179, 253] on span "Additional Documents" at bounding box center [206, 255] width 367 height 30
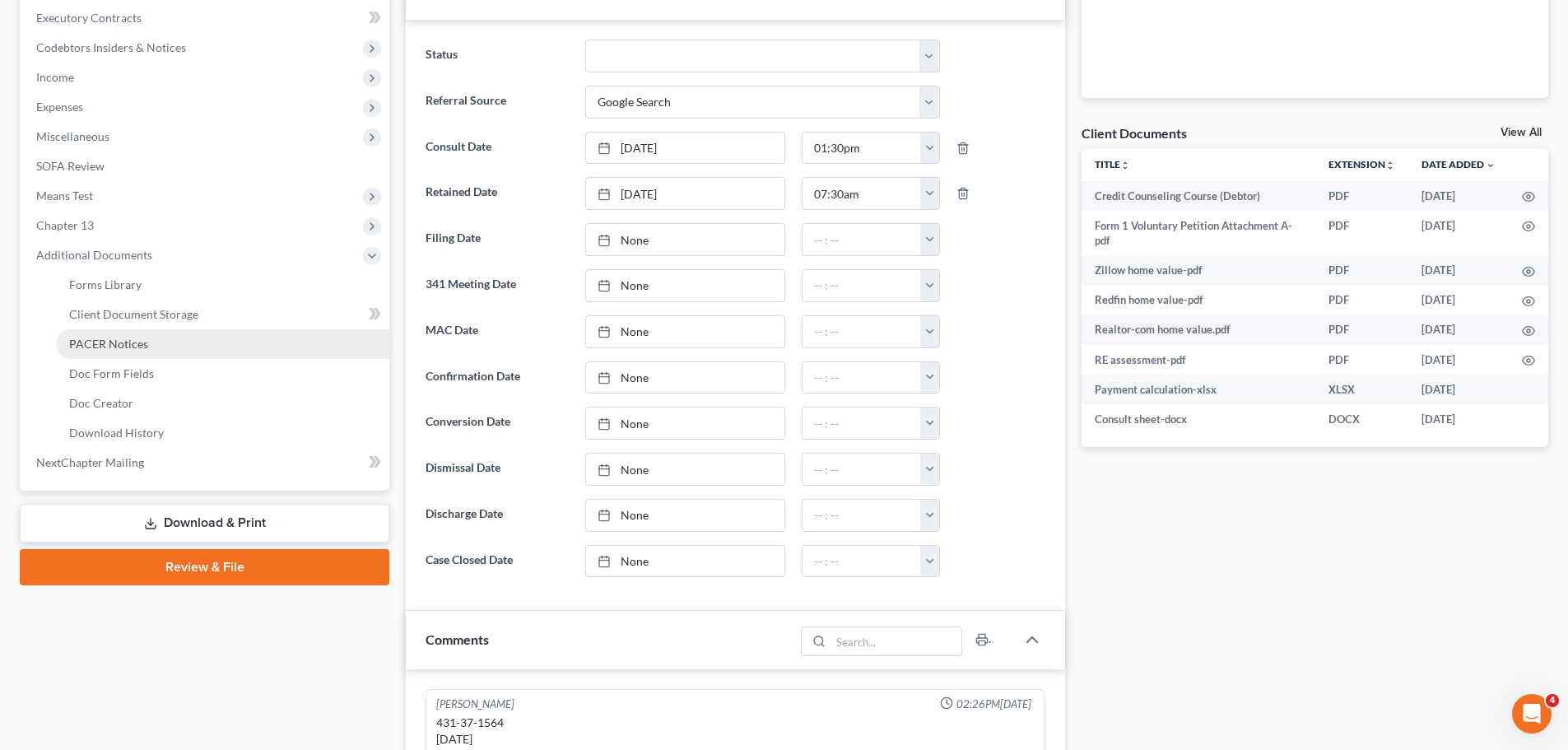
click at [145, 354] on link "PACER Notices" at bounding box center [222, 344] width 333 height 30
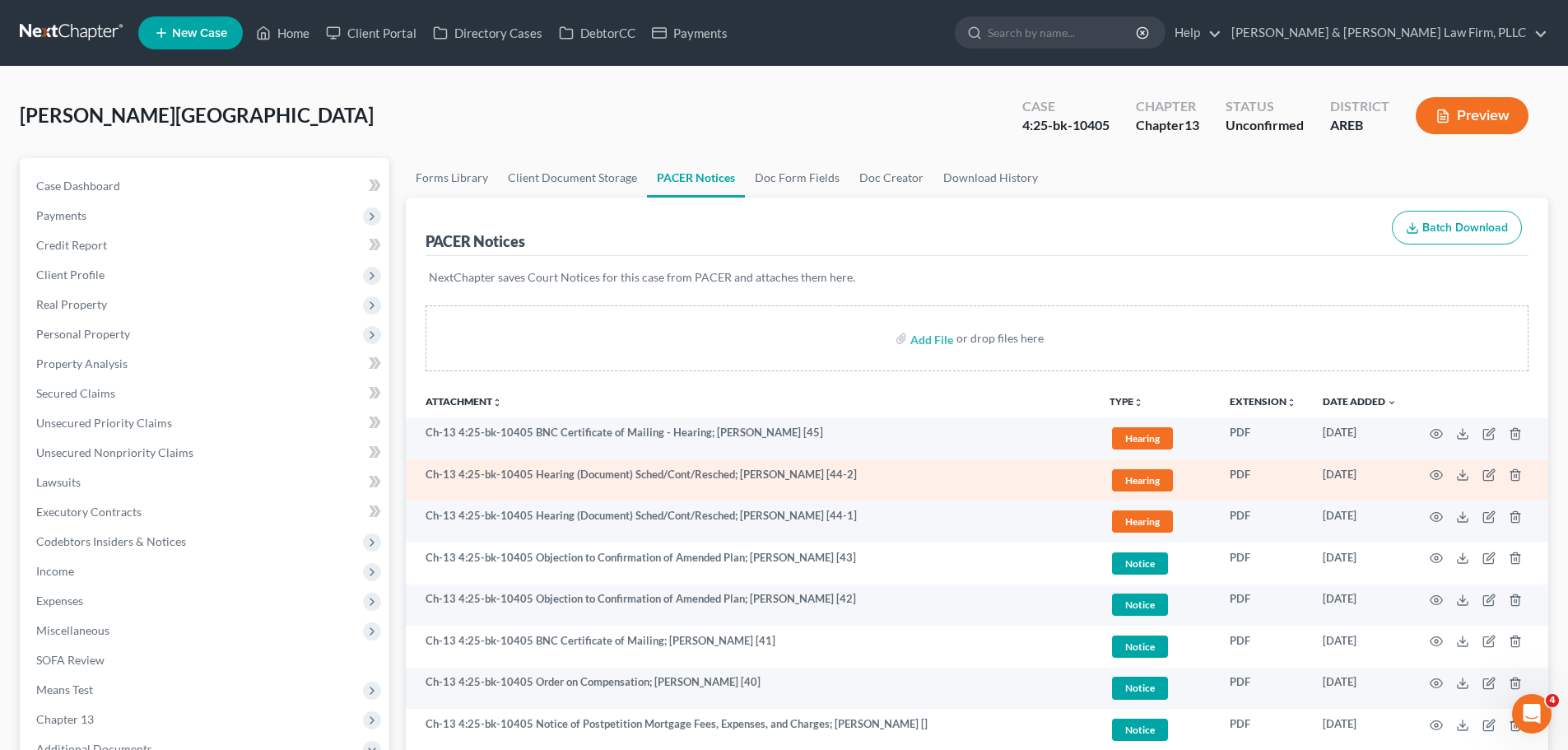
scroll to position [82, 0]
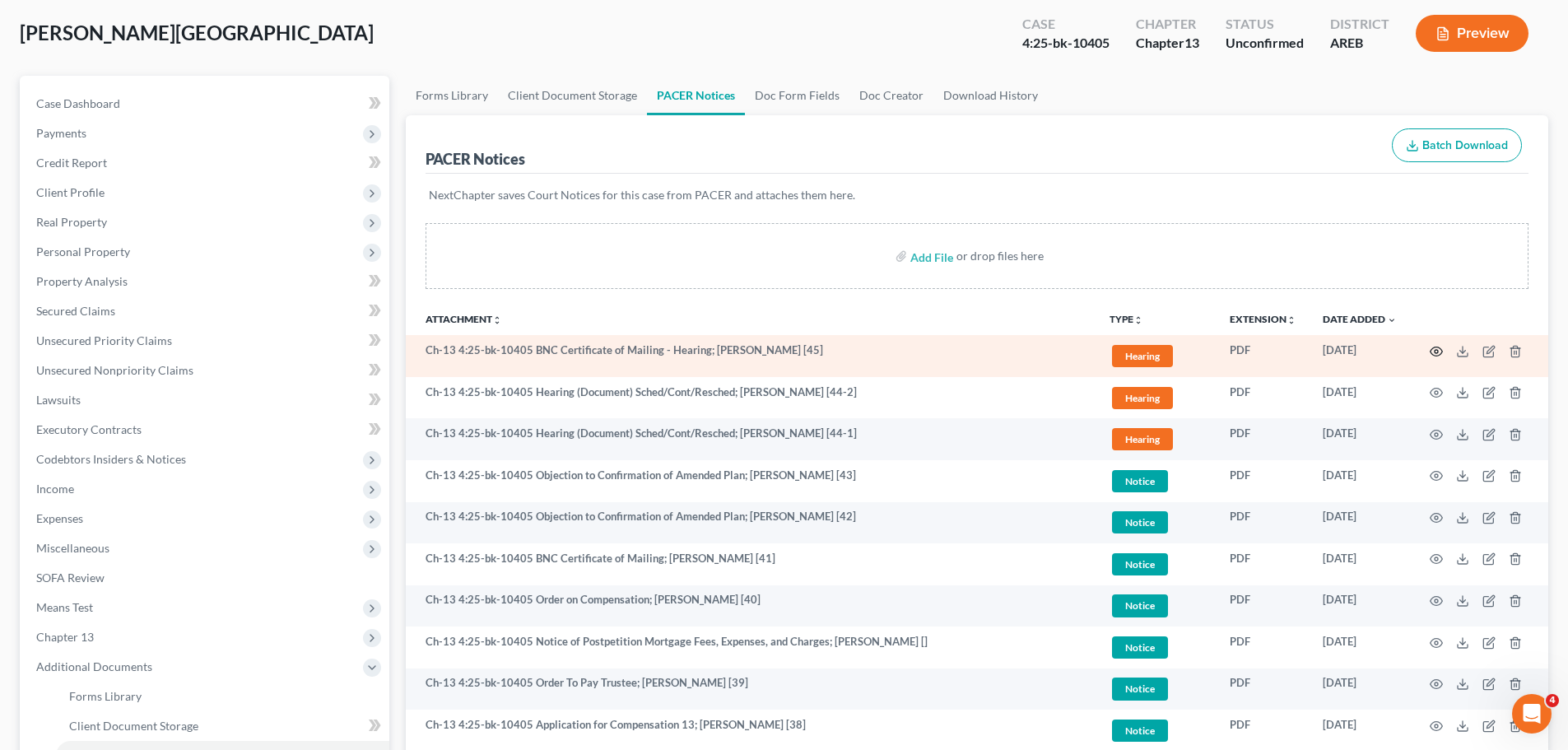
click at [1441, 353] on icon "button" at bounding box center [1436, 351] width 13 height 13
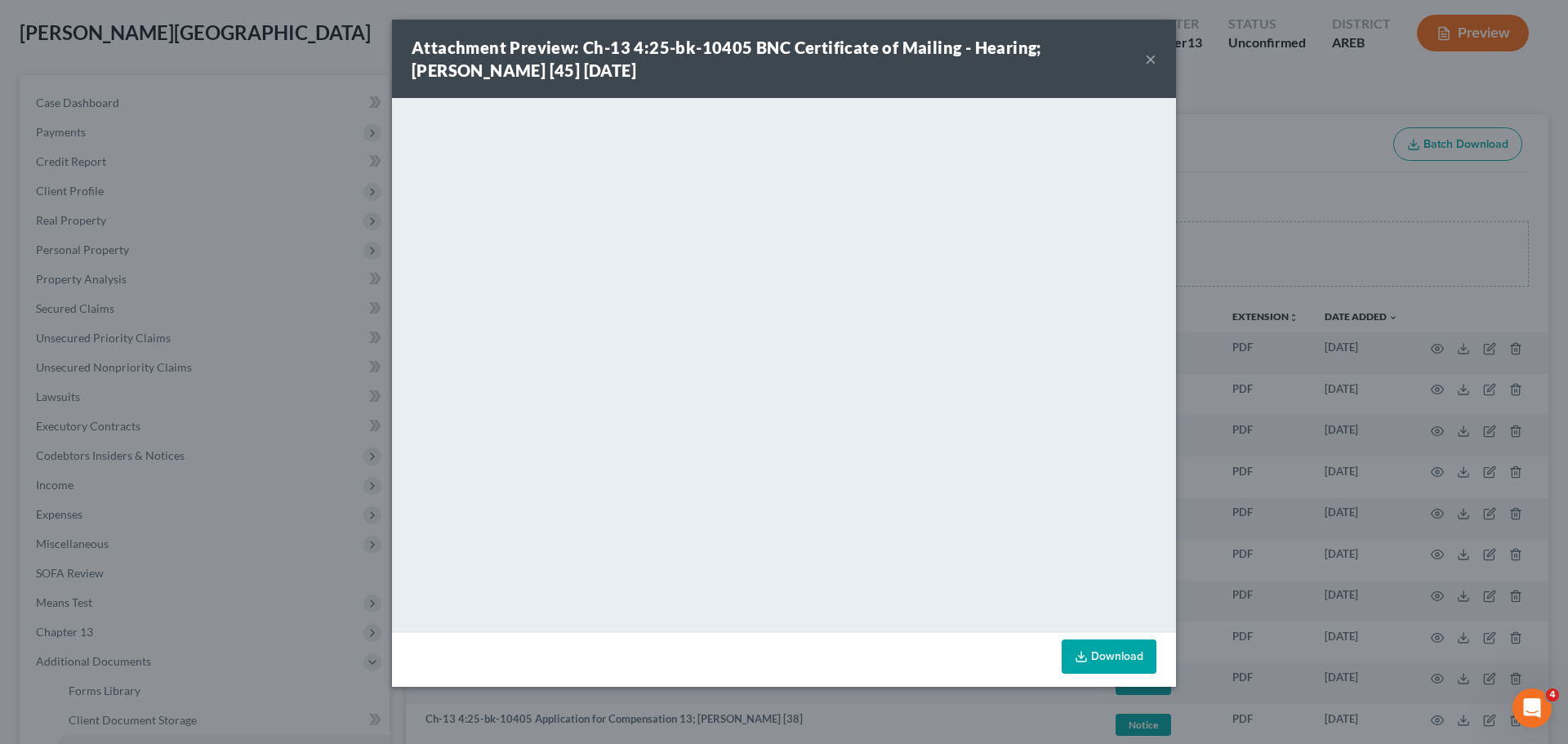
click at [1144, 64] on div "Attachment Preview: Ch-13 4:25-bk-10405 BNC Certificate of Mailing - Hearing; […" at bounding box center [778, 59] width 733 height 46
click at [1149, 60] on button "×" at bounding box center [1151, 59] width 12 height 20
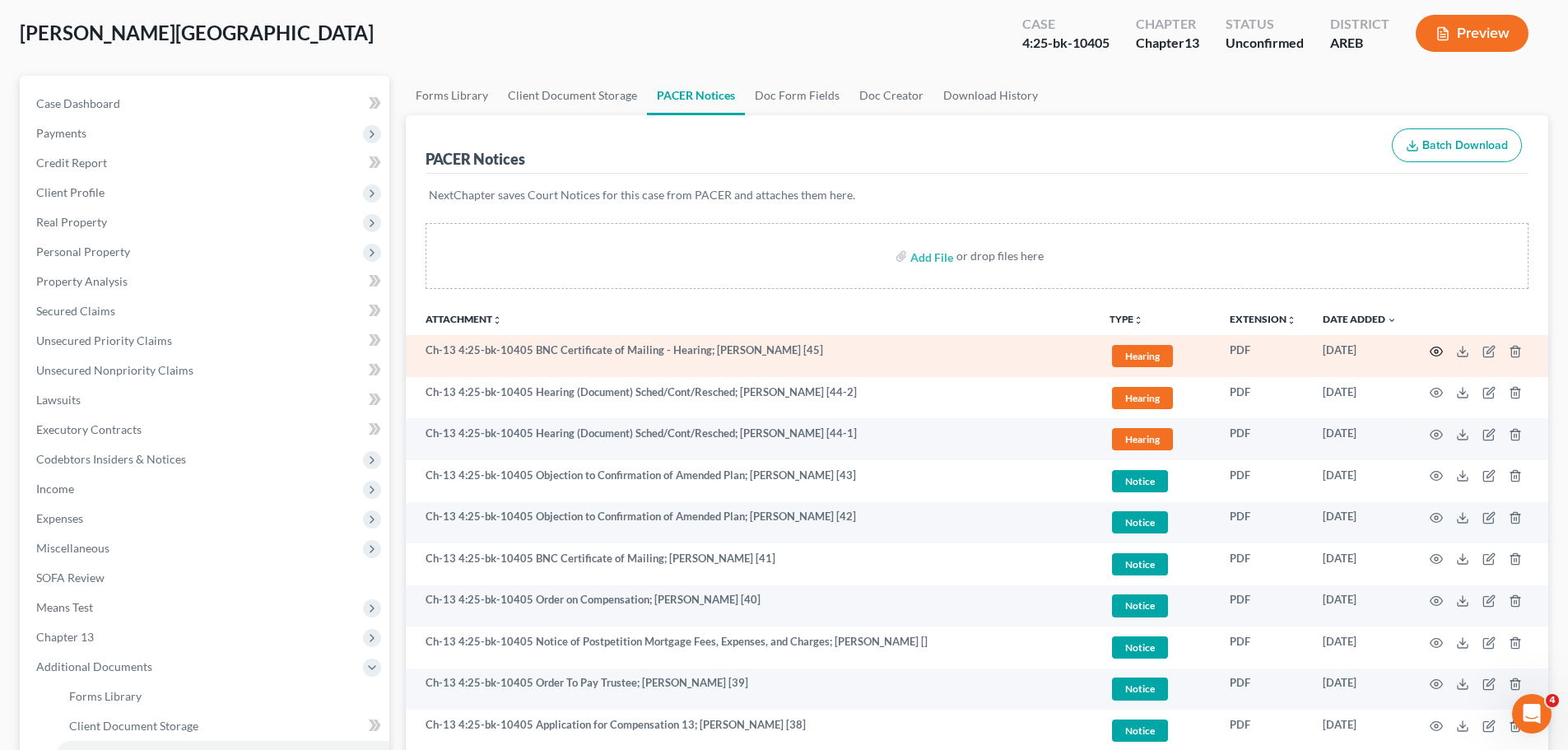
click at [1435, 353] on circle "button" at bounding box center [1436, 351] width 3 height 3
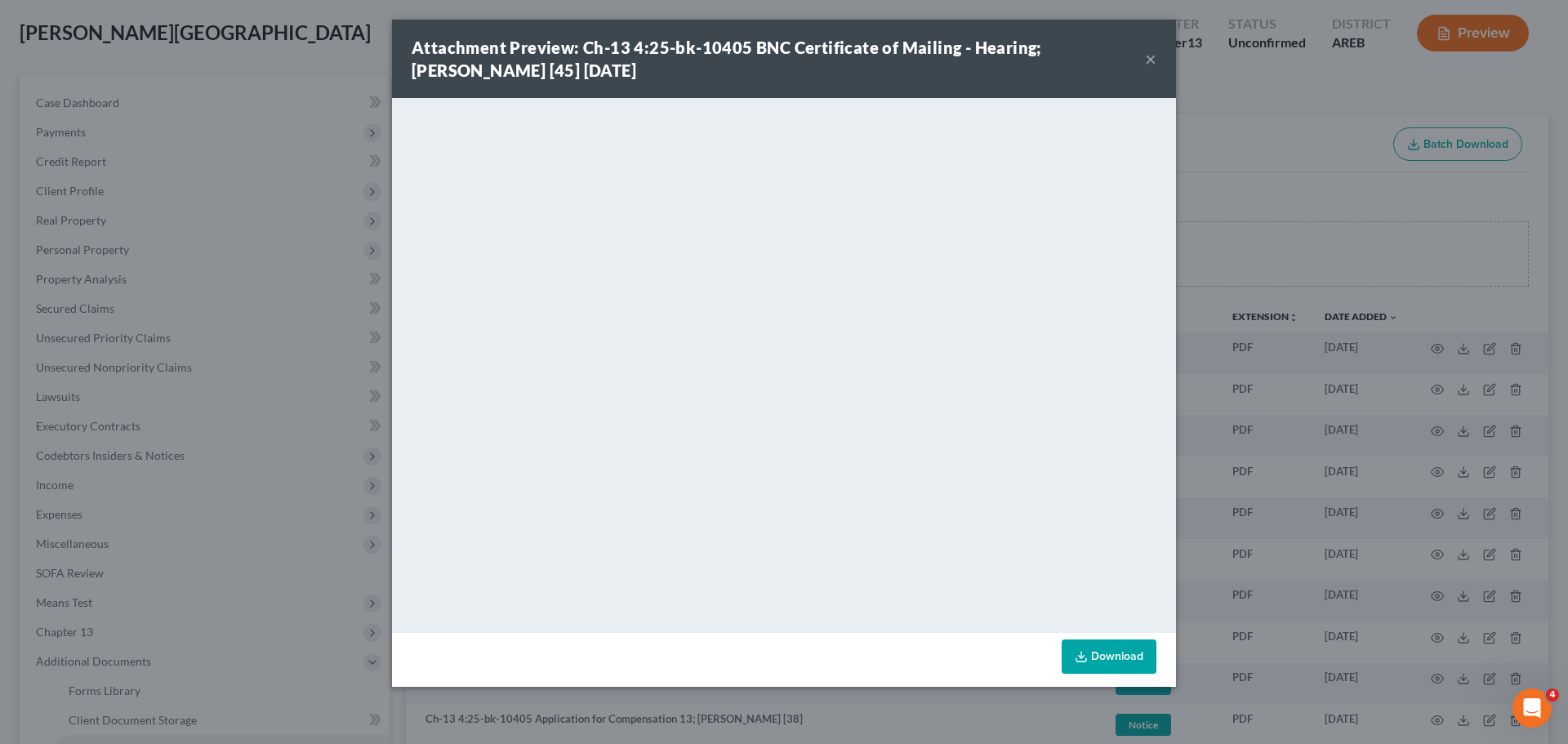
click at [1148, 59] on button "×" at bounding box center [1151, 59] width 12 height 20
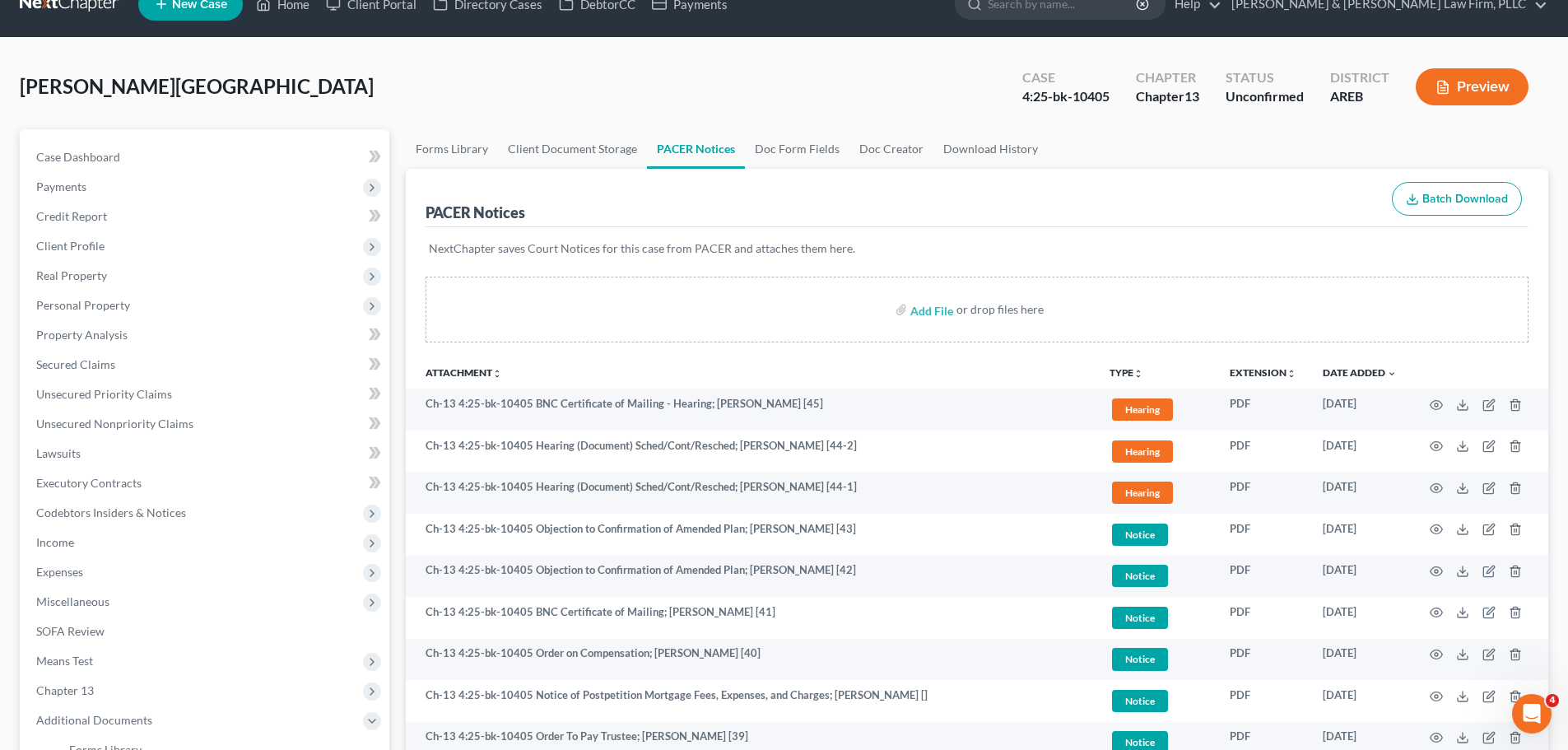
scroll to position [0, 0]
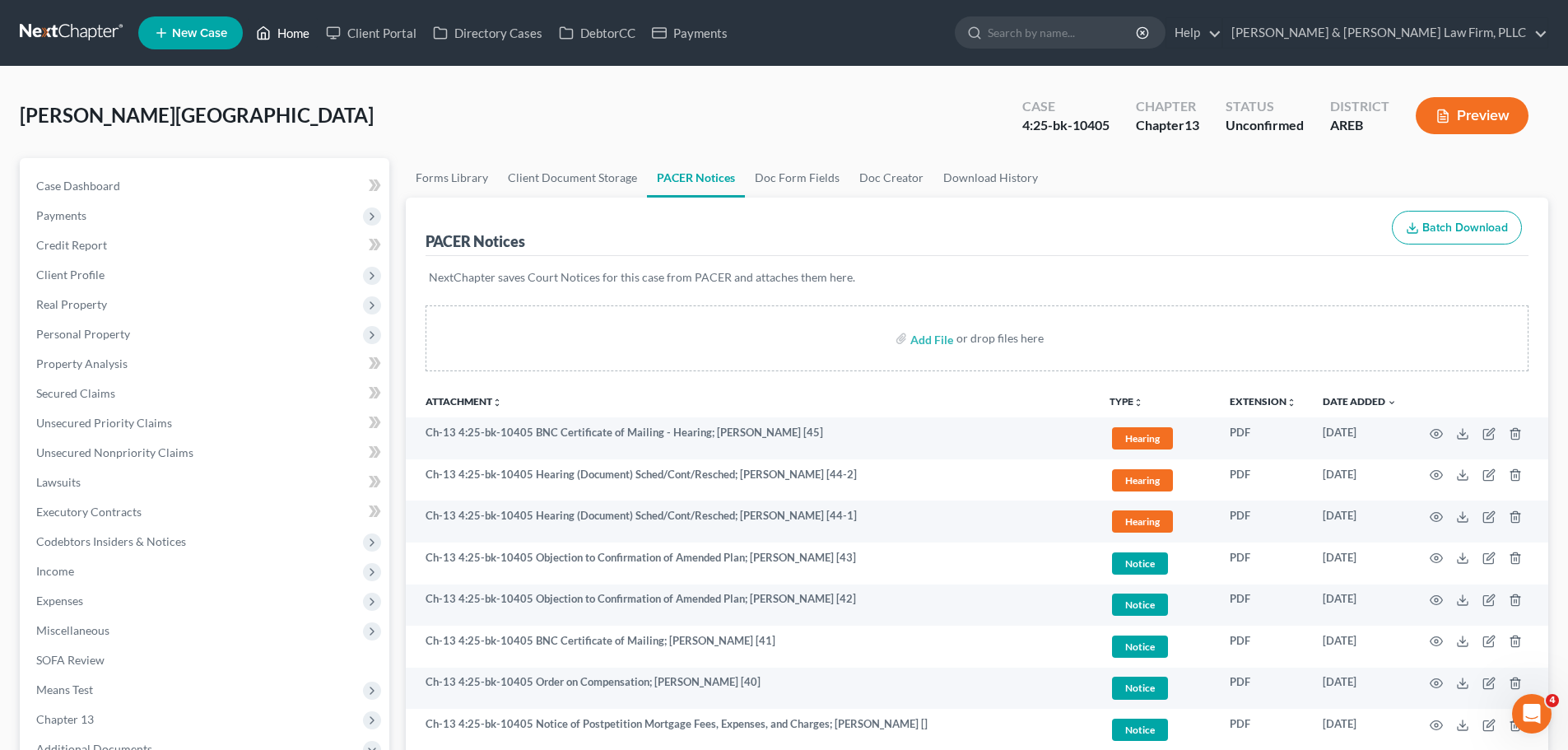
click at [273, 31] on link "Home" at bounding box center [283, 33] width 70 height 30
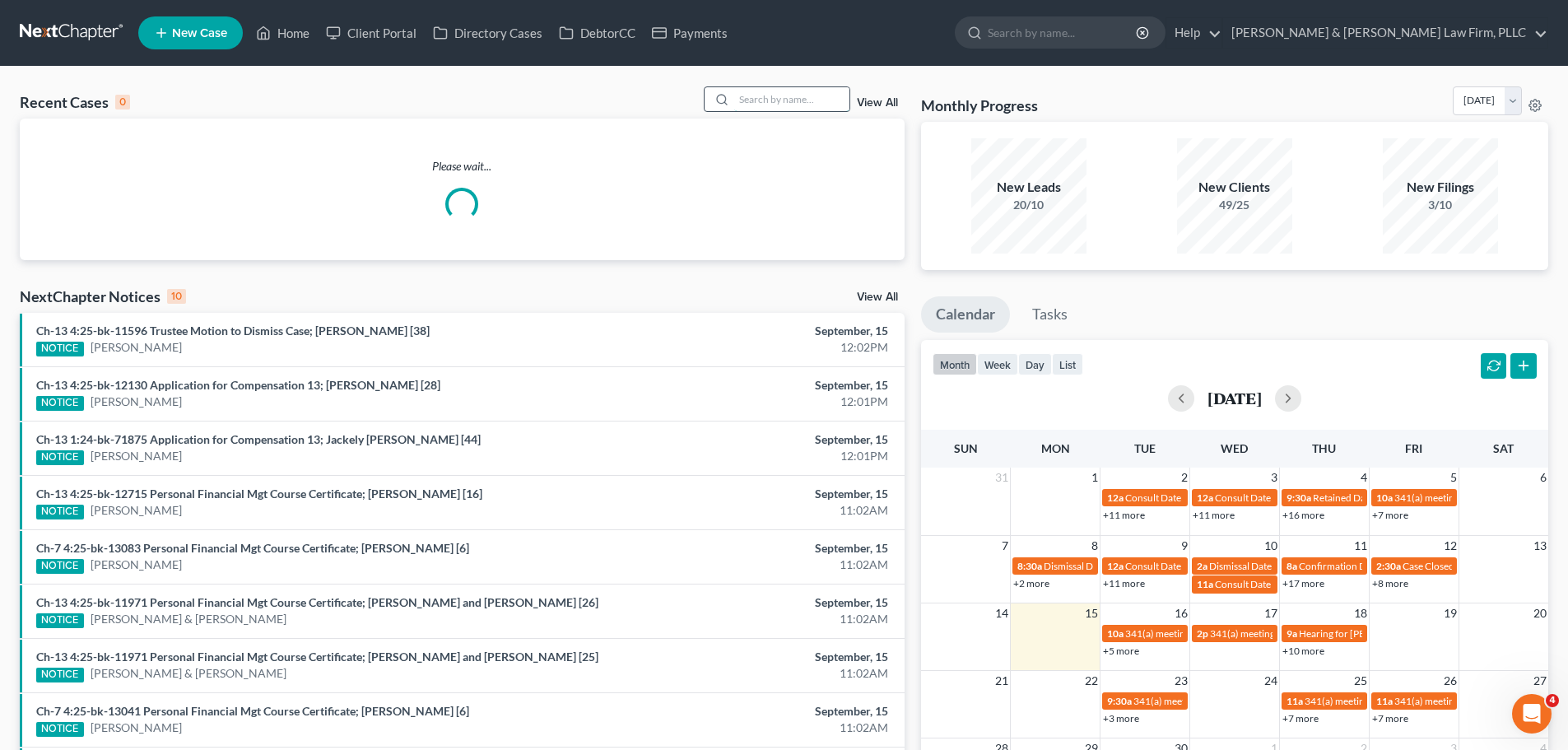
click at [758, 102] on input "search" at bounding box center [791, 99] width 116 height 24
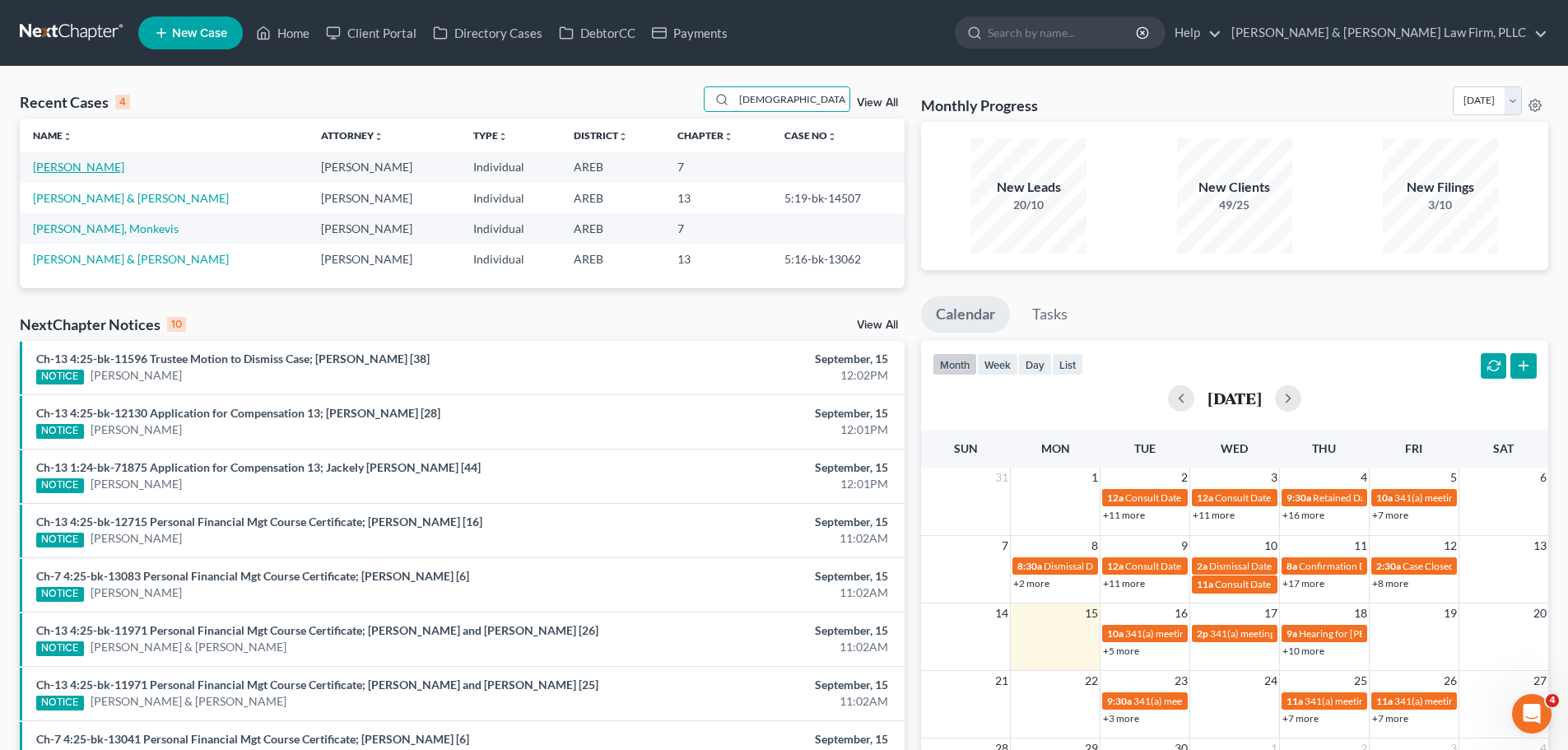
type input "[DEMOGRAPHIC_DATA]"
click at [78, 160] on link "[PERSON_NAME]" at bounding box center [78, 167] width 91 height 14
select select "6"
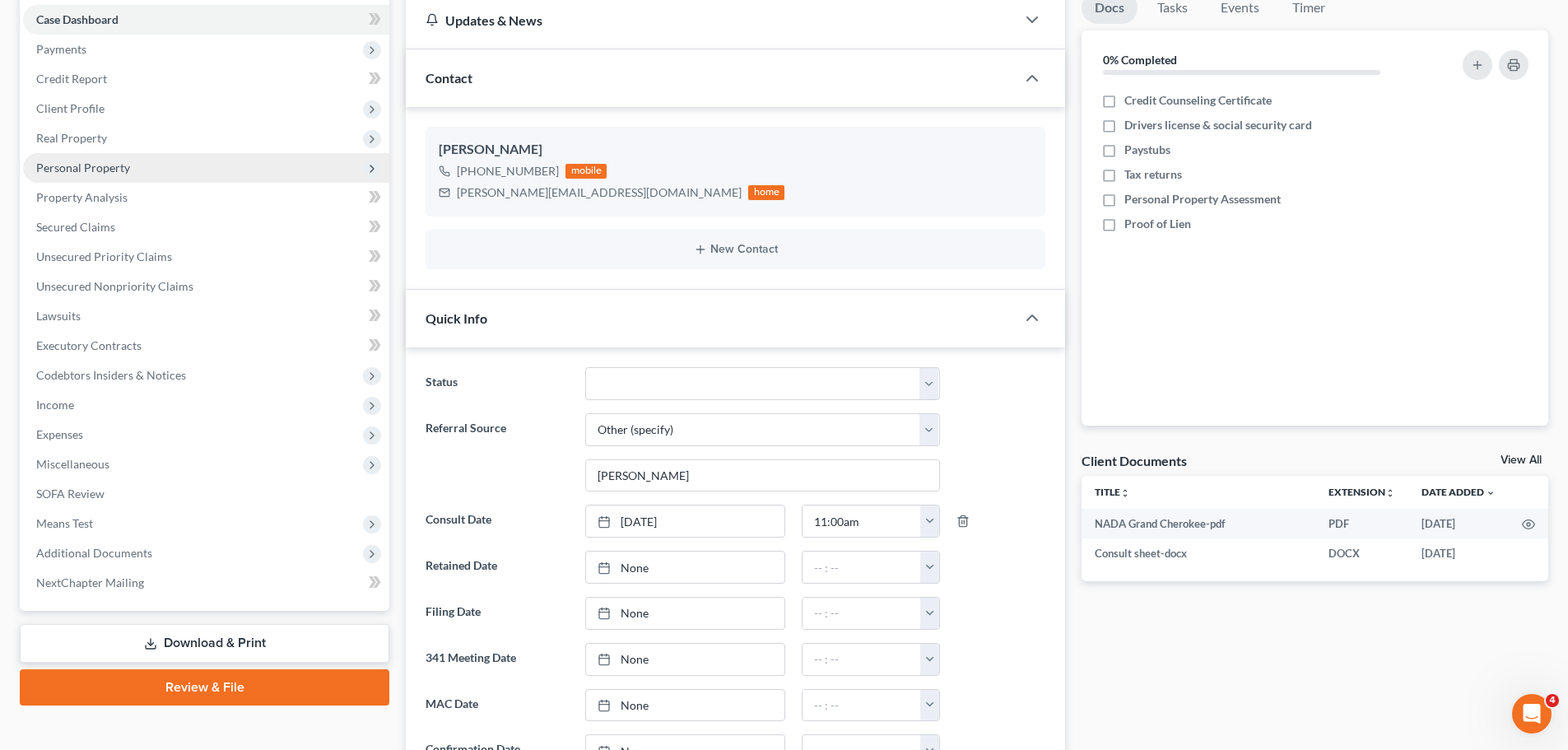
scroll to position [165, 0]
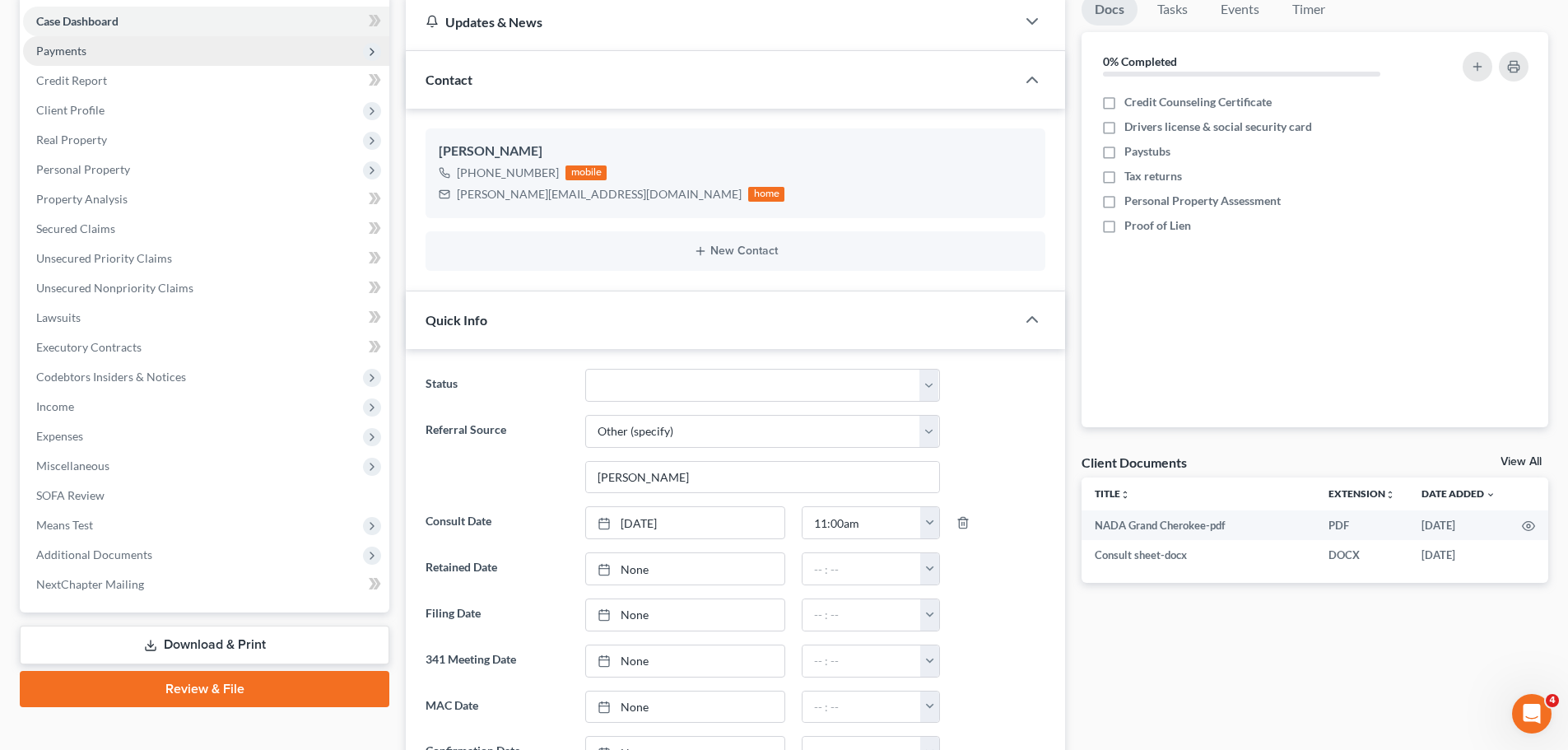
click at [94, 43] on span "Payments" at bounding box center [206, 51] width 367 height 30
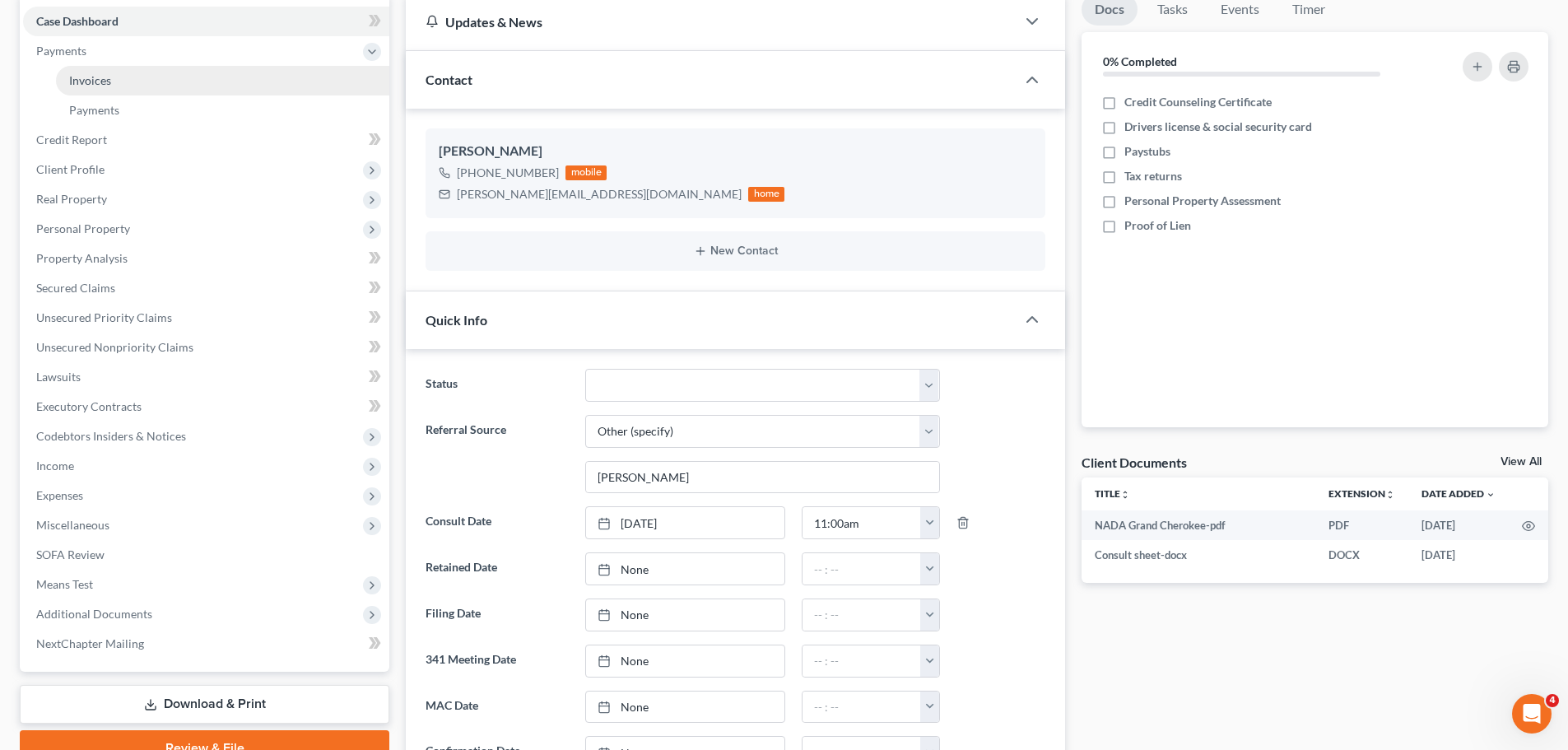
click at [115, 80] on link "Invoices" at bounding box center [222, 81] width 333 height 30
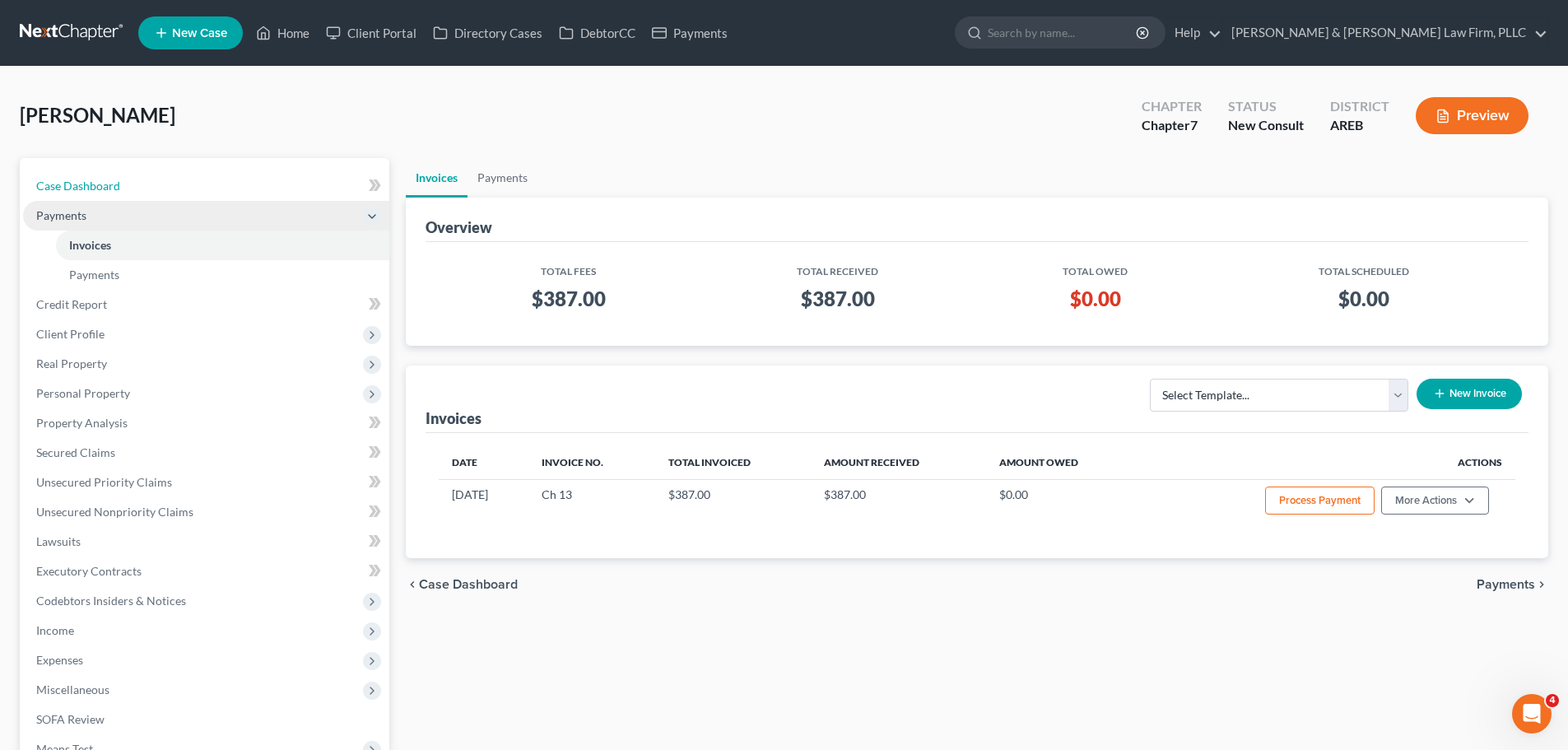
drag, startPoint x: 131, startPoint y: 185, endPoint x: 199, endPoint y: 217, distance: 75.2
click at [130, 185] on link "Case Dashboard" at bounding box center [206, 186] width 367 height 30
select select "6"
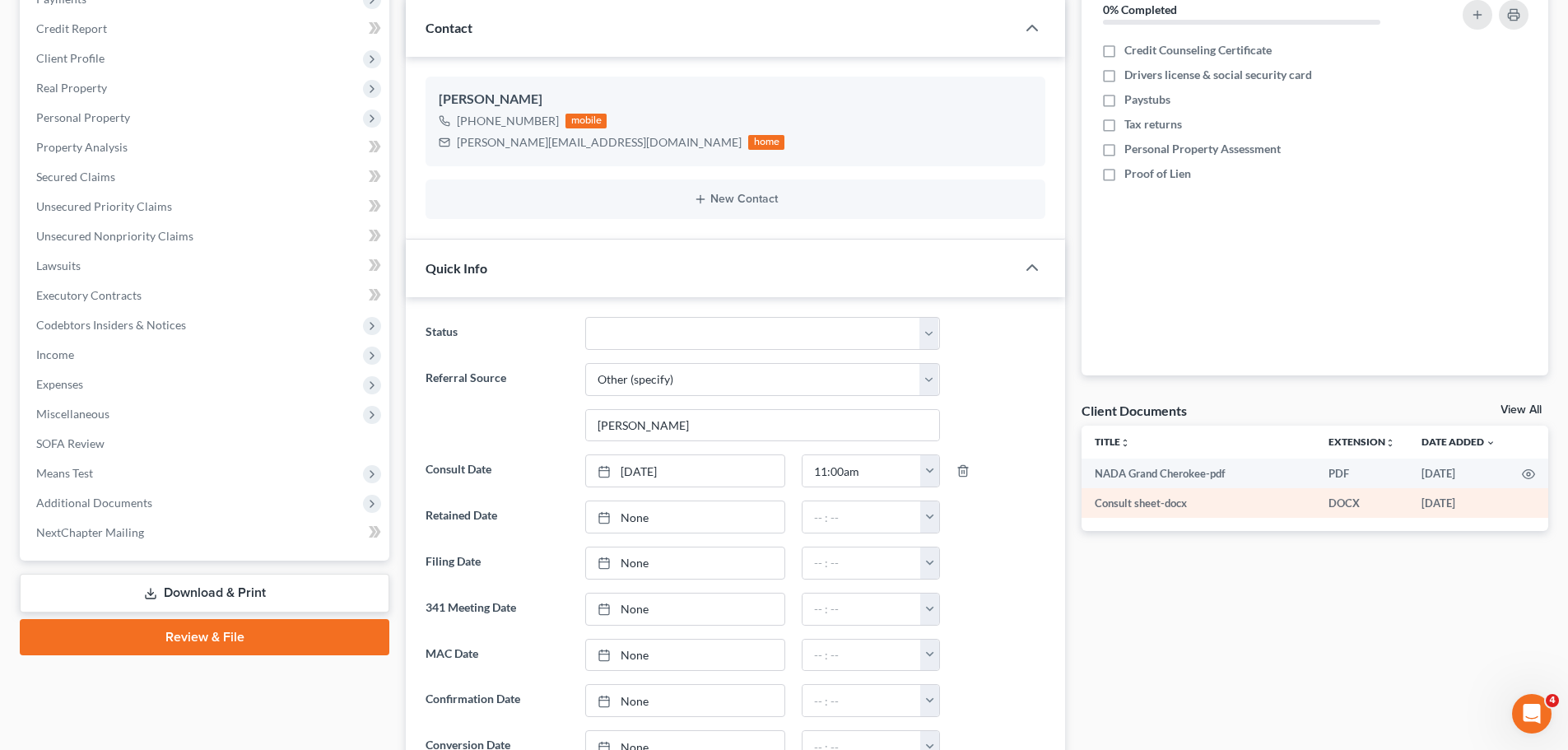
scroll to position [247, 0]
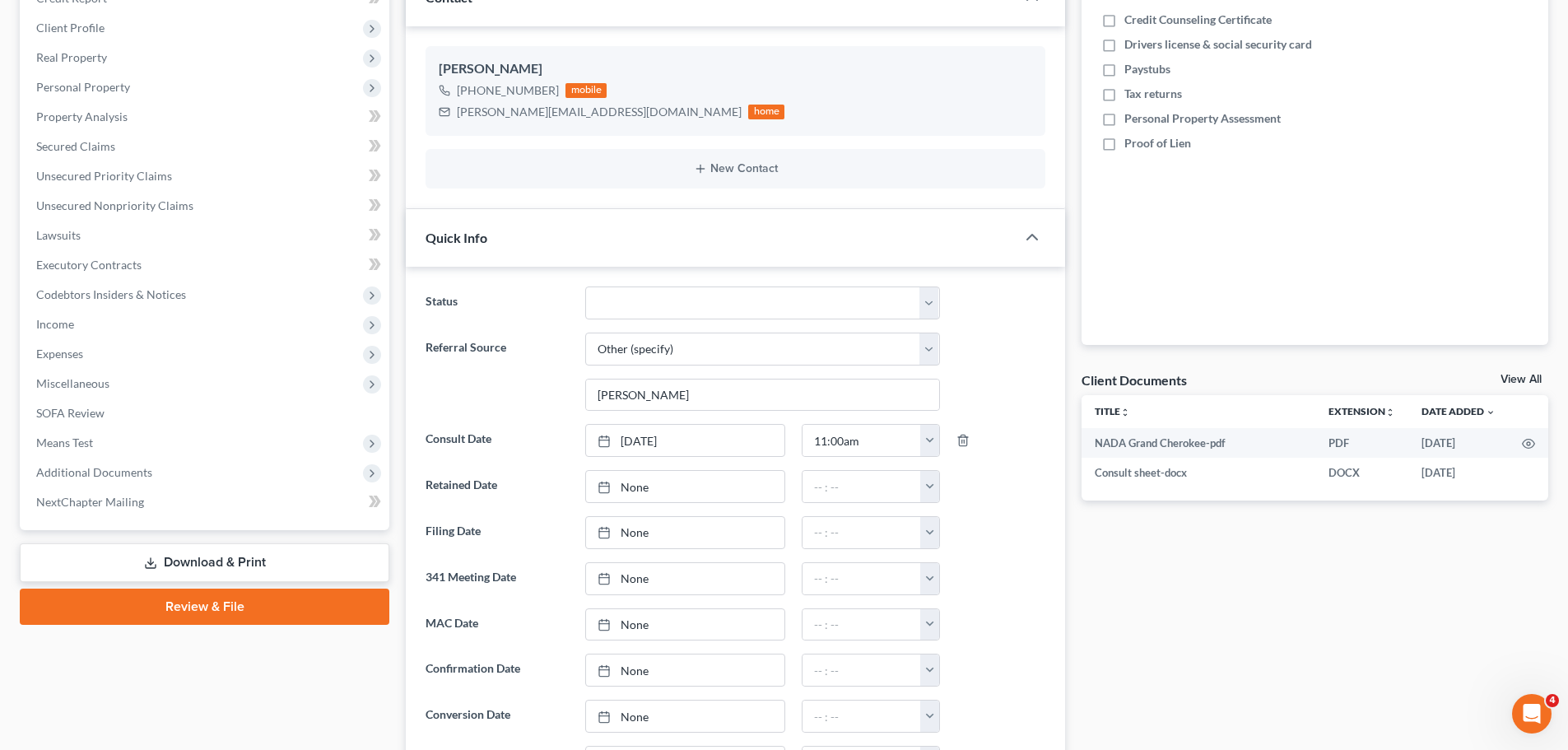
click at [1526, 377] on link "View All" at bounding box center [1522, 379] width 41 height 12
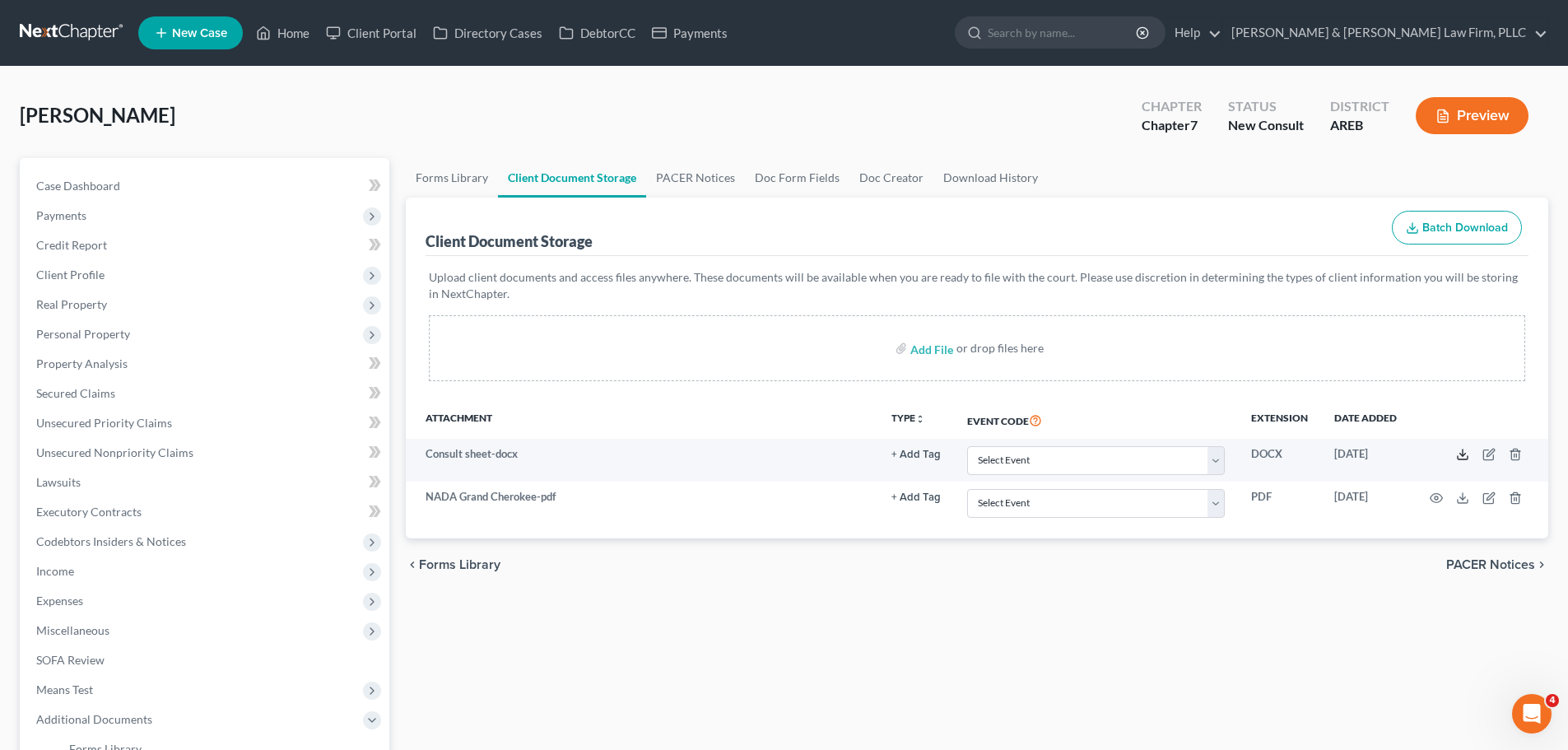
drag, startPoint x: 1459, startPoint y: 453, endPoint x: 1428, endPoint y: 427, distance: 40.5
click at [1460, 453] on icon at bounding box center [1462, 454] width 13 height 13
drag, startPoint x: 259, startPoint y: 48, endPoint x: 264, endPoint y: 42, distance: 7.8
click at [259, 50] on ul "New Case Home Client Portal Directory Cases DebtorCC Payments - No Result - See…" at bounding box center [843, 33] width 1410 height 42
click at [264, 36] on icon at bounding box center [263, 33] width 15 height 20
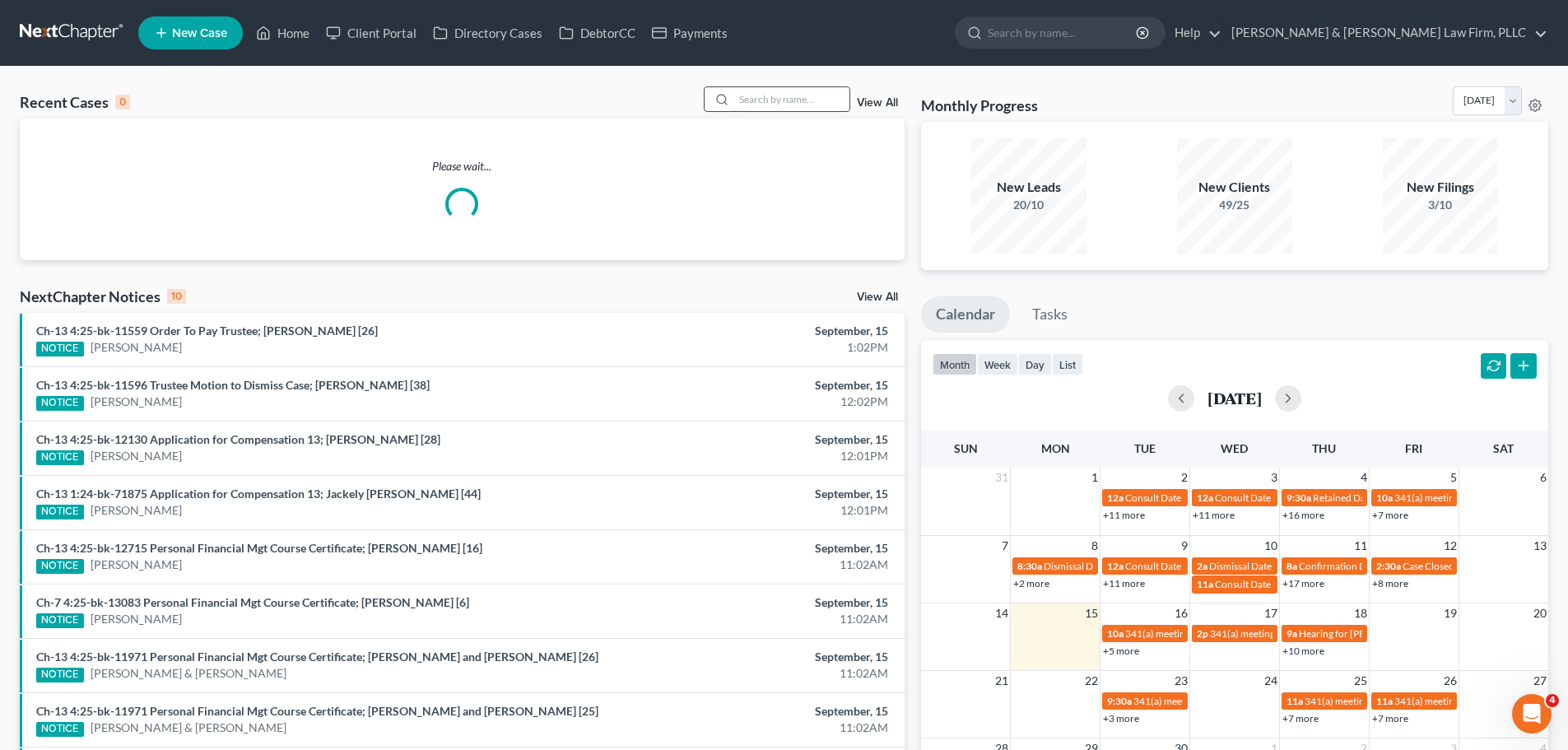
click at [772, 97] on input "search" at bounding box center [791, 99] width 116 height 24
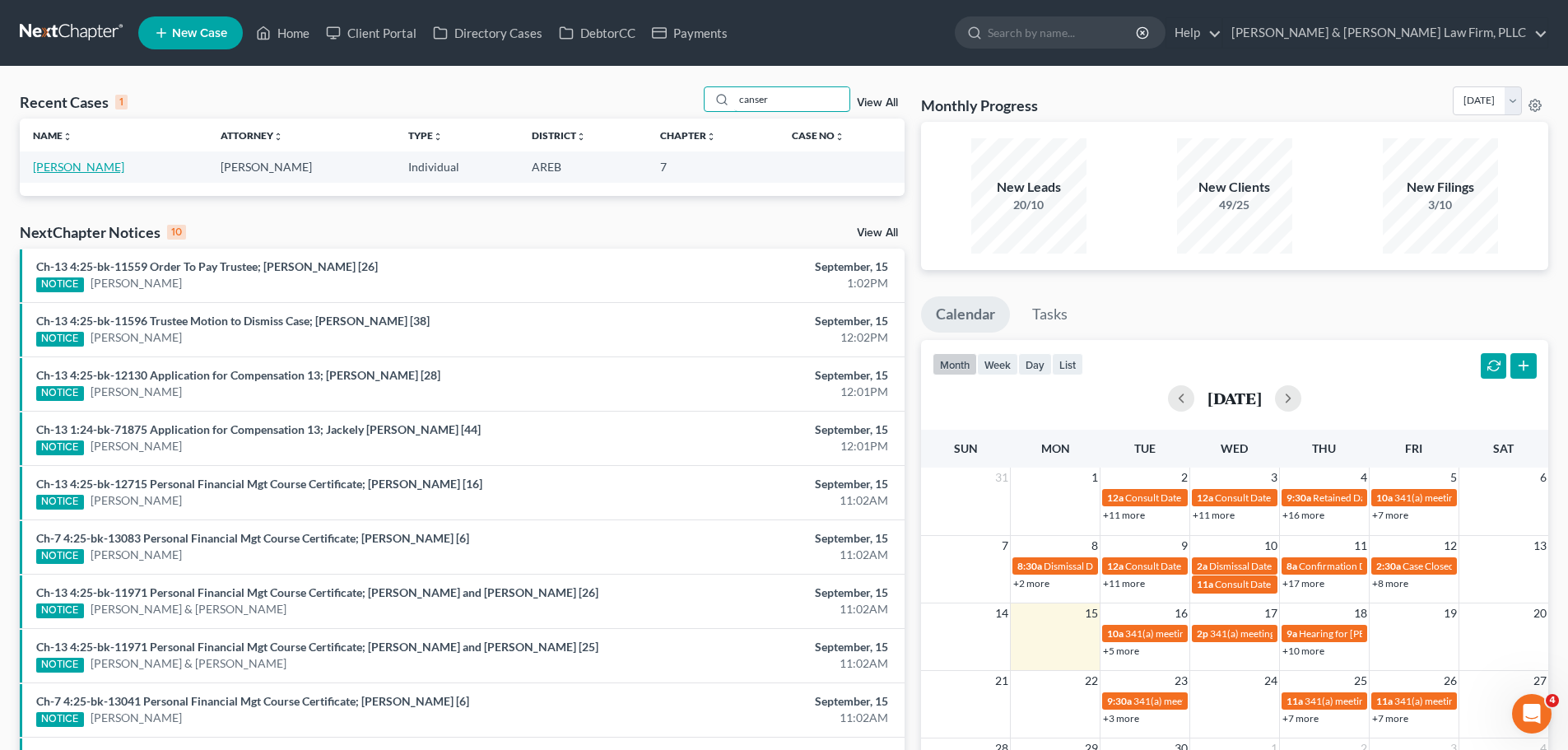
type input "canser"
click at [81, 168] on link "[PERSON_NAME]" at bounding box center [78, 167] width 91 height 14
select select "6"
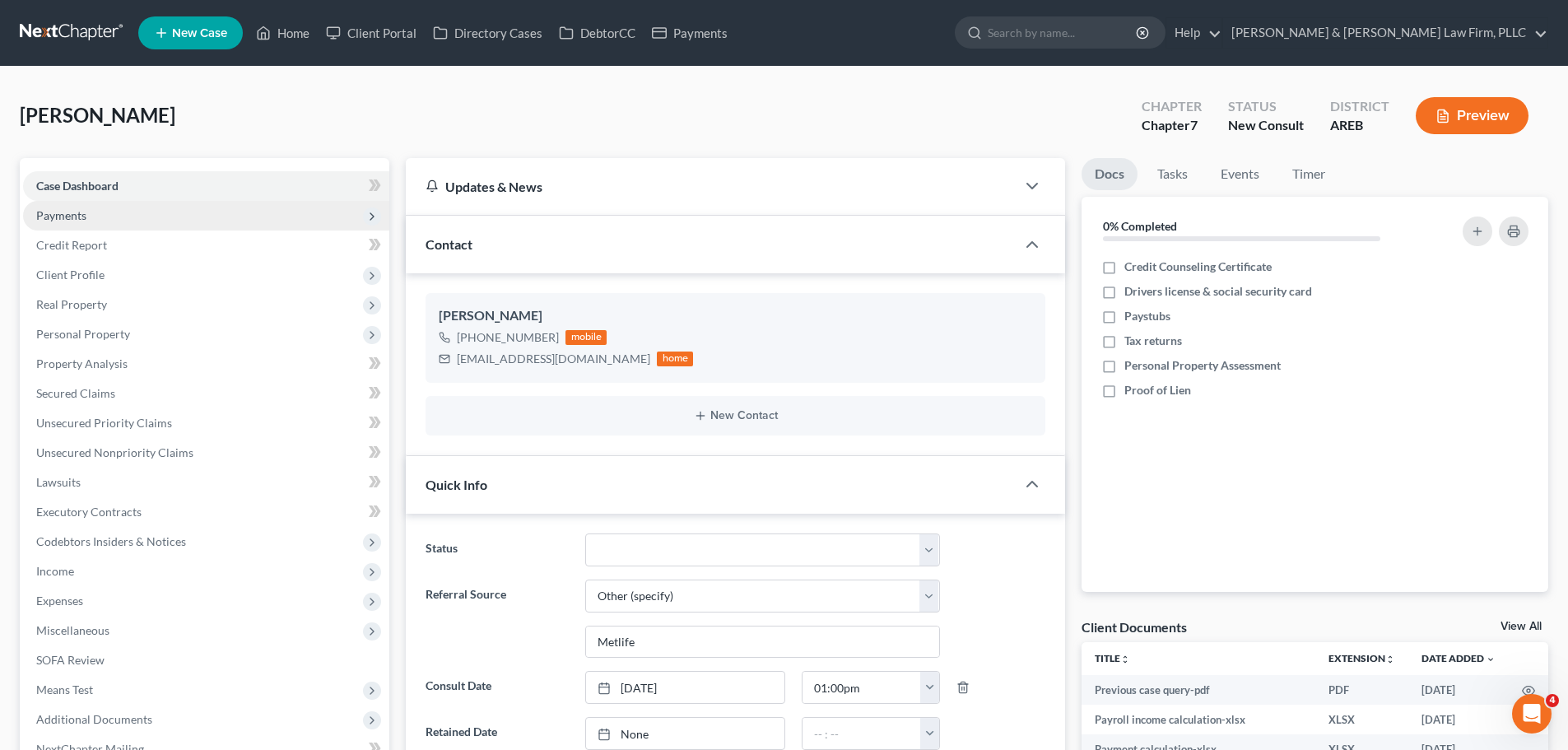
click at [125, 216] on span "Payments" at bounding box center [206, 215] width 367 height 30
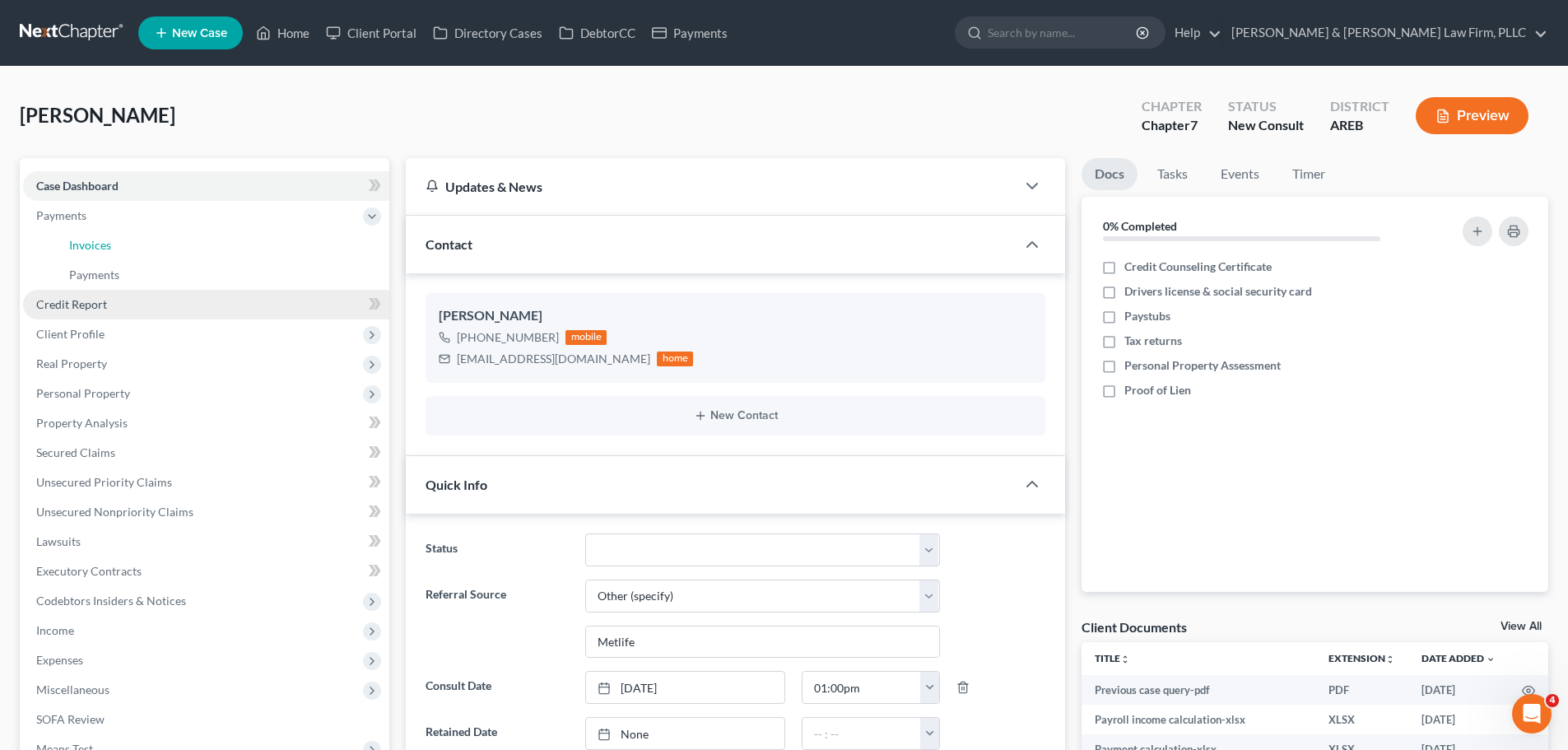
click at [130, 243] on link "Invoices" at bounding box center [222, 245] width 333 height 30
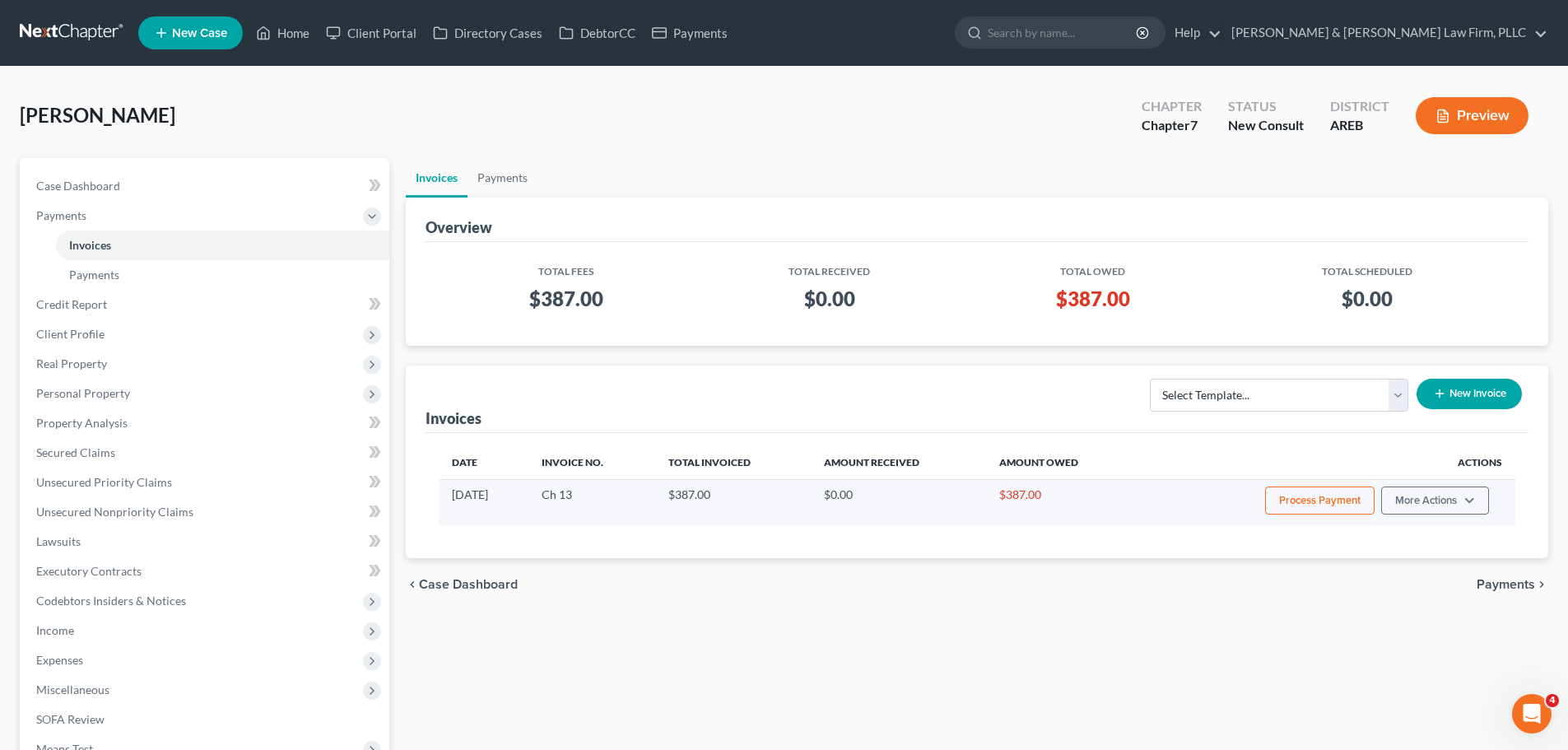
click at [1327, 507] on button "Process Payment" at bounding box center [1320, 500] width 110 height 28
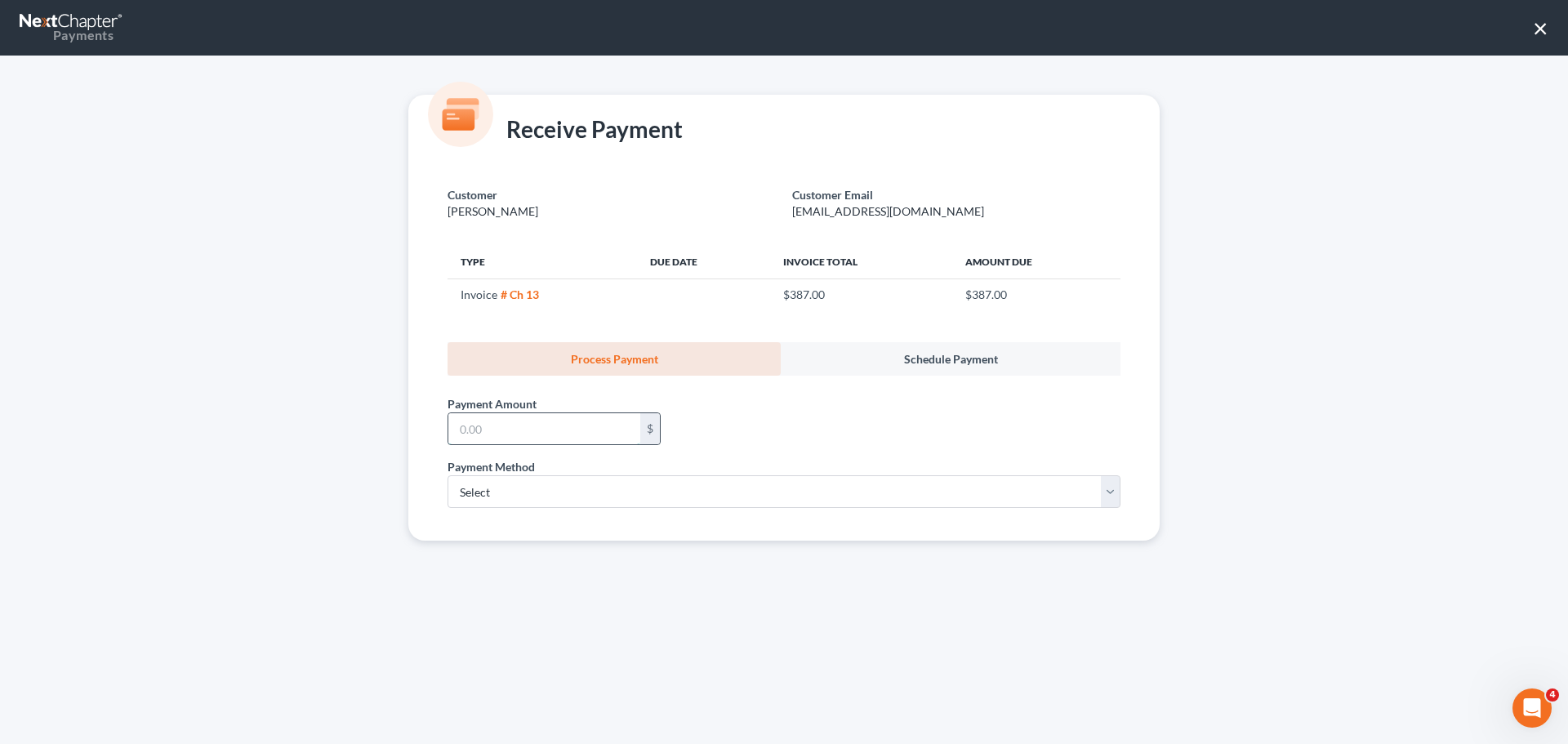
click at [574, 428] on input "text" at bounding box center [544, 429] width 192 height 31
type input "387.00"
click at [517, 482] on select "Select ACH Credit Card" at bounding box center [784, 491] width 673 height 32
select select "1"
click at [448, 475] on select "Select ACH Credit Card" at bounding box center [784, 491] width 673 height 32
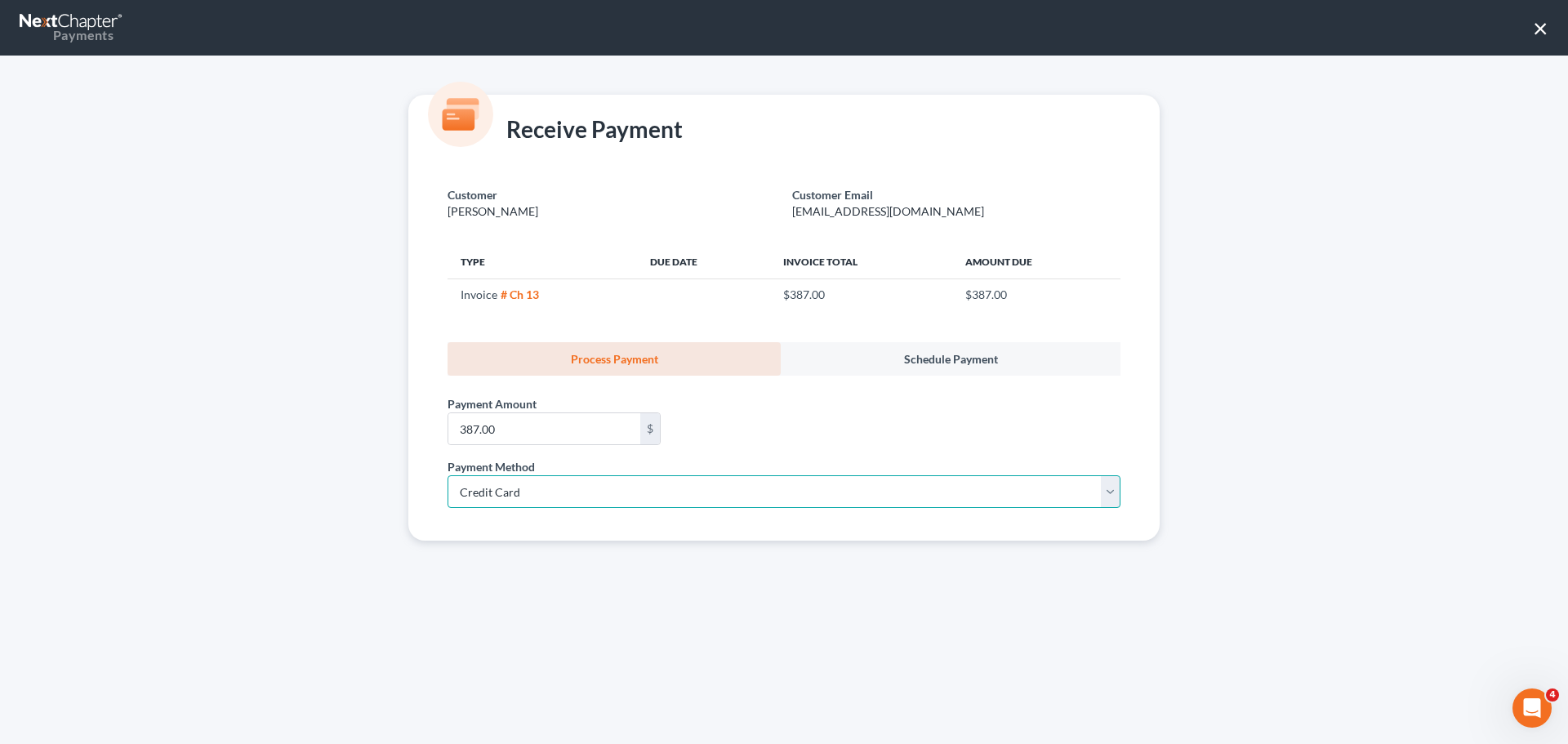
select select "2"
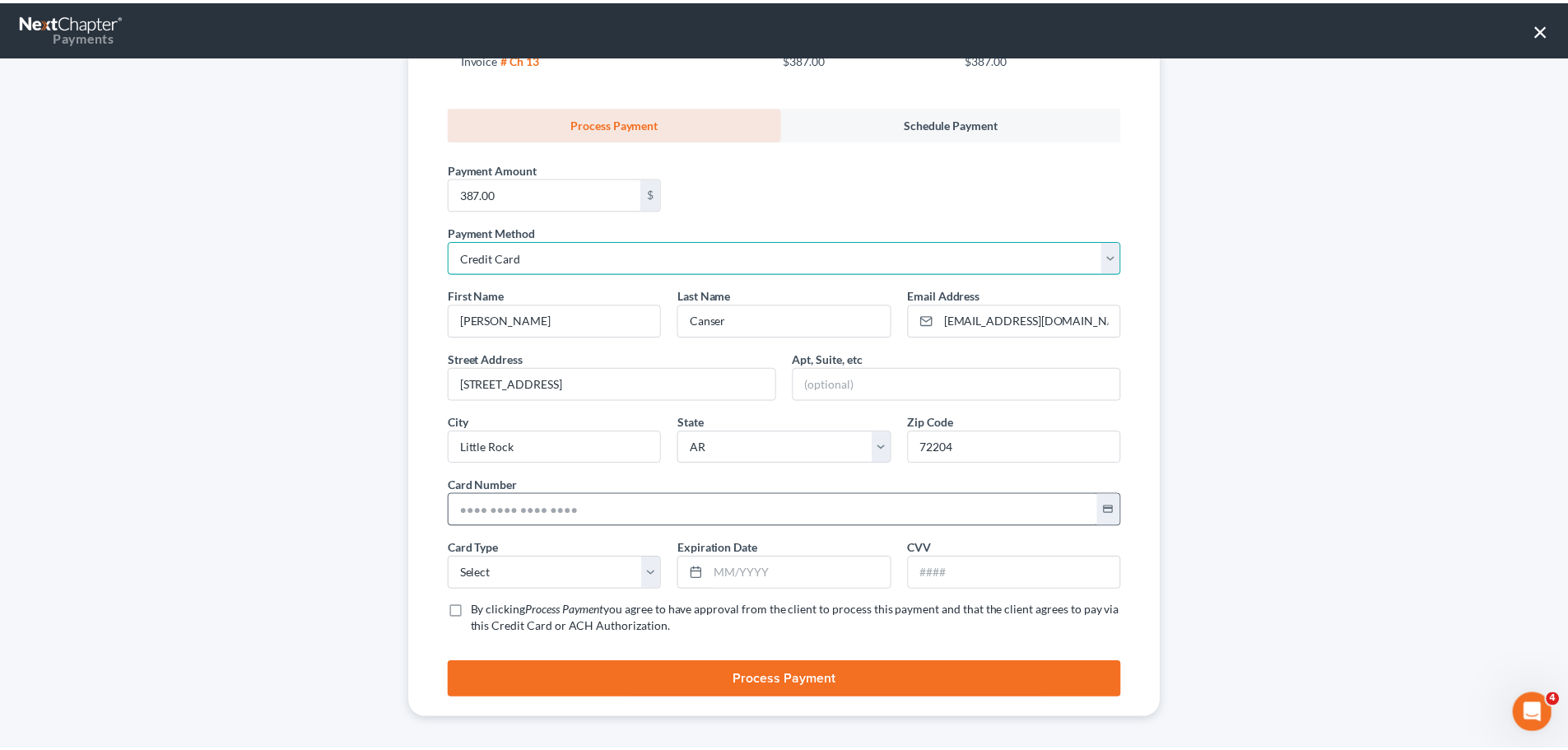
scroll to position [246, 0]
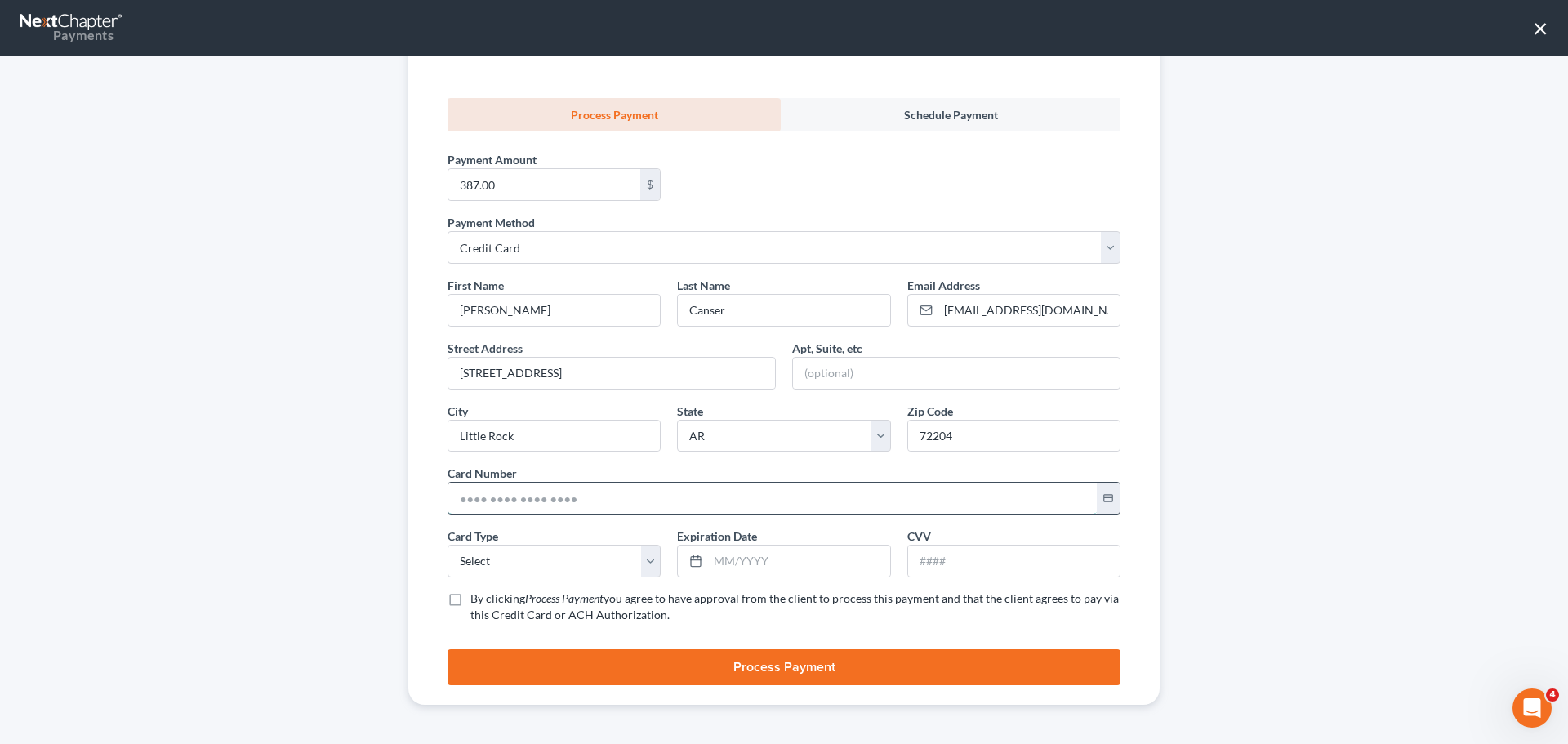
click at [517, 492] on input "text" at bounding box center [772, 498] width 649 height 31
click at [503, 497] on input "text" at bounding box center [772, 498] width 649 height 31
type input "[CREDIT_CARD_NUMBER]"
click at [483, 564] on select "Select Visa MasterCard Discover American Express" at bounding box center [554, 561] width 213 height 32
select select "0"
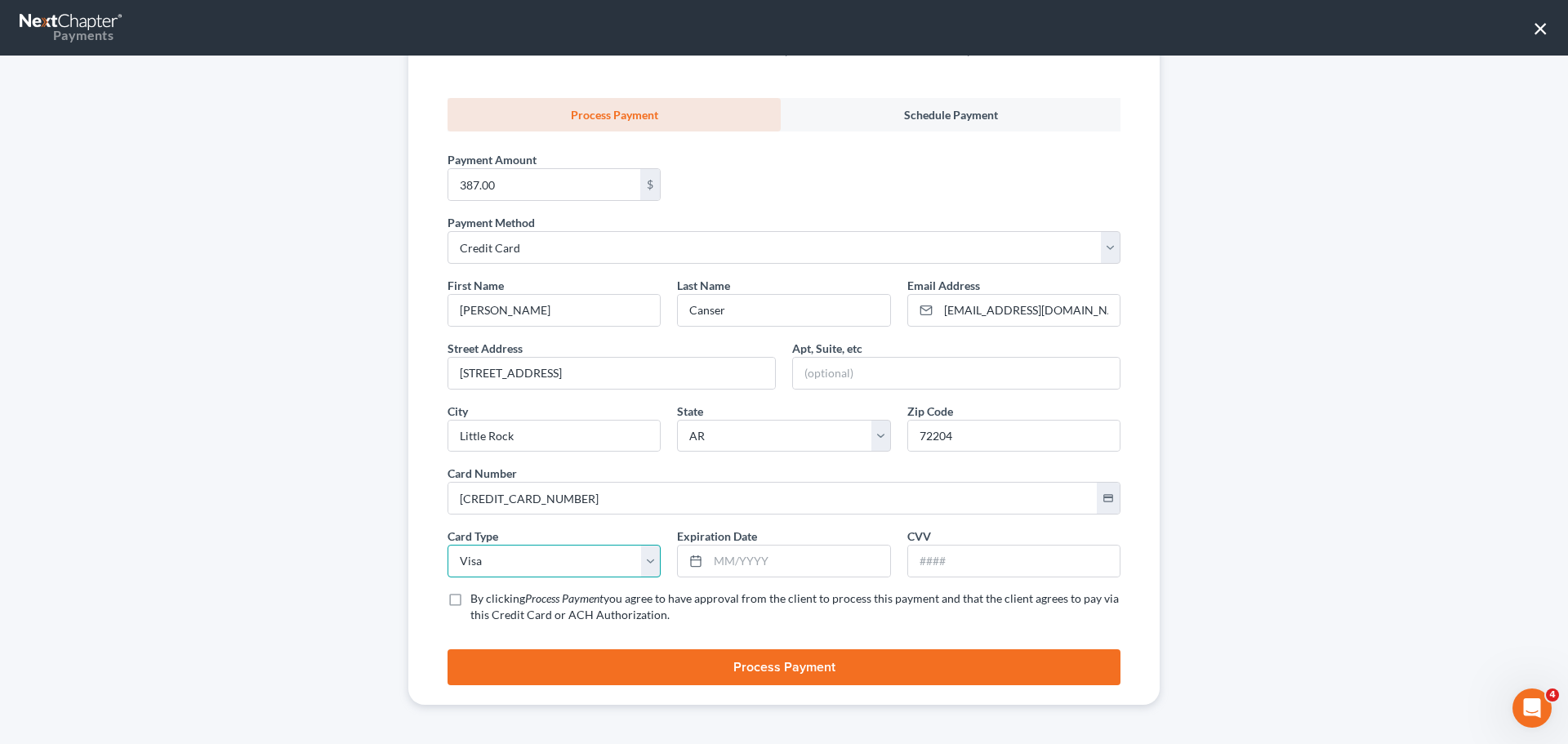
click at [448, 545] on select "Select Visa MasterCard Discover American Express" at bounding box center [554, 561] width 213 height 32
click at [776, 567] on input "text" at bounding box center [798, 562] width 181 height 31
type input "09/2028"
click at [997, 541] on div "CVV *" at bounding box center [1013, 552] width 229 height 50
click at [981, 566] on input "text" at bounding box center [1014, 562] width 212 height 31
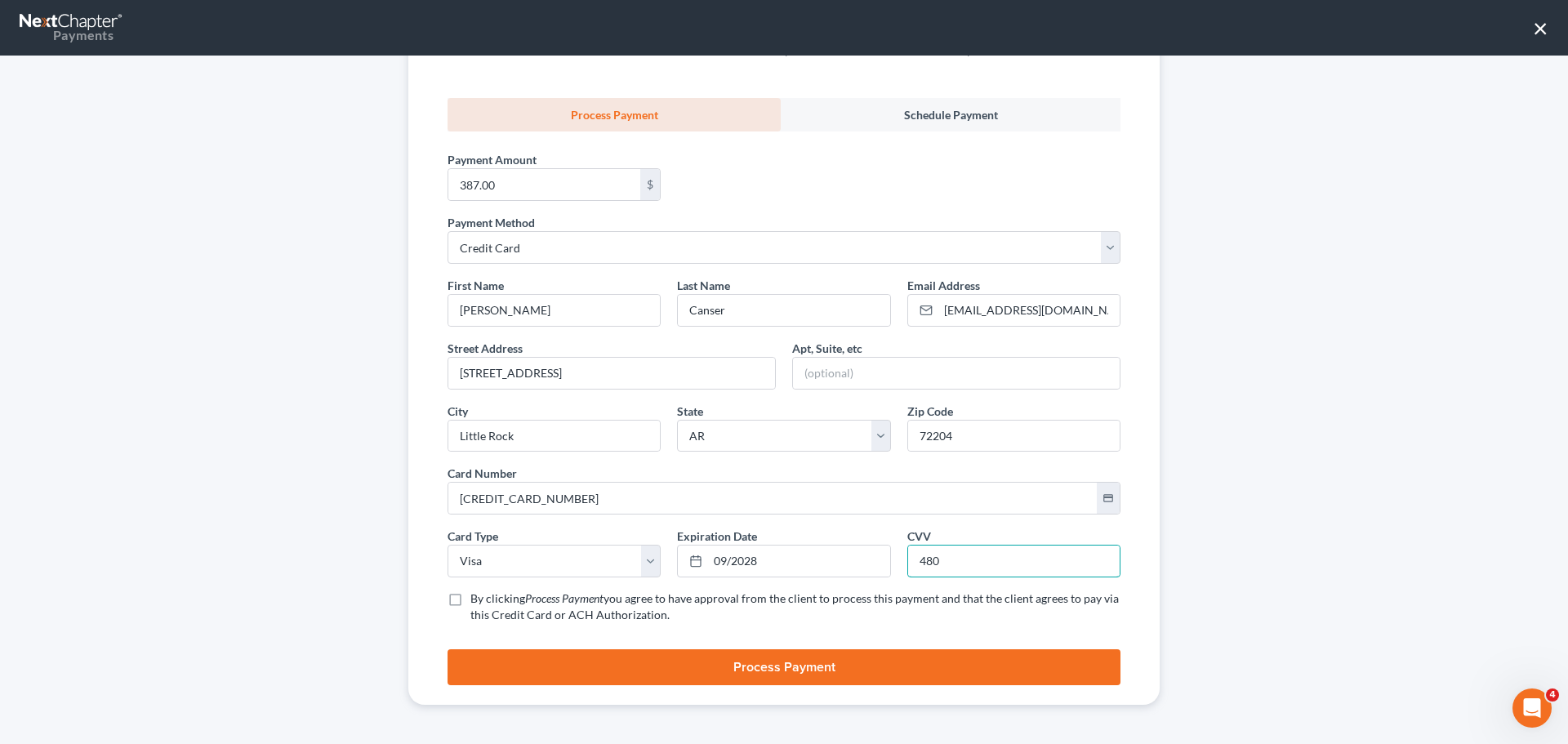
type input "480"
click at [470, 595] on label "By clicking Process Payment you agree to have approval from the client to proce…" at bounding box center [795, 606] width 650 height 32
click at [477, 595] on input "By clicking Process Payment you agree to have approval from the client to proce…" at bounding box center [482, 595] width 11 height 11
checkbox input "true"
click at [536, 675] on button "Process Payment" at bounding box center [784, 667] width 673 height 36
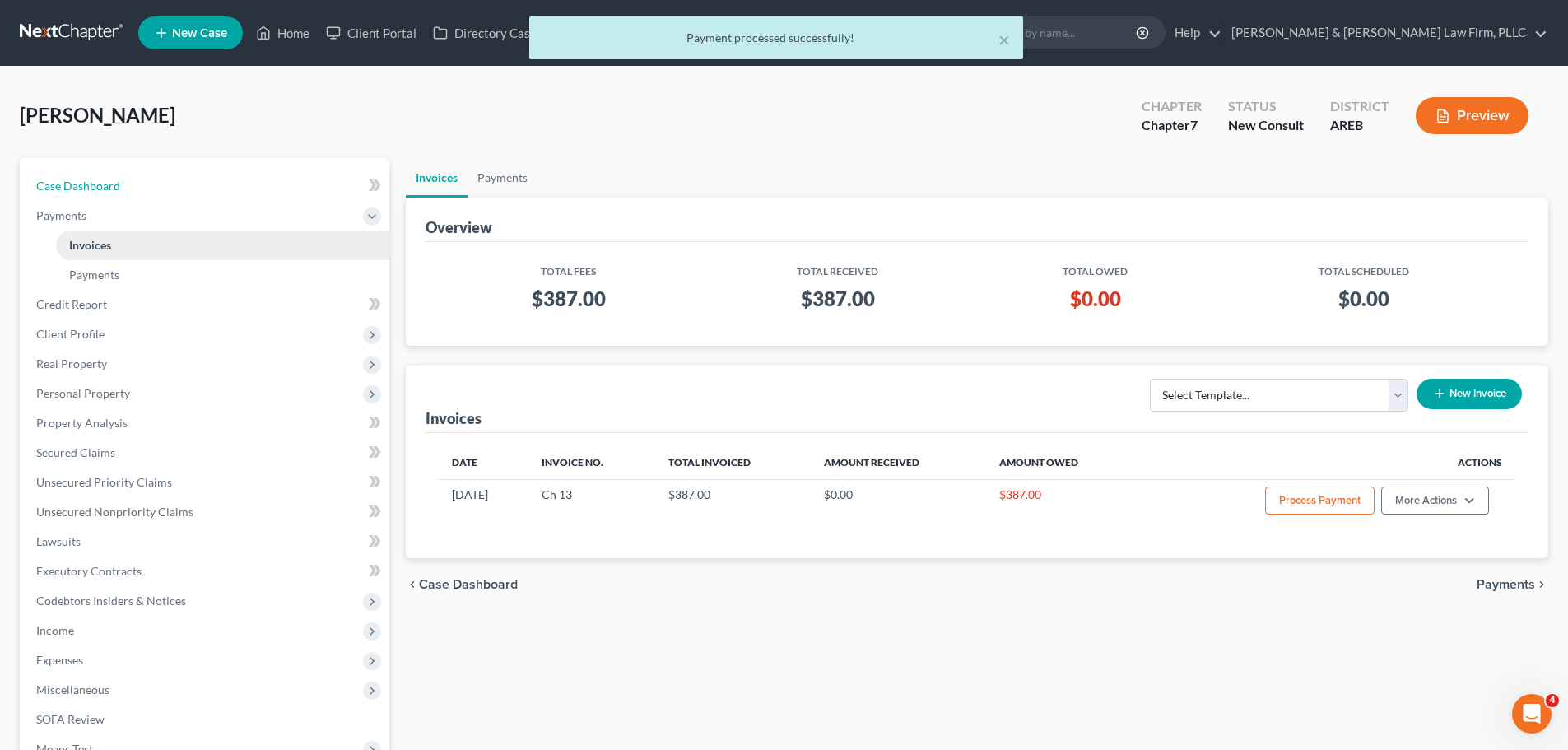
drag, startPoint x: 92, startPoint y: 187, endPoint x: 354, endPoint y: 242, distance: 267.7
click at [92, 187] on span "Case Dashboard" at bounding box center [78, 186] width 84 height 14
select select "6"
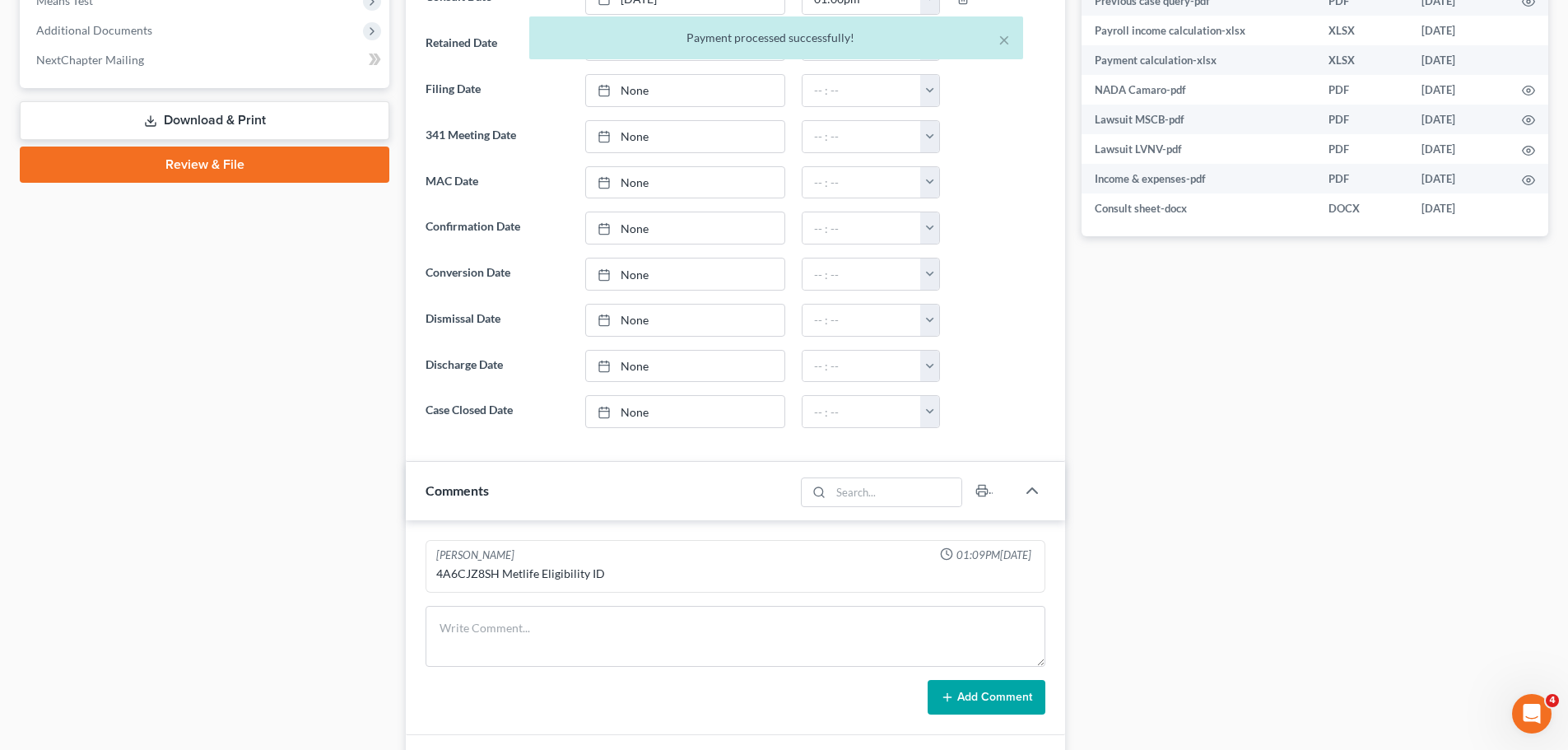
scroll to position [968, 0]
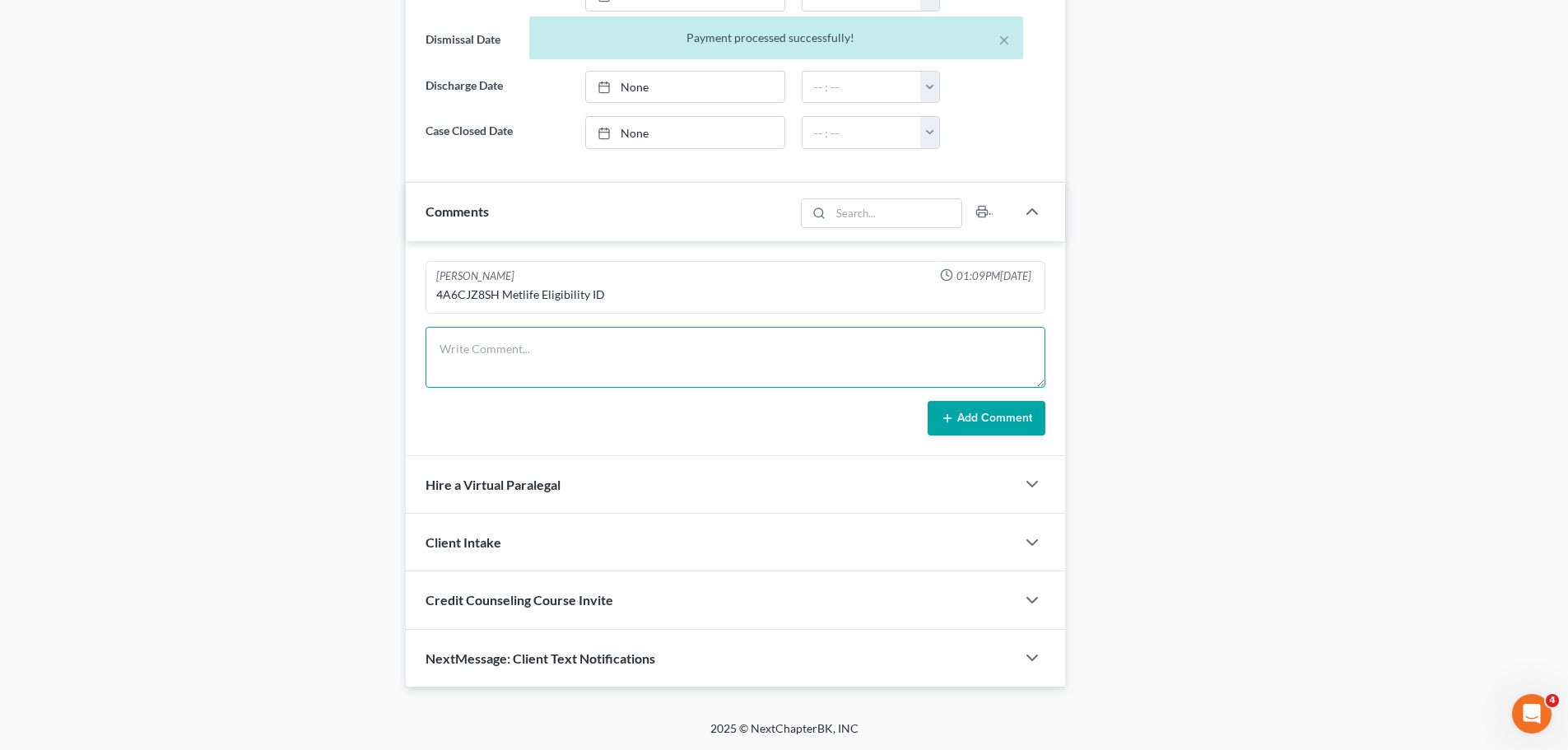
drag, startPoint x: 533, startPoint y: 344, endPoint x: 544, endPoint y: 347, distance: 11.4
click at [533, 345] on textarea at bounding box center [735, 358] width 619 height 61
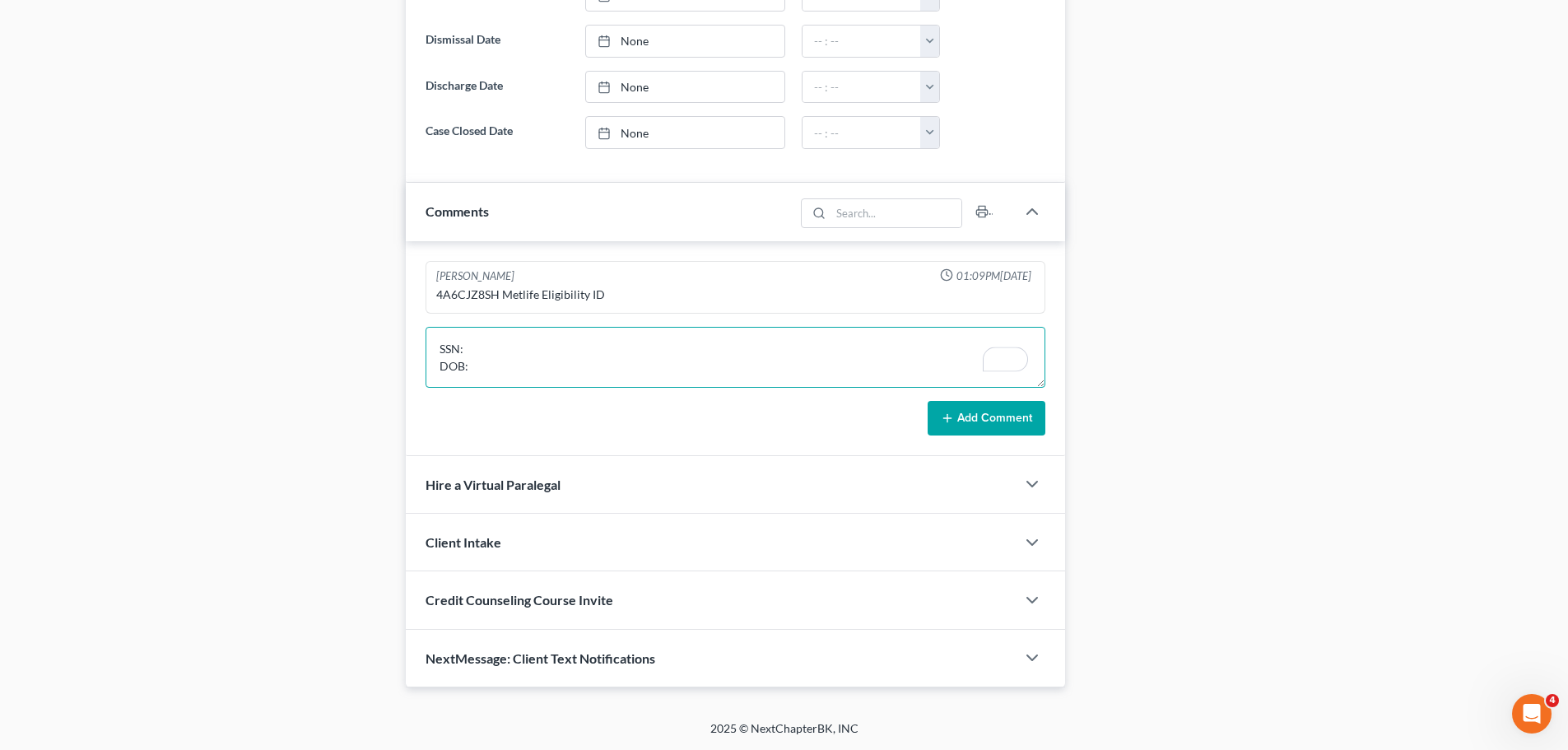
click at [469, 347] on textarea "SSN: DOB:" at bounding box center [735, 358] width 619 height 61
click at [485, 368] on textarea "SSN: 339-84-7138 DOB:" at bounding box center [735, 358] width 619 height 61
type textarea "SSN: 339-84-7138 DOB: [DEMOGRAPHIC_DATA]"
click at [962, 412] on button "Add Comment" at bounding box center [986, 418] width 118 height 35
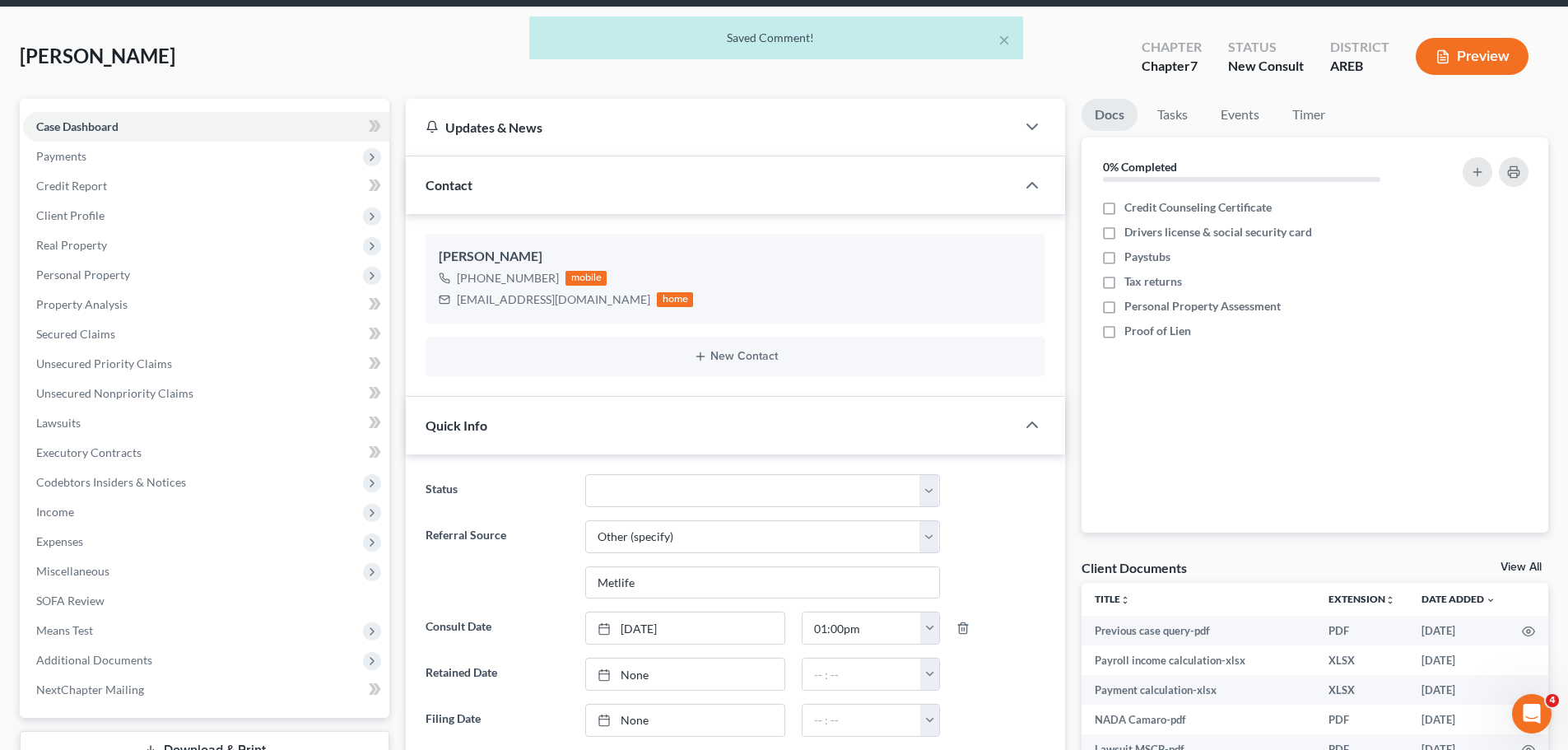
scroll to position [0, 0]
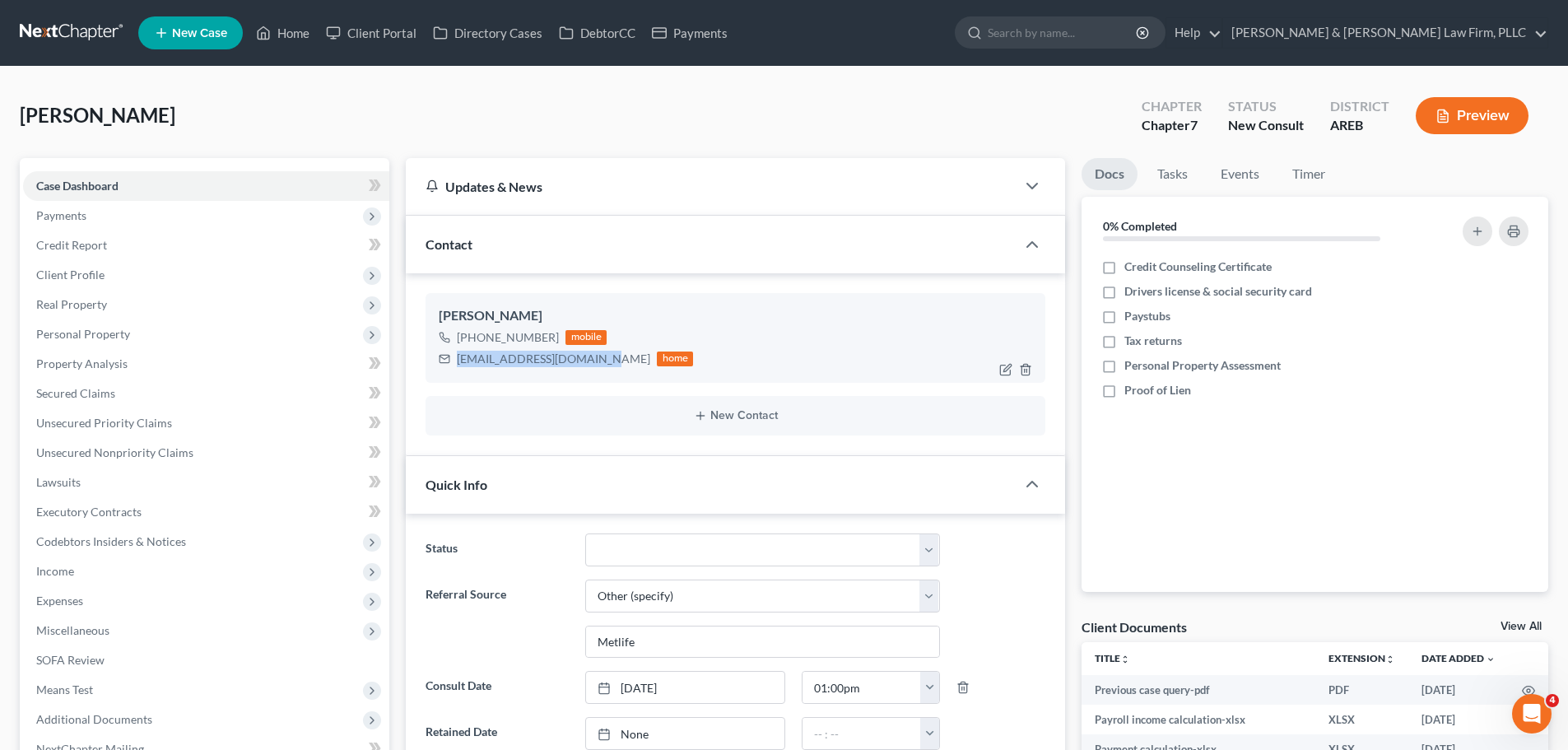
drag, startPoint x: 592, startPoint y: 362, endPoint x: 456, endPoint y: 364, distance: 136.0
click at [456, 364] on div "[EMAIL_ADDRESS][DOMAIN_NAME]" at bounding box center [553, 359] width 194 height 17
copy div "[EMAIL_ADDRESS][DOMAIN_NAME]"
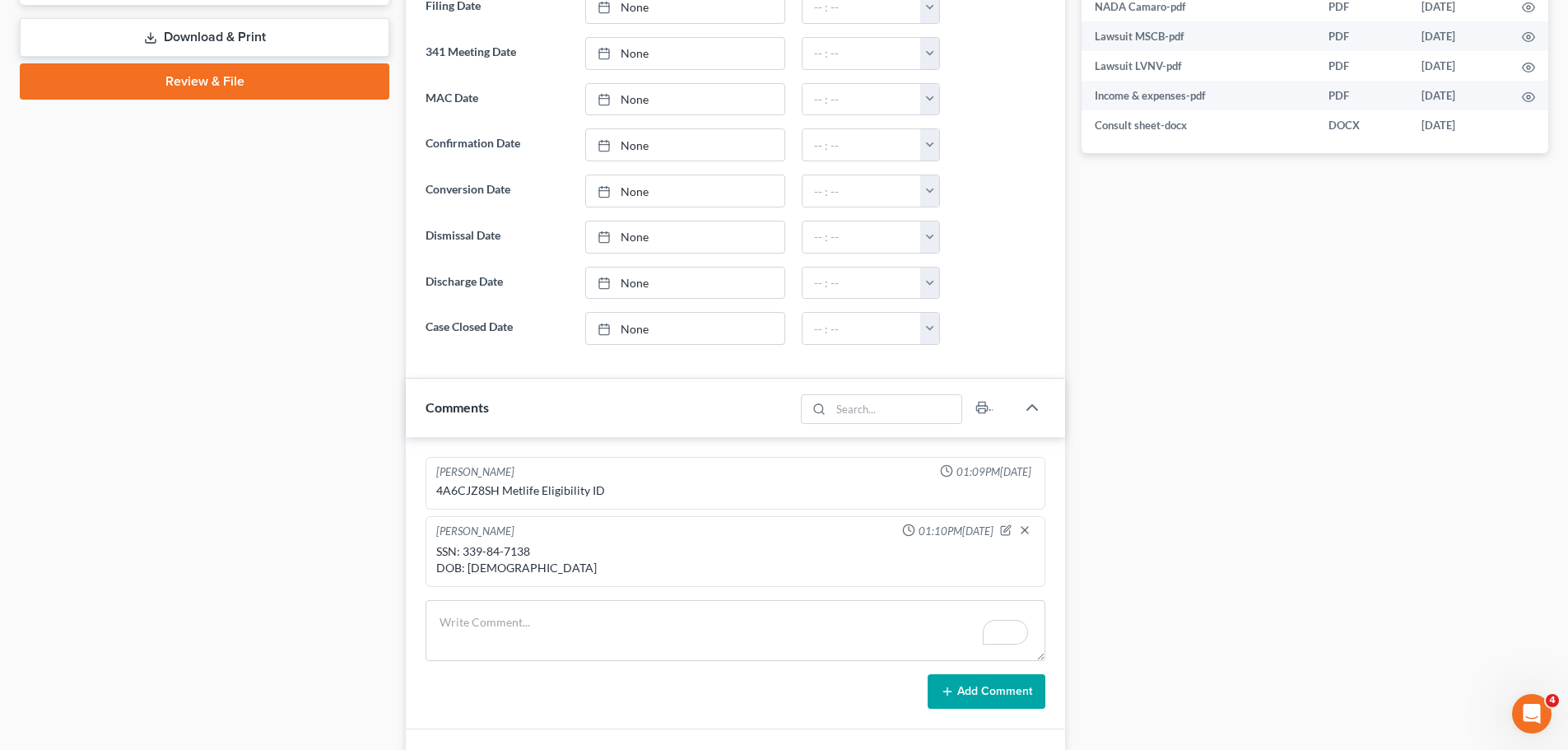
scroll to position [823, 0]
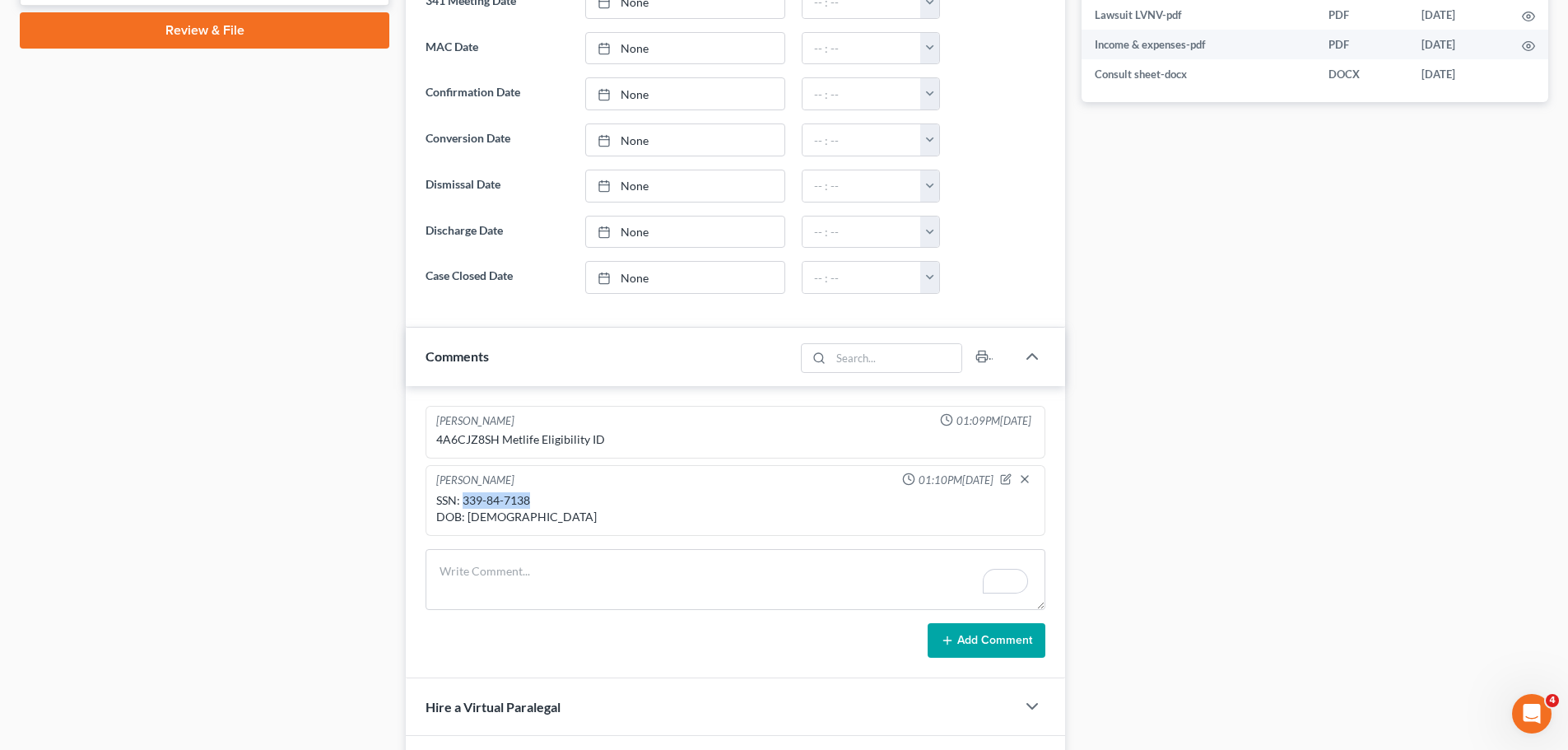
drag, startPoint x: 531, startPoint y: 499, endPoint x: 465, endPoint y: 506, distance: 66.4
click at [465, 506] on div "SSN: 339-84-7138 DOB: [DEMOGRAPHIC_DATA]" at bounding box center [736, 508] width 599 height 33
copy div "339-84-7138"
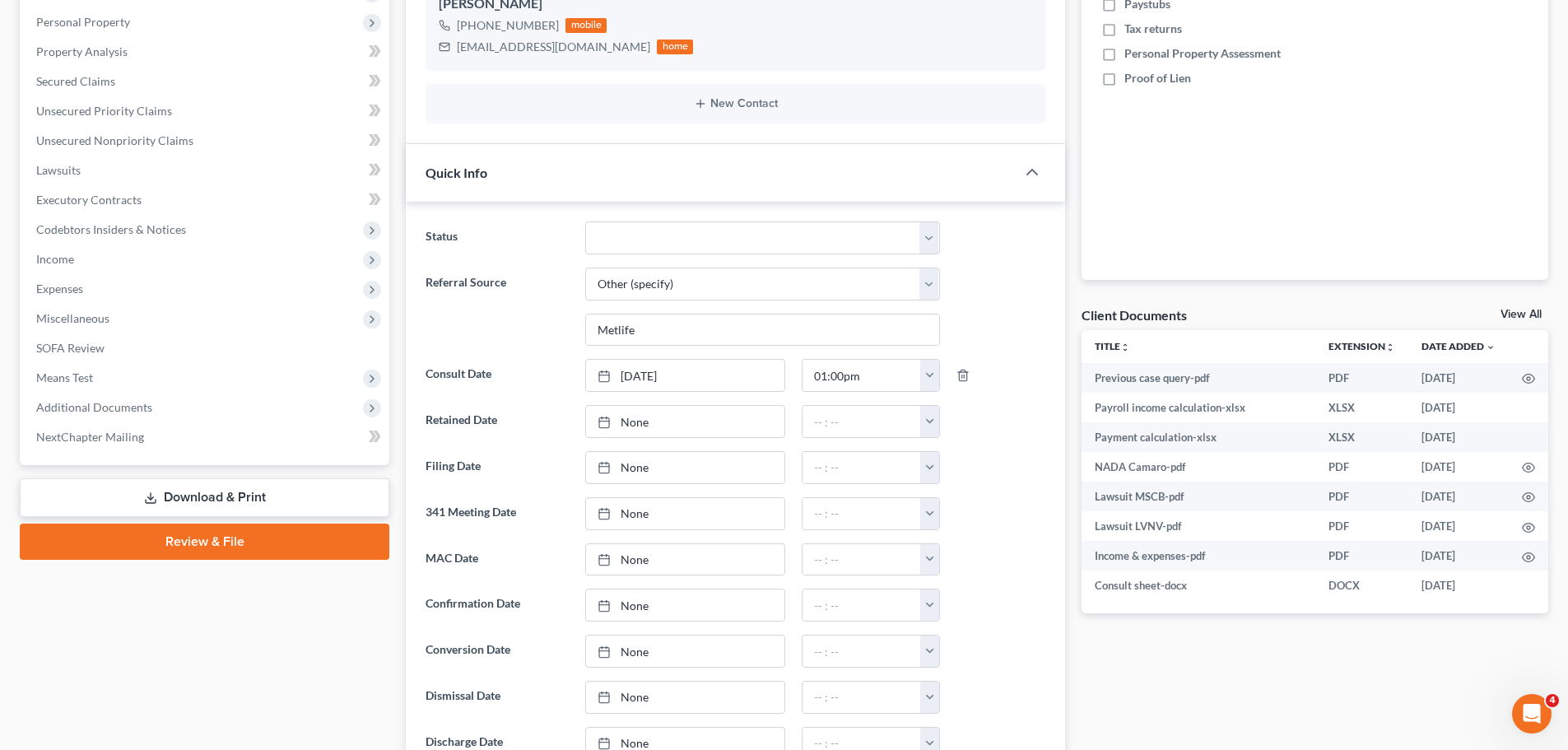
scroll to position [165, 0]
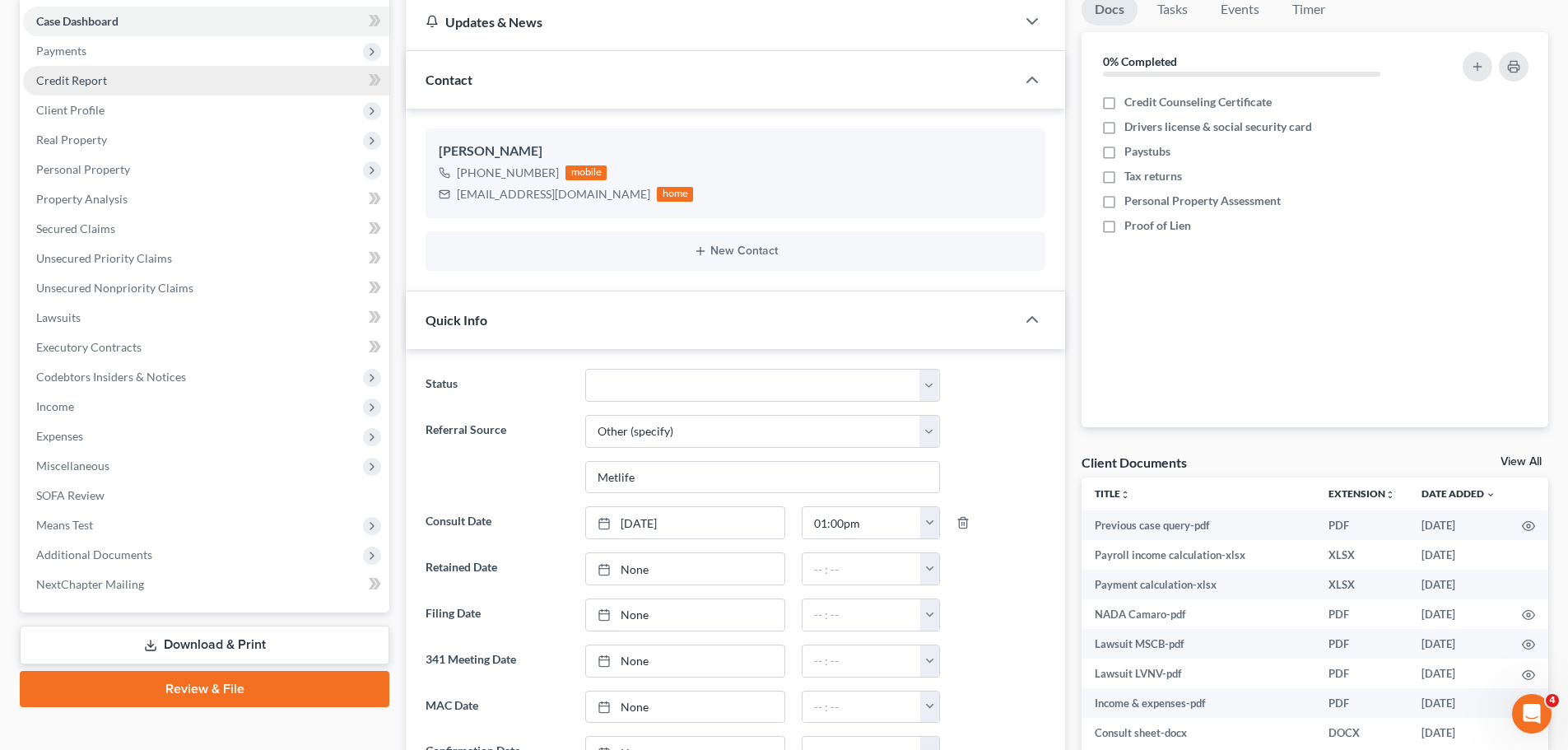
click at [111, 77] on link "Credit Report" at bounding box center [206, 81] width 367 height 30
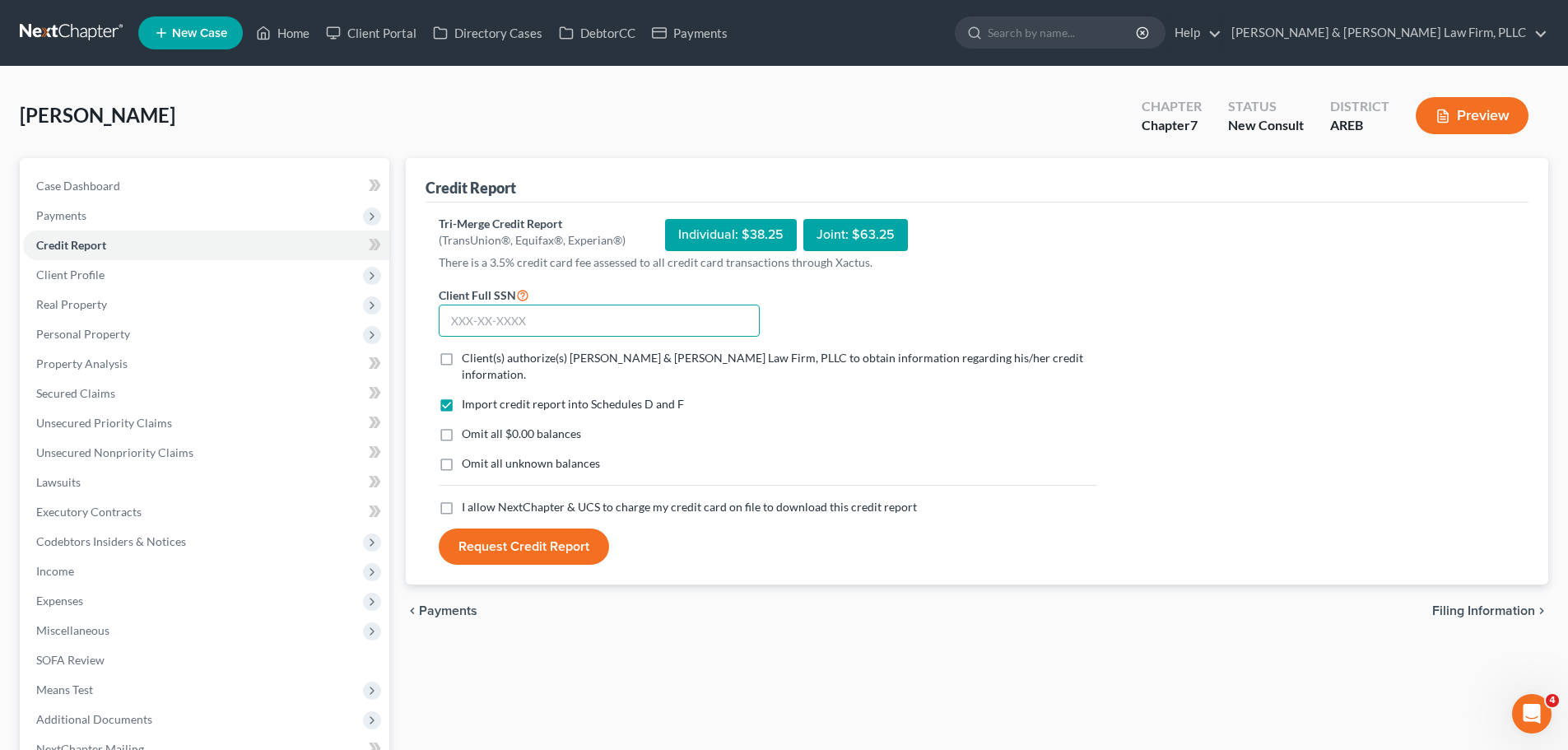
click at [496, 324] on input "text" at bounding box center [599, 320] width 321 height 33
paste input "339-84-7138"
type input "339-84-7138"
click at [461, 362] on label "Client(s) authorize(s) [PERSON_NAME] & [PERSON_NAME] Law Firm, PLLC to obtain i…" at bounding box center [779, 366] width 635 height 33
click at [468, 361] on input "Client(s) authorize(s) [PERSON_NAME] & [PERSON_NAME] Law Firm, PLLC to obtain i…" at bounding box center [473, 355] width 11 height 11
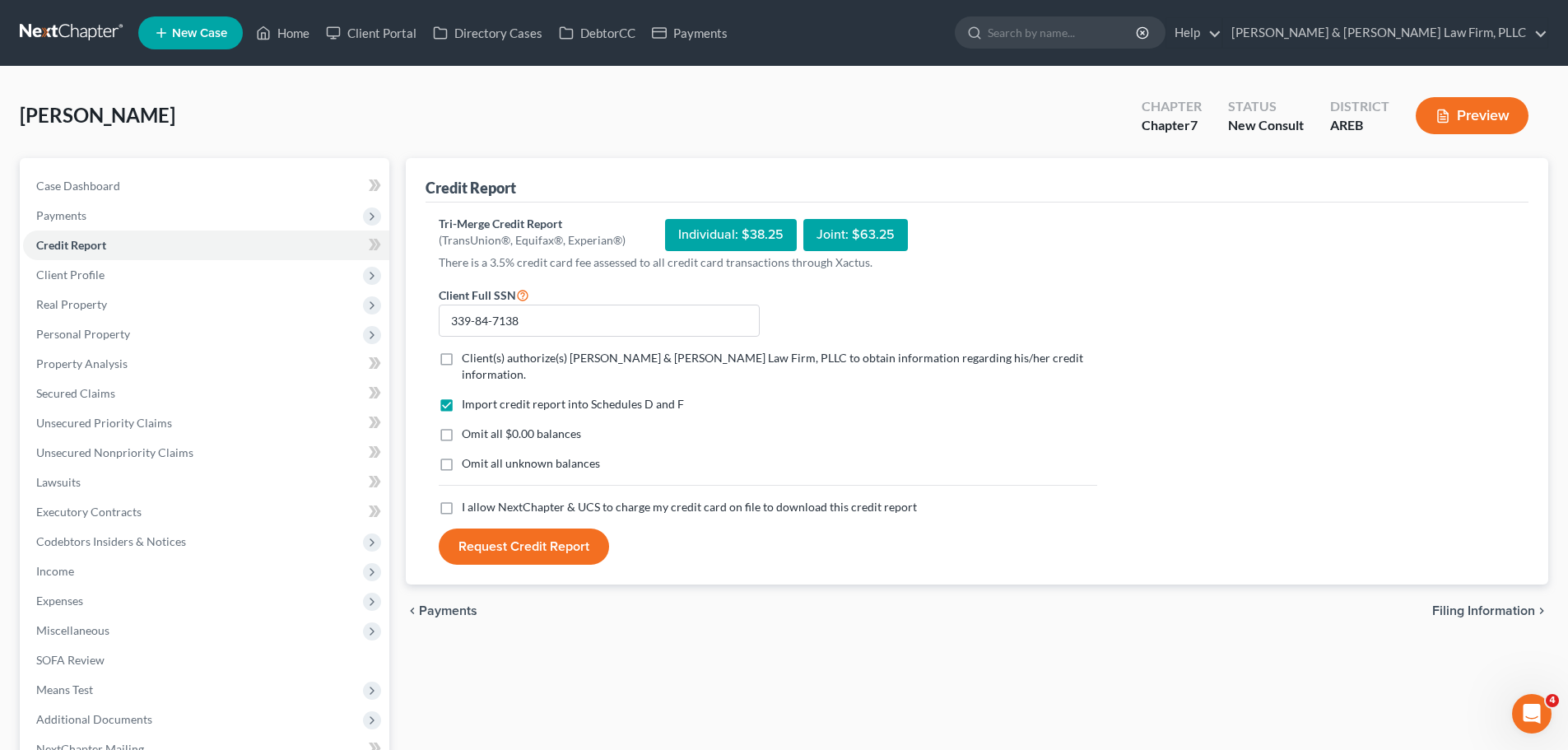
checkbox input "true"
click at [461, 499] on label "I allow NextChapter & UCS to charge my credit card on file to download this cre…" at bounding box center [689, 507] width 455 height 17
click at [468, 499] on input "I allow NextChapter & UCS to charge my credit card on file to download this cre…" at bounding box center [473, 504] width 11 height 11
checkbox input "true"
click at [474, 529] on button "Request Credit Report" at bounding box center [524, 546] width 170 height 37
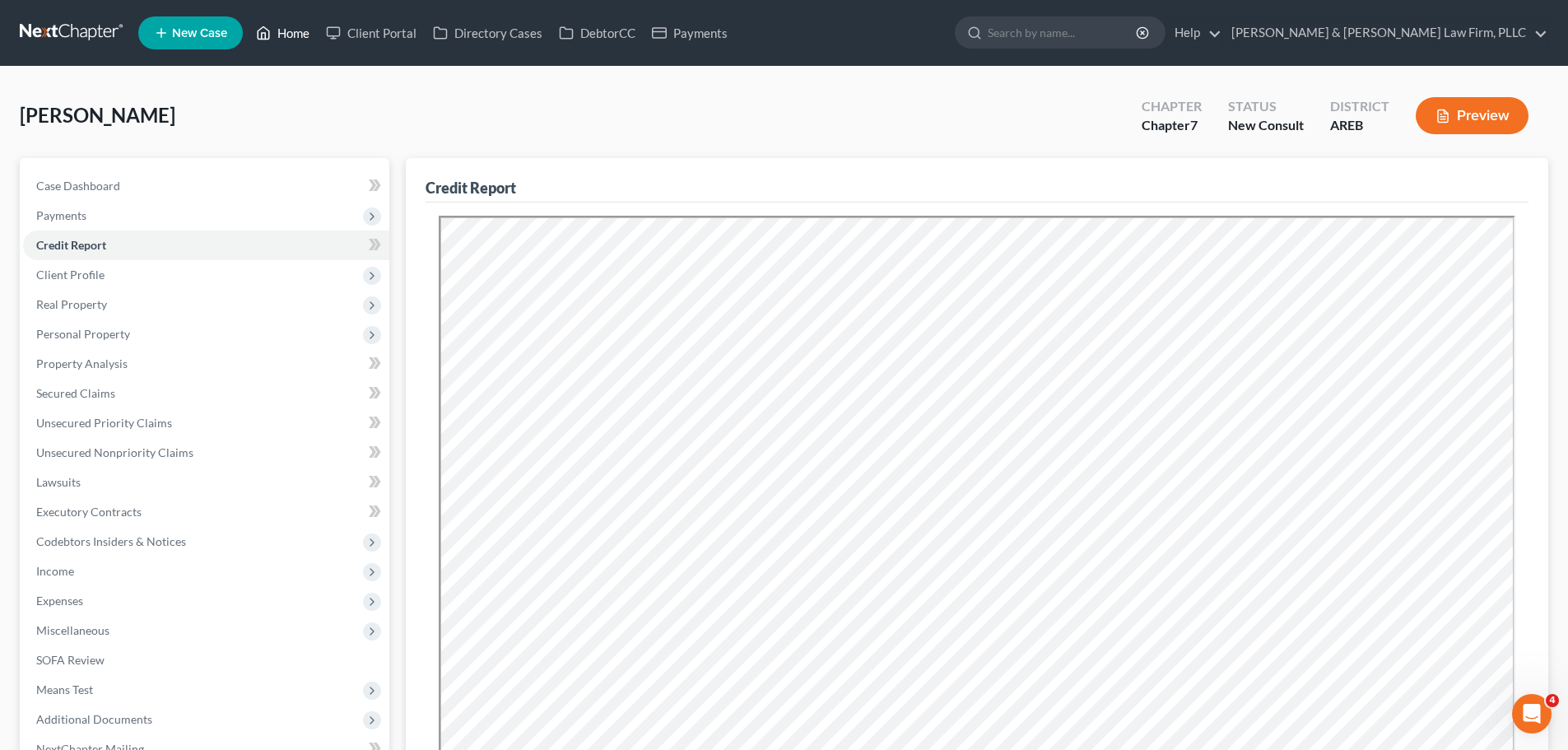
drag, startPoint x: 264, startPoint y: 36, endPoint x: 284, endPoint y: 31, distance: 20.6
click at [264, 35] on icon at bounding box center [263, 33] width 15 height 20
